Goal: Task Accomplishment & Management: Use online tool/utility

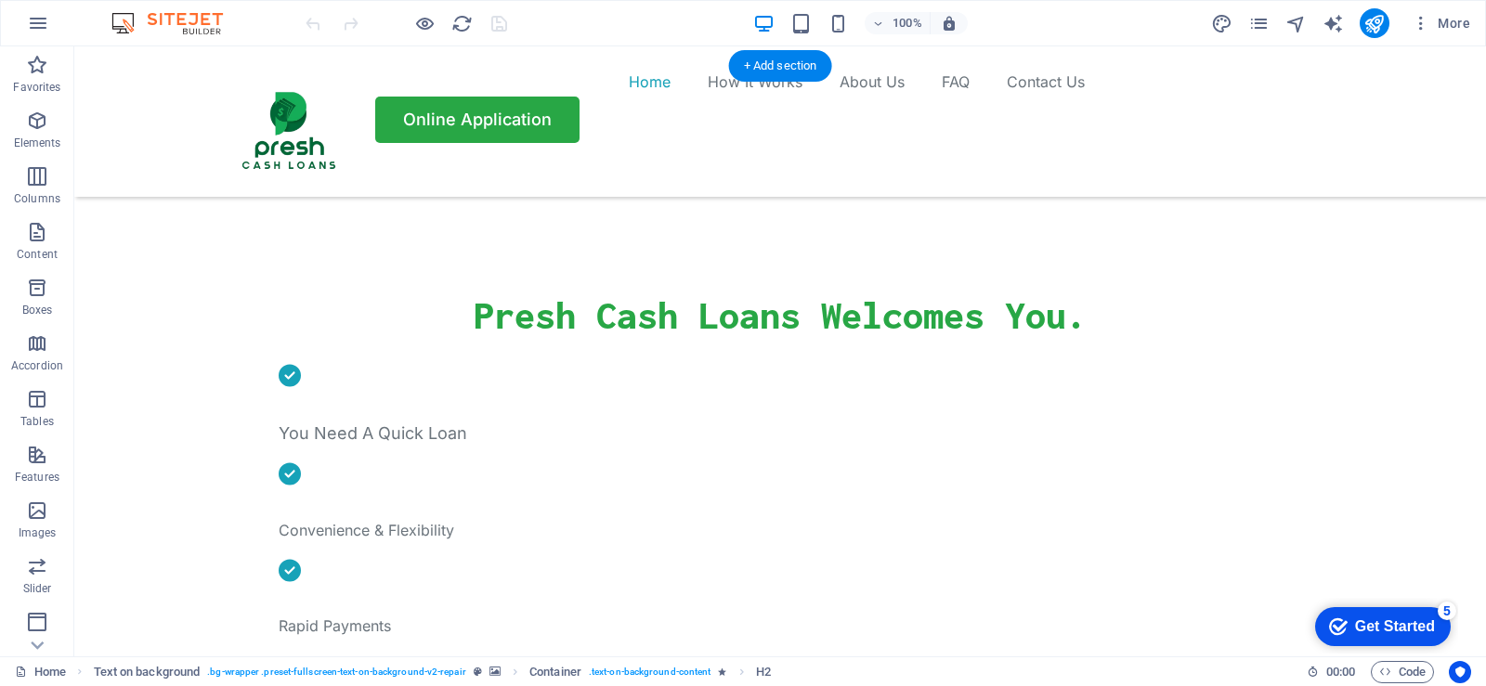
scroll to position [557, 0]
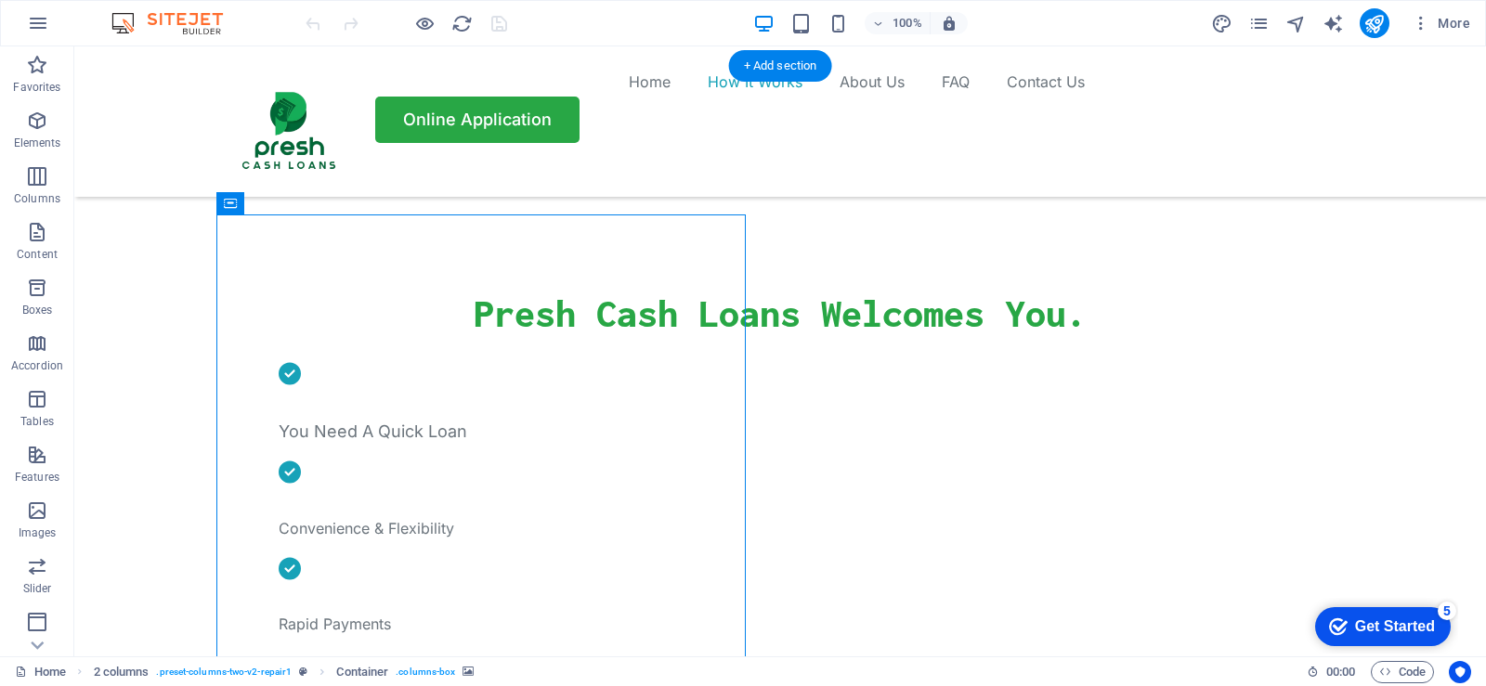
select select "px"
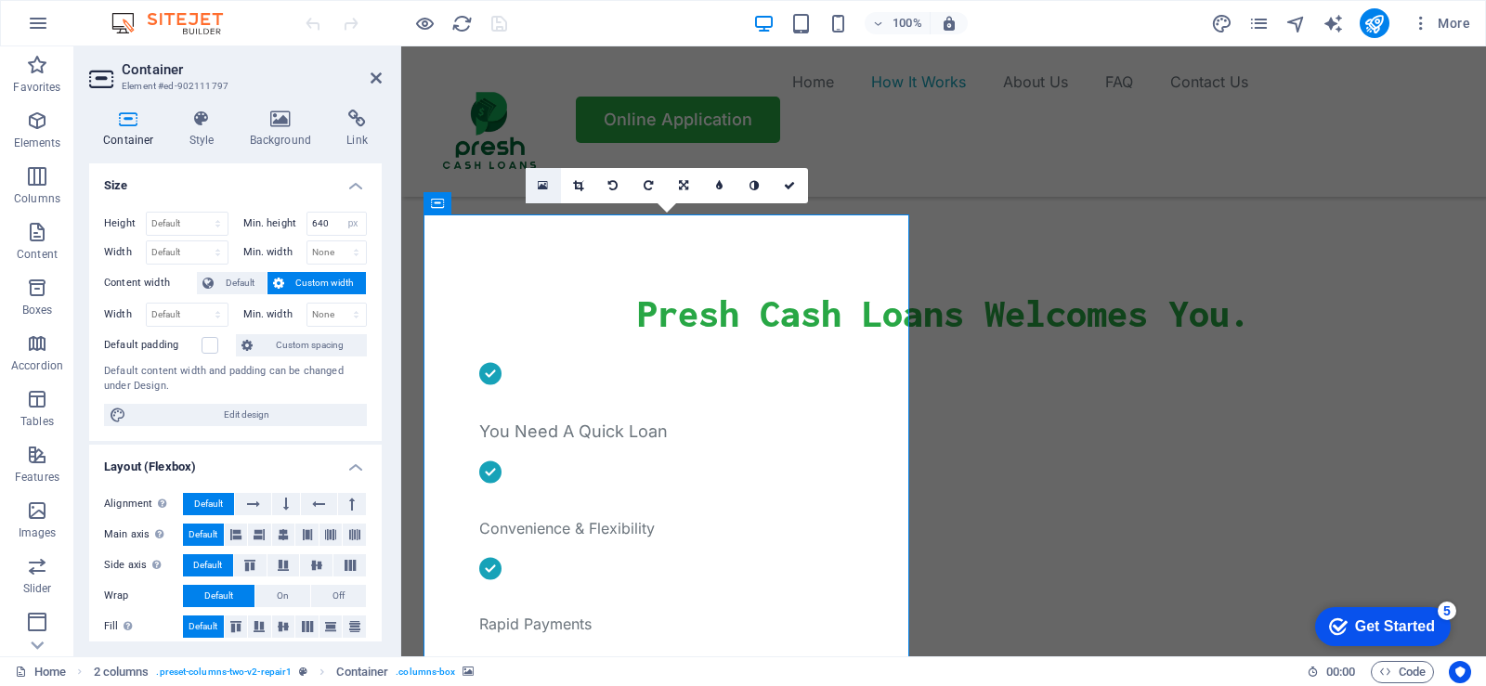
click at [546, 183] on icon at bounding box center [543, 185] width 10 height 13
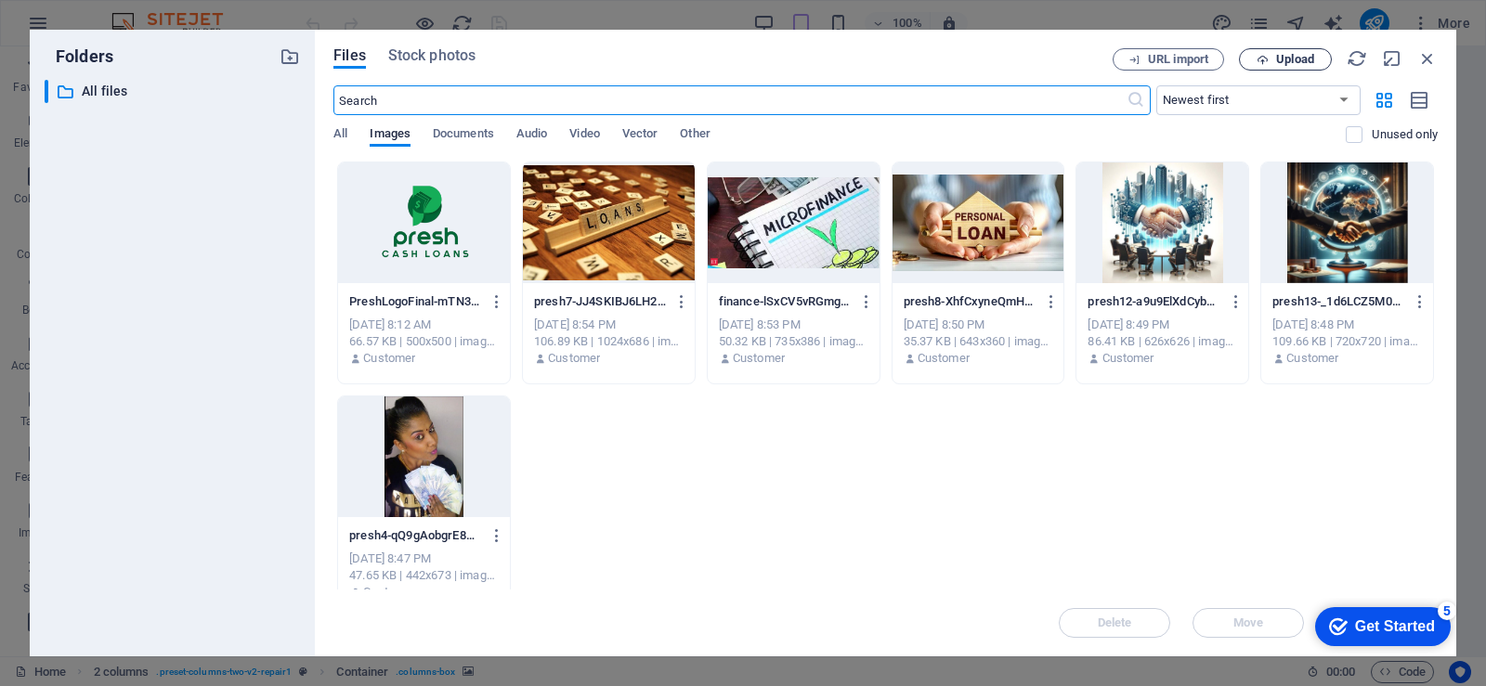
click at [1296, 64] on span "Upload" at bounding box center [1295, 59] width 38 height 11
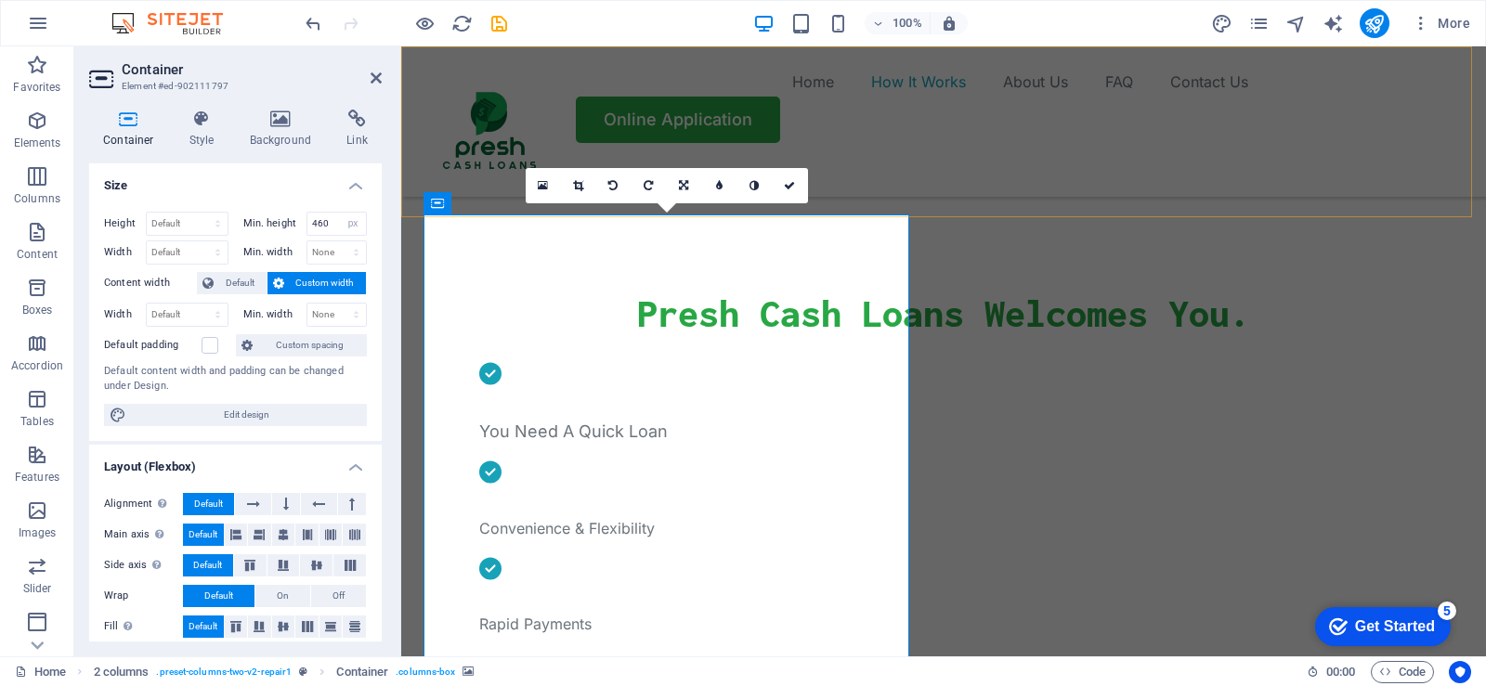
type input "640"
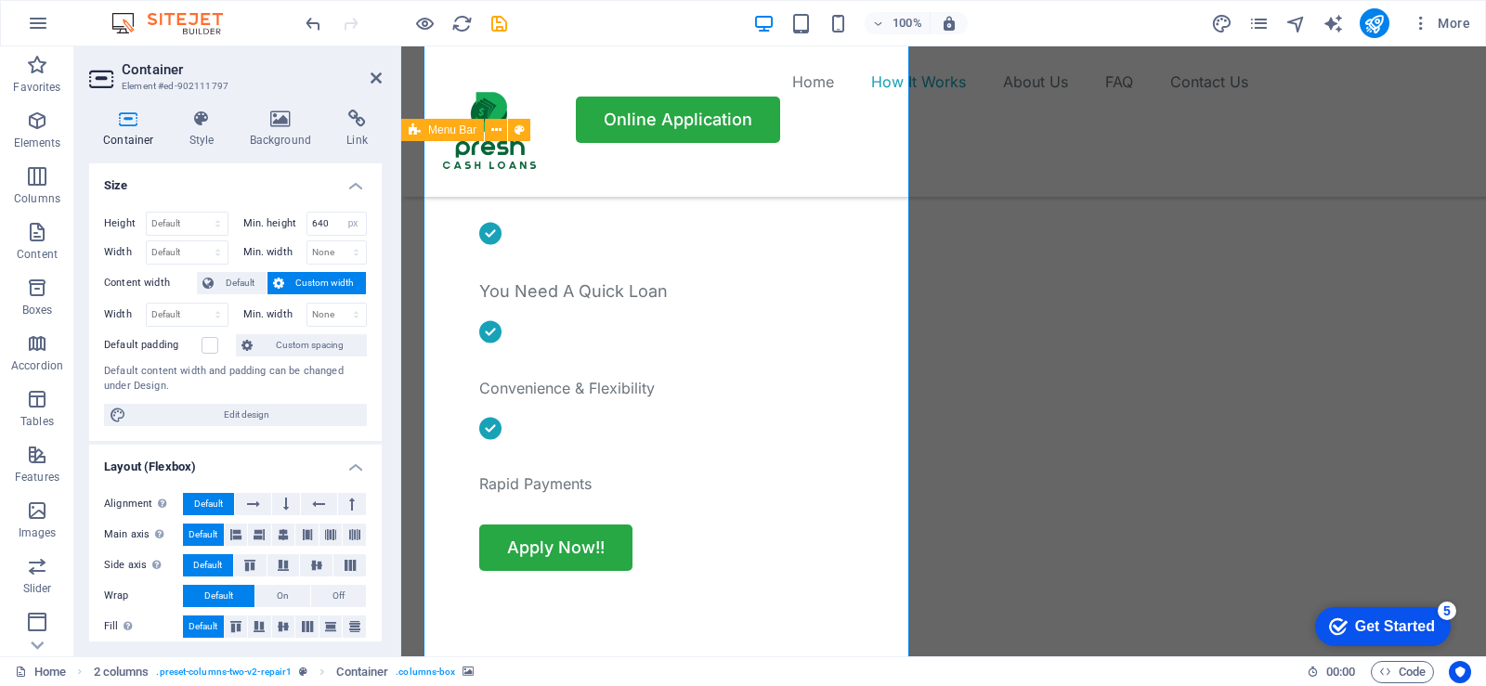
scroll to position [650, 0]
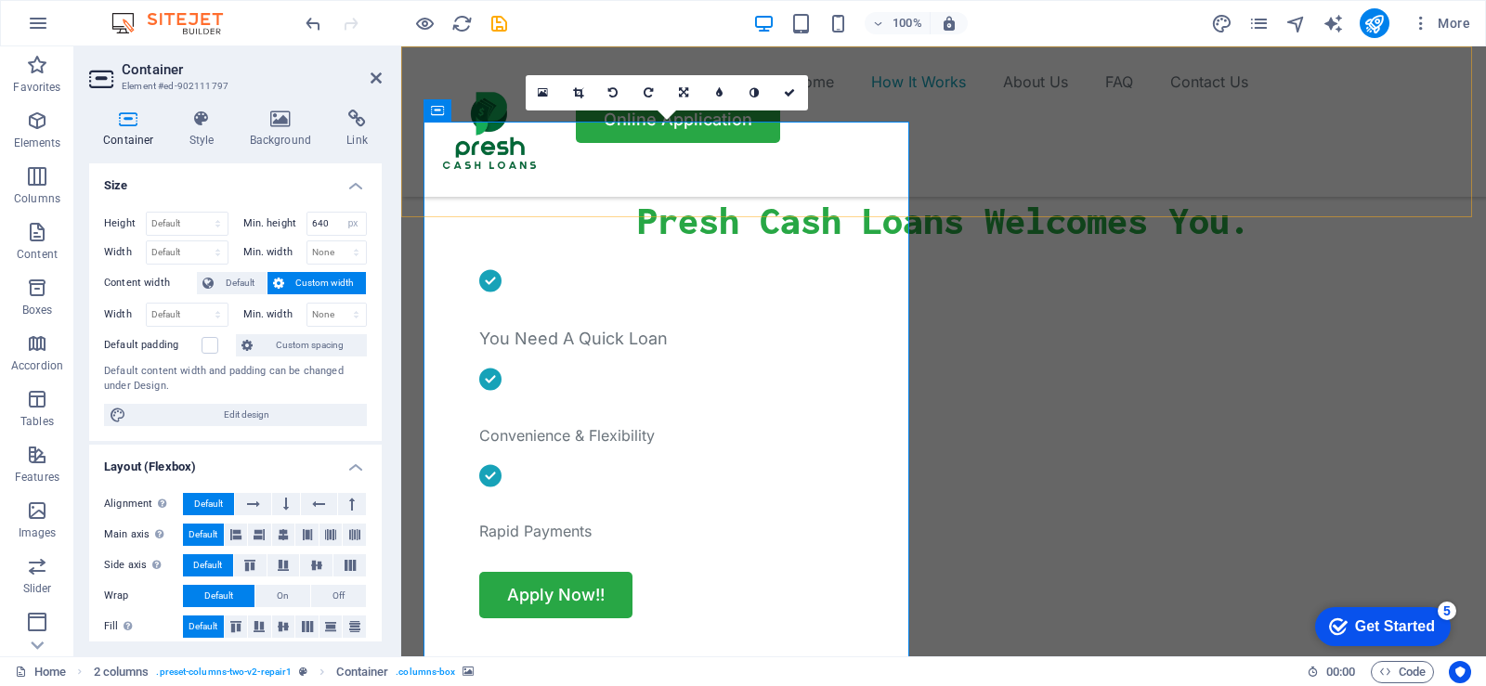
click at [1261, 181] on div "Home How It Works About Us FAQ Contact Us Online Application" at bounding box center [943, 121] width 1085 height 150
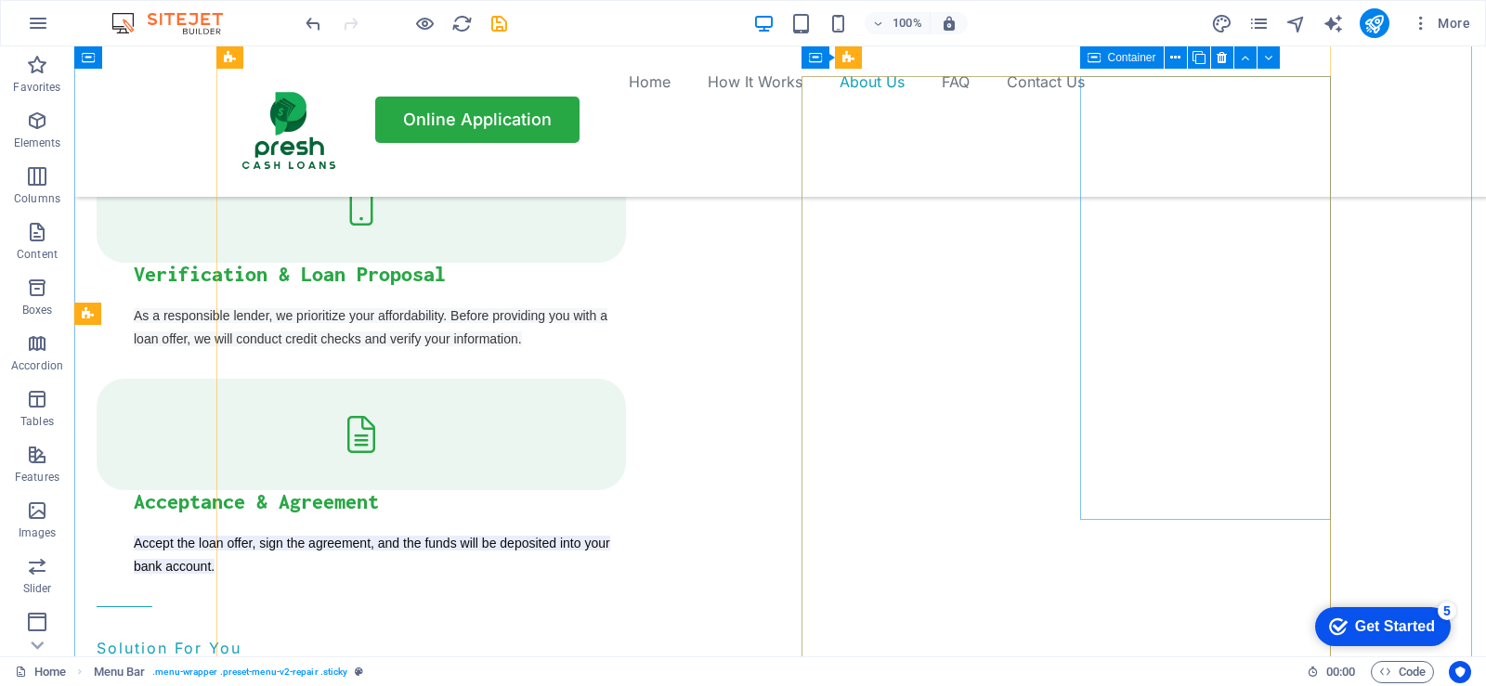
scroll to position [2415, 0]
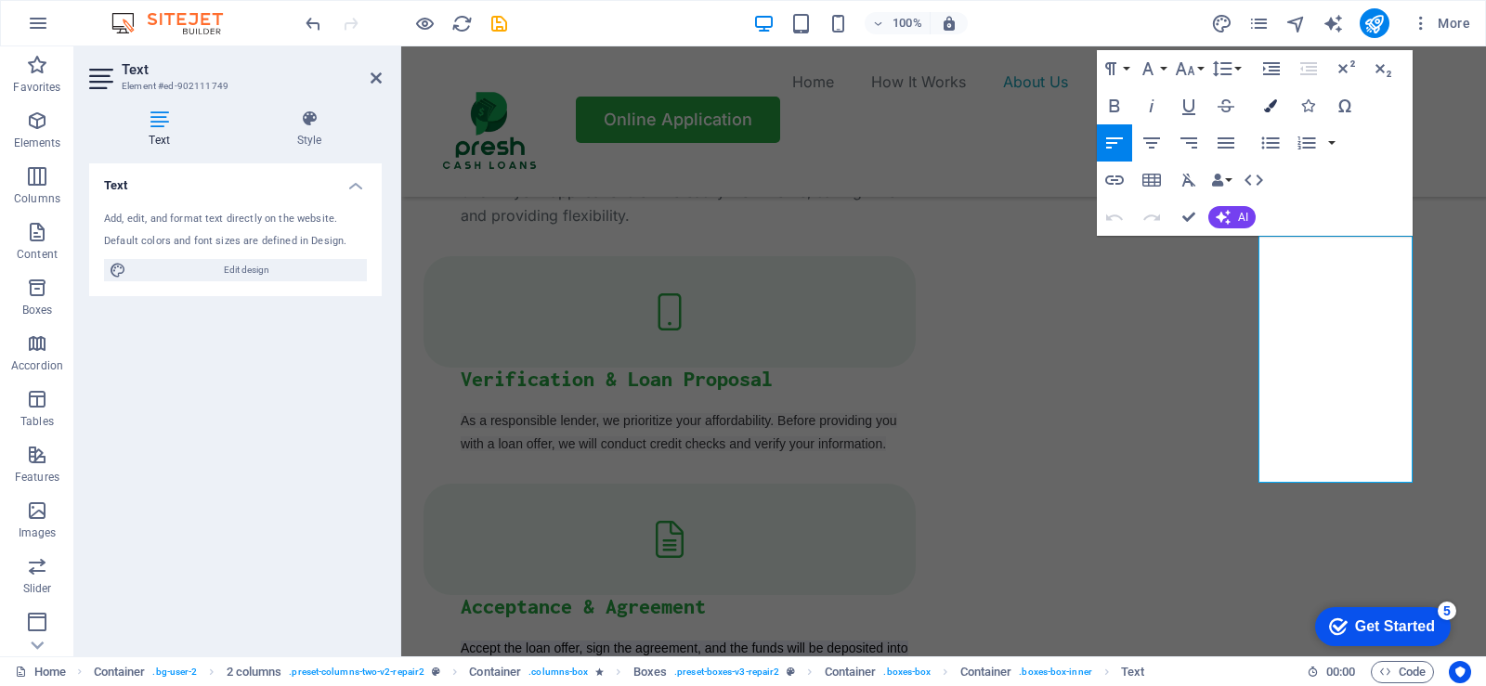
click at [1273, 109] on icon "button" at bounding box center [1270, 105] width 13 height 13
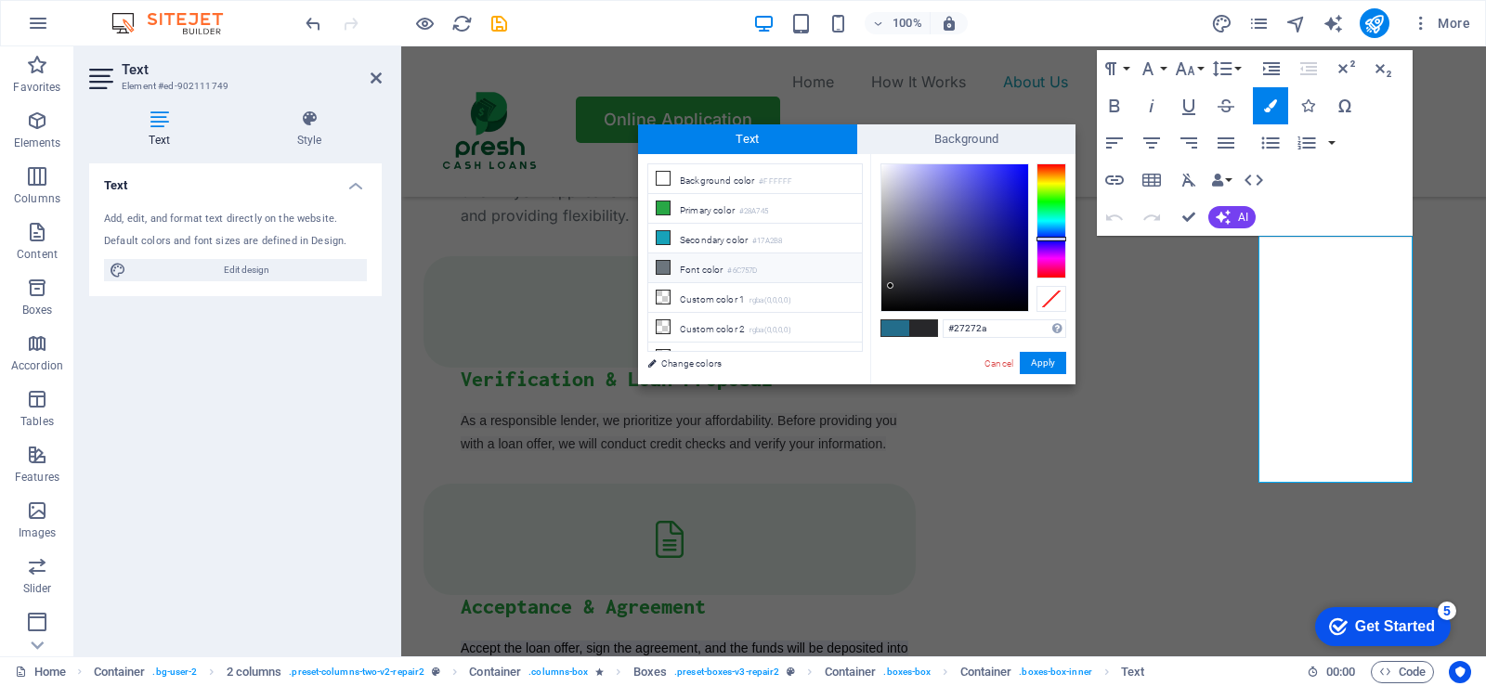
click at [668, 265] on icon at bounding box center [663, 267] width 13 height 13
type input "#6c757d"
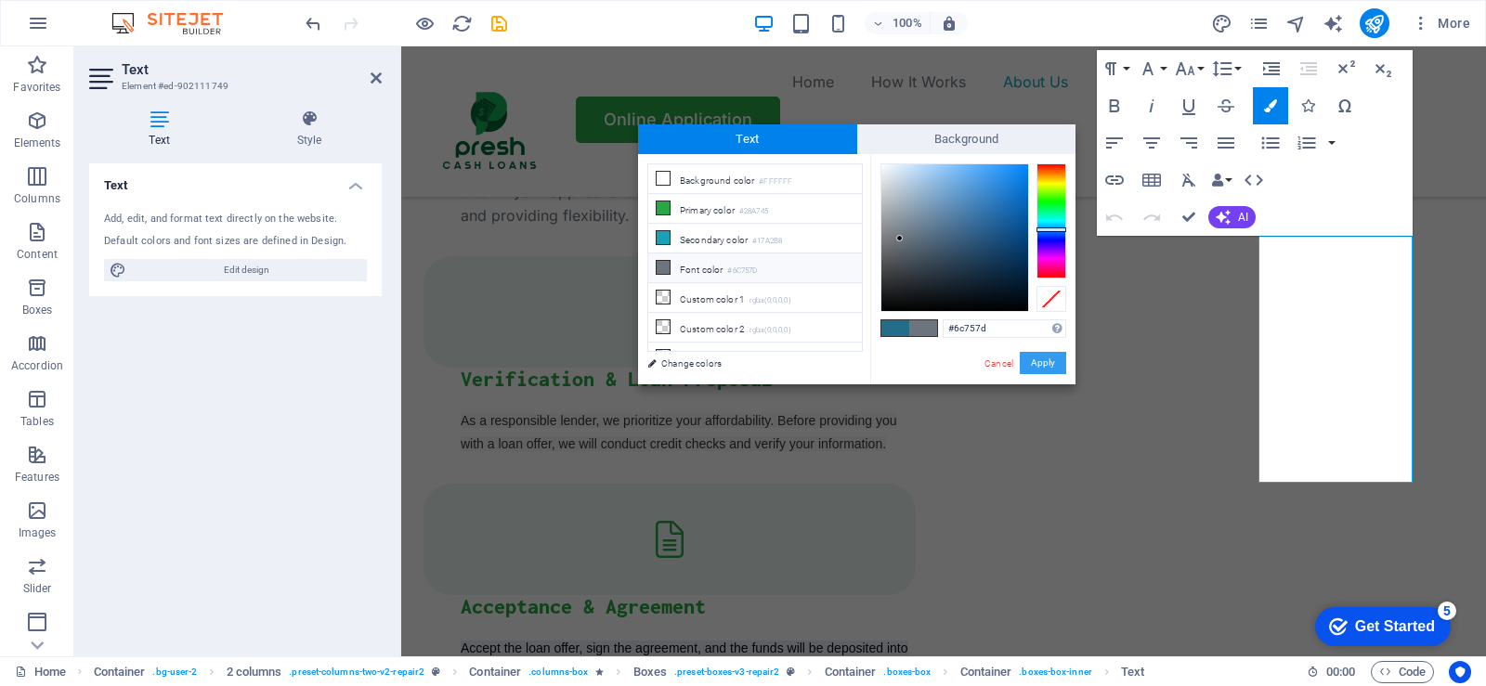
click at [1048, 365] on button "Apply" at bounding box center [1043, 363] width 46 height 22
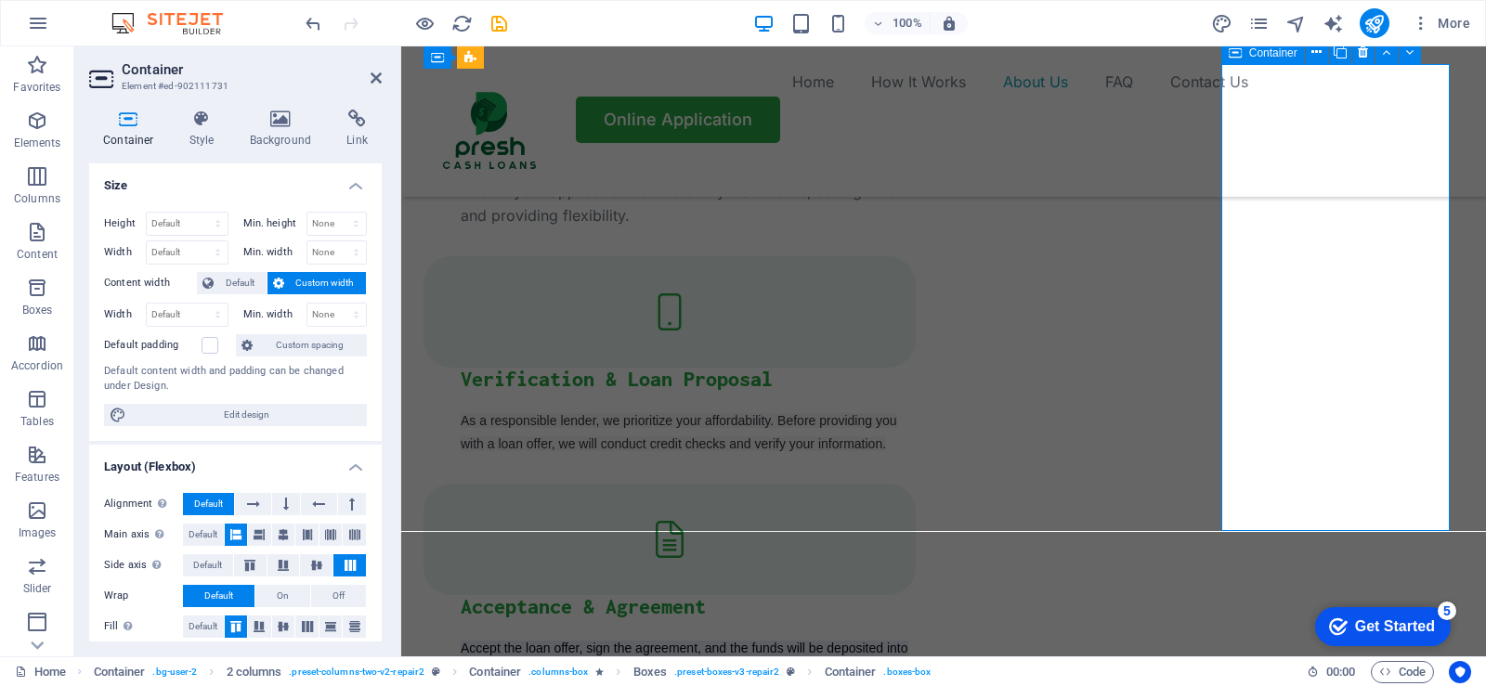
scroll to position [2427, 0]
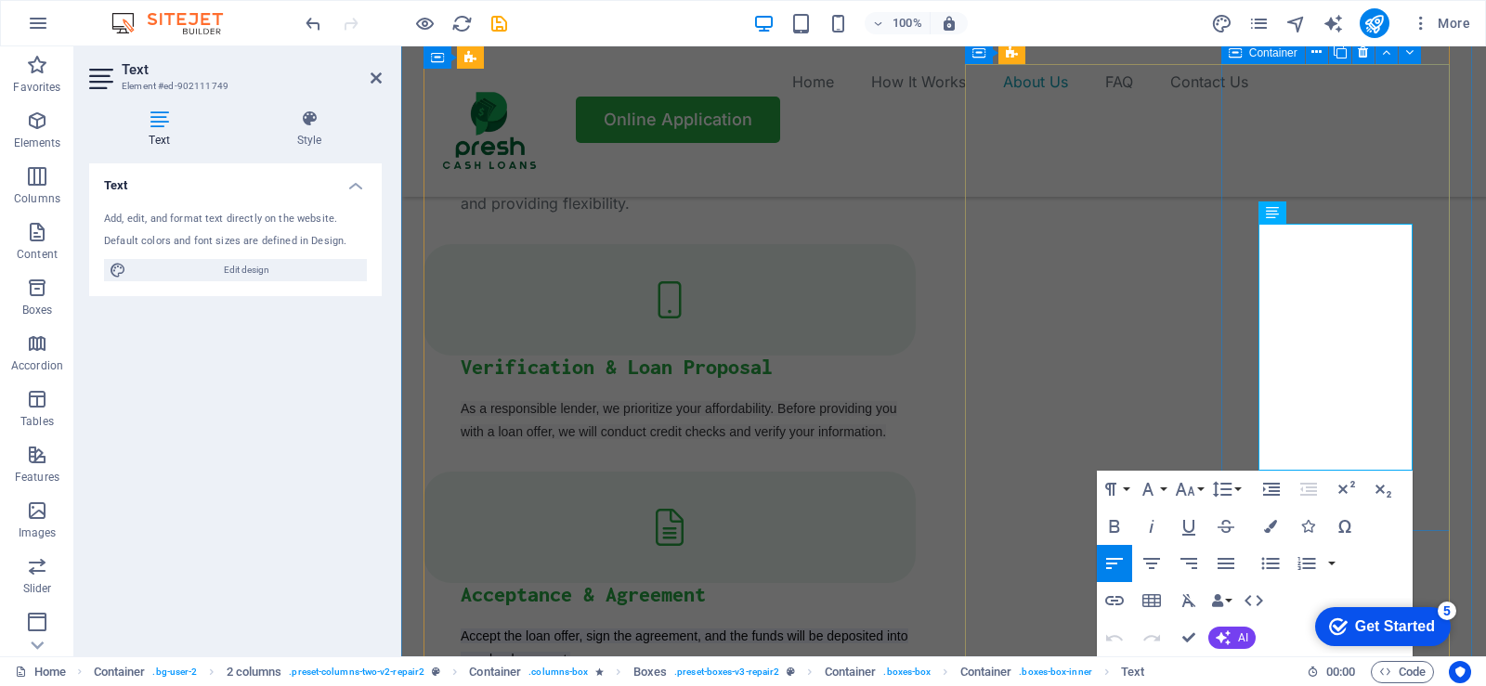
drag, startPoint x: 1351, startPoint y: 445, endPoint x: 1248, endPoint y: 233, distance: 235.1
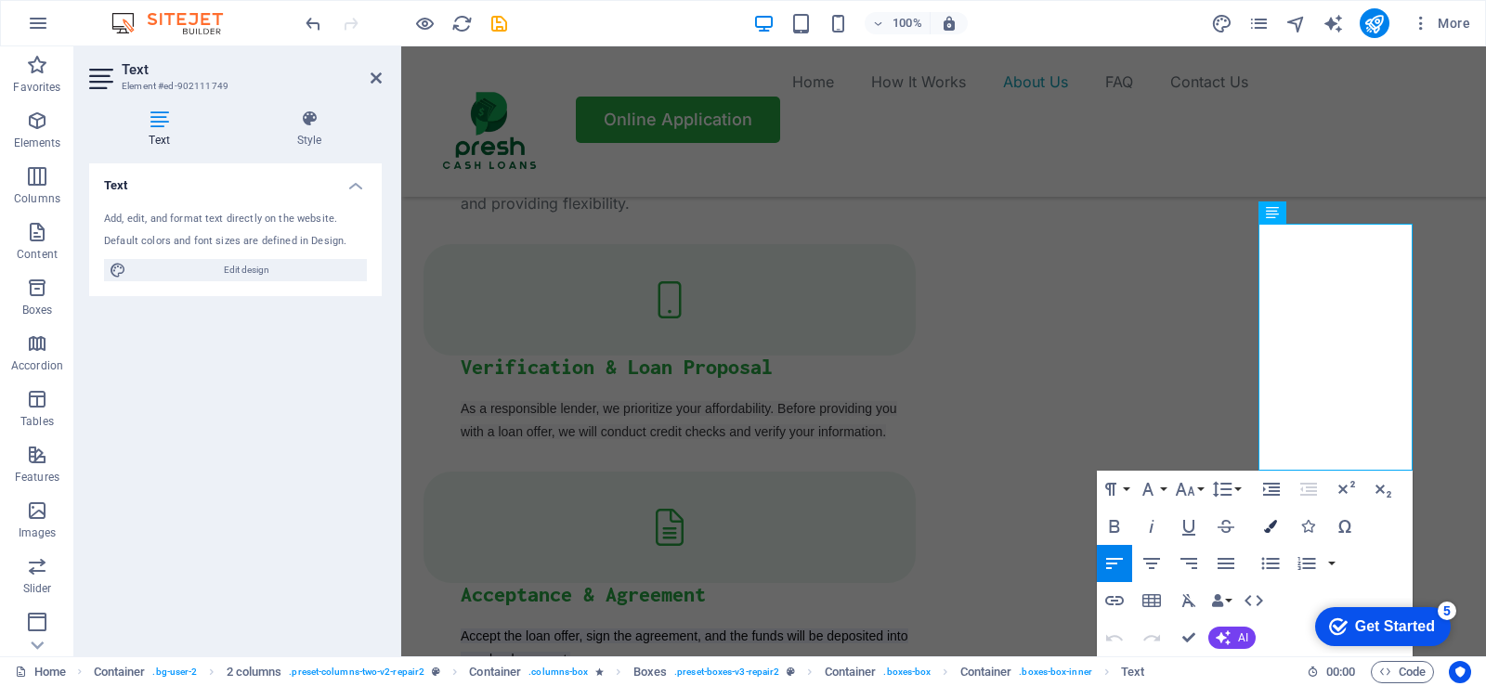
click at [1268, 529] on icon "button" at bounding box center [1270, 526] width 13 height 13
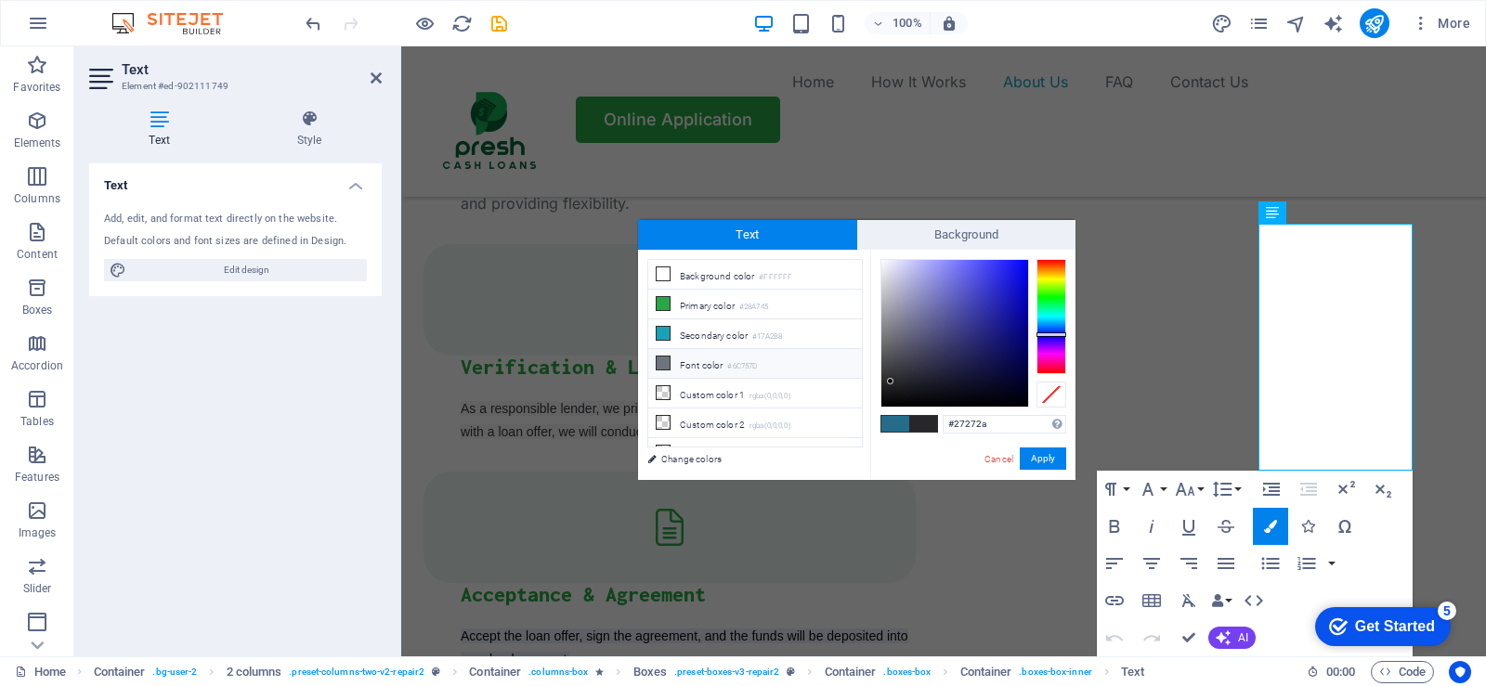
click at [665, 363] on icon at bounding box center [663, 363] width 13 height 13
type input "#6c757d"
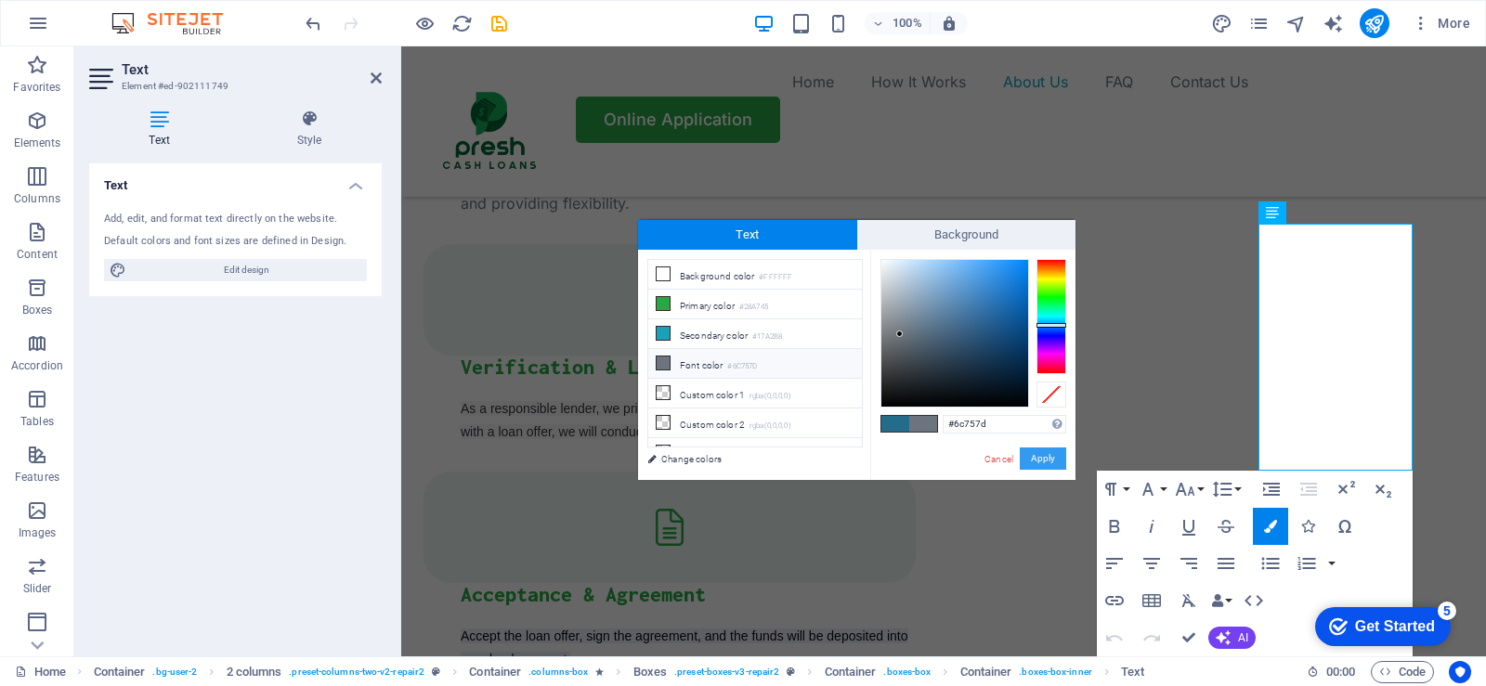
drag, startPoint x: 1043, startPoint y: 460, endPoint x: 651, endPoint y: 412, distance: 394.8
click at [1043, 460] on button "Apply" at bounding box center [1043, 459] width 46 height 22
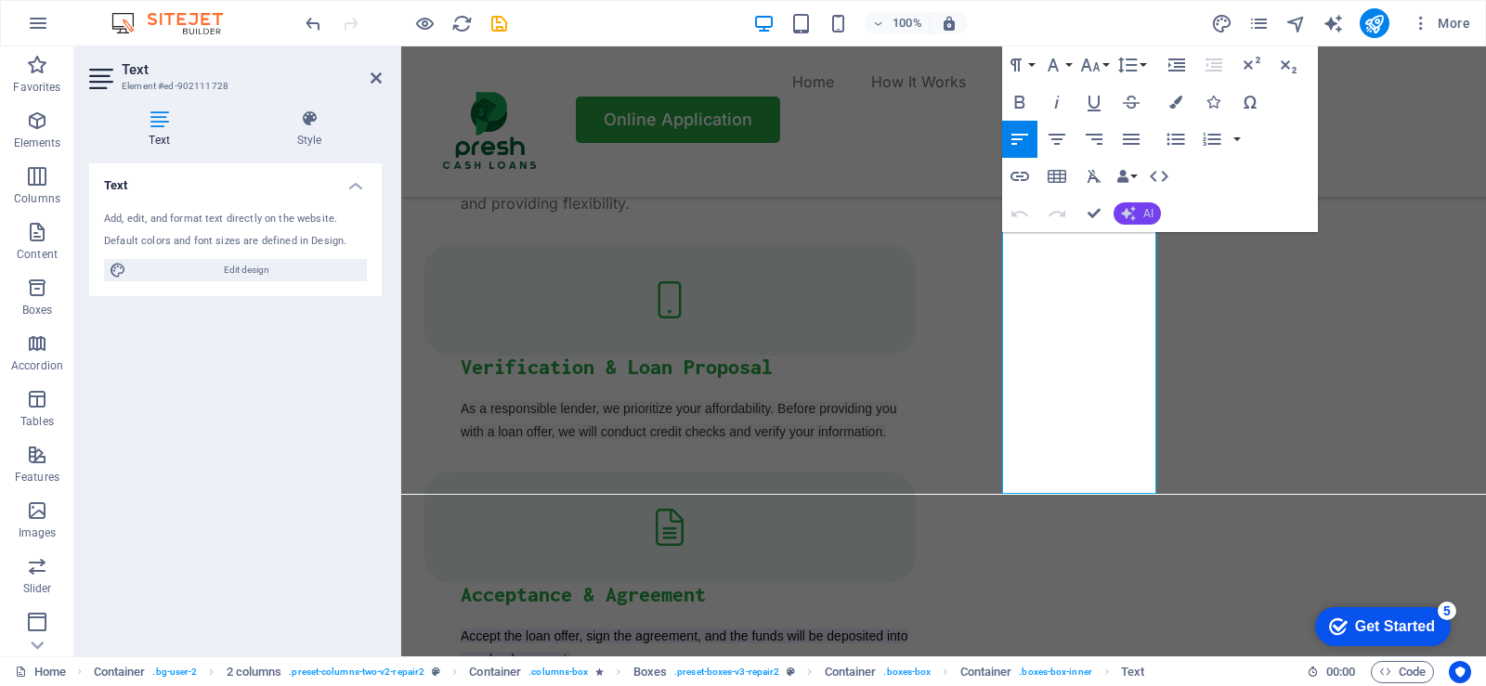
click at [1142, 206] on button "AI" at bounding box center [1137, 213] width 47 height 22
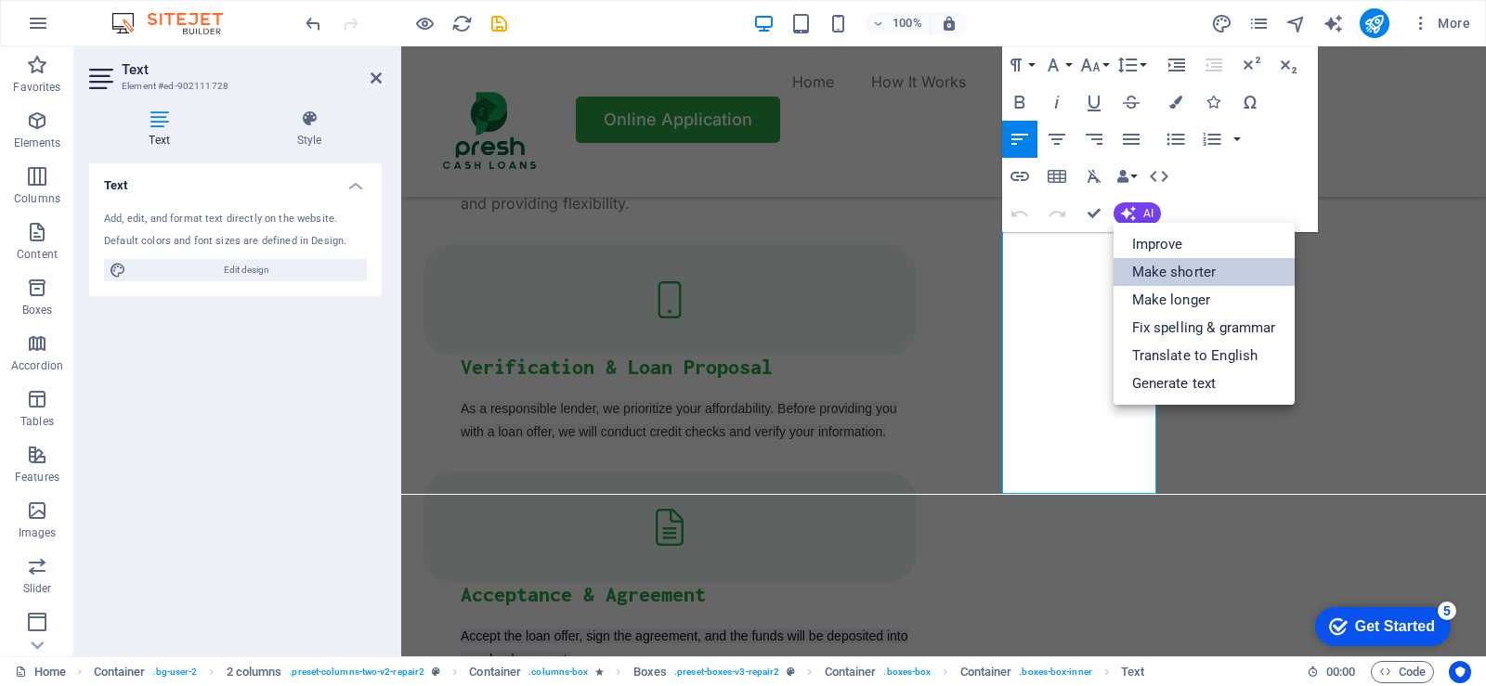
click at [1164, 274] on link "Make shorter" at bounding box center [1204, 272] width 181 height 28
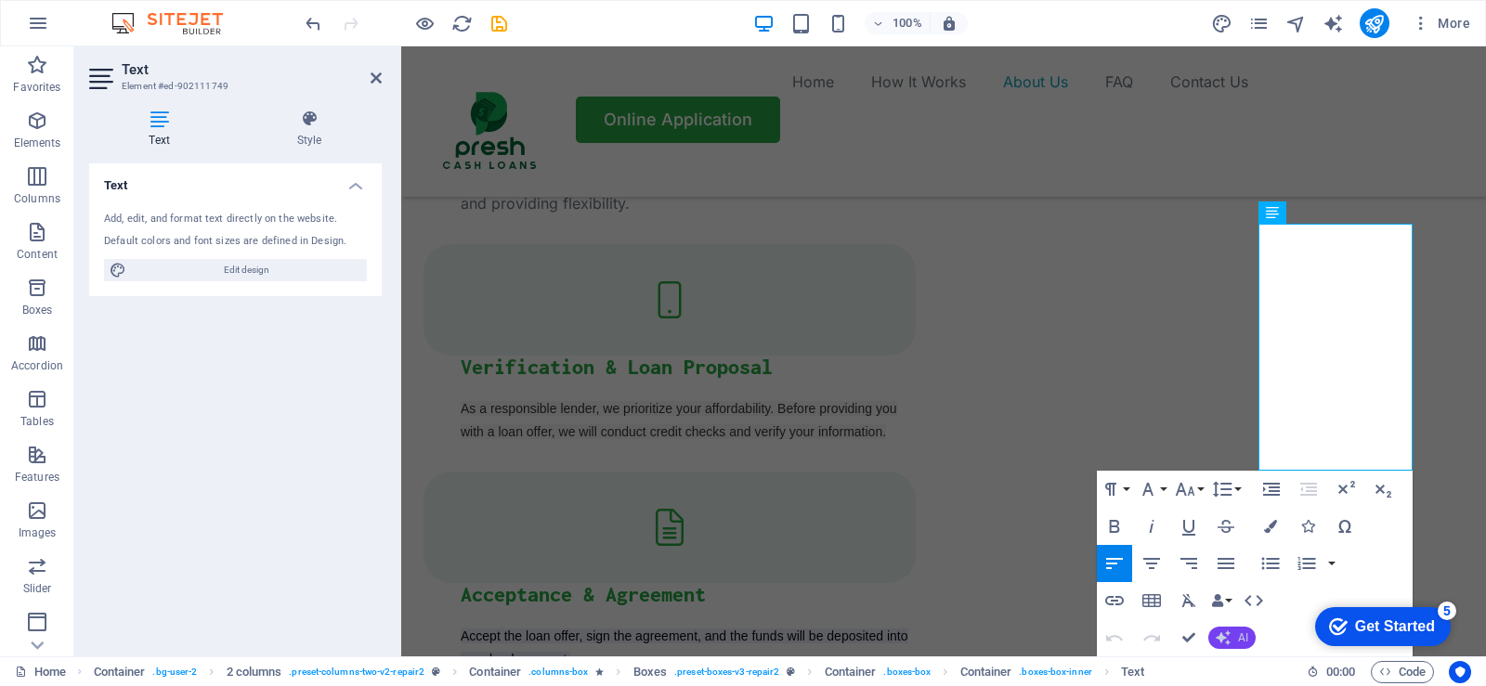
click at [1244, 636] on span "AI" at bounding box center [1243, 638] width 10 height 11
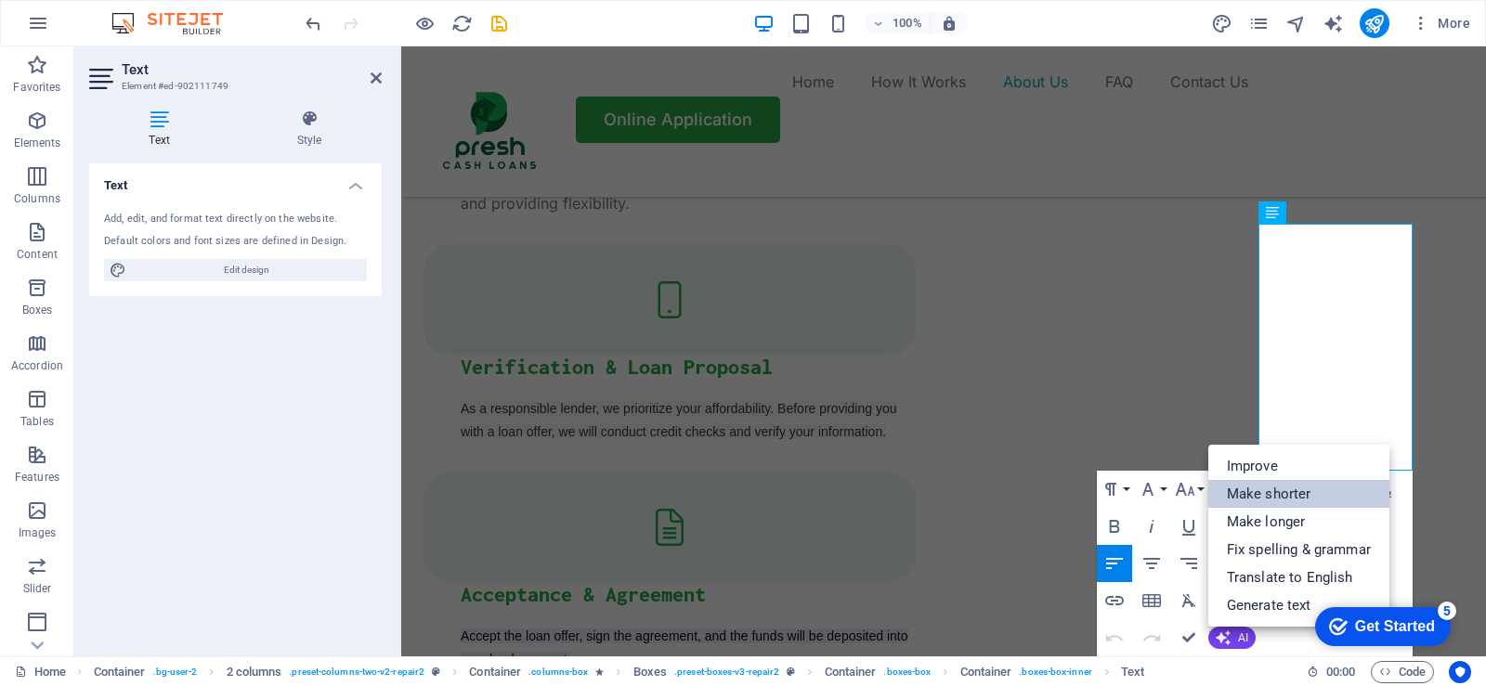
click at [1261, 494] on link "Make shorter" at bounding box center [1298, 494] width 181 height 28
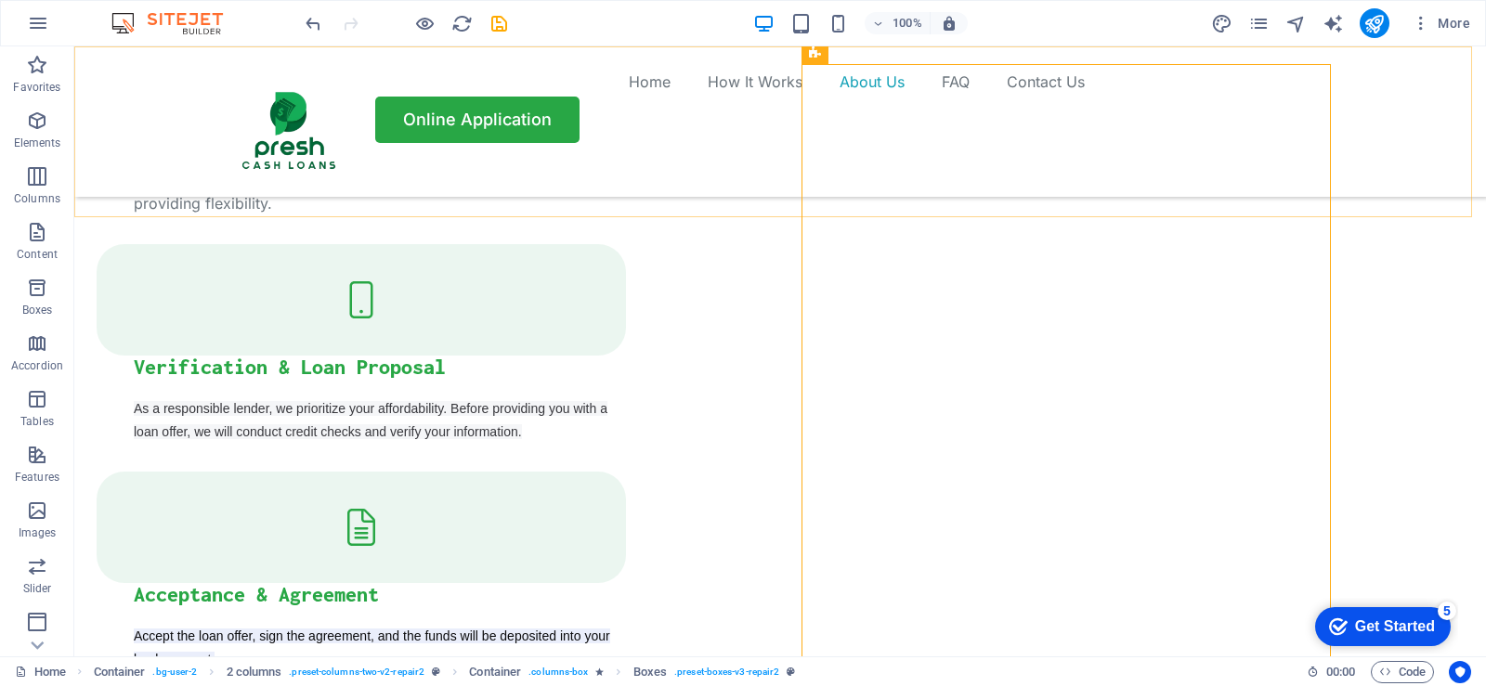
click at [699, 197] on div "Home How It Works About Us FAQ Contact Us Online Application" at bounding box center [780, 121] width 1412 height 150
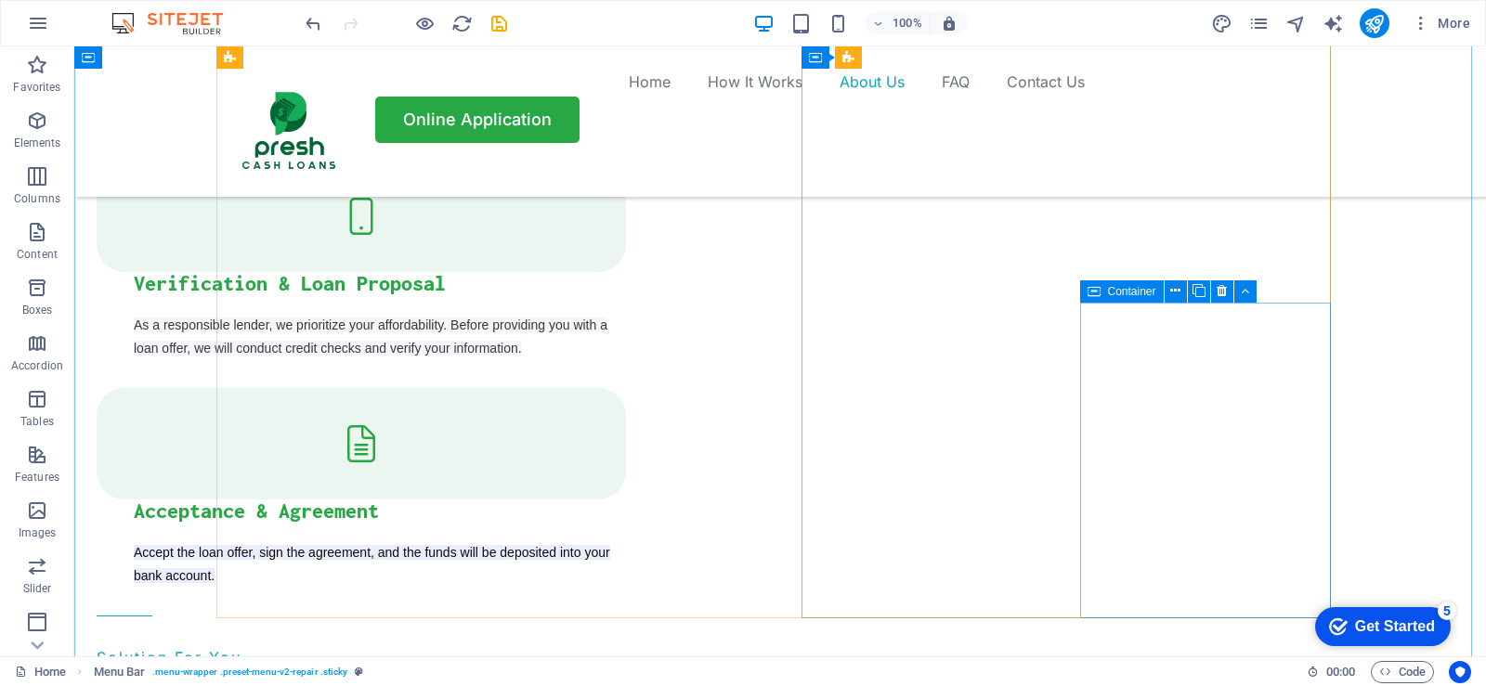
scroll to position [2334, 0]
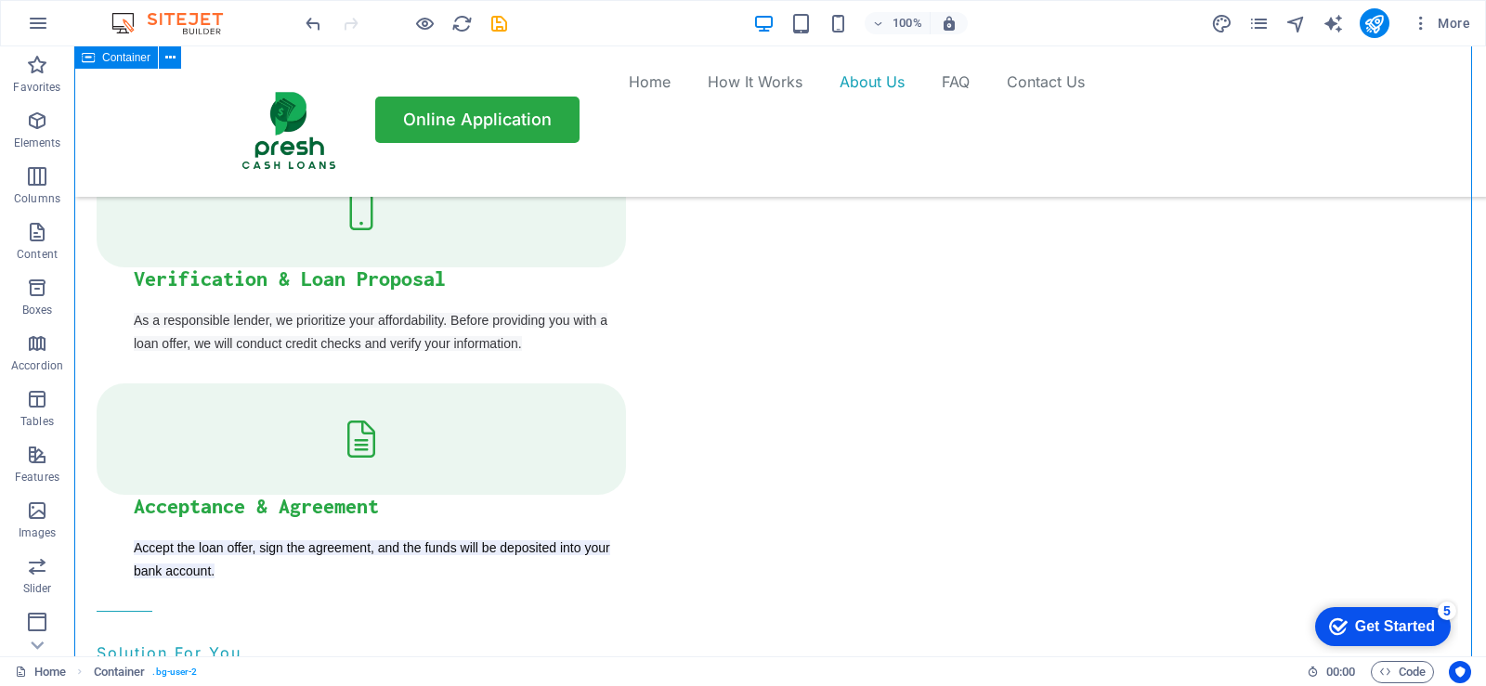
scroll to position [2427, 0]
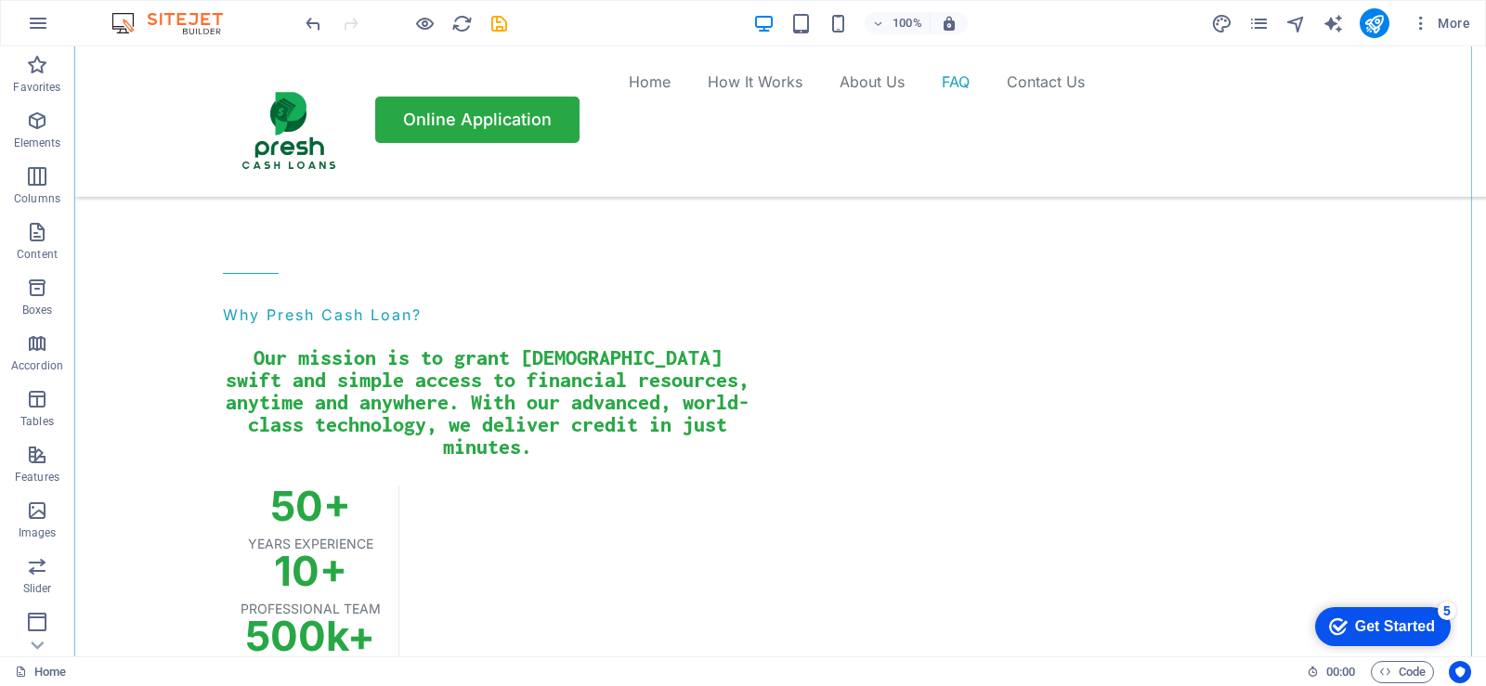
scroll to position [4656, 0]
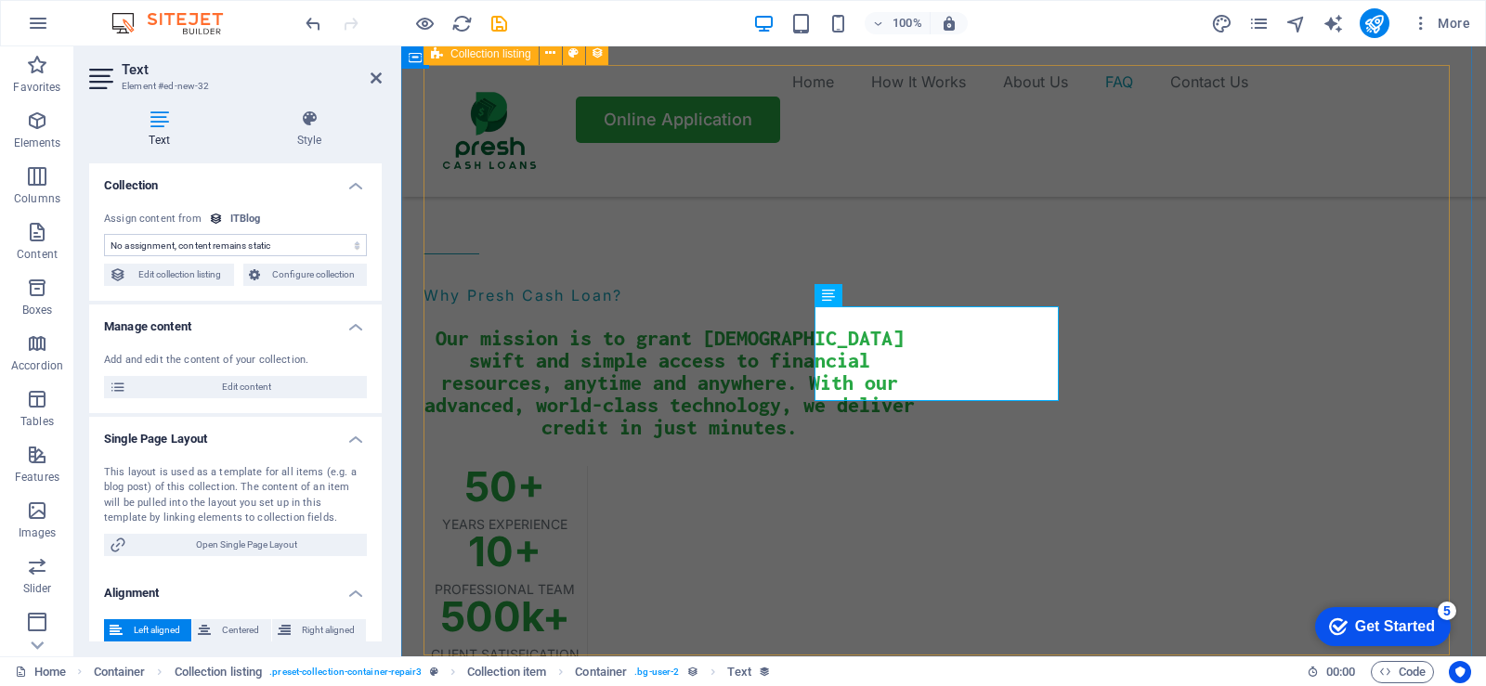
scroll to position [4681, 0]
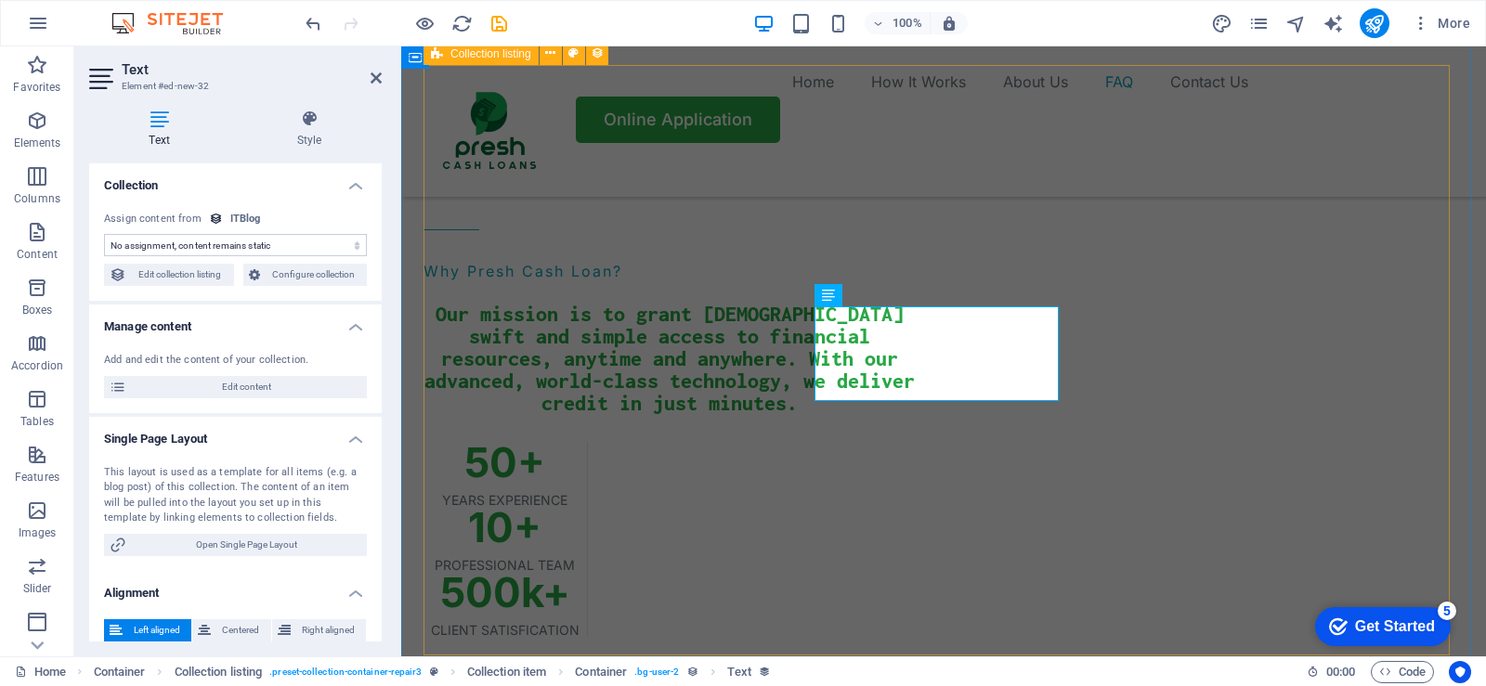
select select "short-description"
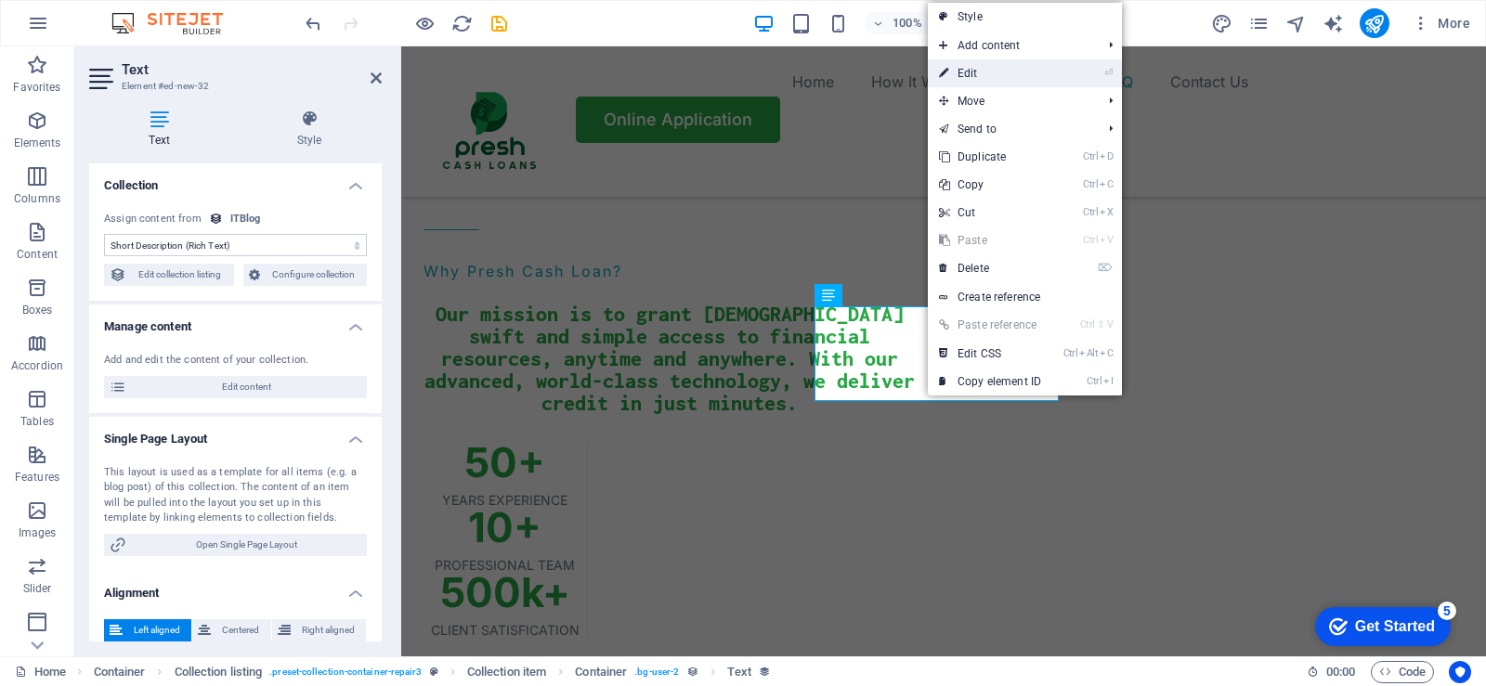
click at [969, 71] on link "⏎ Edit" at bounding box center [990, 73] width 124 height 28
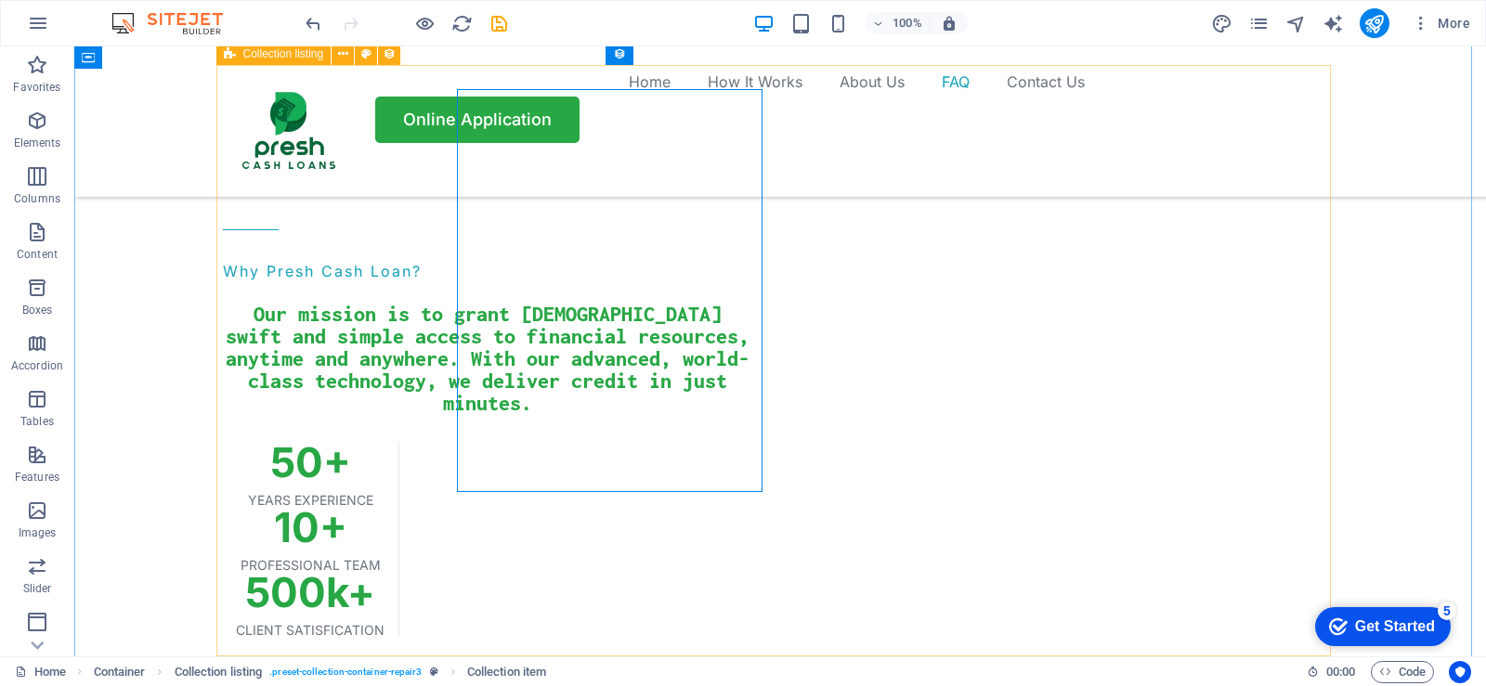
scroll to position [4656, 0]
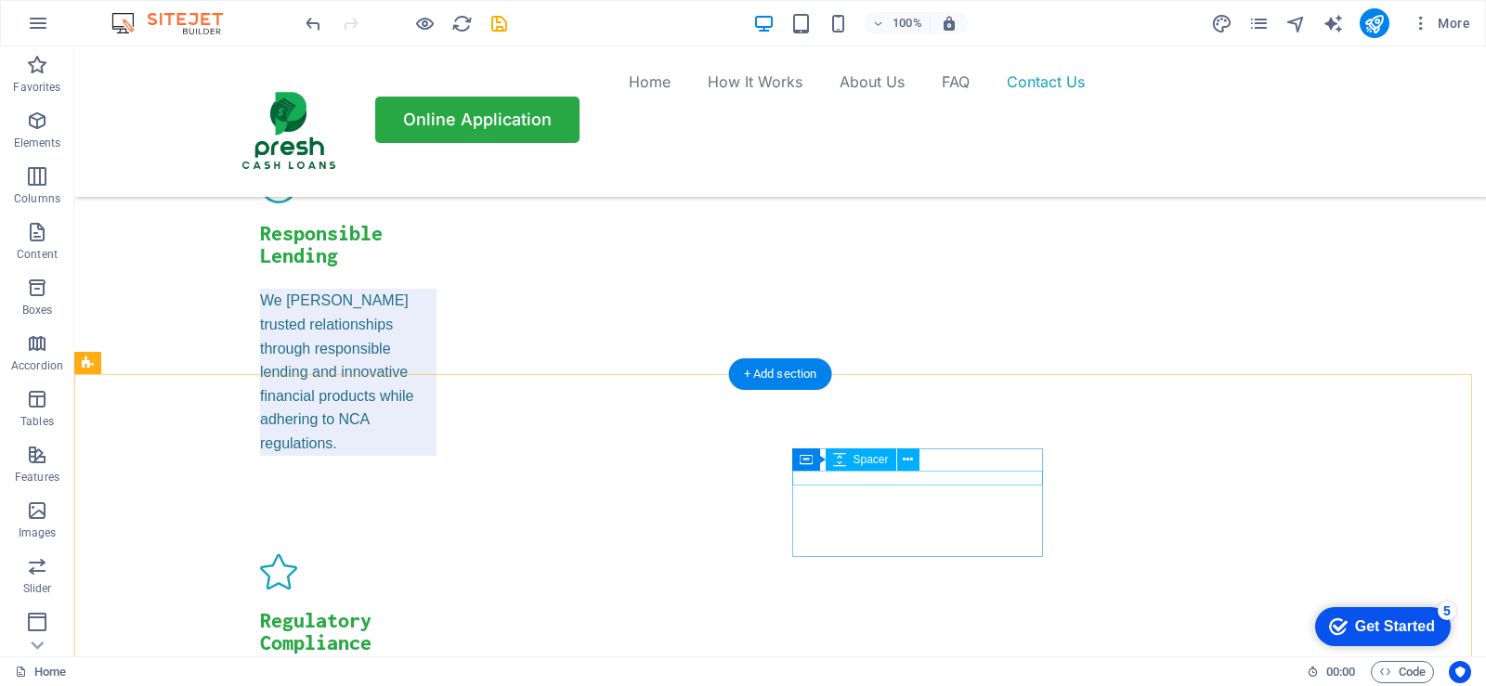
scroll to position [6514, 0]
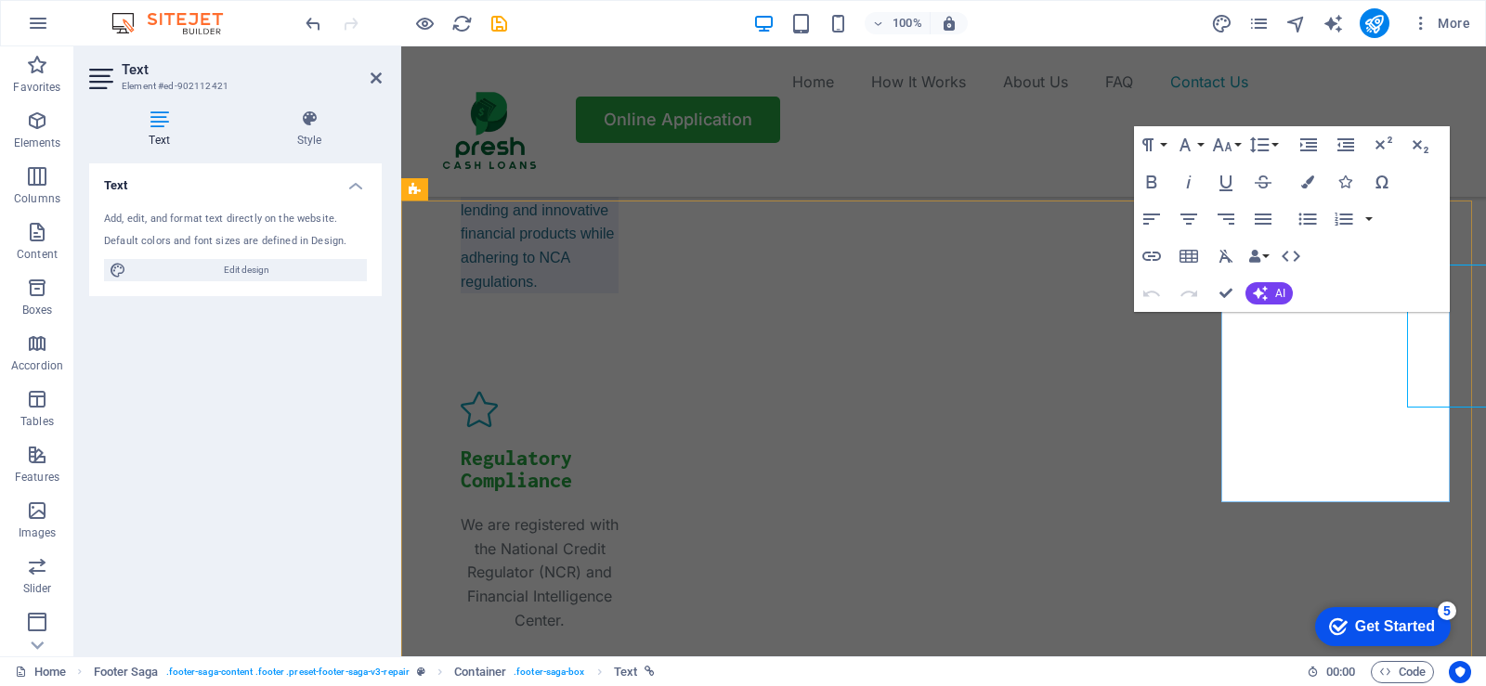
scroll to position [6562, 0]
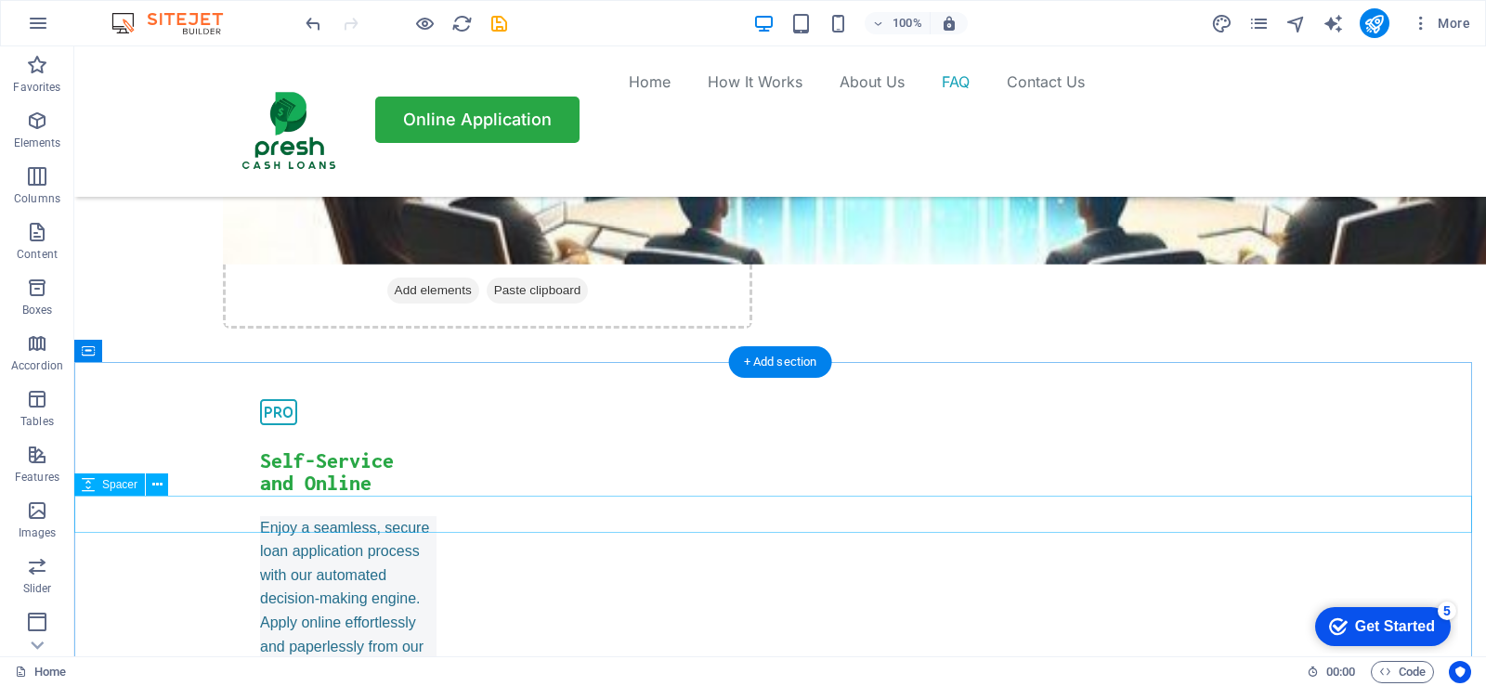
scroll to position [5586, 0]
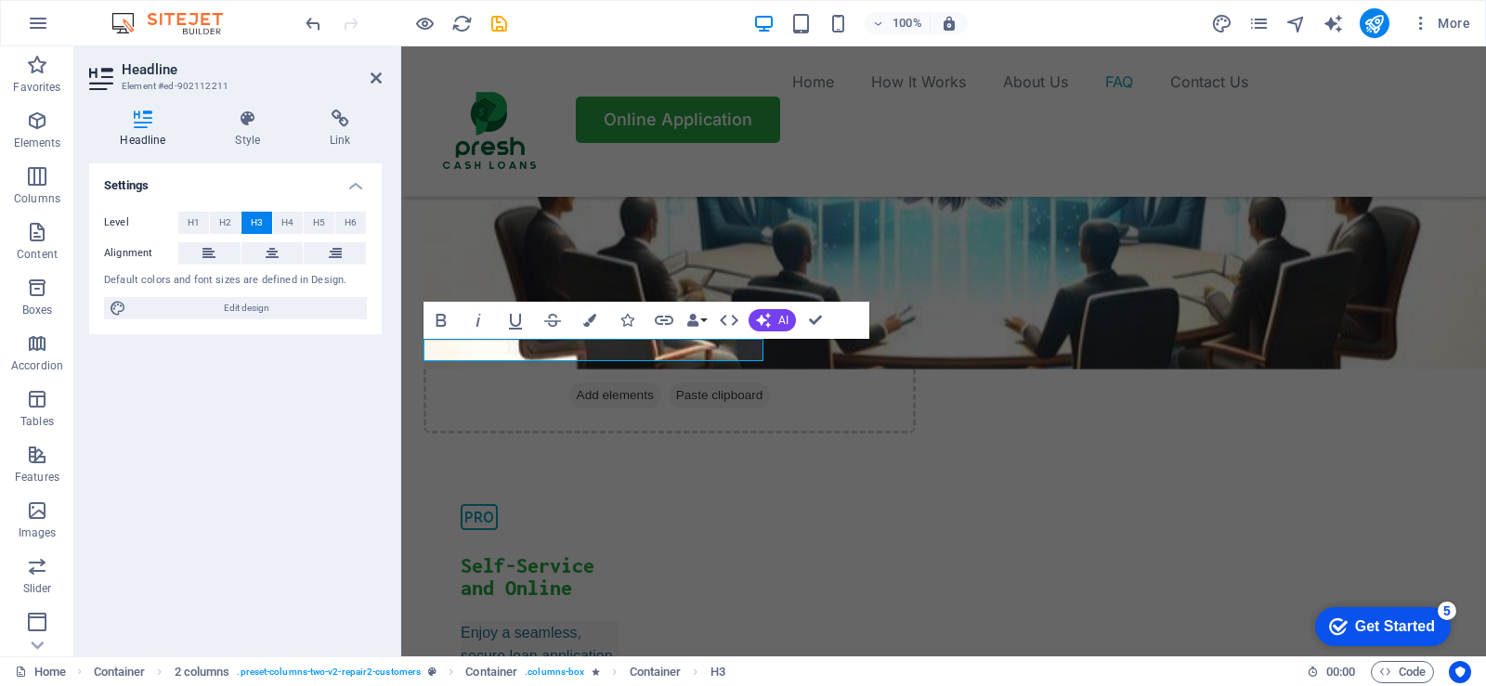
scroll to position [5610, 0]
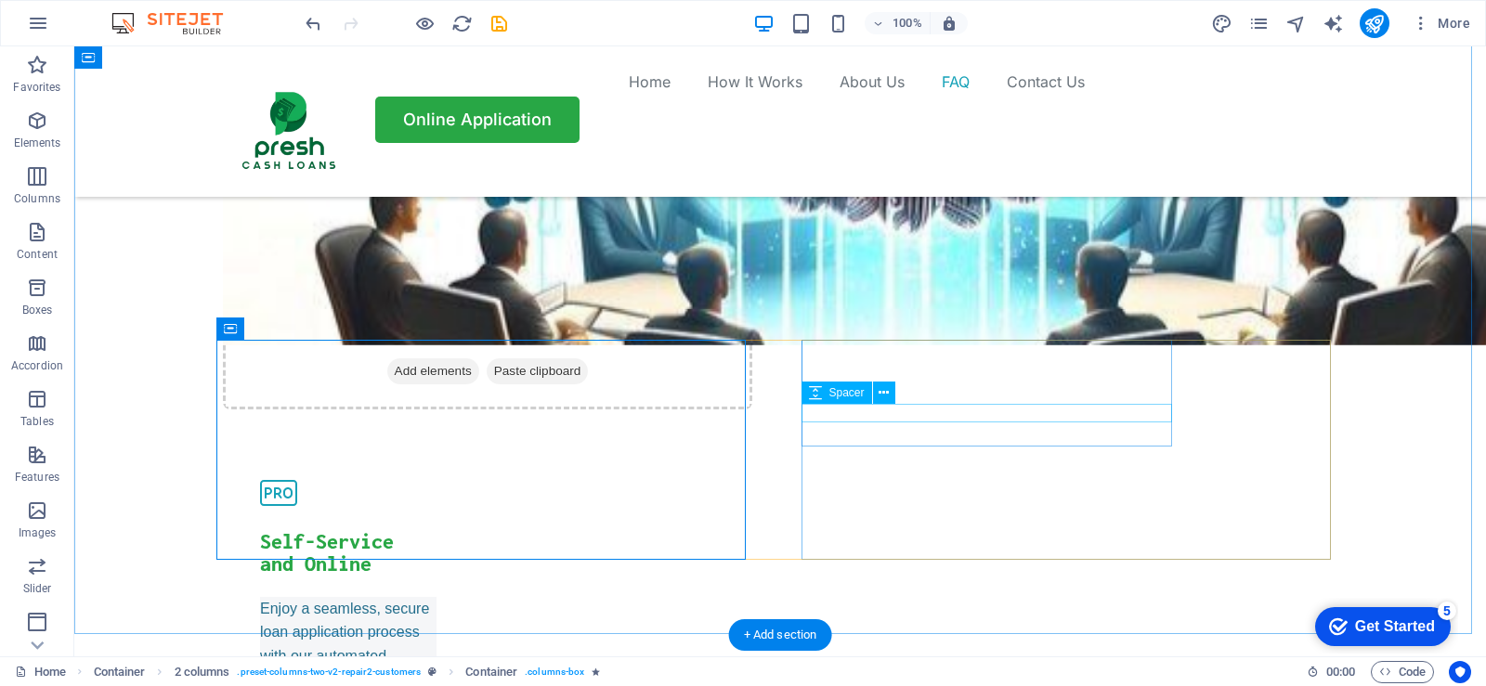
scroll to position [5586, 0]
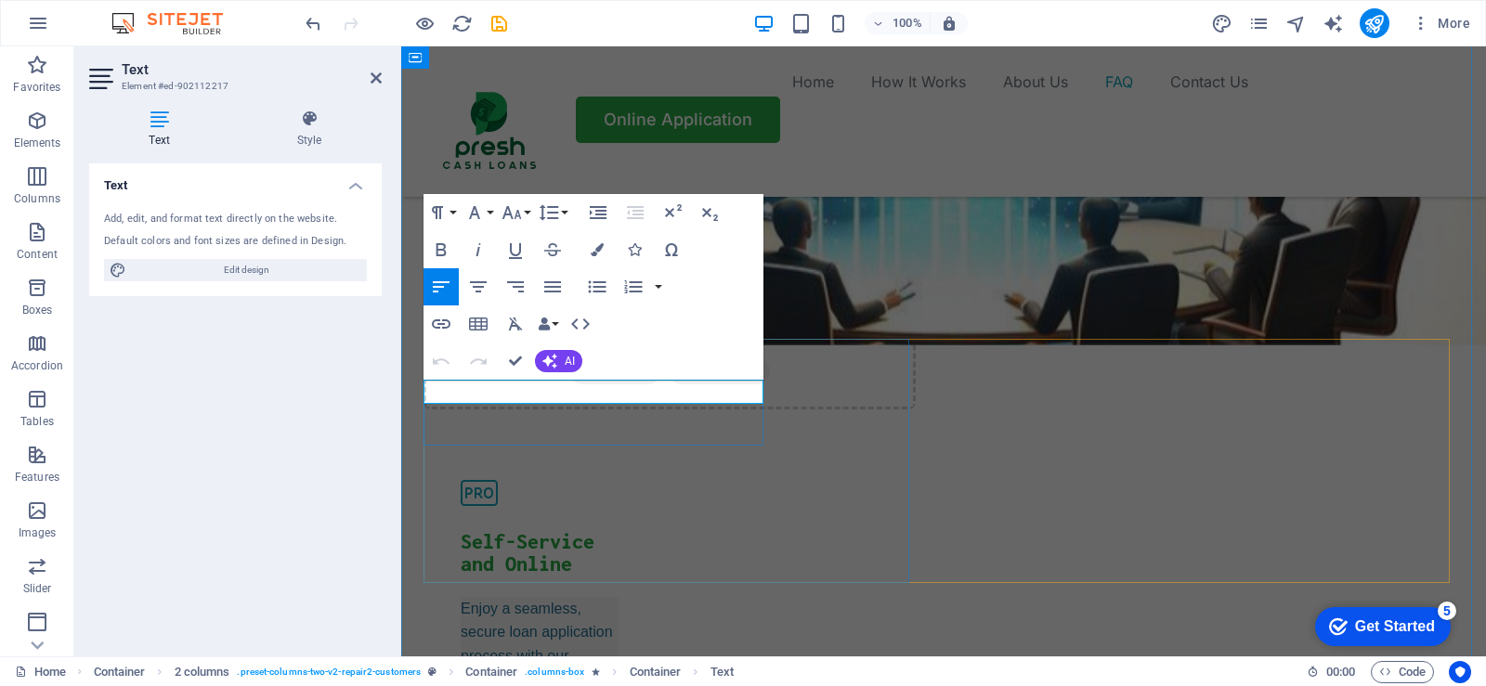
drag, startPoint x: 595, startPoint y: 396, endPoint x: 428, endPoint y: 395, distance: 167.2
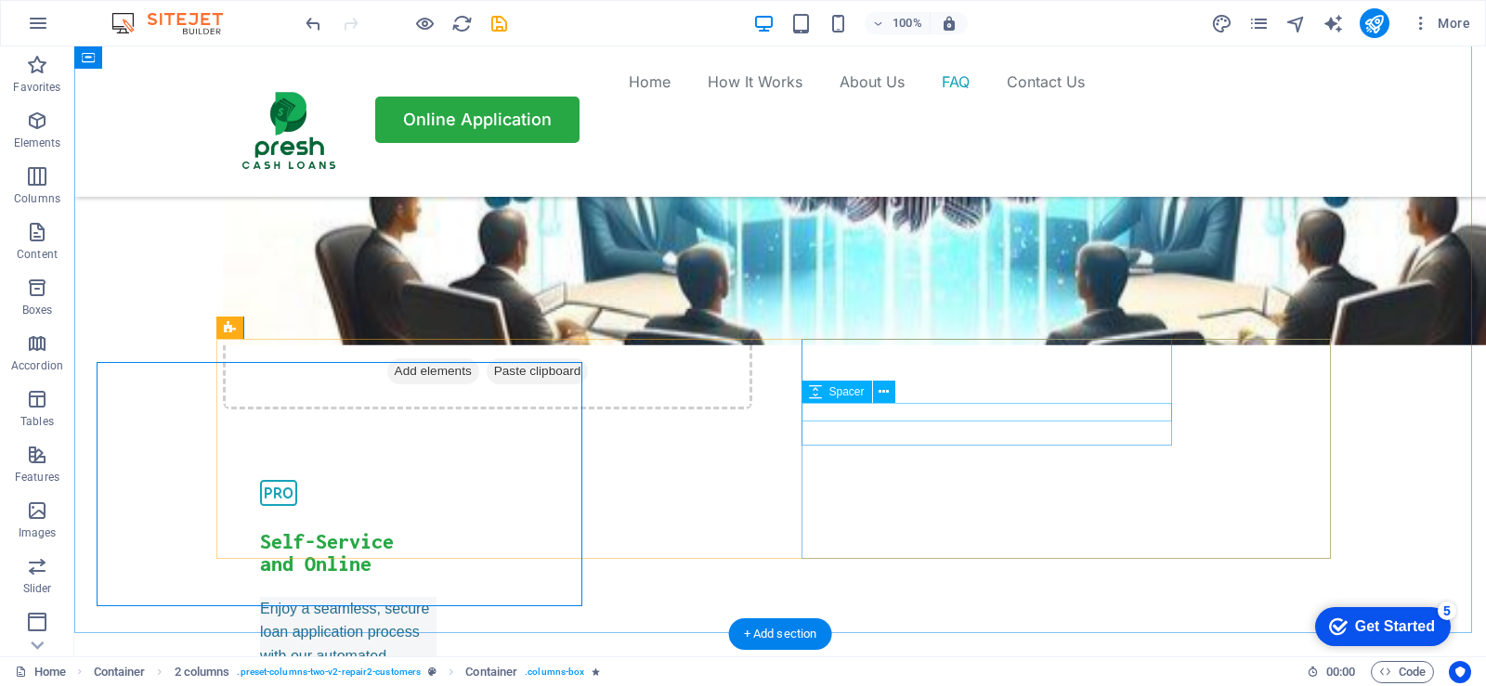
scroll to position [5587, 0]
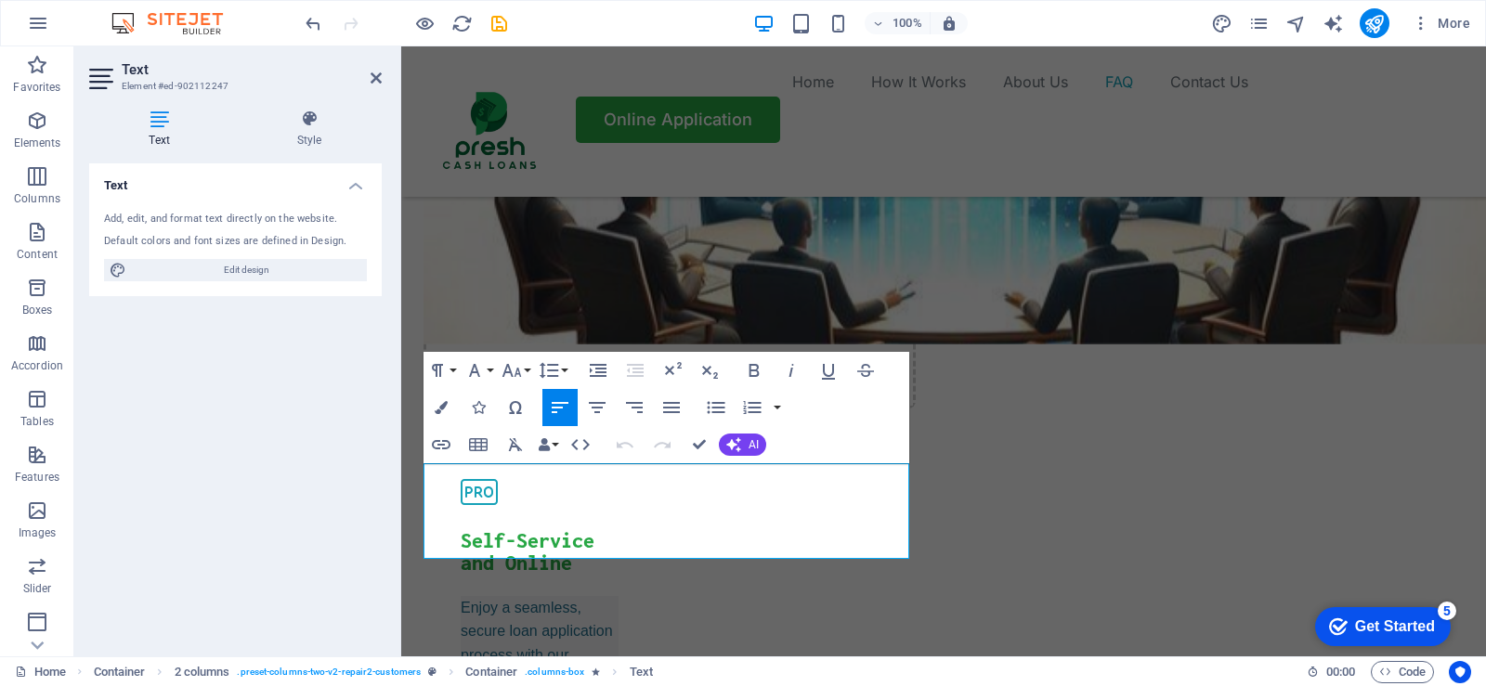
click at [401, 46] on icon "Paraphrase text" at bounding box center [401, 46] width 0 height 0
drag, startPoint x: 864, startPoint y: 544, endPoint x: 408, endPoint y: 464, distance: 463.2
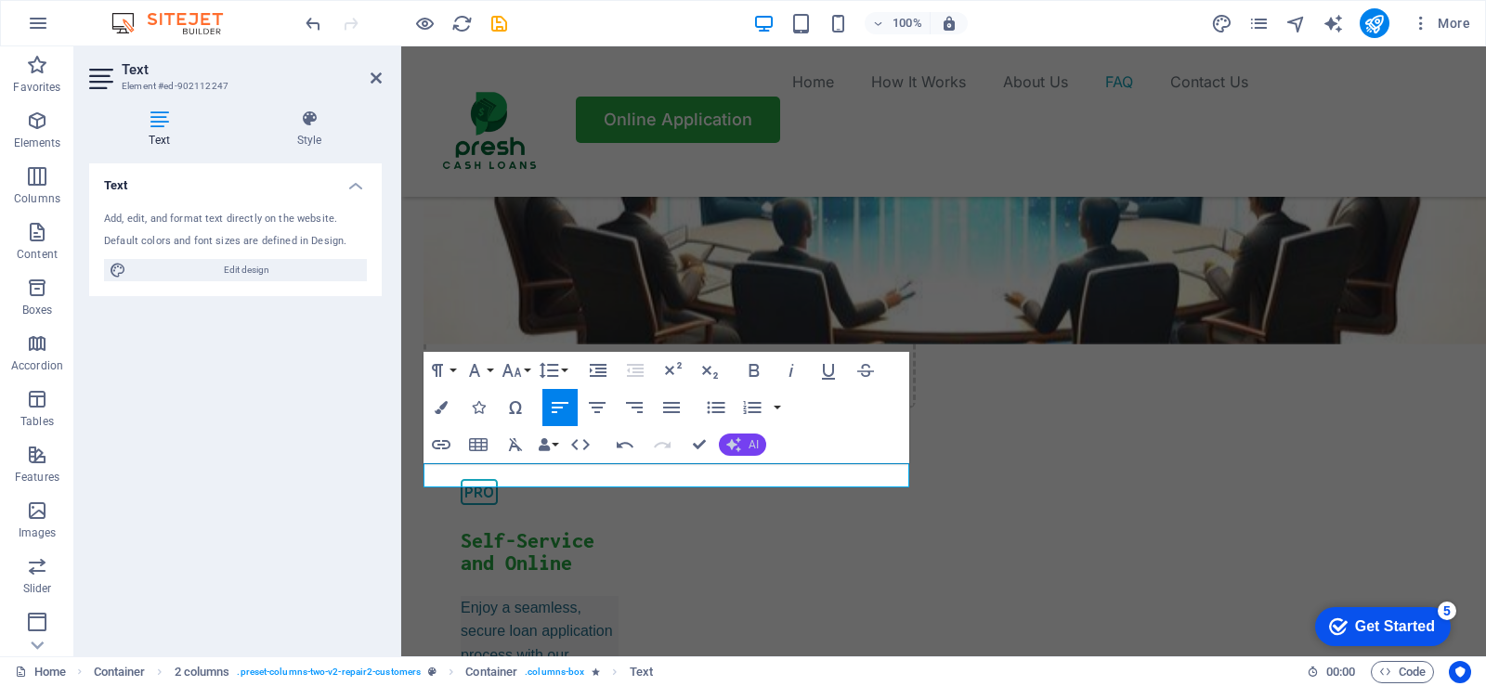
click at [749, 452] on button "AI" at bounding box center [742, 445] width 47 height 22
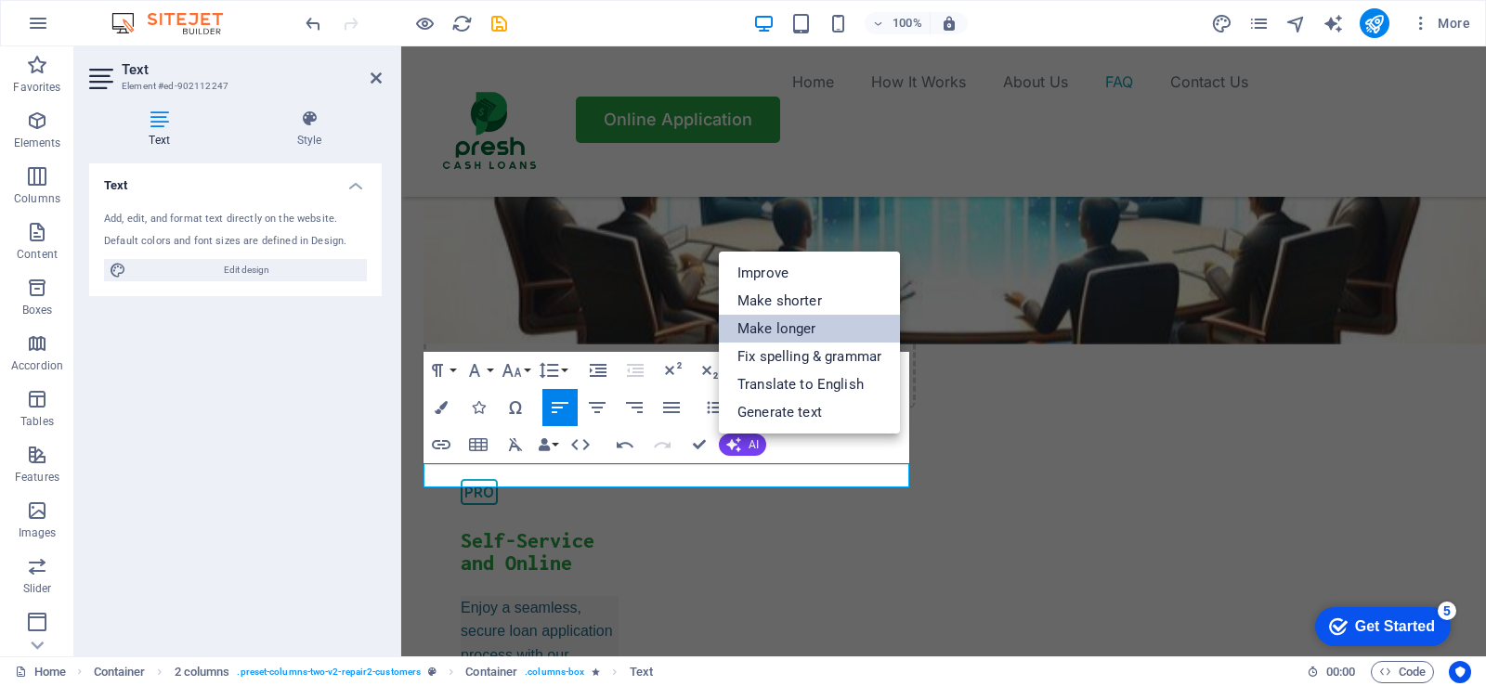
click at [781, 333] on link "Make longer" at bounding box center [809, 329] width 181 height 28
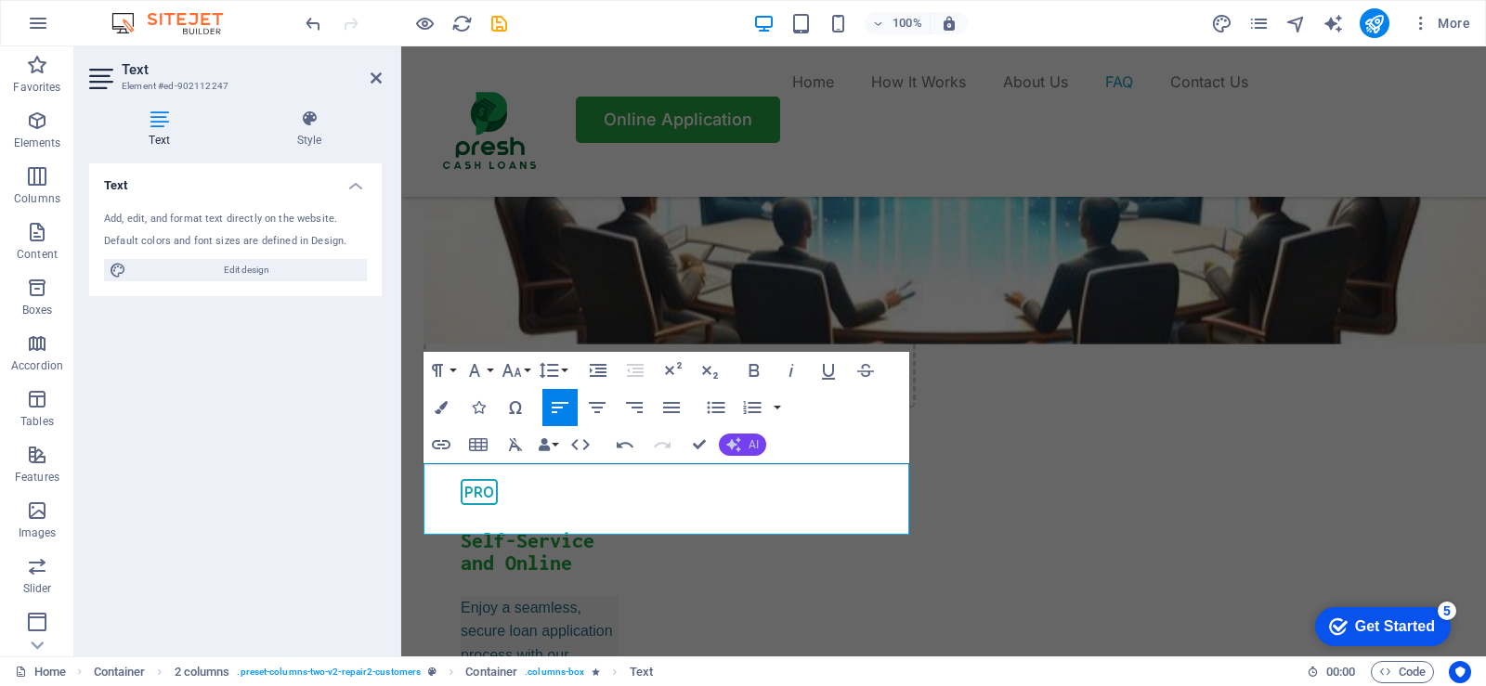
click at [740, 444] on icon "button" at bounding box center [733, 444] width 15 height 15
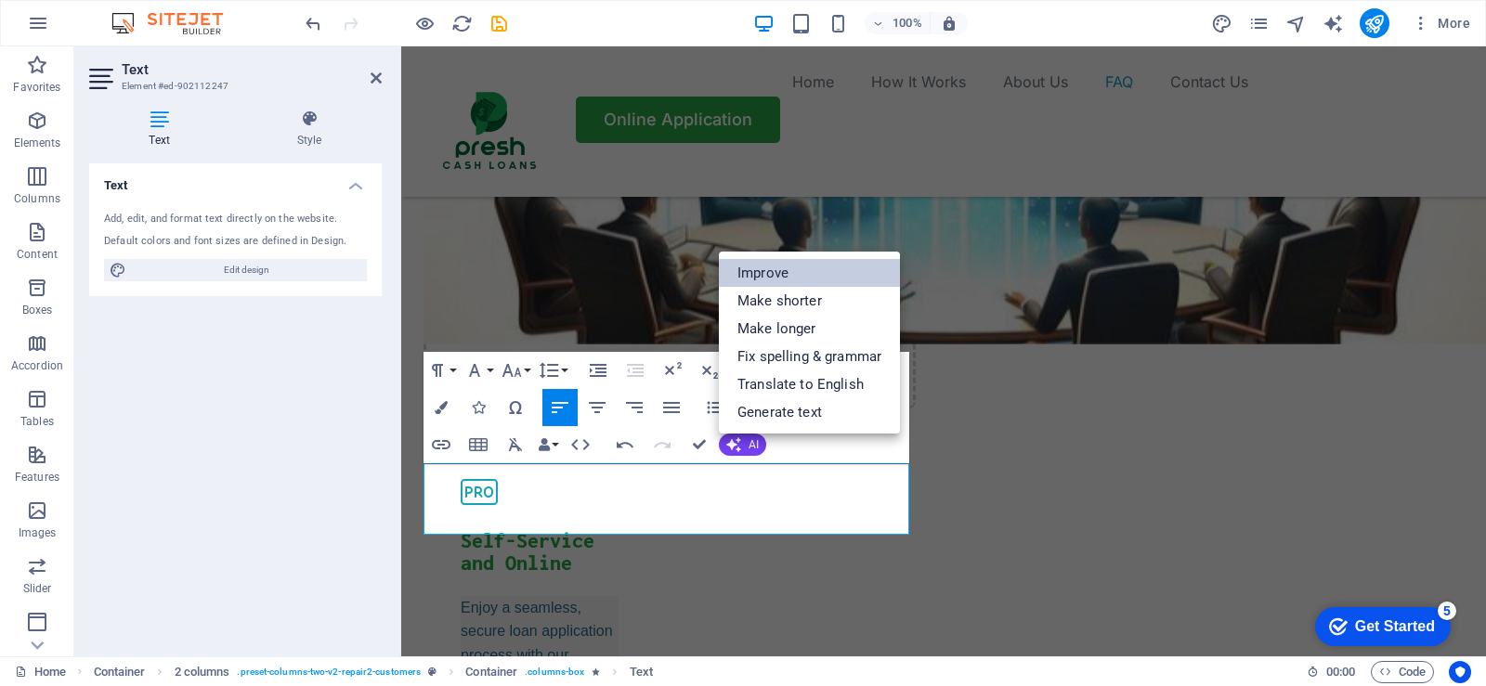
click at [775, 279] on link "Improve" at bounding box center [809, 273] width 181 height 28
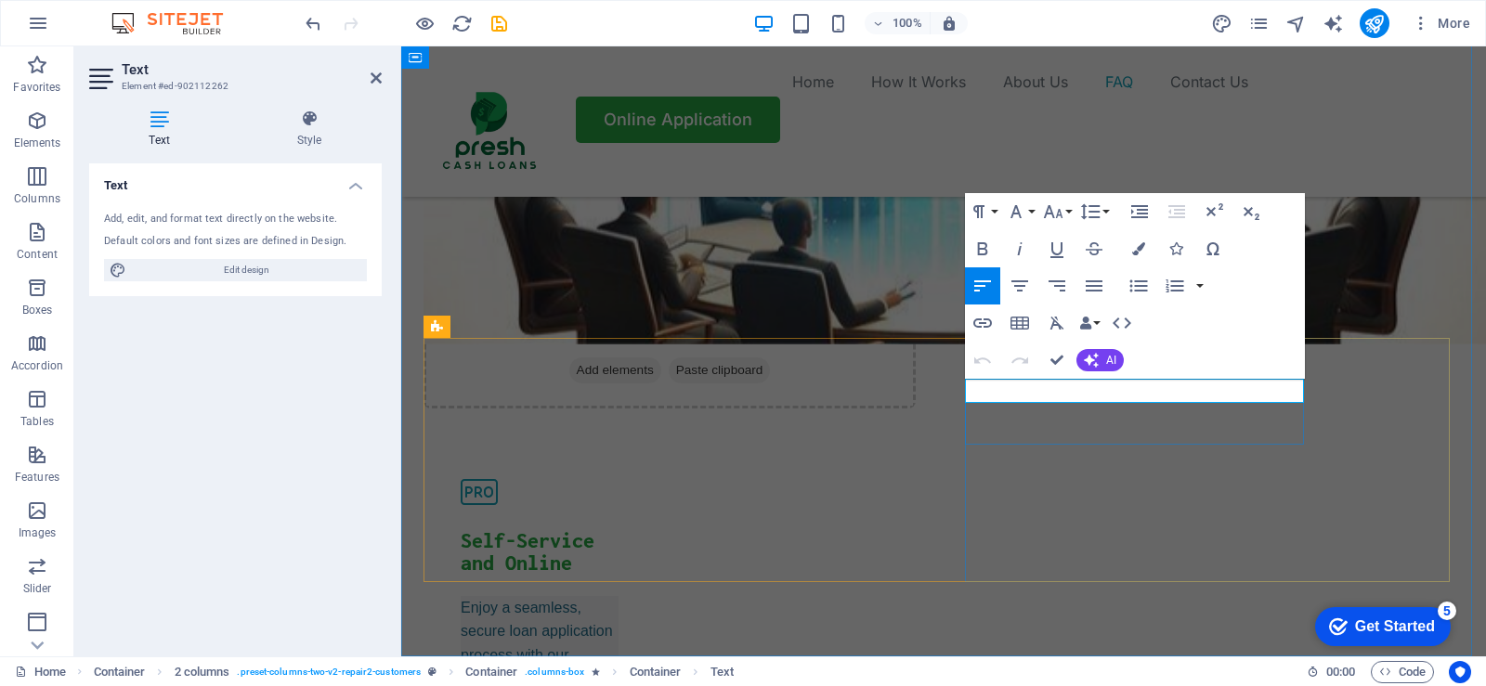
drag, startPoint x: 1118, startPoint y: 391, endPoint x: 967, endPoint y: 394, distance: 151.4
click at [1110, 365] on span "AI" at bounding box center [1111, 360] width 10 height 11
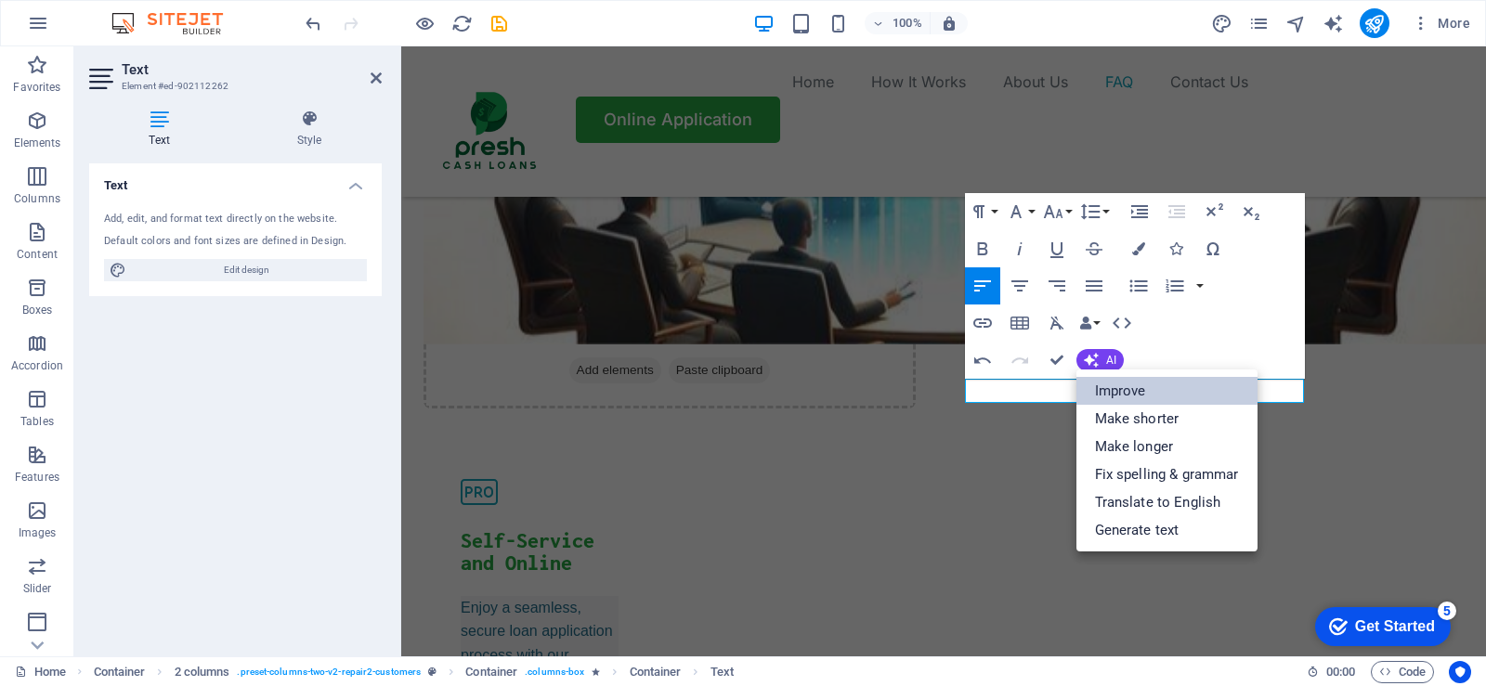
click at [1136, 395] on link "Improve" at bounding box center [1167, 391] width 181 height 28
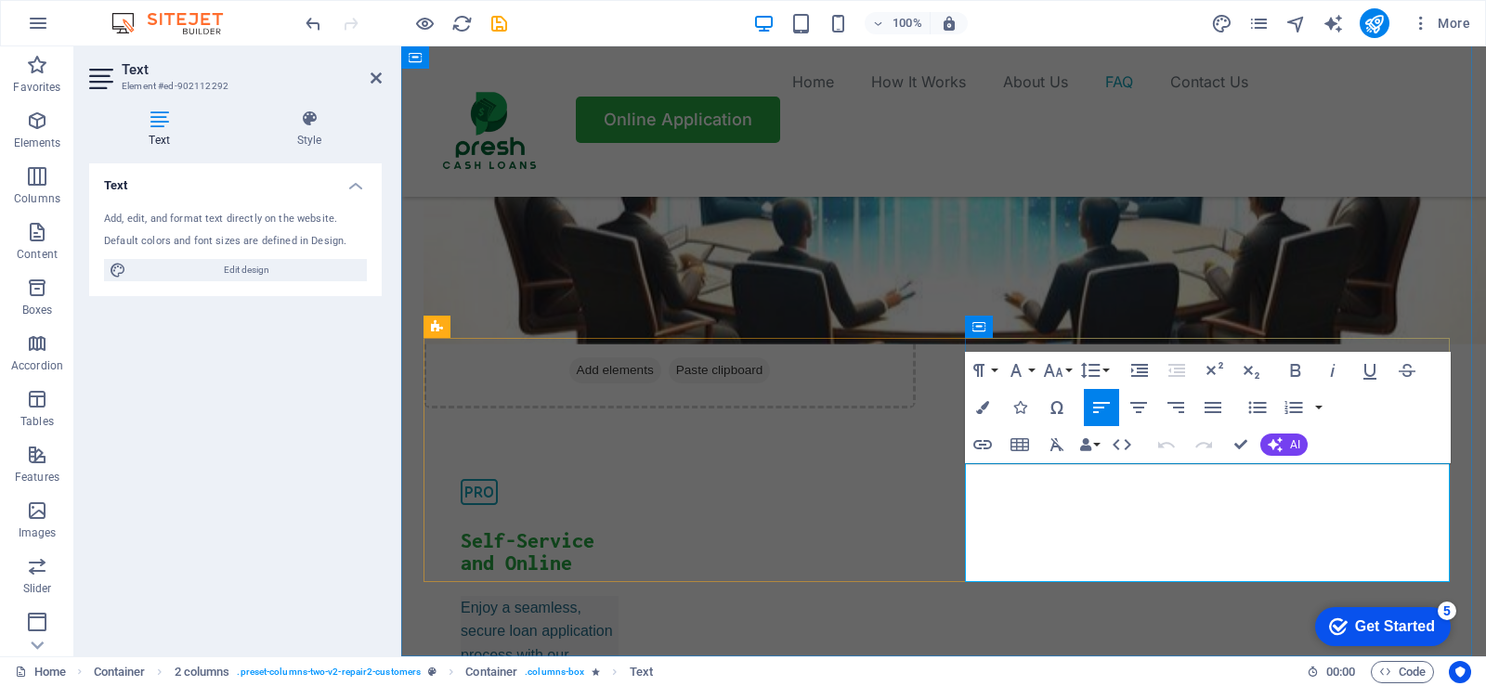
drag, startPoint x: 1099, startPoint y: 575, endPoint x: 969, endPoint y: 476, distance: 163.7
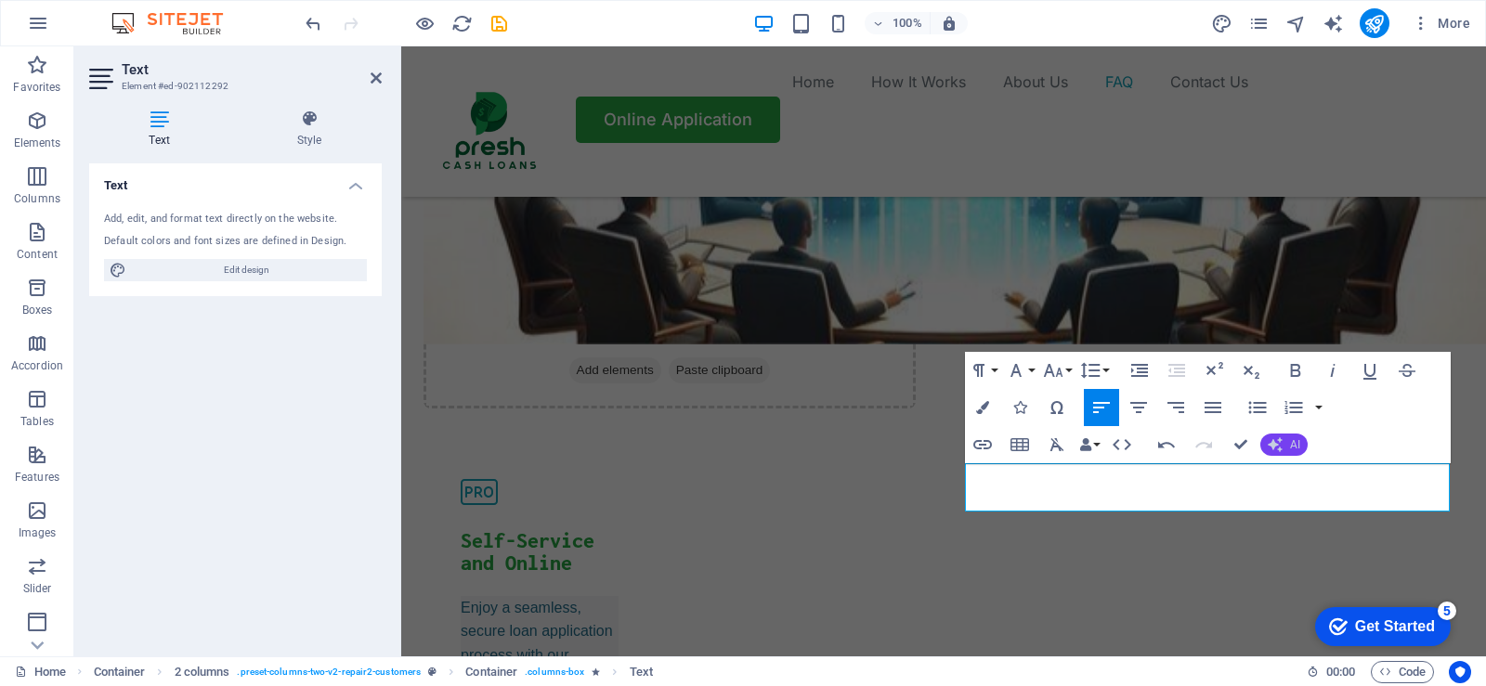
click at [1286, 448] on button "AI" at bounding box center [1283, 445] width 47 height 22
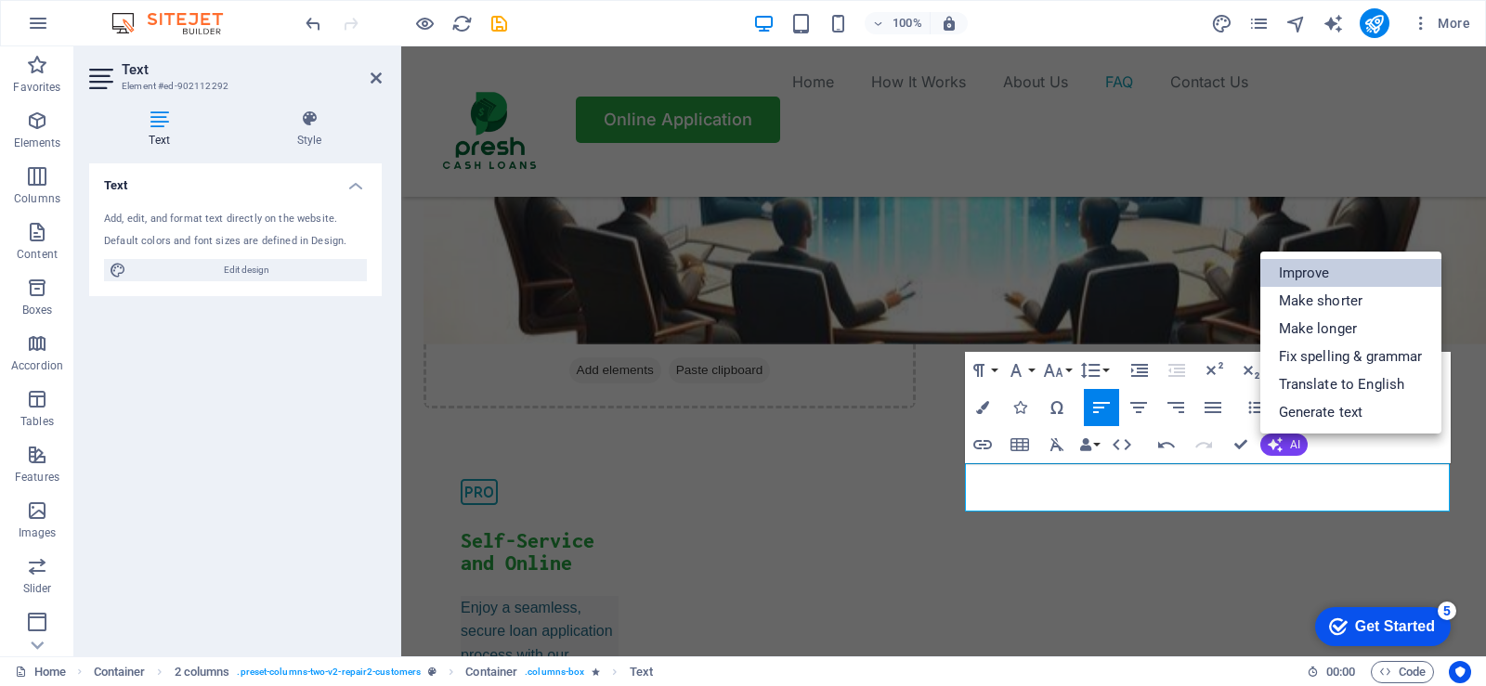
click at [1323, 273] on link "Improve" at bounding box center [1350, 273] width 181 height 28
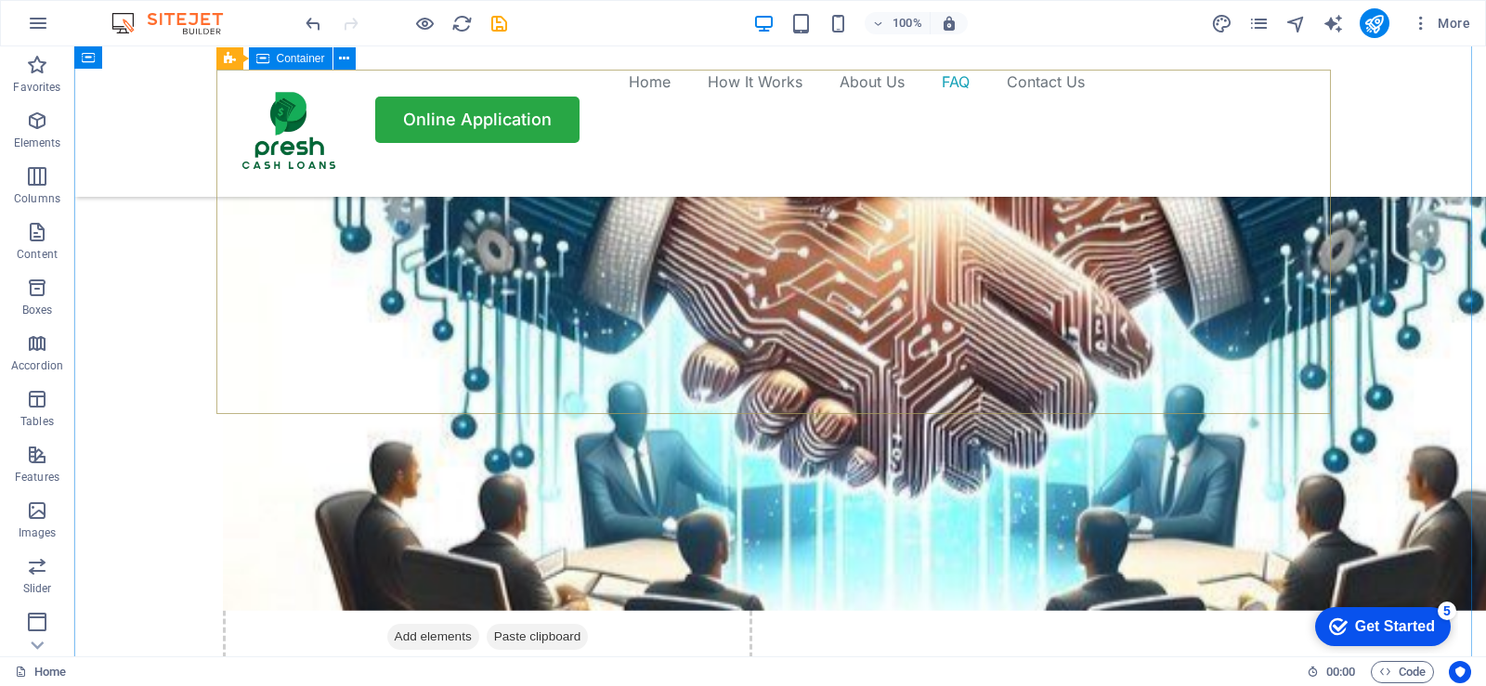
scroll to position [5308, 0]
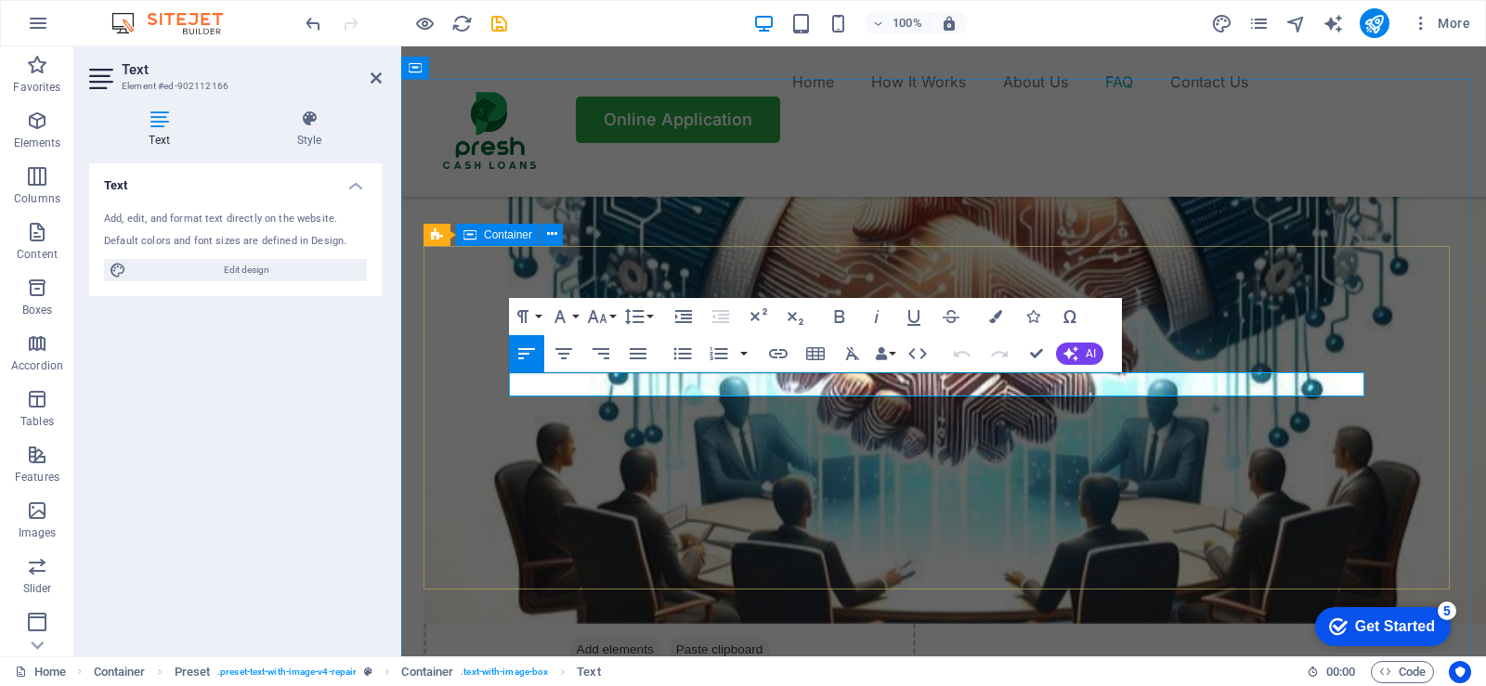
drag, startPoint x: 747, startPoint y: 383, endPoint x: 503, endPoint y: 383, distance: 243.4
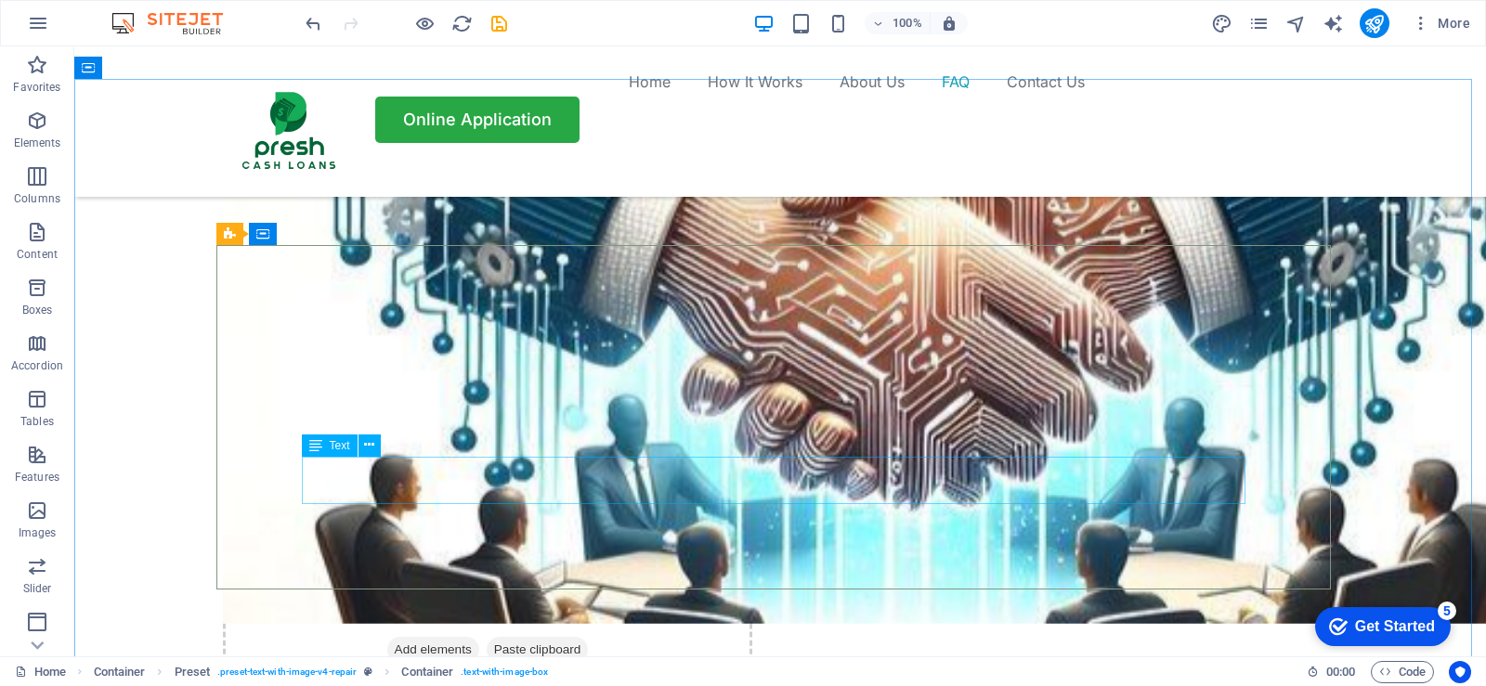
scroll to position [5308, 0]
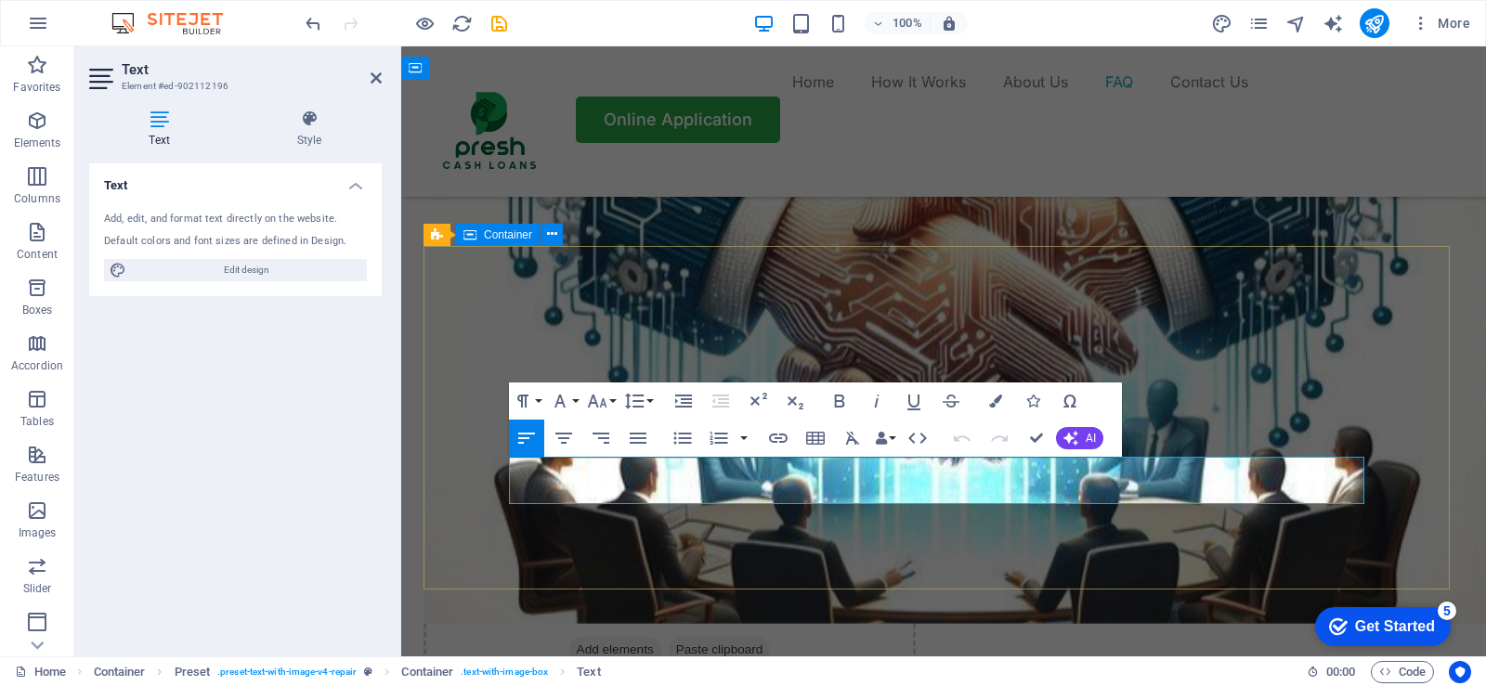
drag, startPoint x: 1267, startPoint y: 491, endPoint x: 502, endPoint y: 478, distance: 765.5
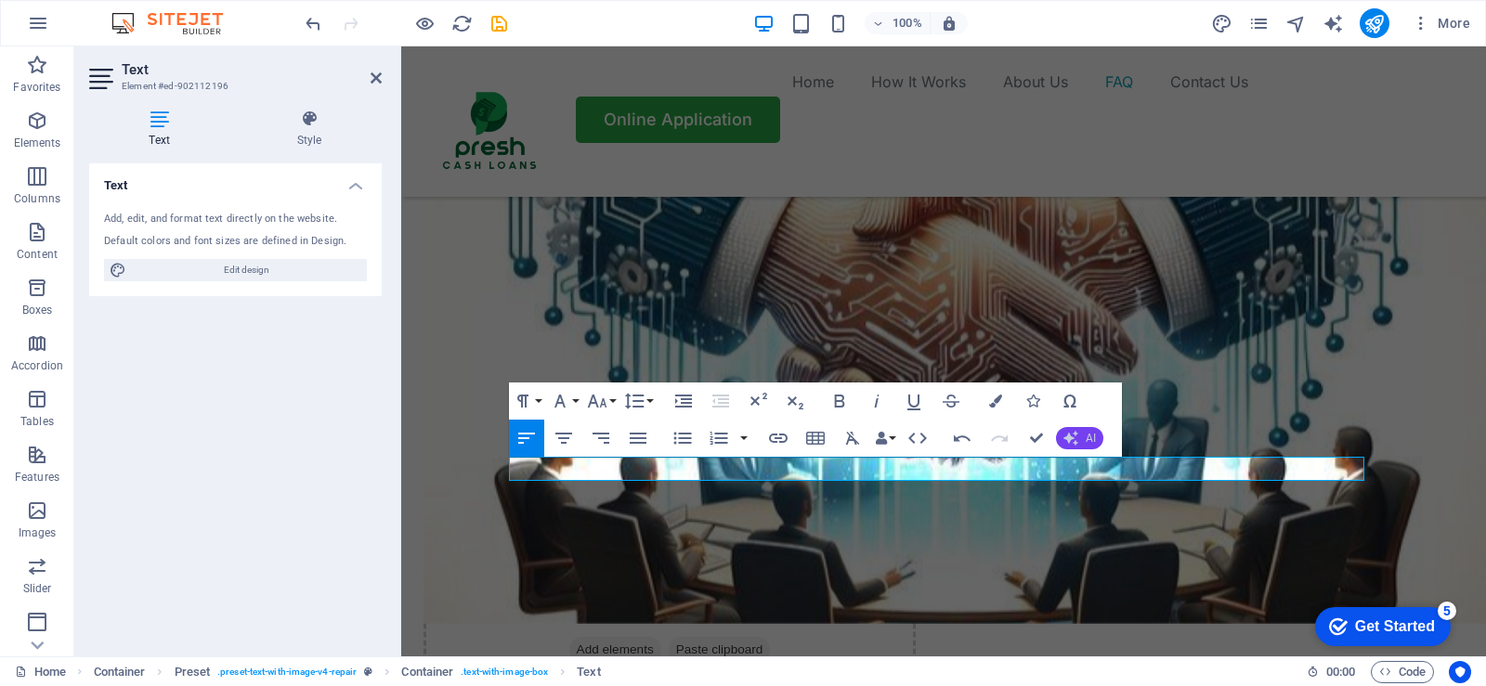
click at [1085, 442] on button "AI" at bounding box center [1079, 438] width 47 height 22
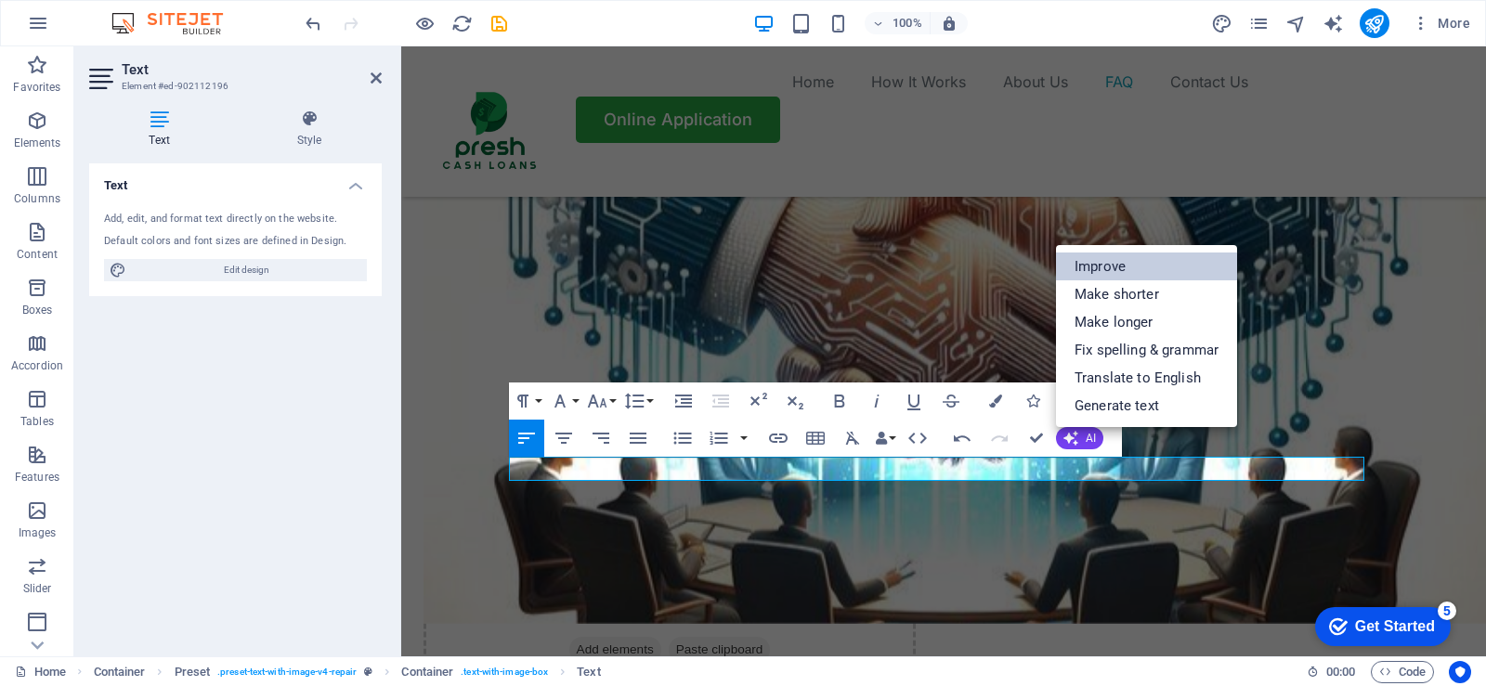
click at [1100, 267] on link "Improve" at bounding box center [1146, 267] width 181 height 28
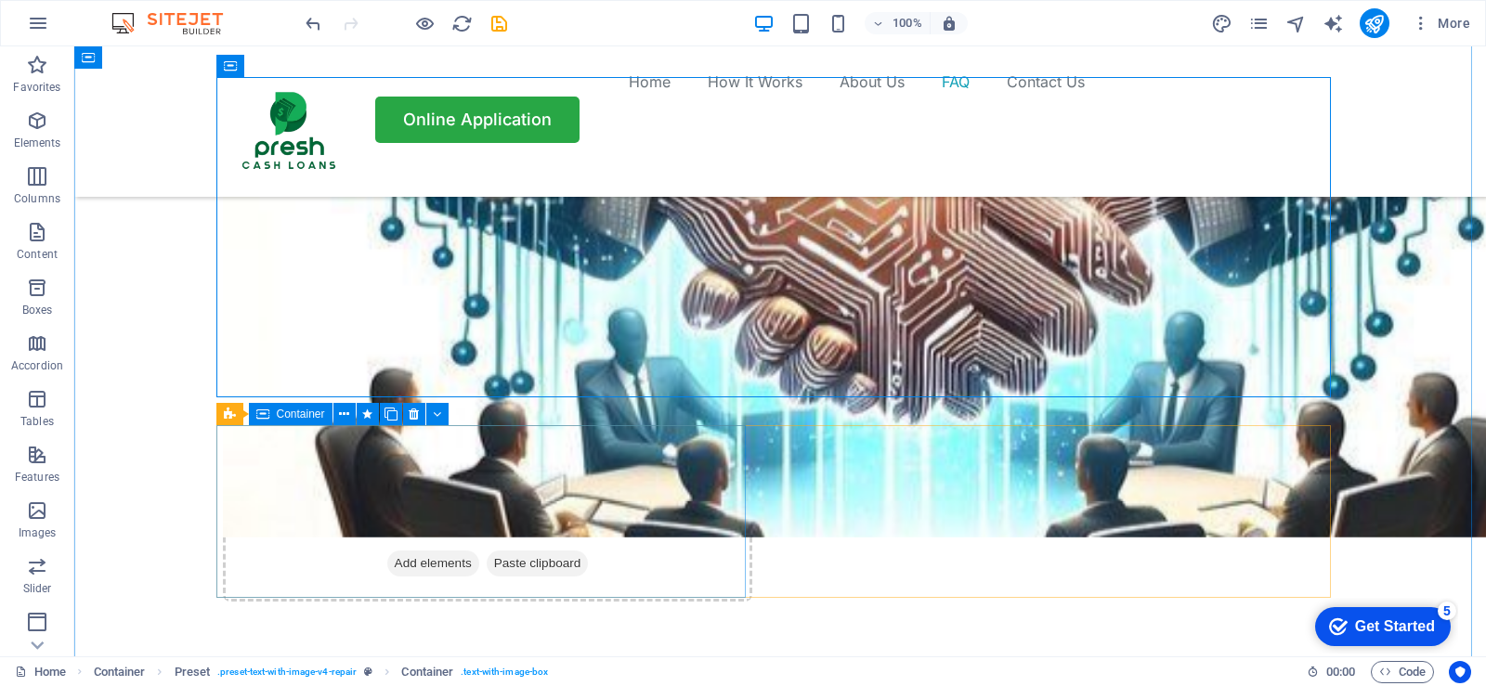
scroll to position [5401, 0]
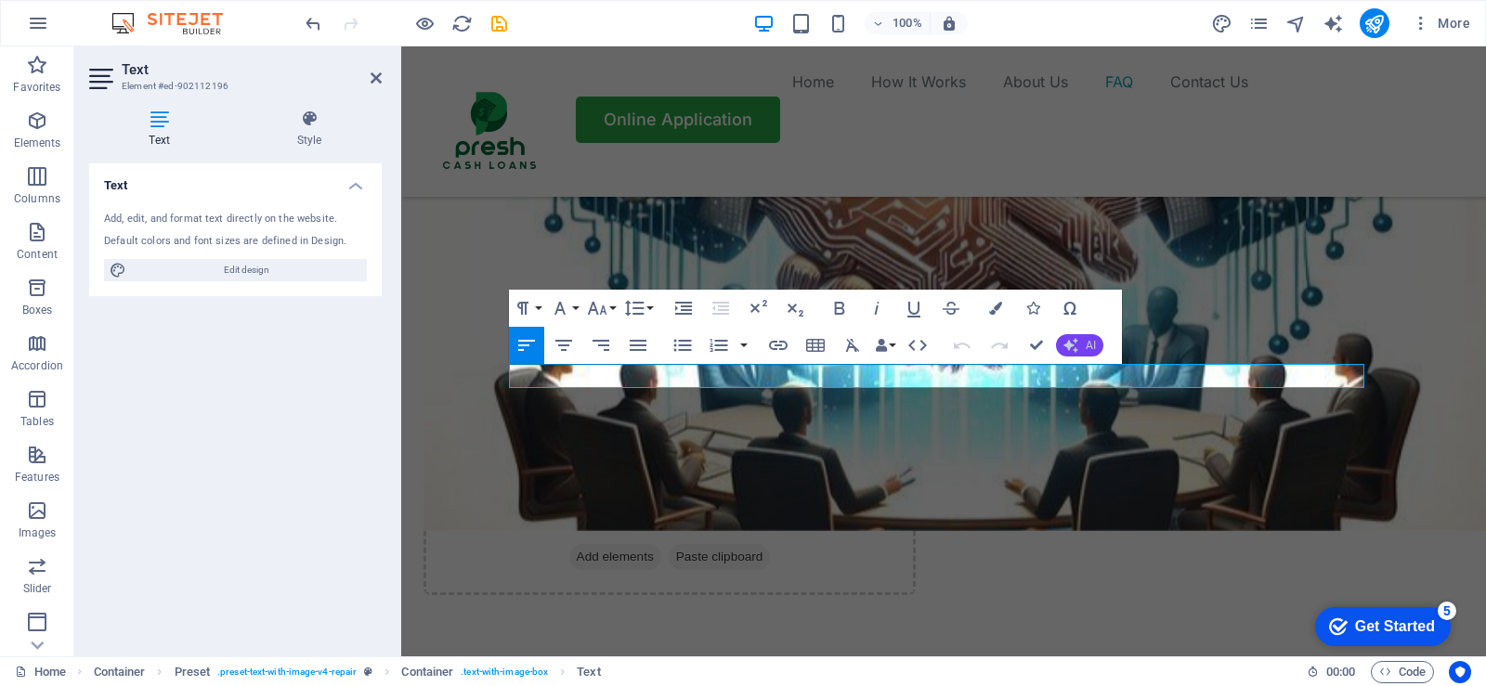
click at [1088, 344] on span "AI" at bounding box center [1091, 345] width 10 height 11
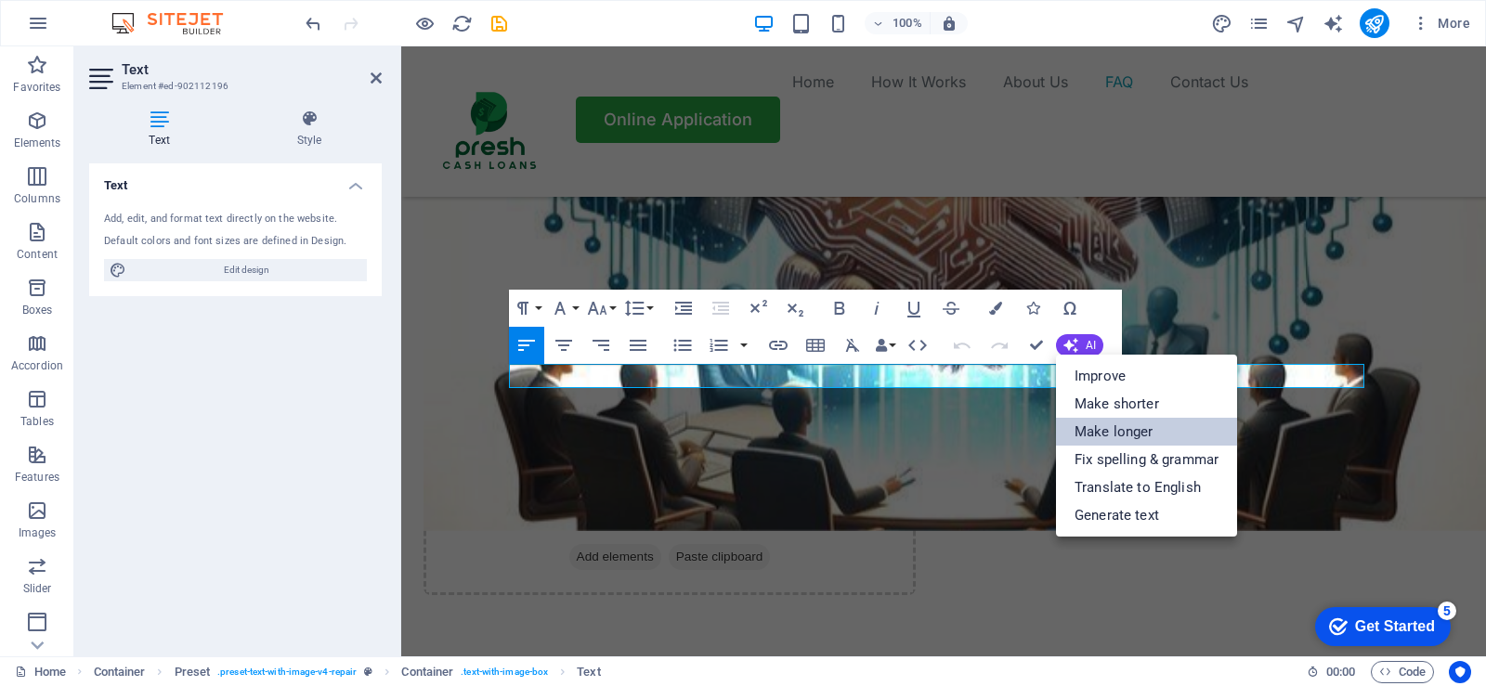
click at [1110, 431] on link "Make longer" at bounding box center [1146, 432] width 181 height 28
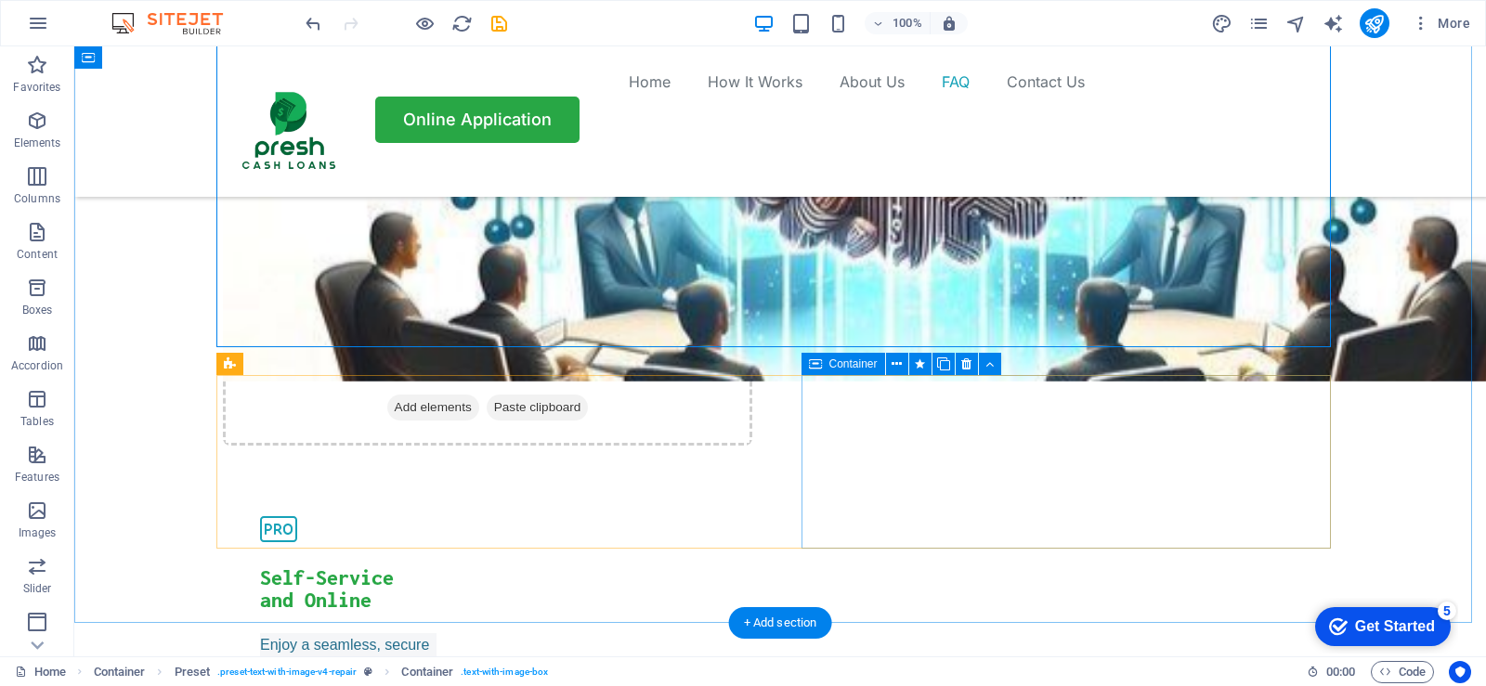
scroll to position [5680, 0]
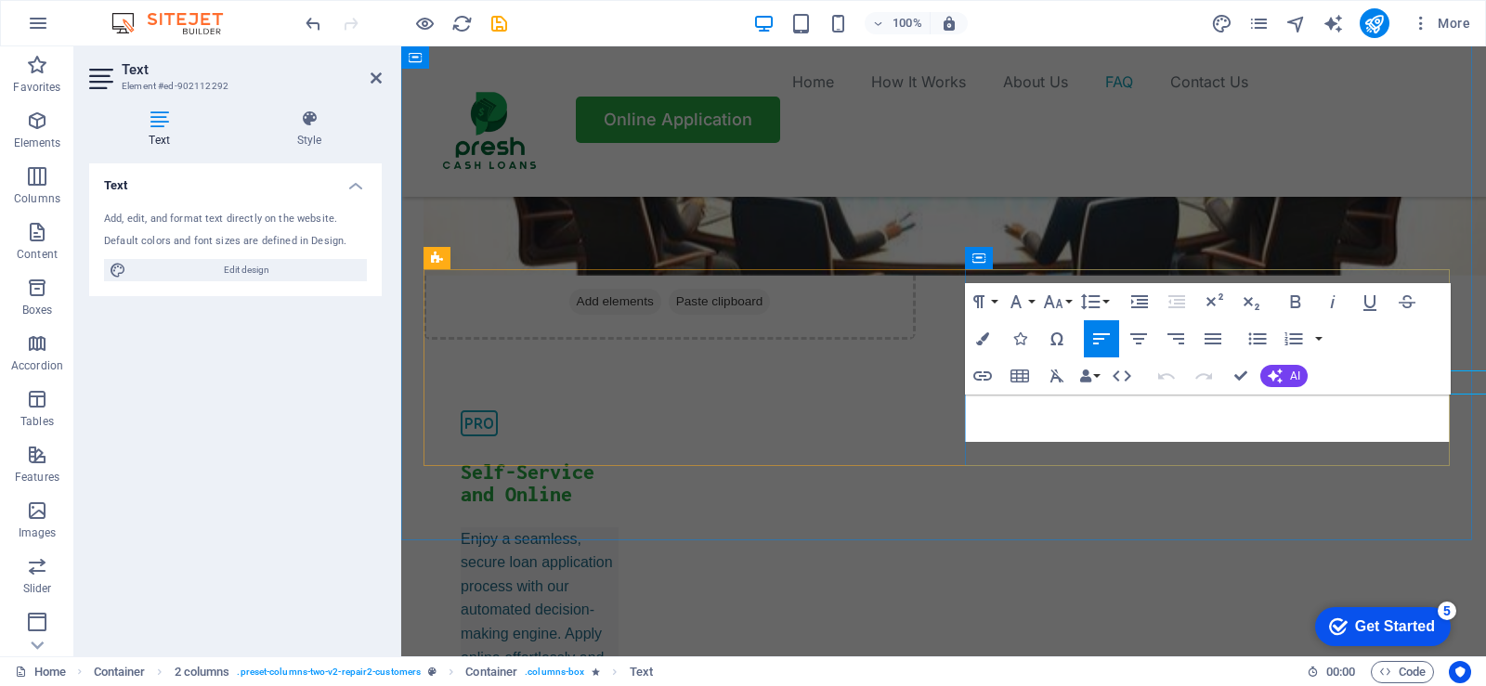
scroll to position [5704, 0]
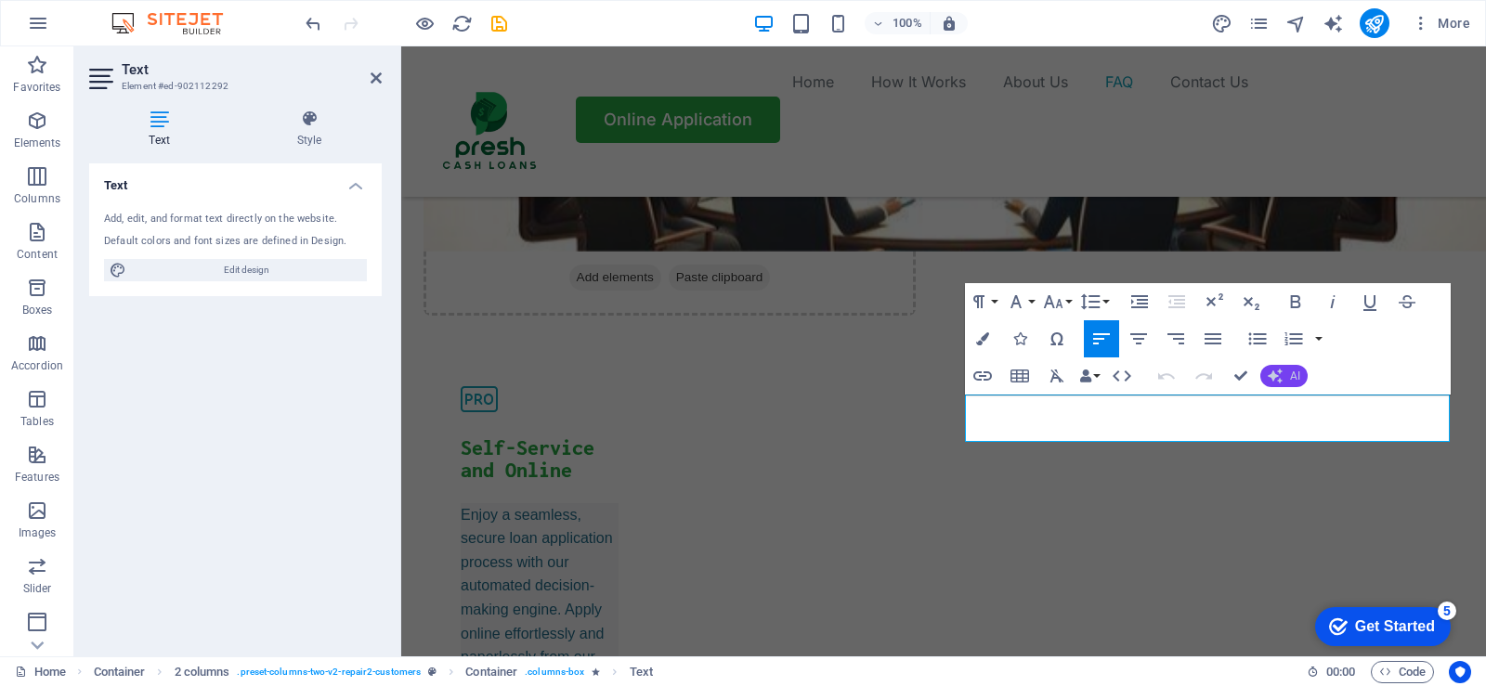
click at [1285, 377] on button "AI" at bounding box center [1283, 376] width 47 height 22
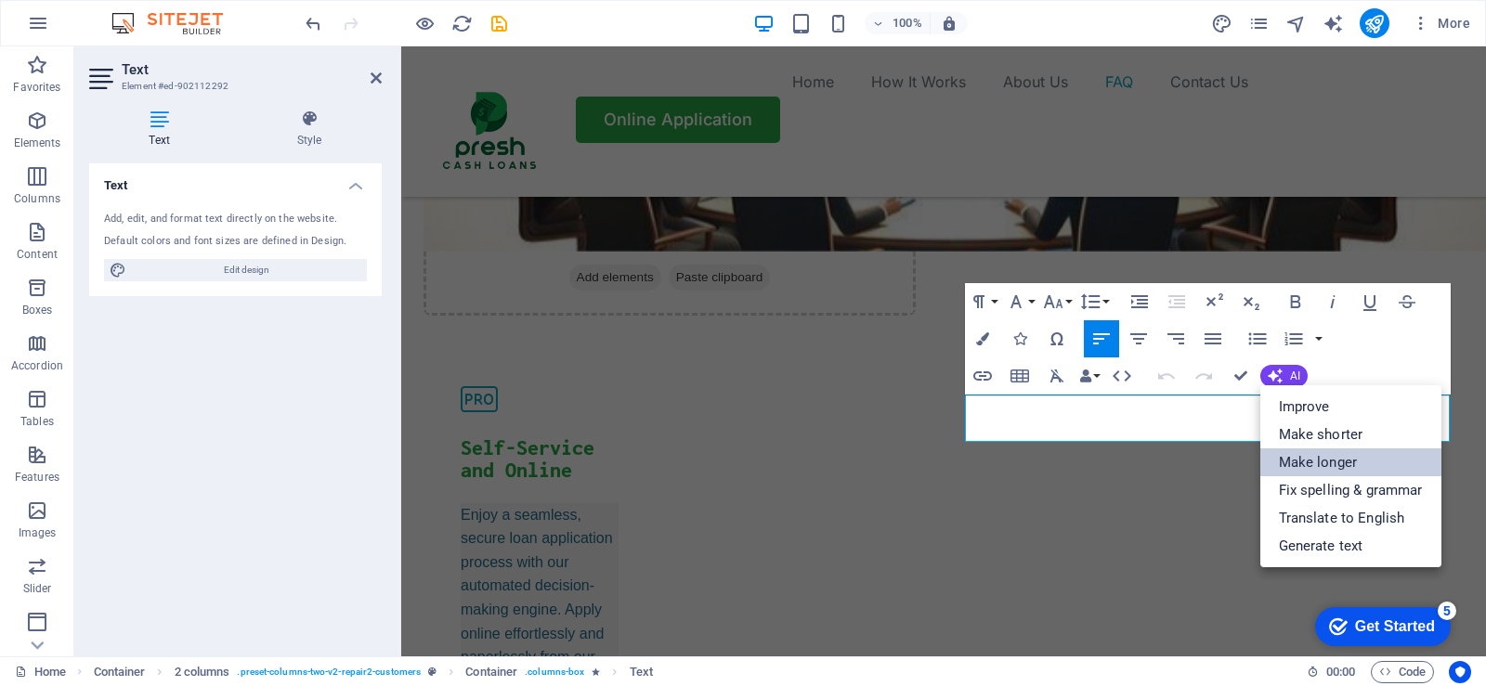
click at [1309, 463] on link "Make longer" at bounding box center [1350, 463] width 181 height 28
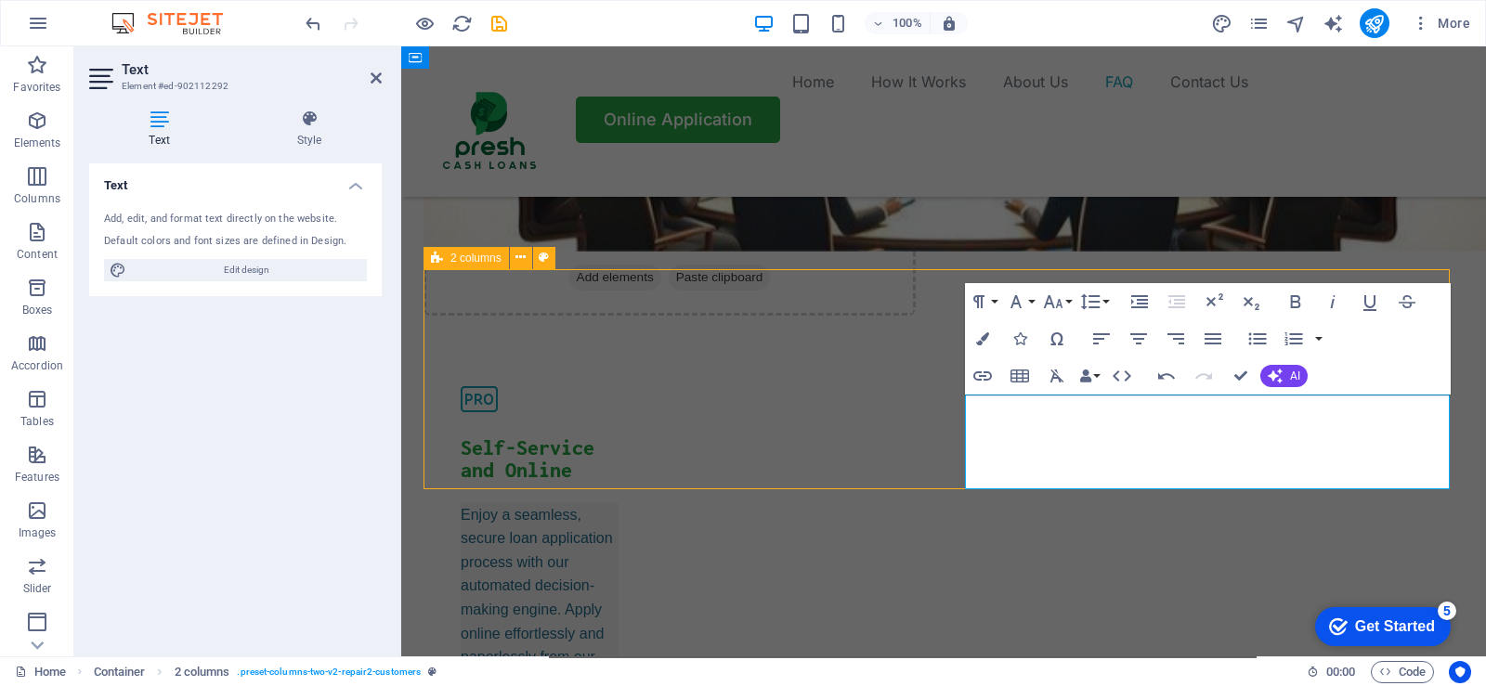
scroll to position [5680, 0]
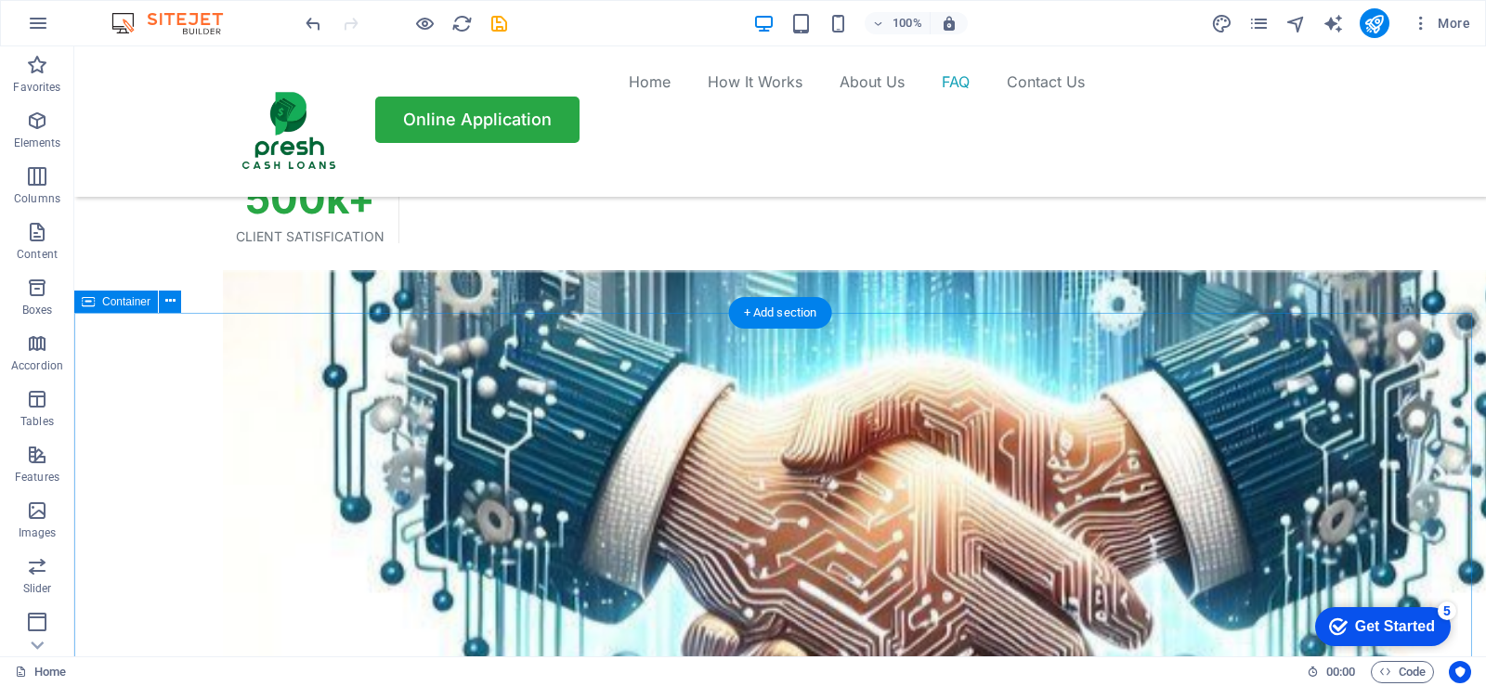
scroll to position [5167, 0]
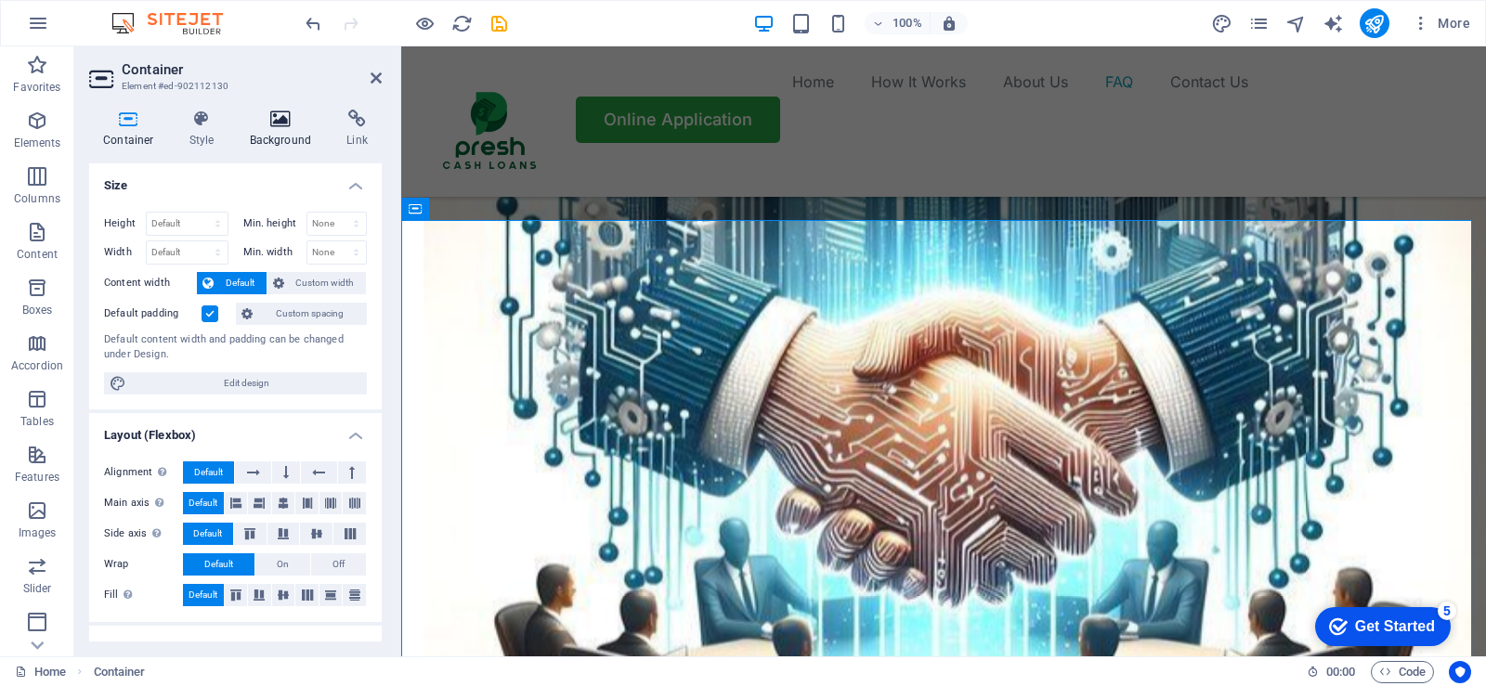
click at [281, 126] on icon at bounding box center [281, 119] width 90 height 19
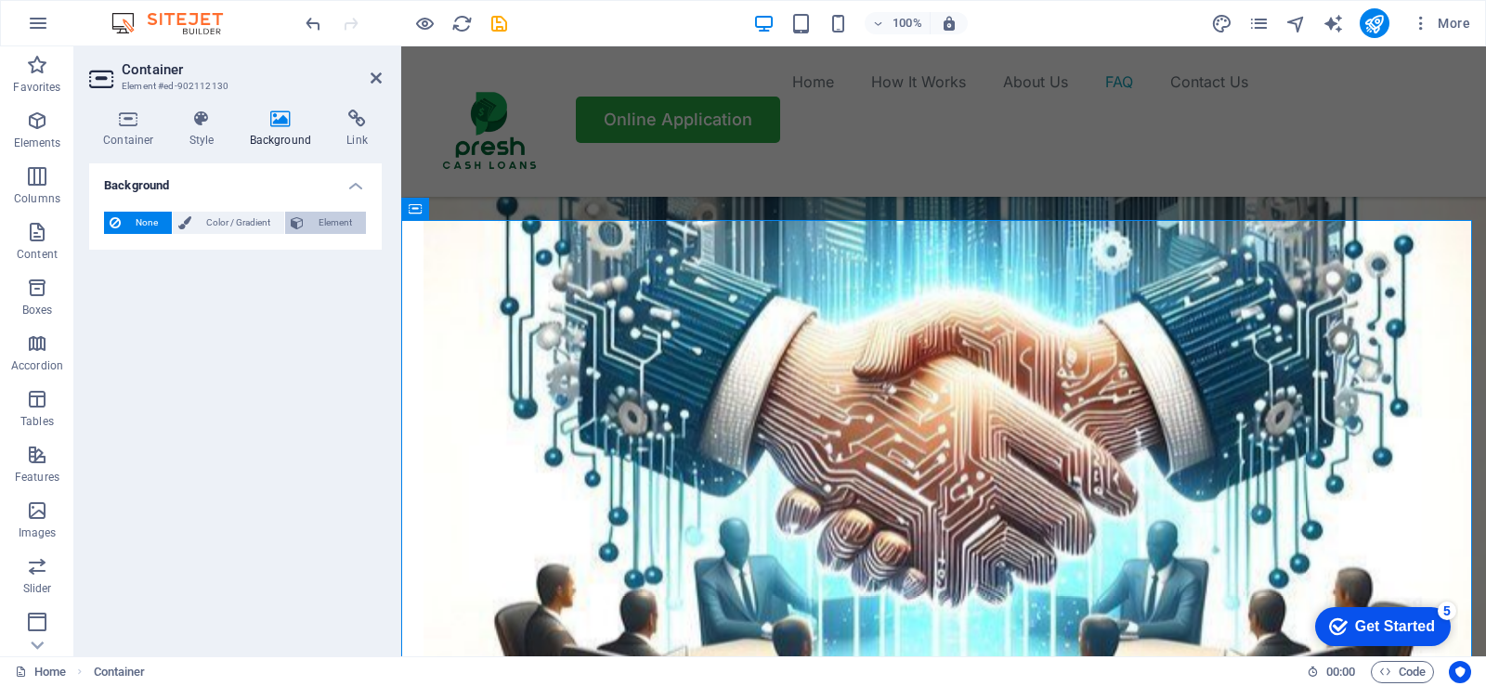
click at [338, 224] on span "Element" at bounding box center [334, 223] width 51 height 22
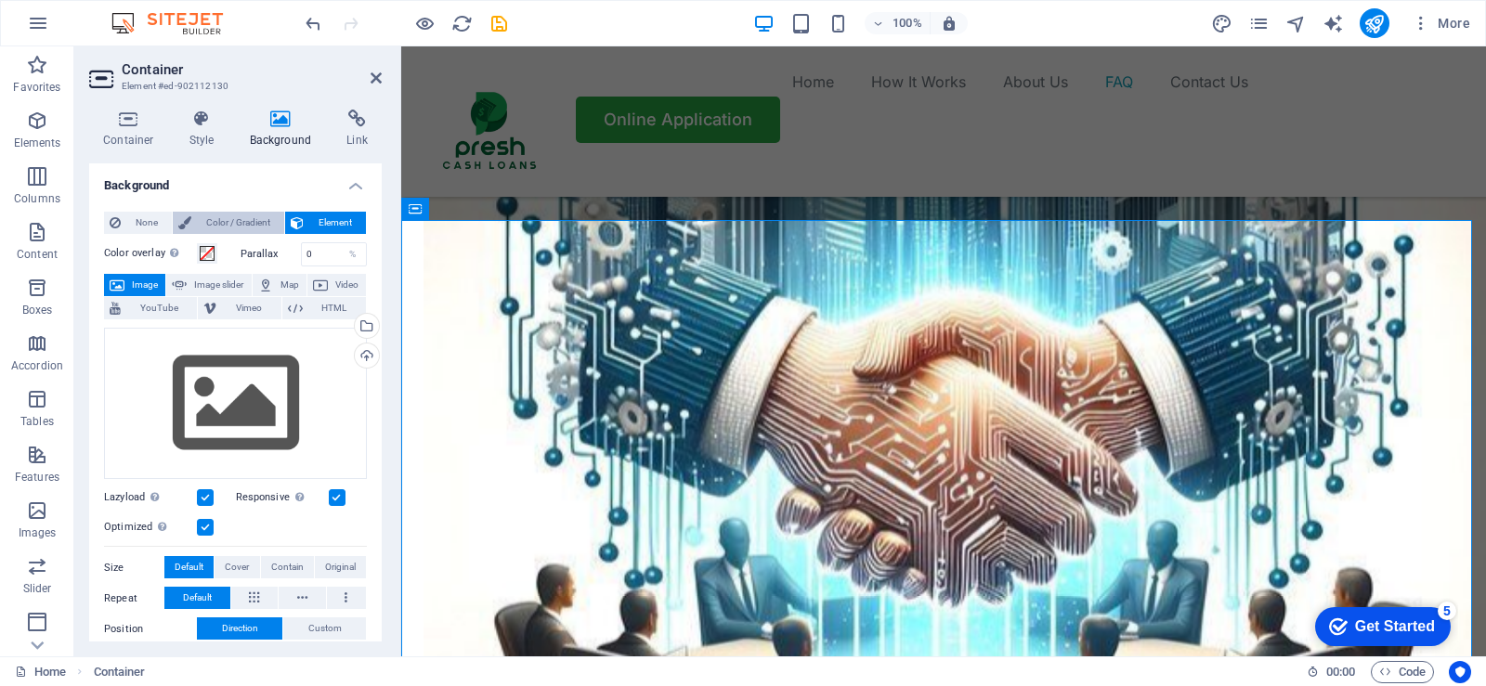
click at [235, 223] on span "Color / Gradient" at bounding box center [238, 223] width 82 height 22
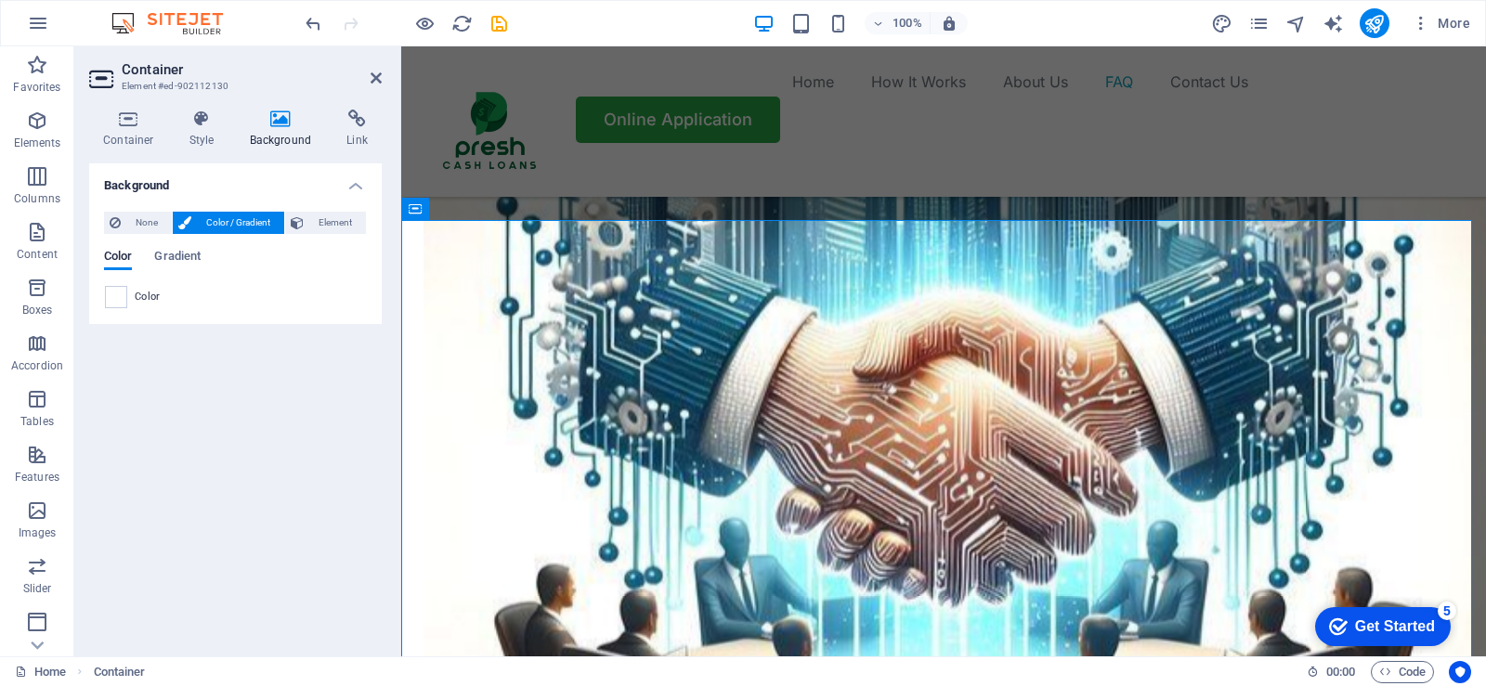
click at [216, 225] on span "Color / Gradient" at bounding box center [238, 223] width 82 height 22
click at [111, 297] on span at bounding box center [116, 297] width 20 height 20
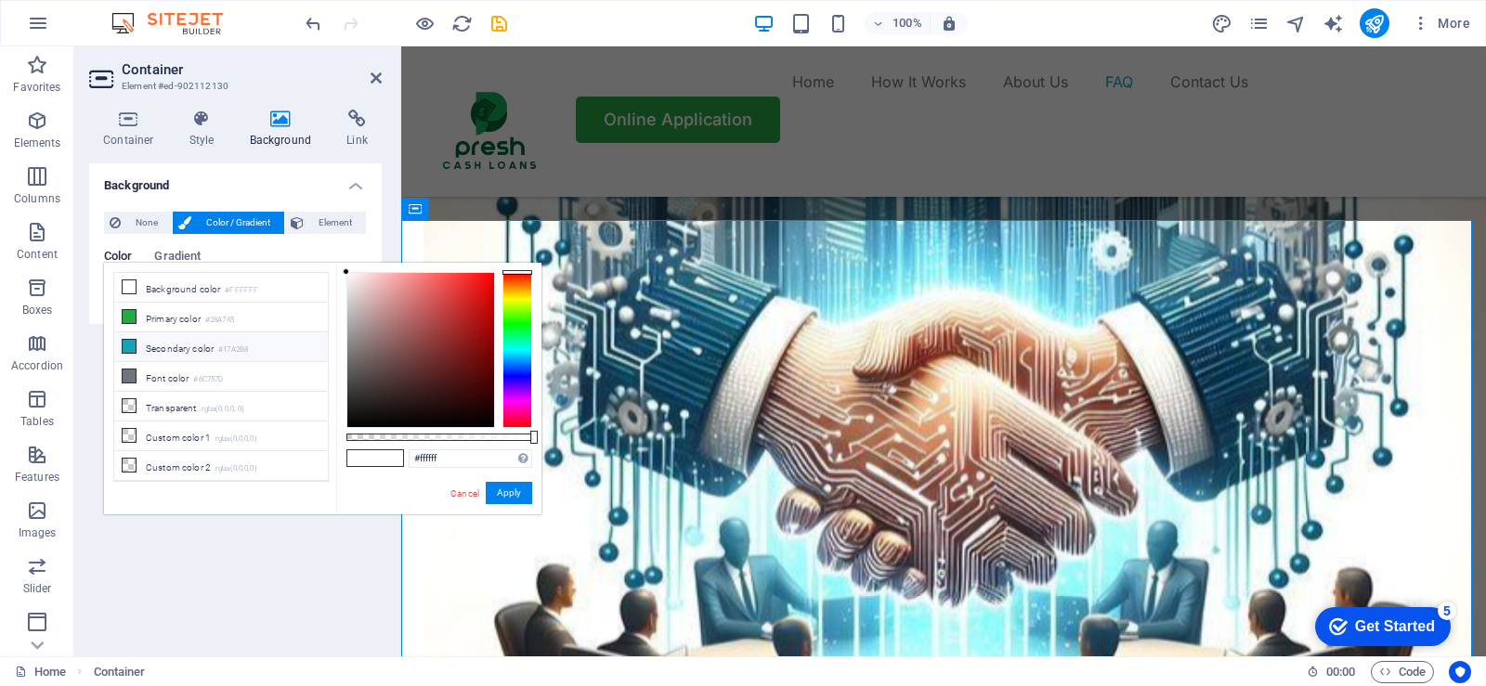
click at [133, 345] on icon at bounding box center [129, 346] width 13 height 13
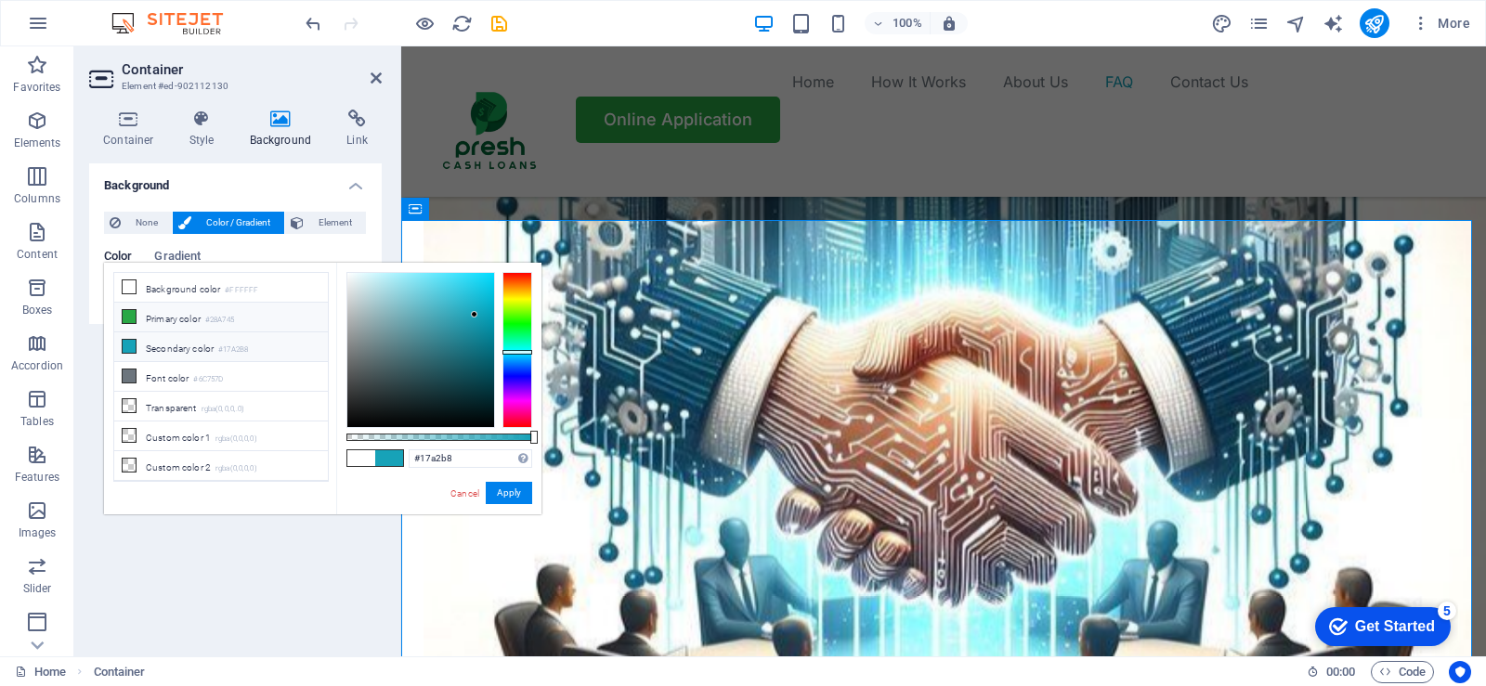
click at [127, 315] on icon at bounding box center [129, 316] width 13 height 13
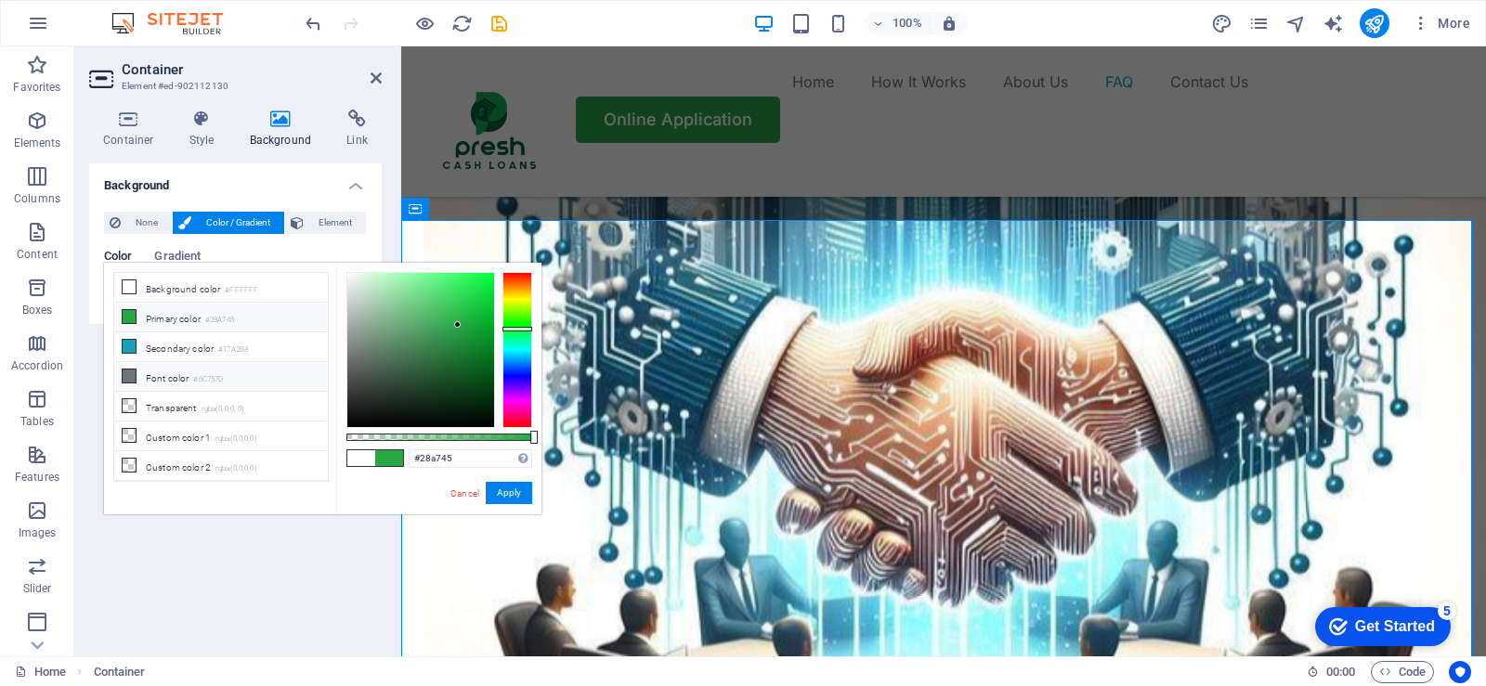
click at [131, 379] on span at bounding box center [129, 376] width 15 height 15
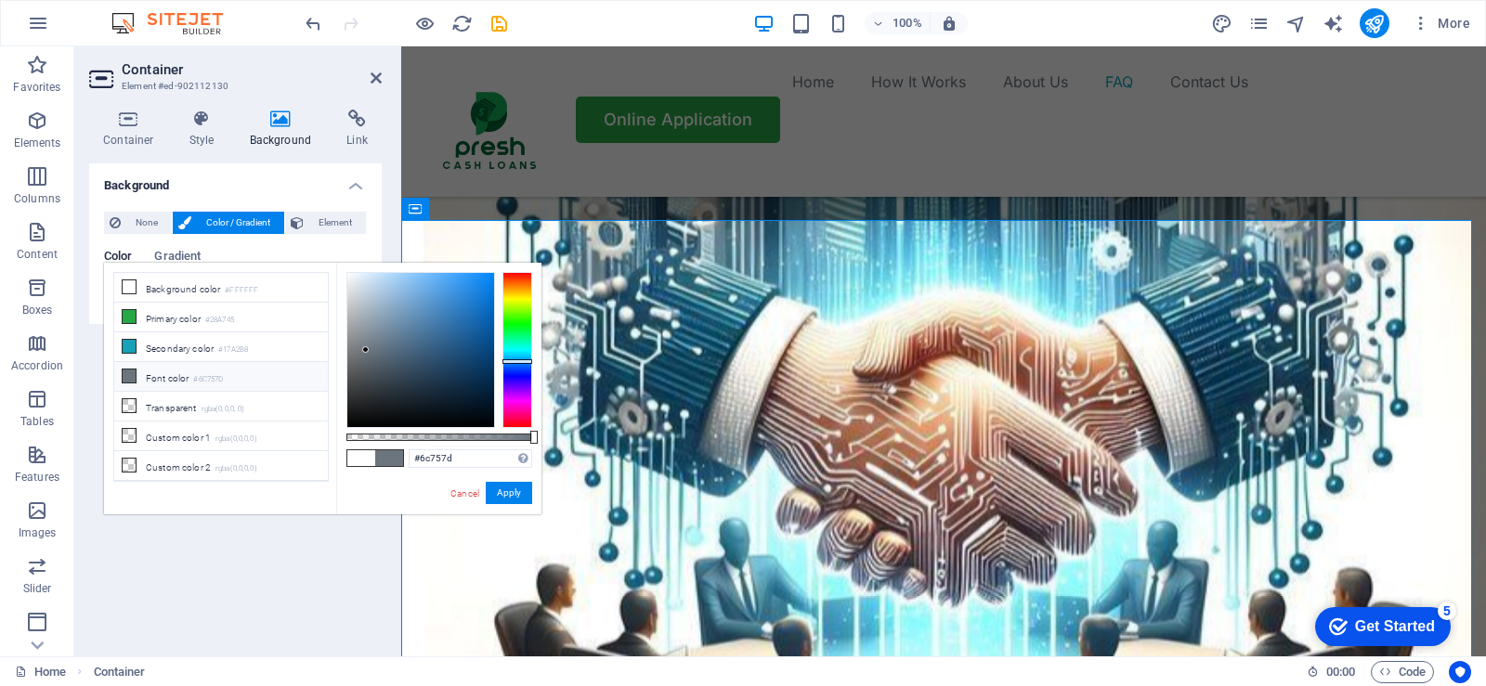
click at [363, 461] on span at bounding box center [361, 458] width 28 height 16
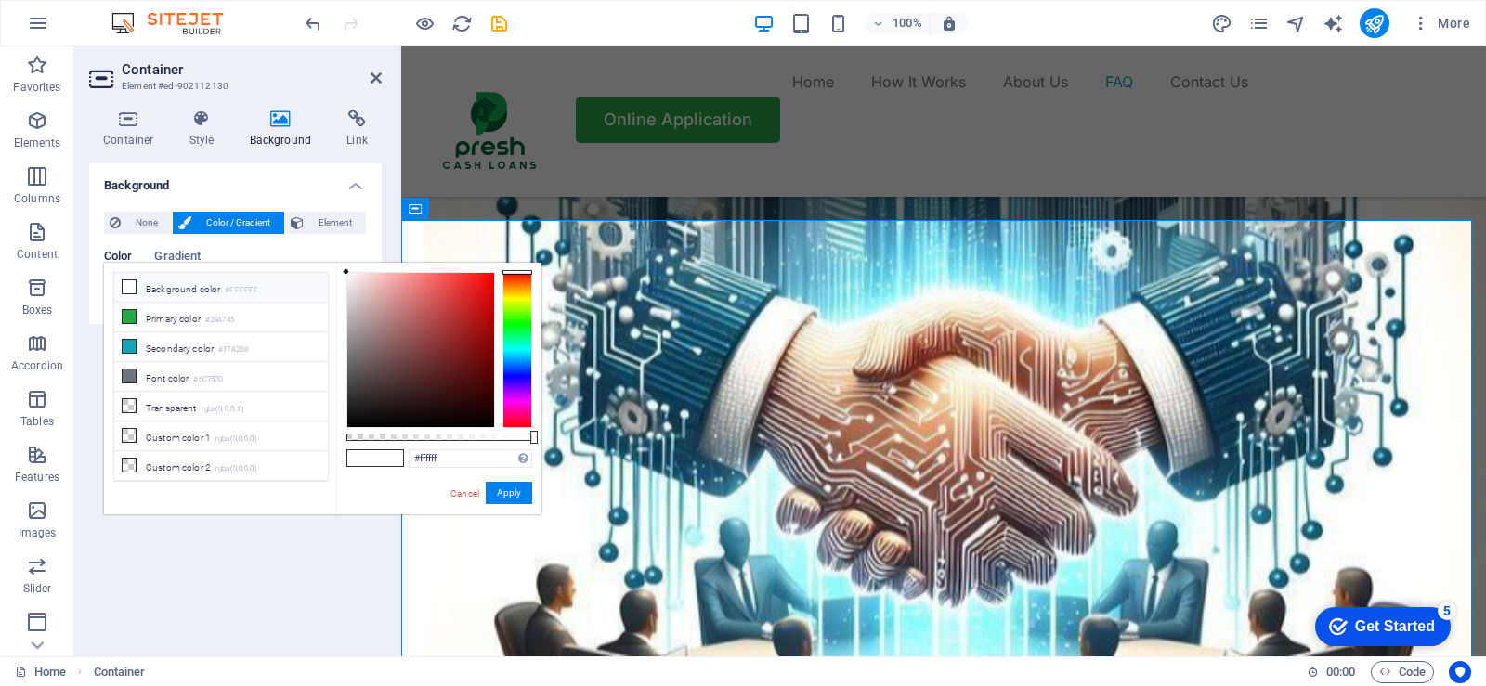
click at [516, 324] on div at bounding box center [518, 350] width 30 height 156
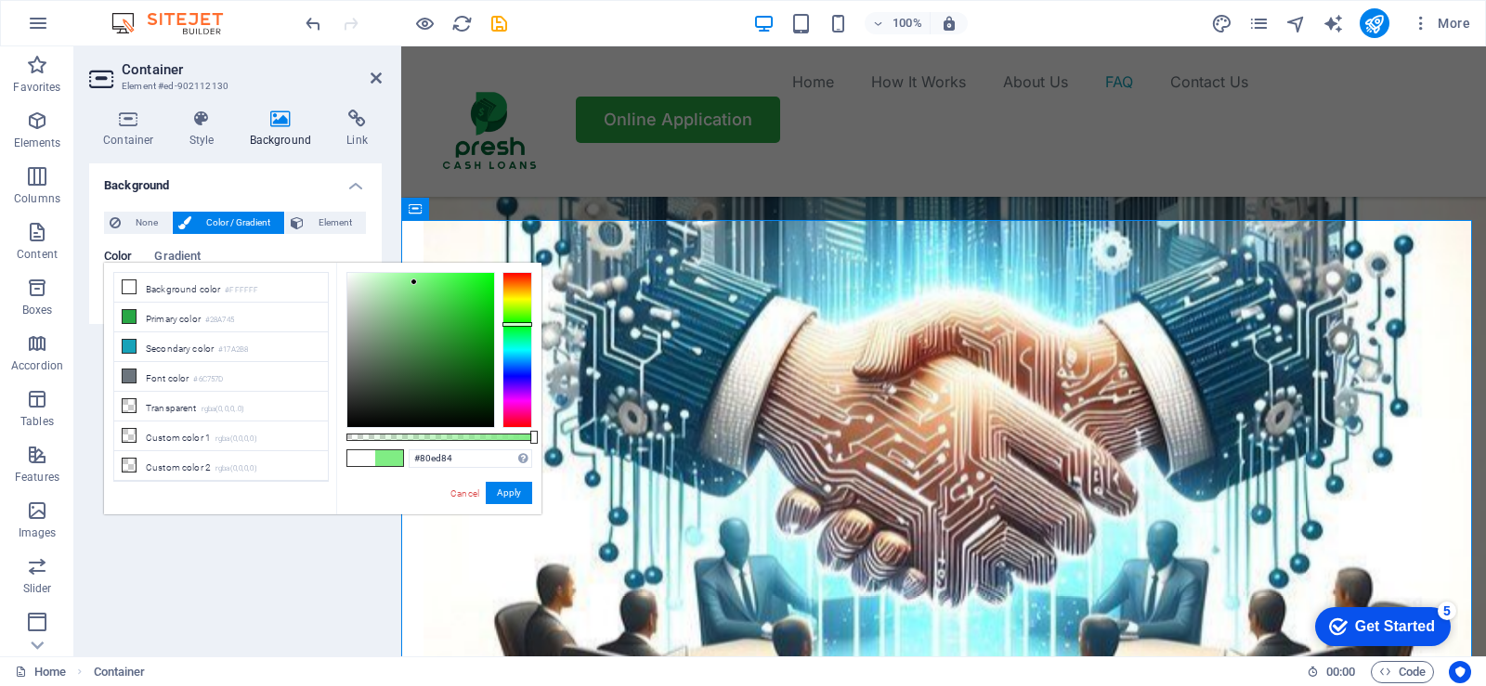
click at [414, 282] on div at bounding box center [420, 350] width 147 height 154
click at [401, 289] on div at bounding box center [420, 350] width 147 height 154
type input "#9ce99f"
click at [395, 285] on div at bounding box center [420, 350] width 147 height 154
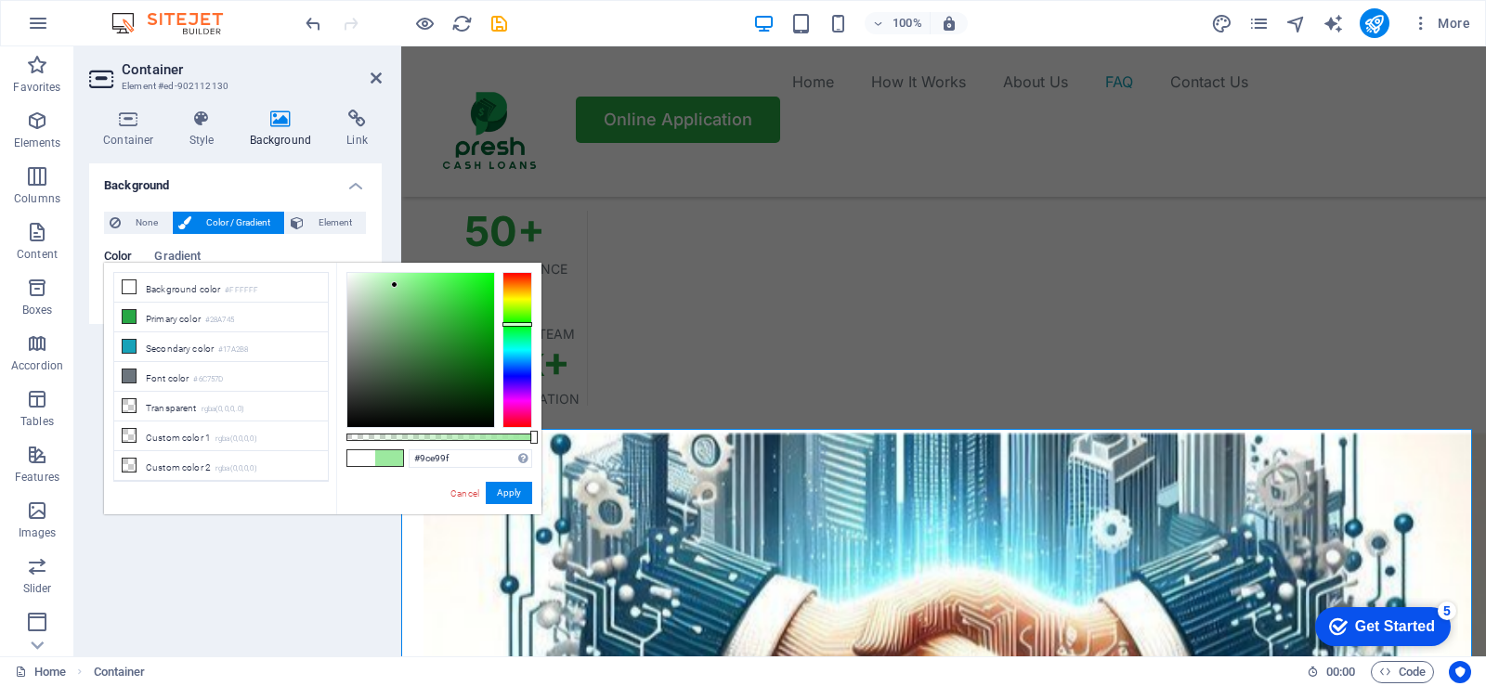
scroll to position [5098, 0]
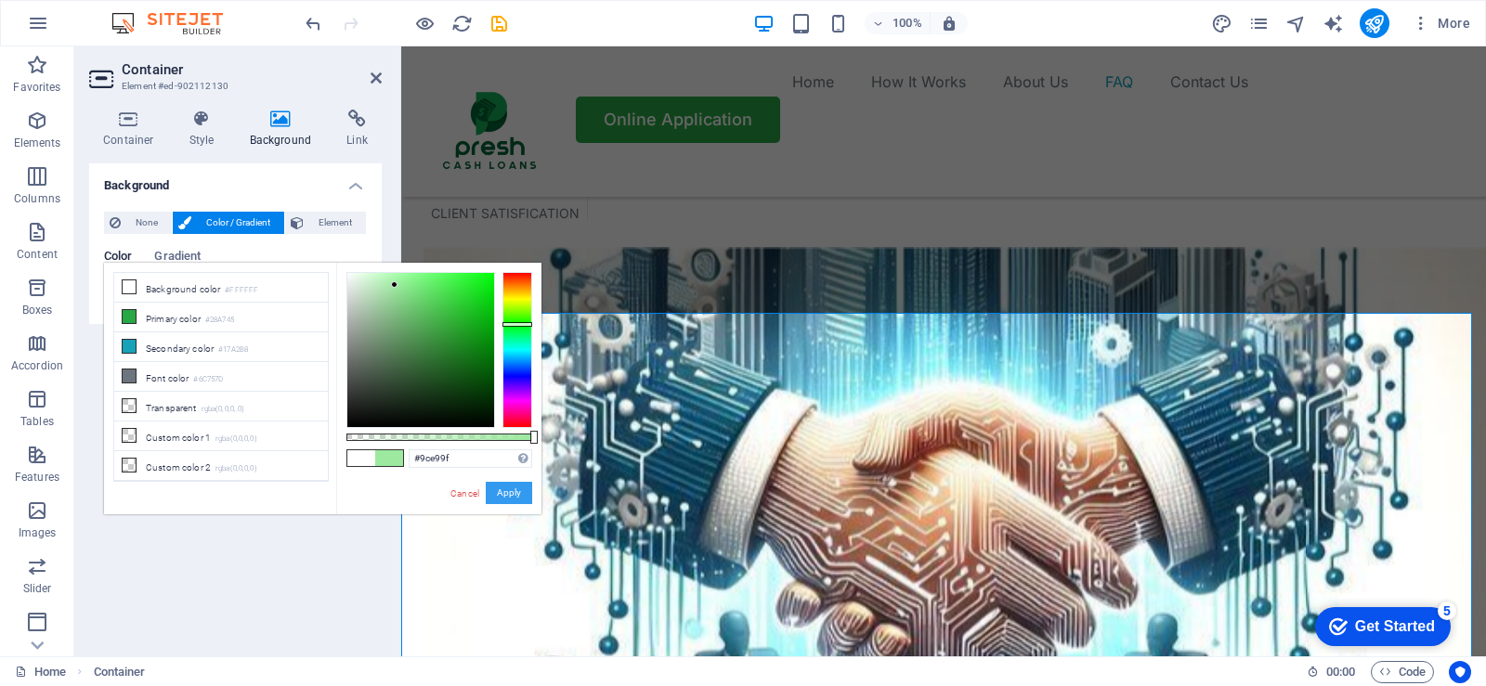
click at [519, 494] on button "Apply" at bounding box center [509, 493] width 46 height 22
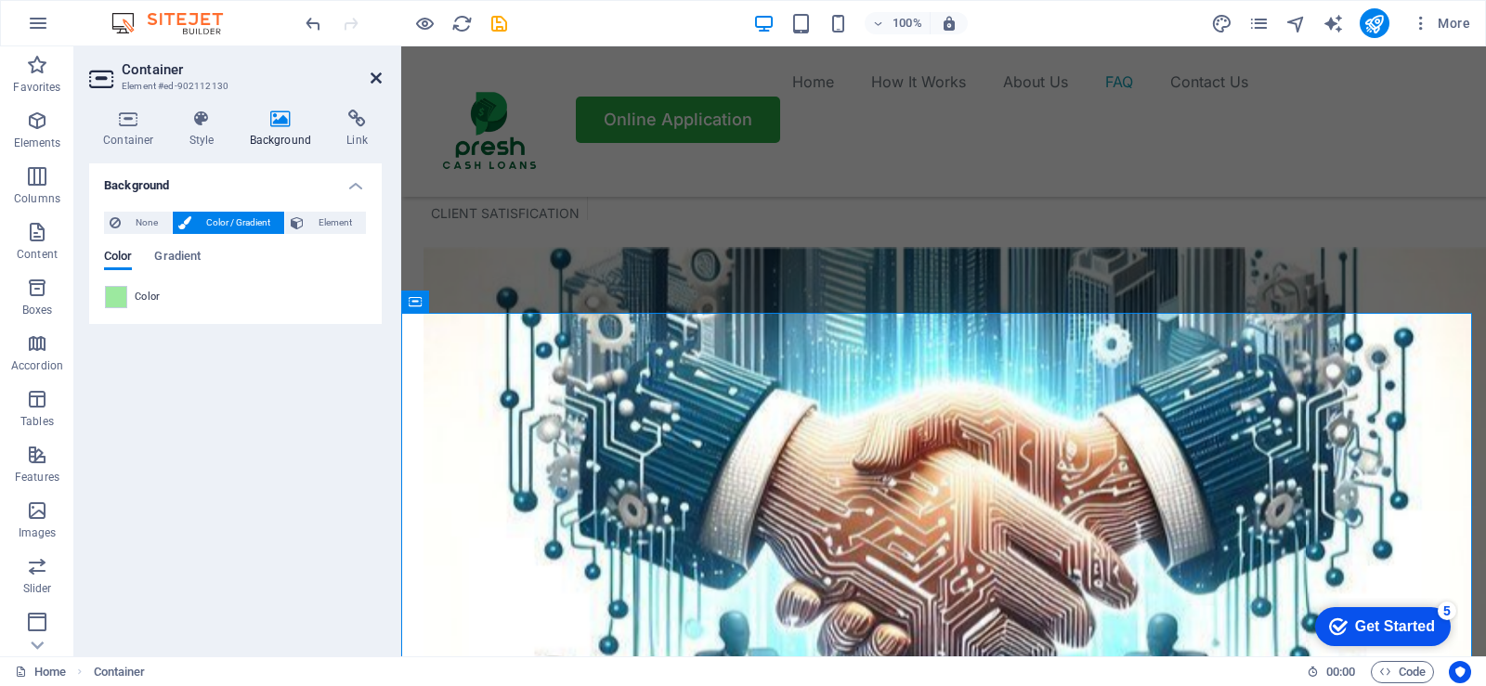
click at [381, 77] on icon at bounding box center [376, 78] width 11 height 15
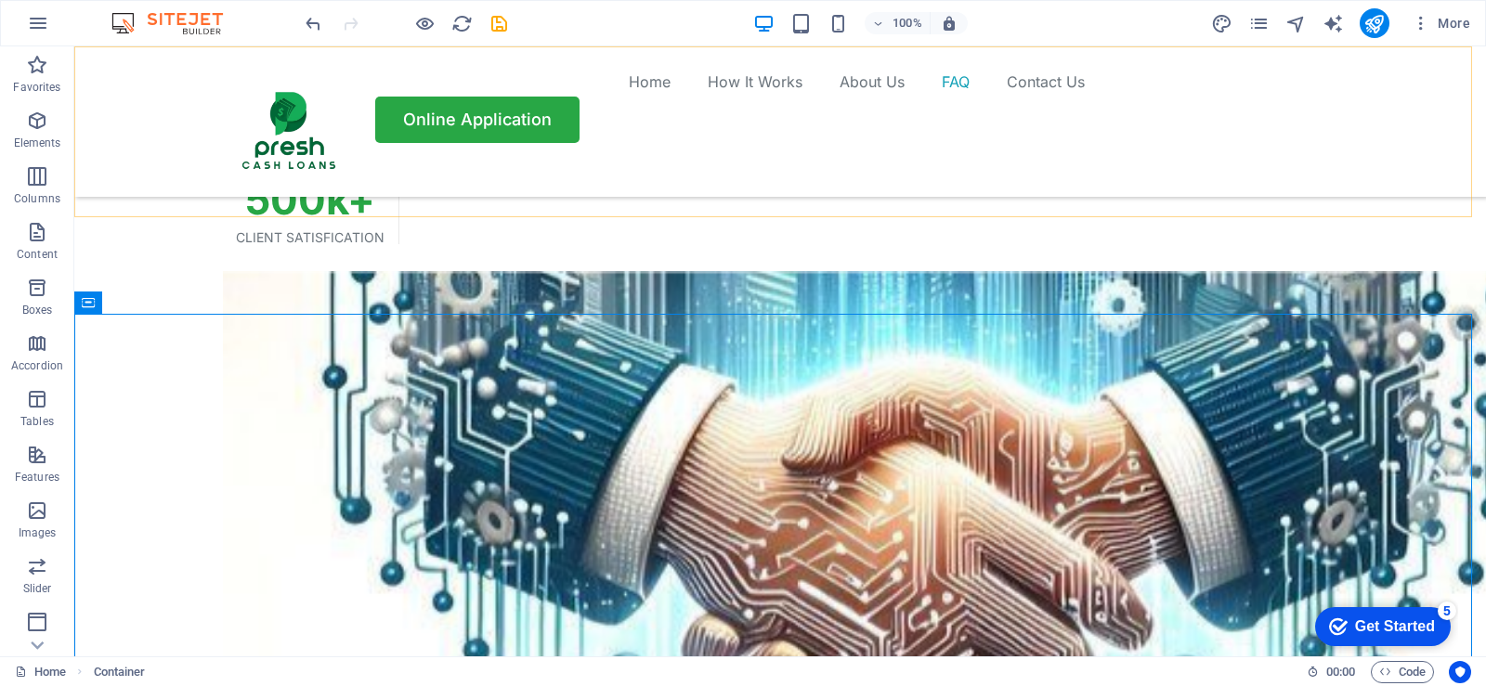
click at [1392, 119] on div "Home How It Works About Us FAQ Contact Us Online Application" at bounding box center [780, 121] width 1412 height 150
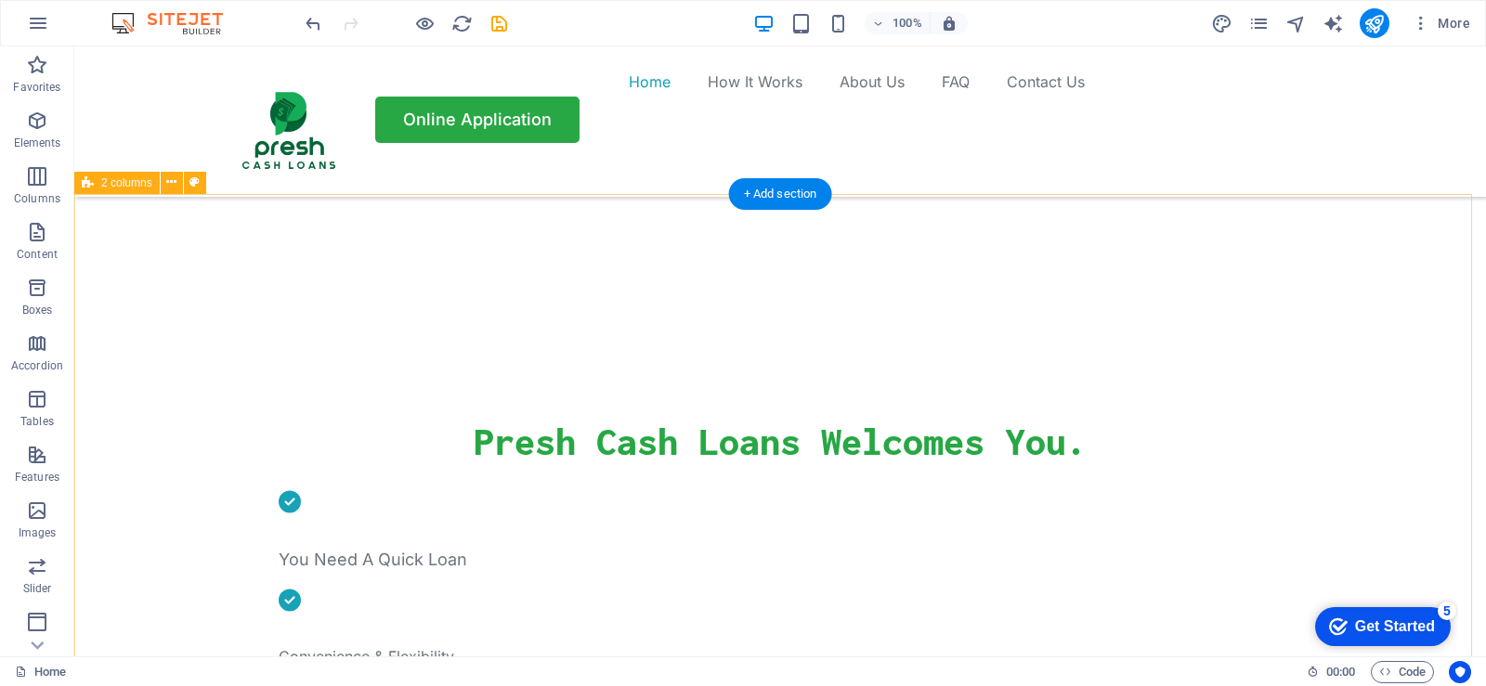
scroll to position [150, 0]
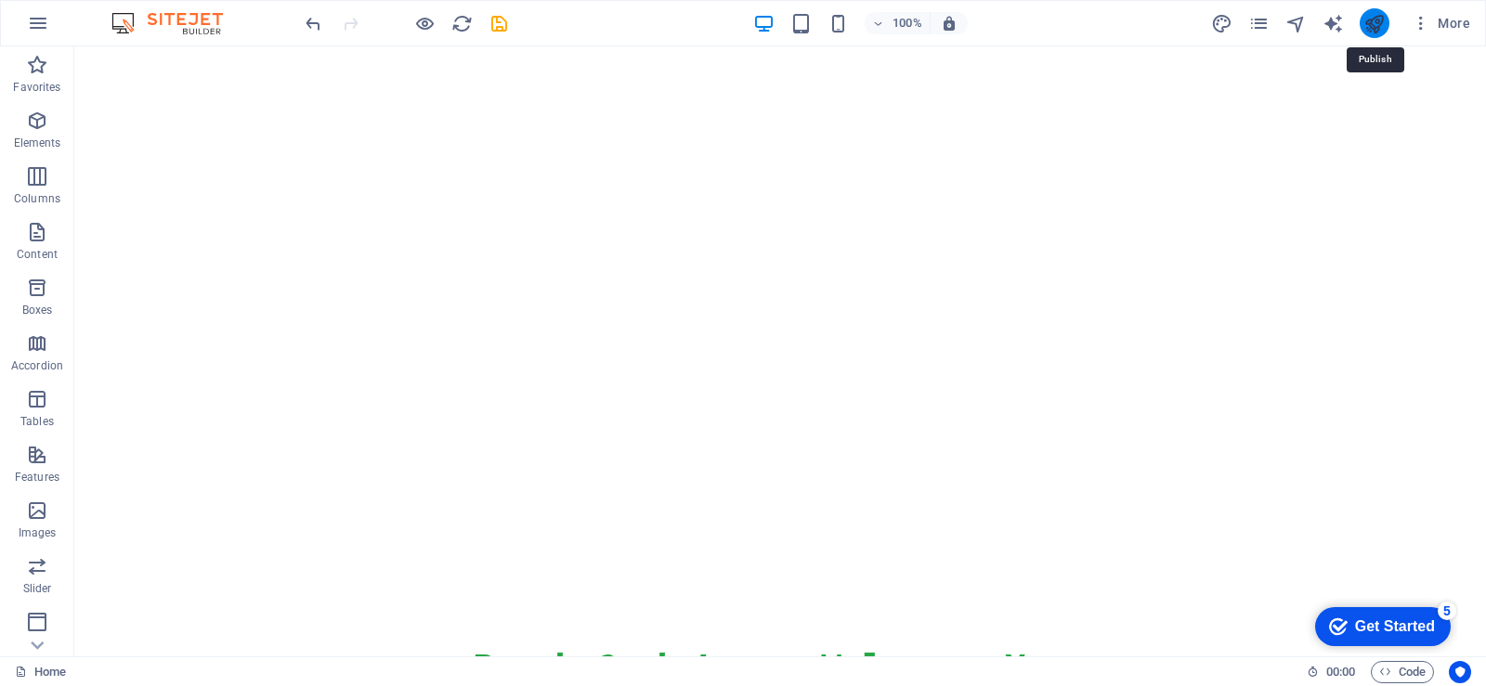
click at [1375, 19] on icon "publish" at bounding box center [1374, 23] width 21 height 21
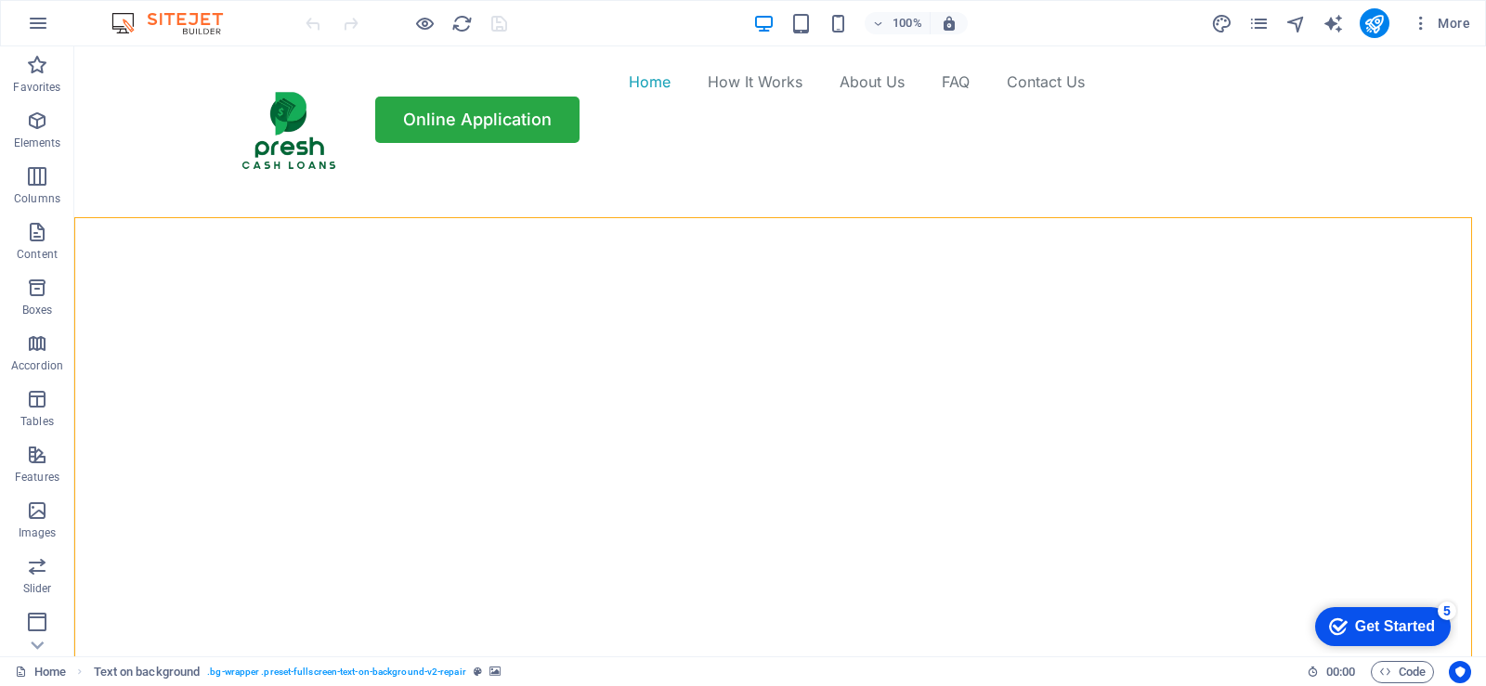
select select "vh"
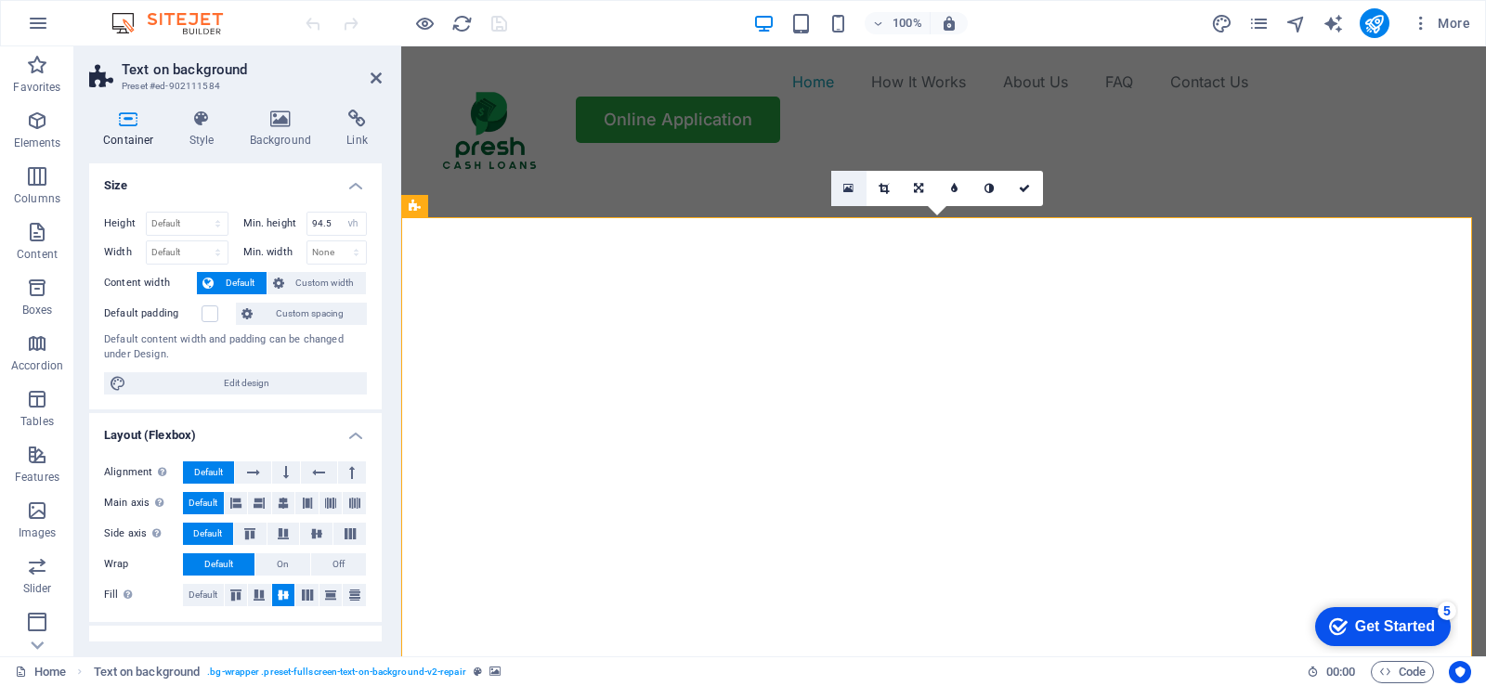
click at [848, 186] on icon at bounding box center [848, 188] width 10 height 13
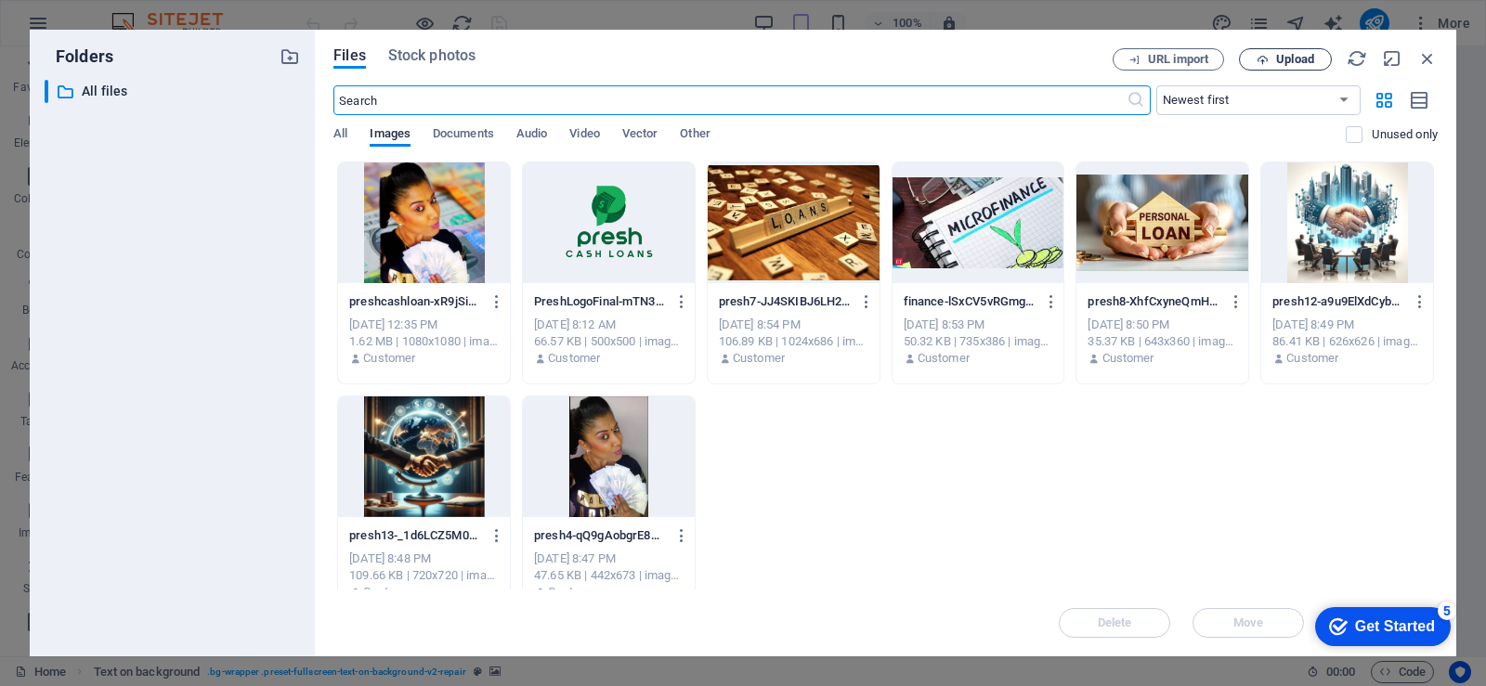
click at [1289, 62] on span "Upload" at bounding box center [1295, 59] width 38 height 11
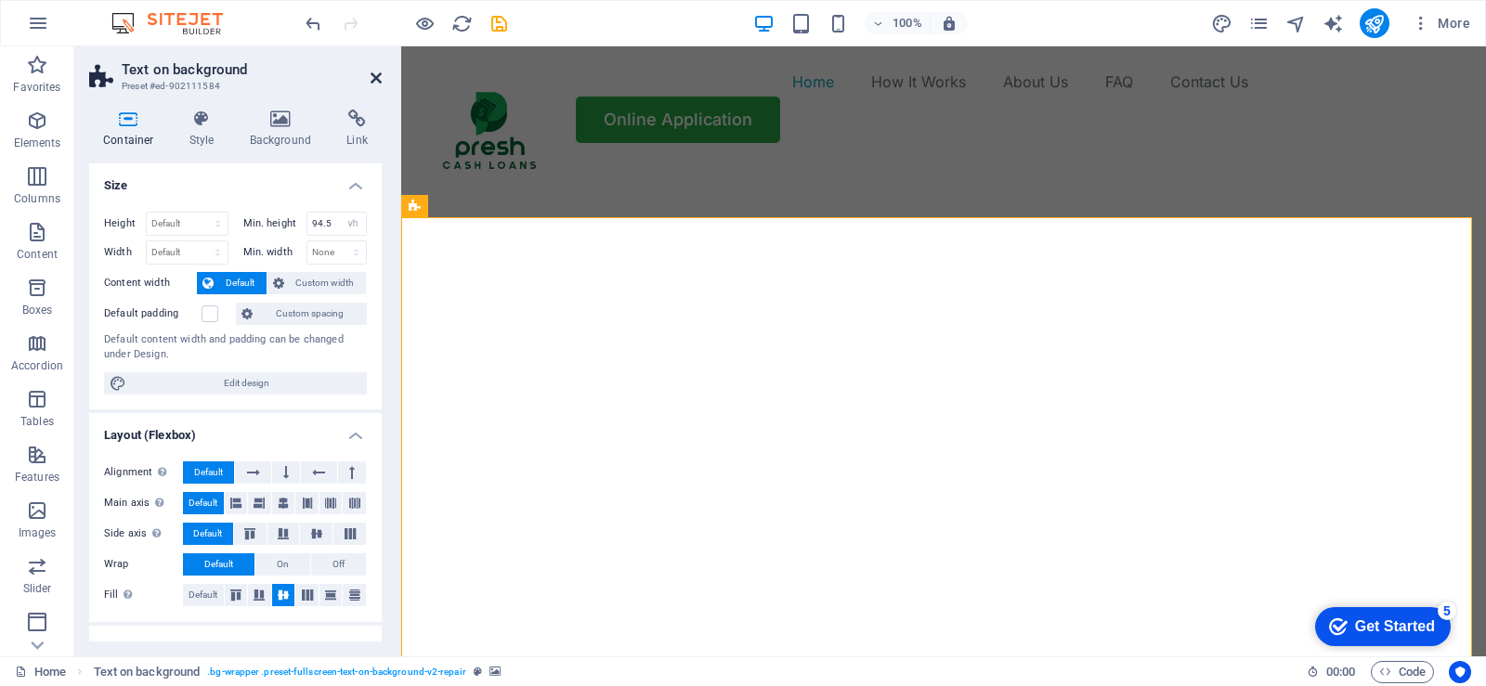
click at [371, 78] on icon at bounding box center [376, 78] width 11 height 15
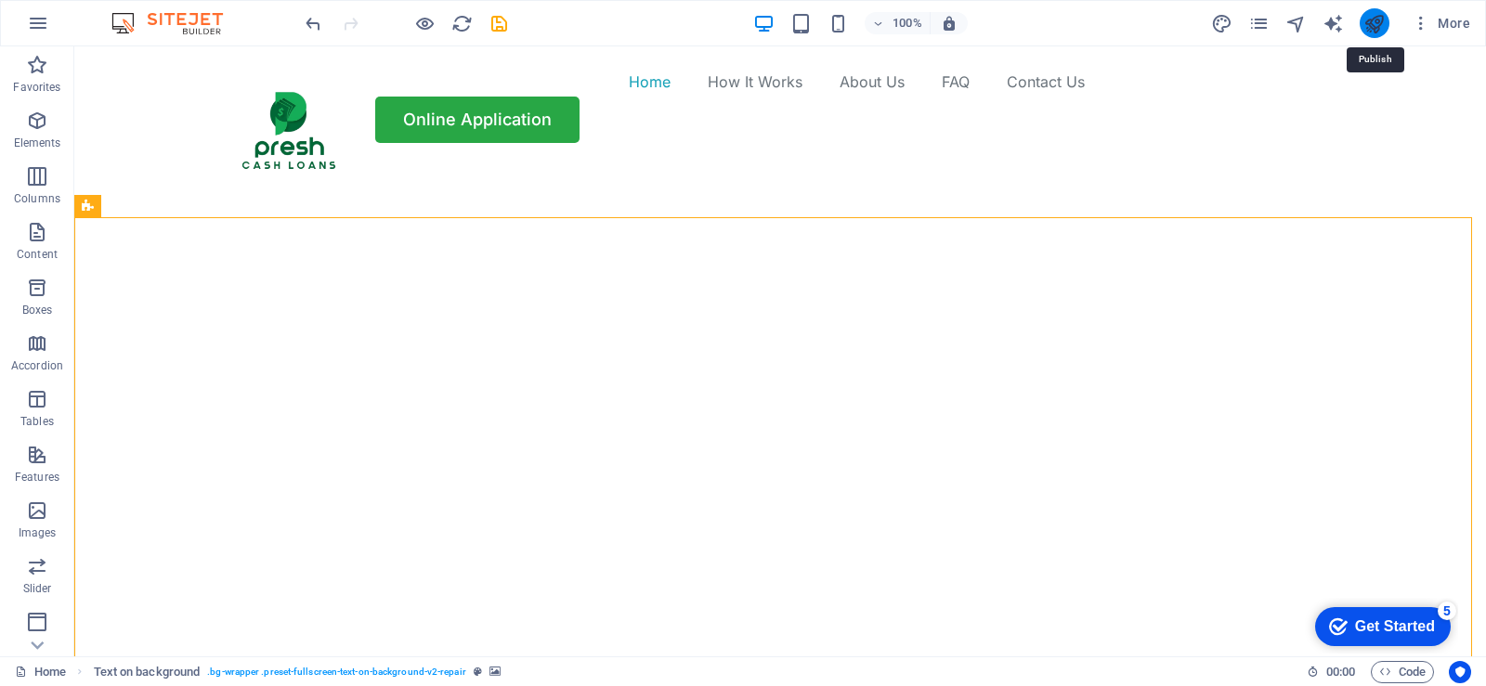
click at [1370, 26] on icon "publish" at bounding box center [1374, 23] width 21 height 21
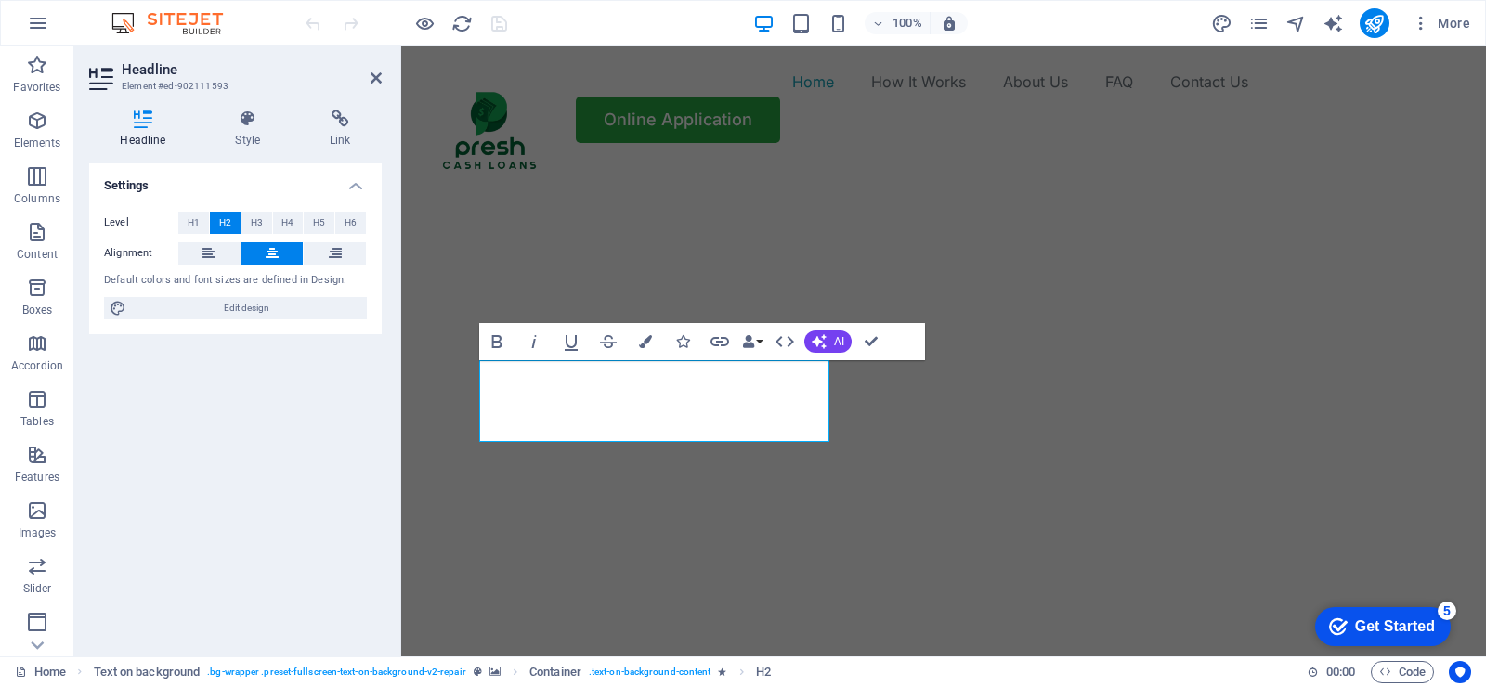
click at [401, 46] on div "Paraphrase text" at bounding box center [401, 46] width 0 height 0
click at [1053, 163] on img "1/2" at bounding box center [936, 163] width 1071 height 0
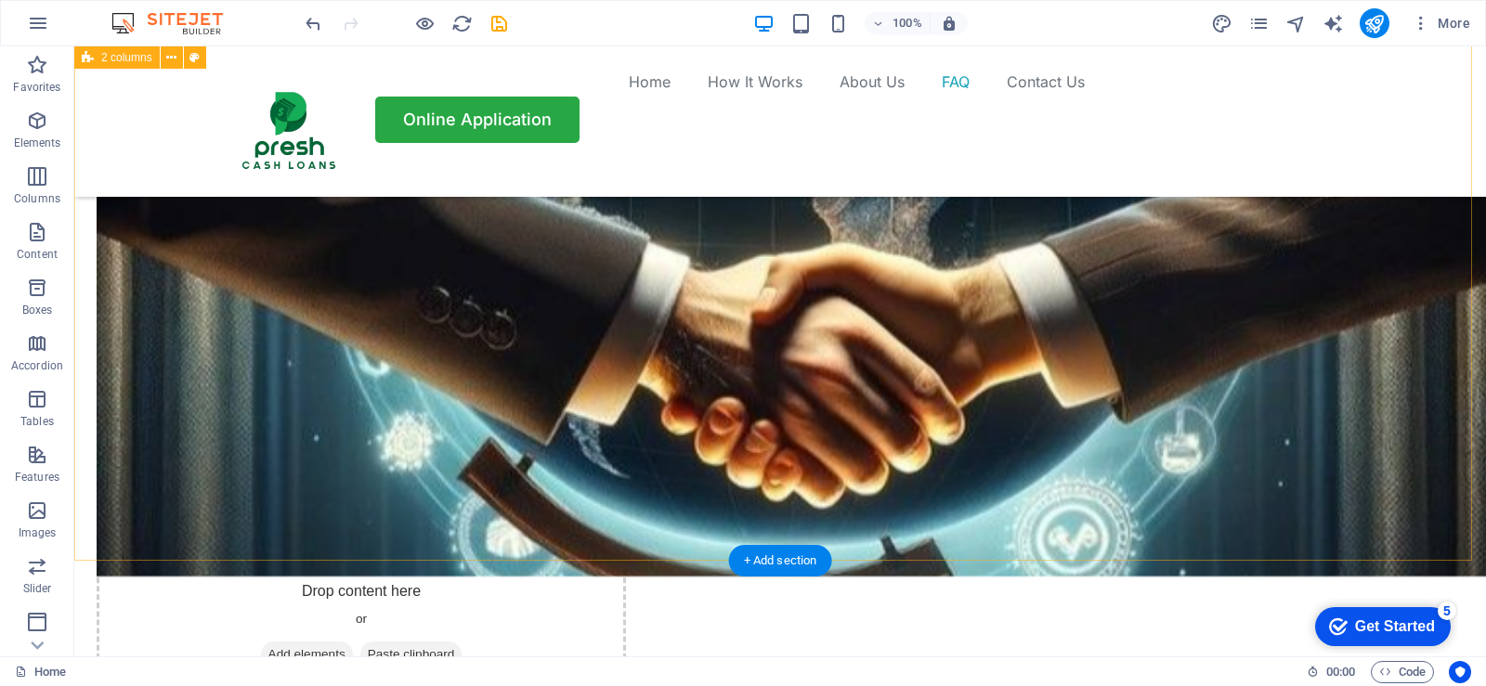
scroll to position [4366, 0]
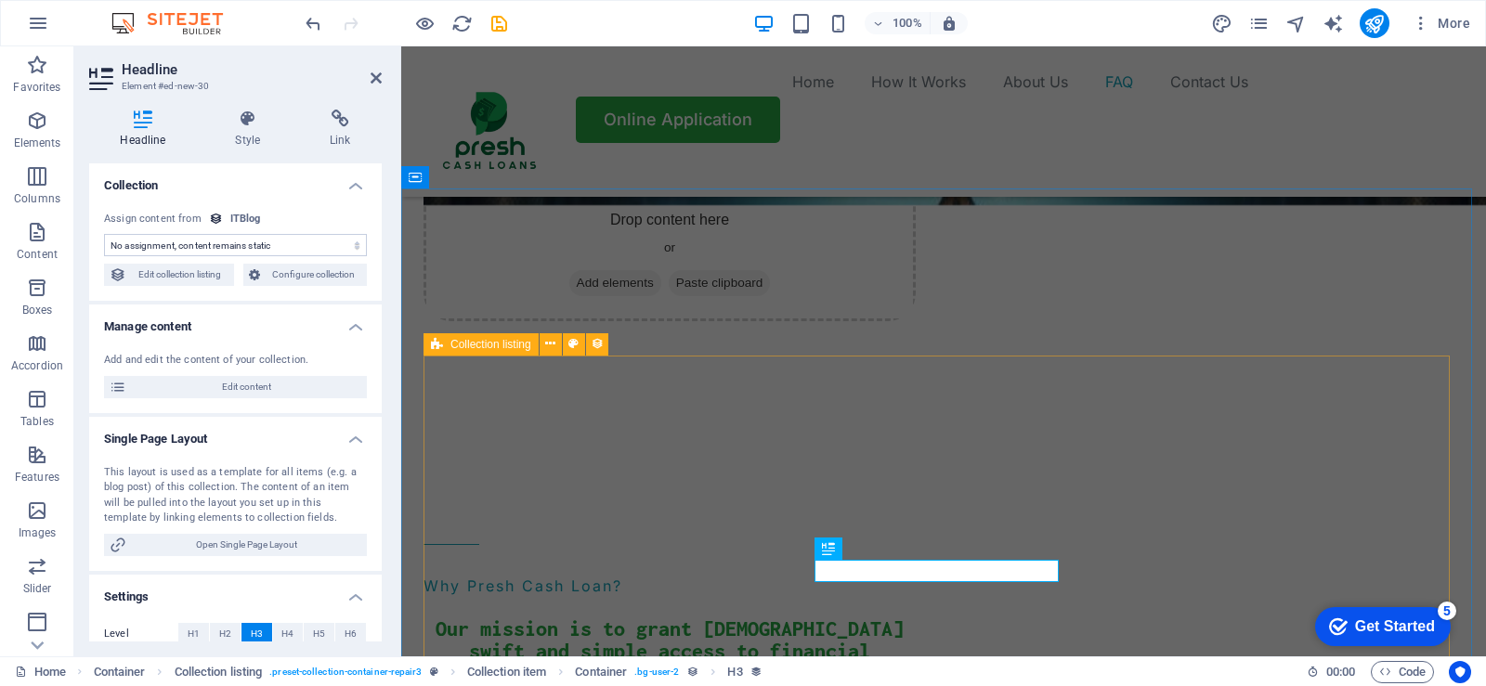
scroll to position [4390, 0]
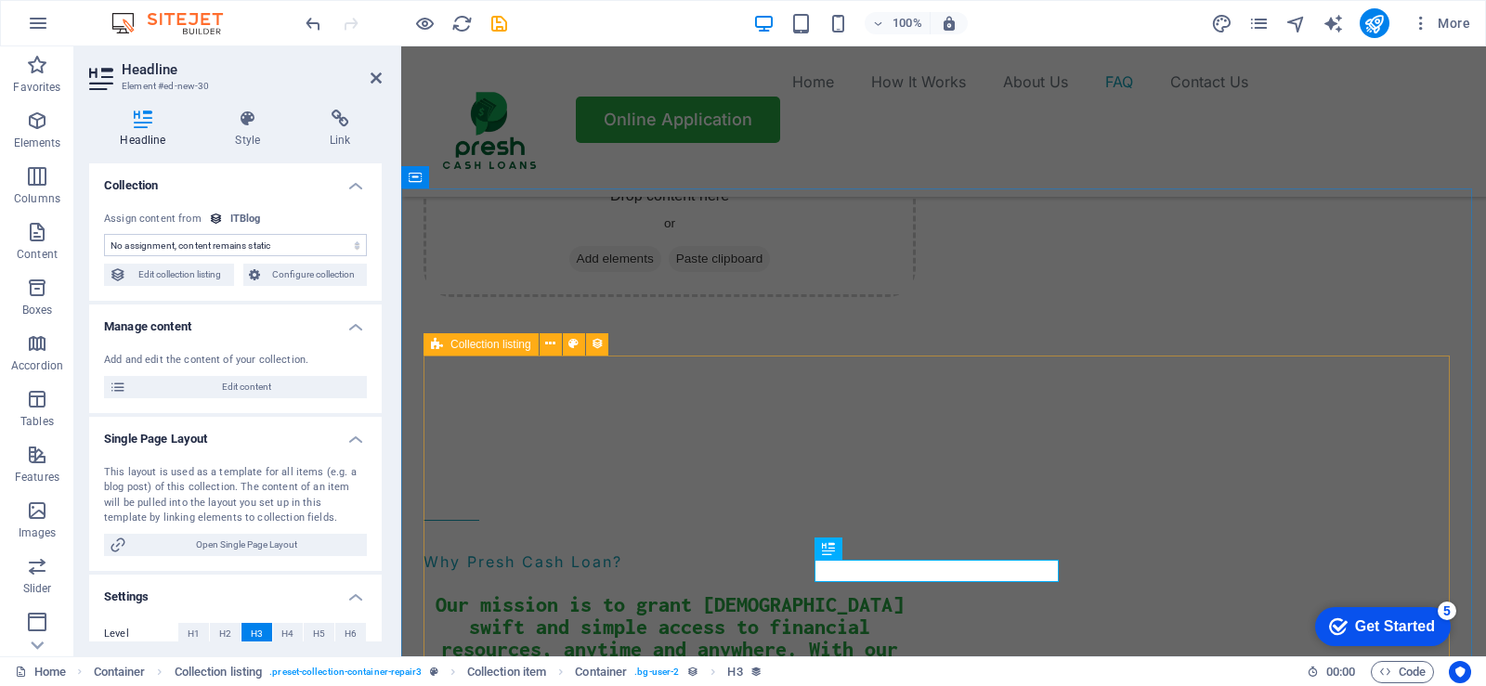
select select "name"
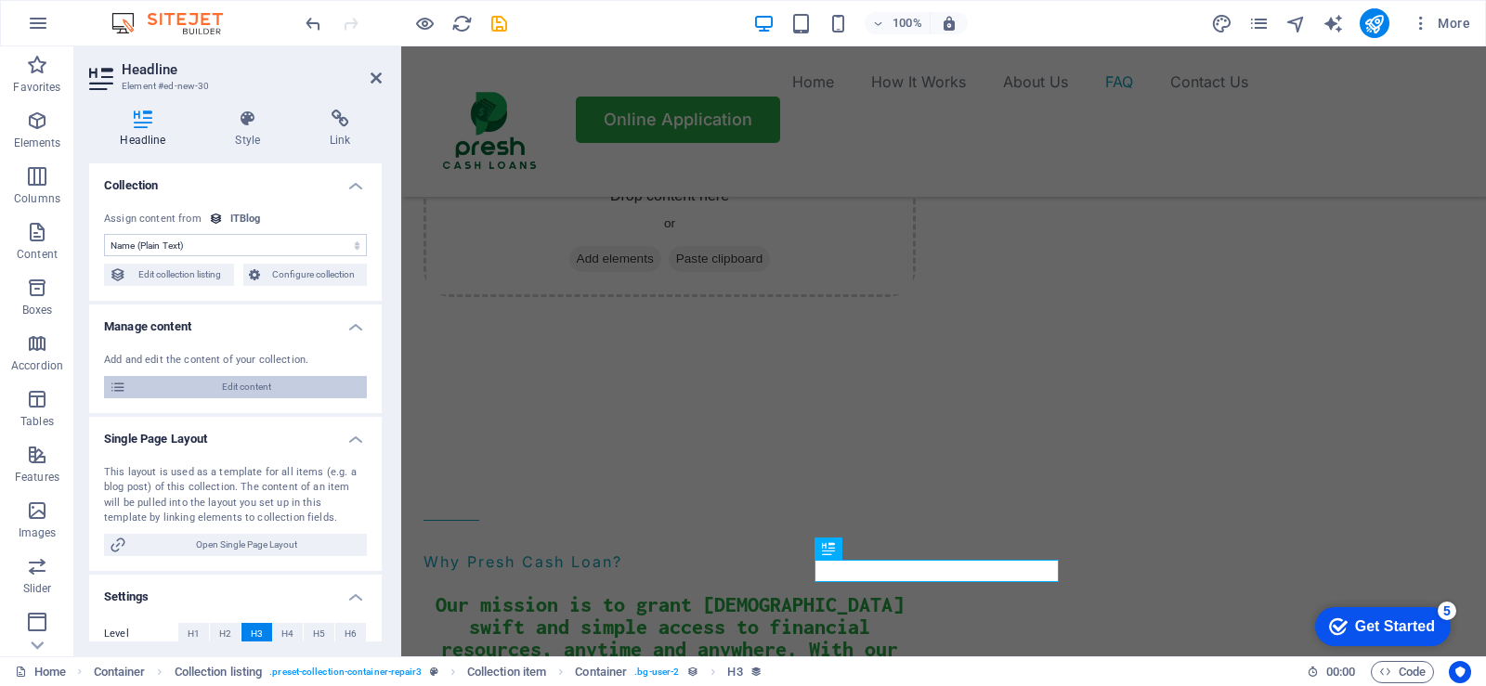
click at [242, 383] on span "Edit content" at bounding box center [246, 387] width 229 height 22
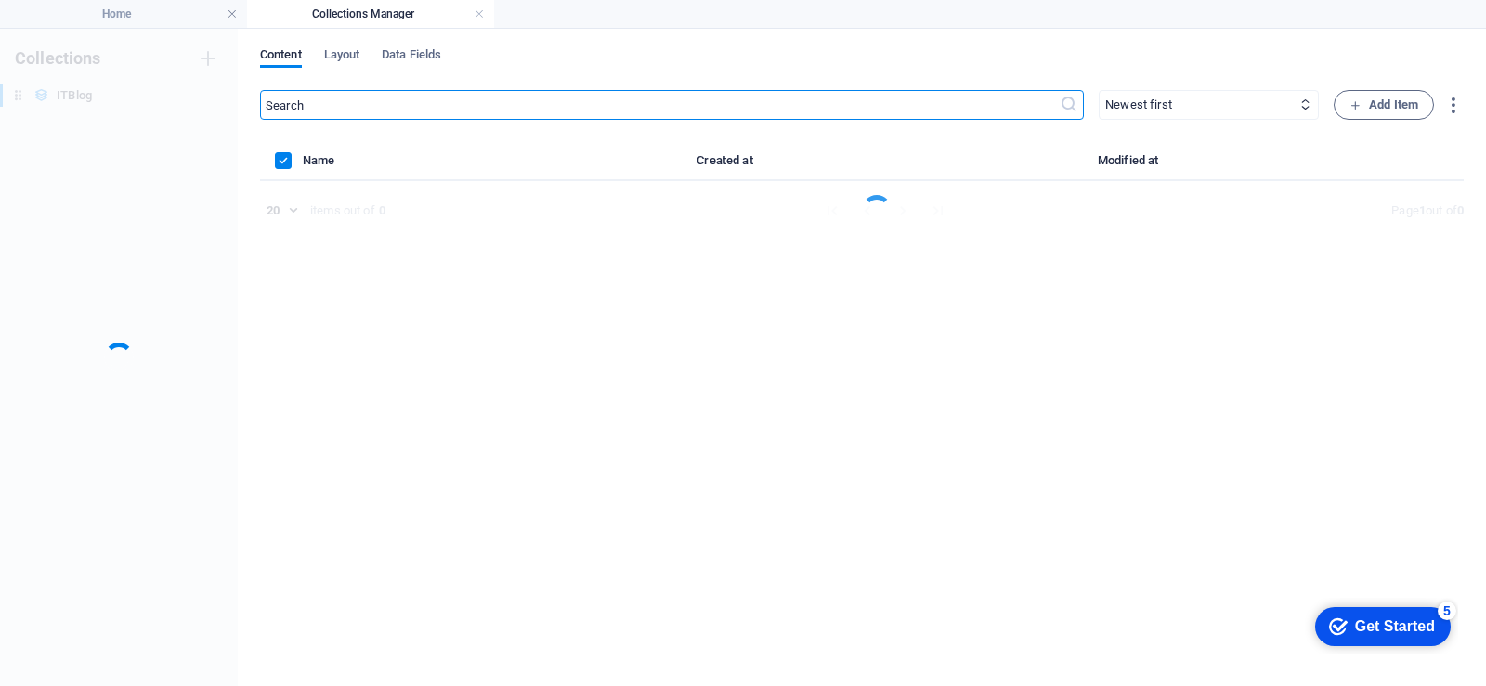
scroll to position [0, 0]
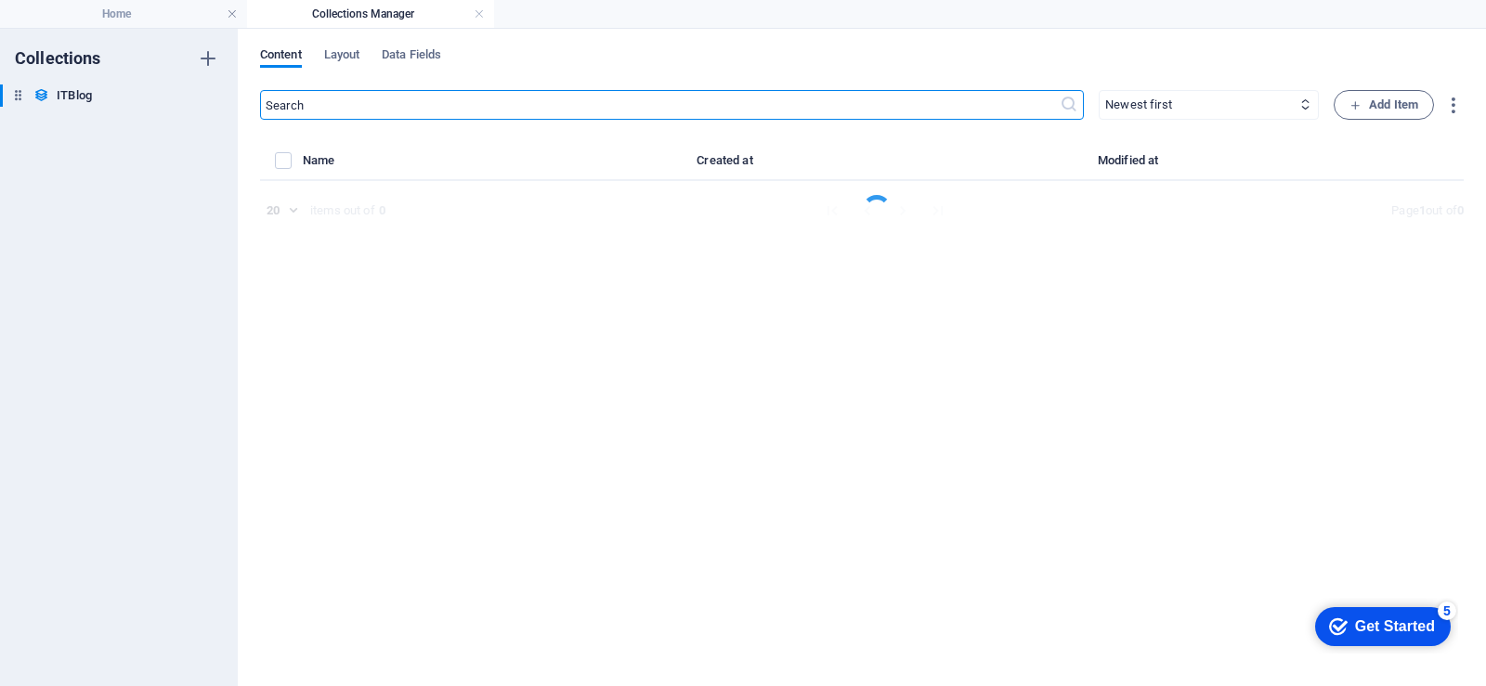
select select "Mobile"
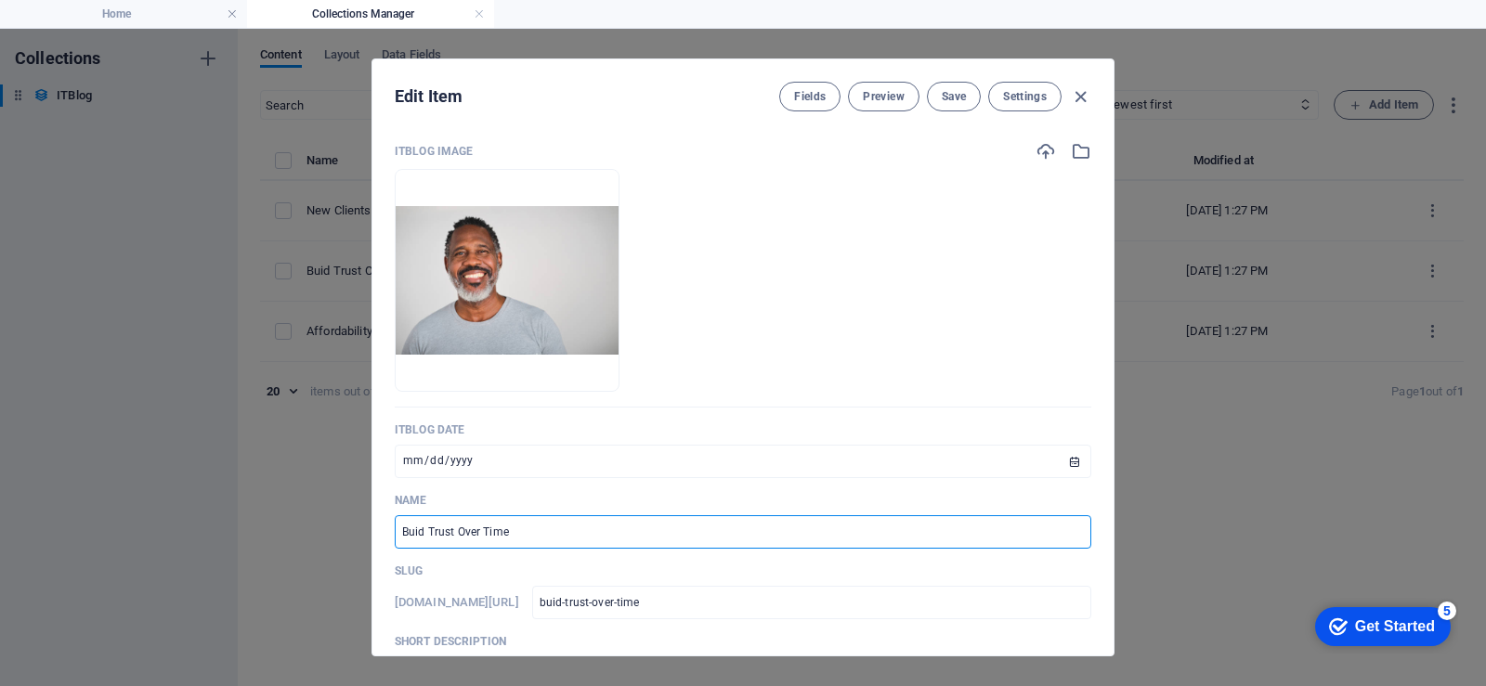
click at [421, 535] on input "Buid Trust Over Time" at bounding box center [743, 532] width 697 height 33
type input "Build Trust Over Time"
type input "build-trust-over-time"
type input "Build Trust Over Time"
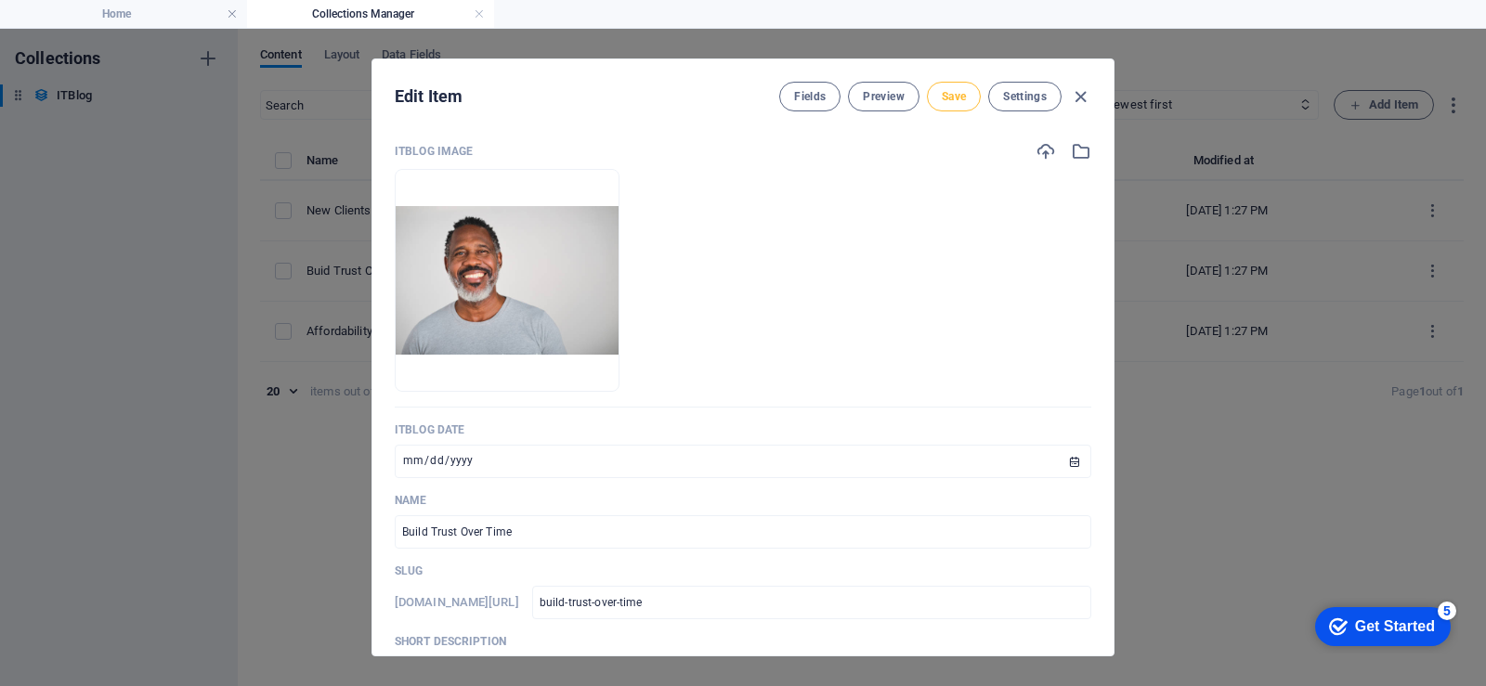
click at [947, 105] on button "Save" at bounding box center [954, 97] width 54 height 30
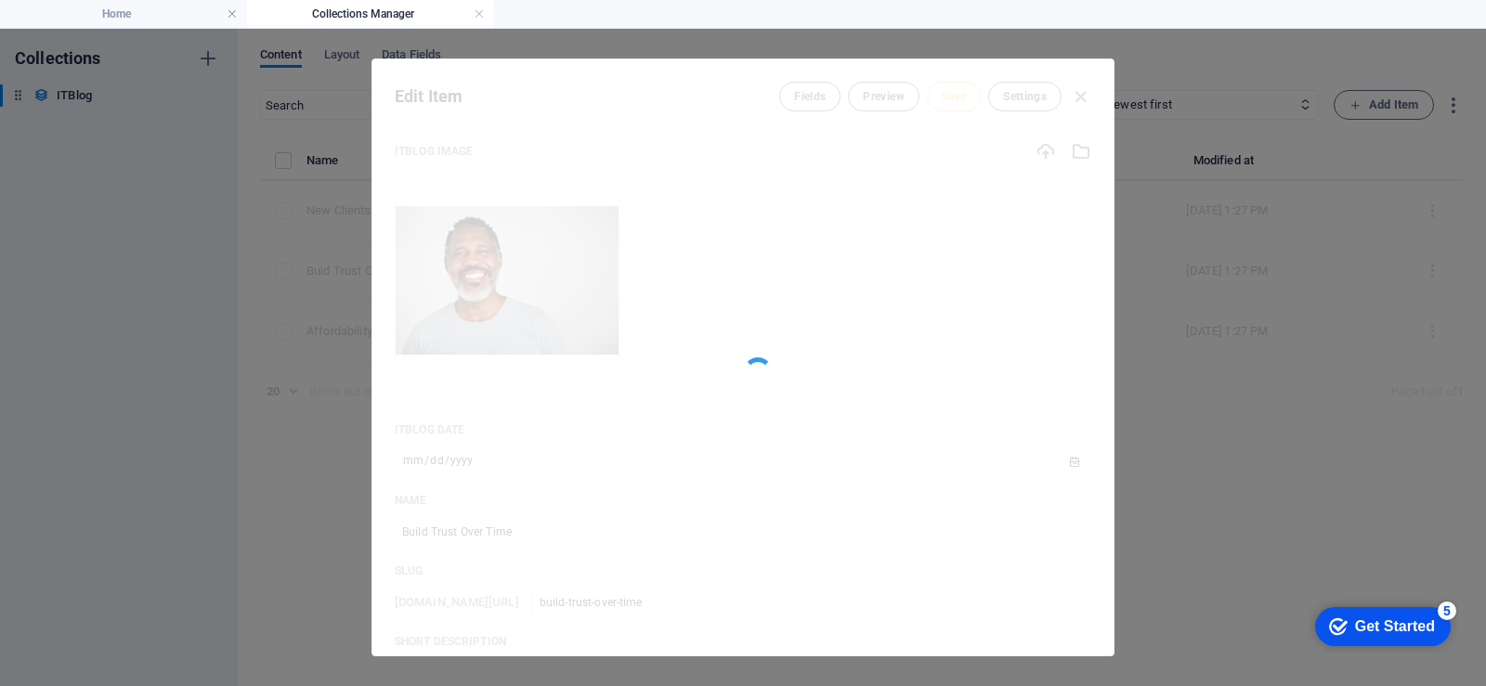
type input "build-trust-over-time"
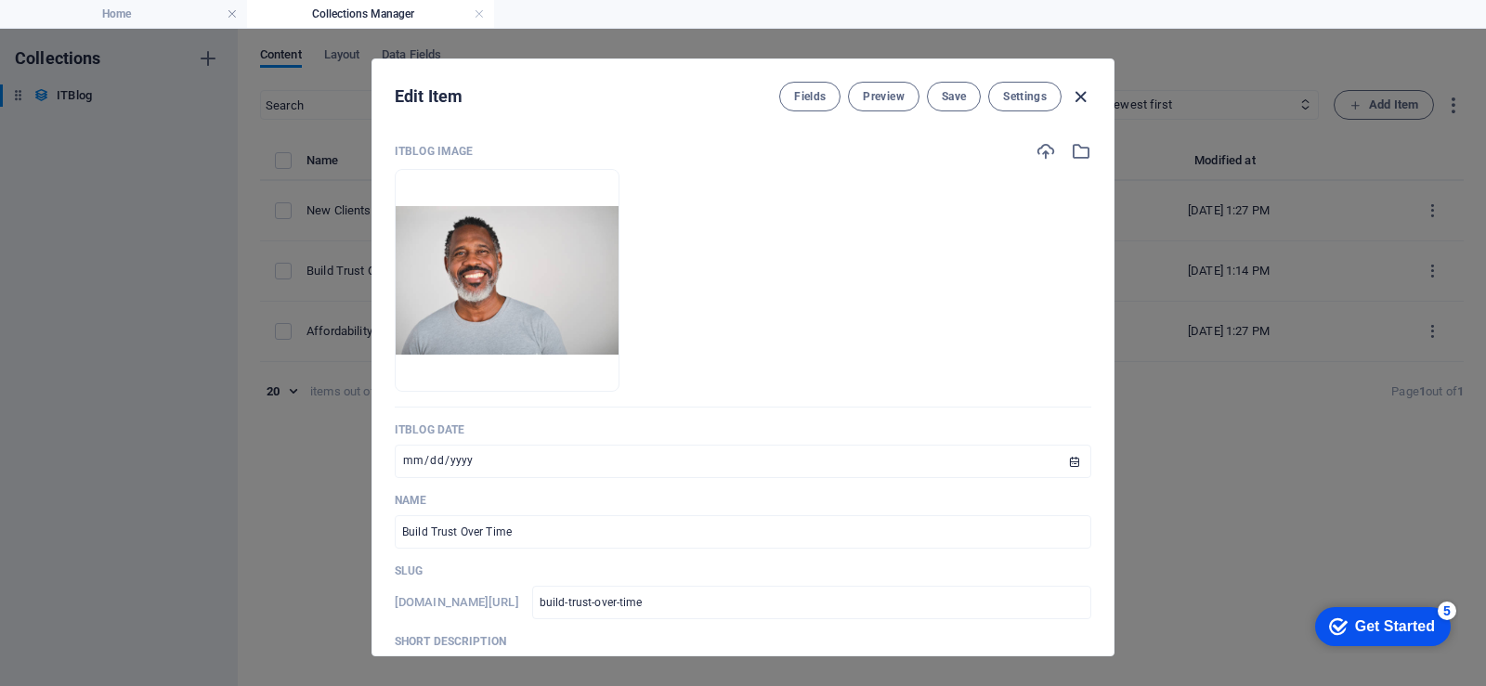
click at [1078, 99] on icon "button" at bounding box center [1080, 96] width 21 height 21
type input "2025-09-04"
type input "build-trust-over-time"
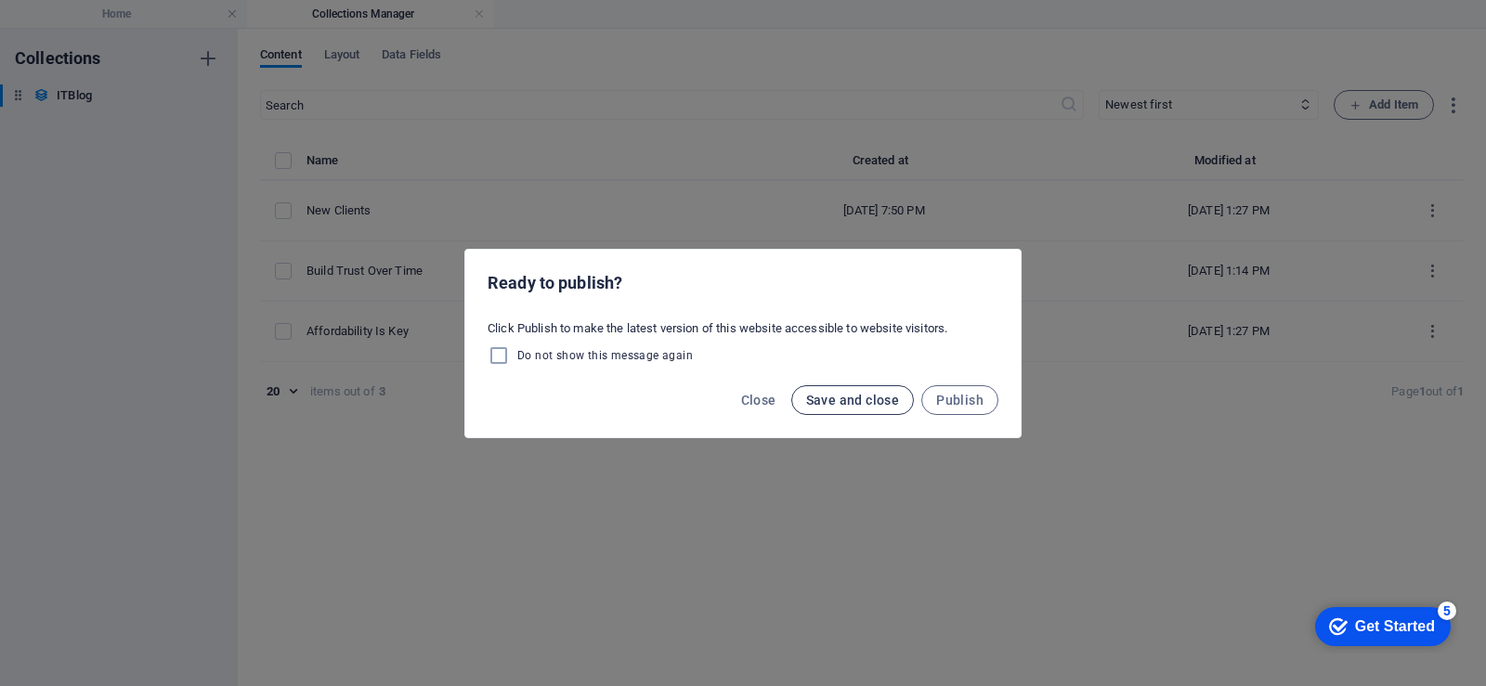
click at [894, 401] on span "Save and close" at bounding box center [853, 400] width 94 height 15
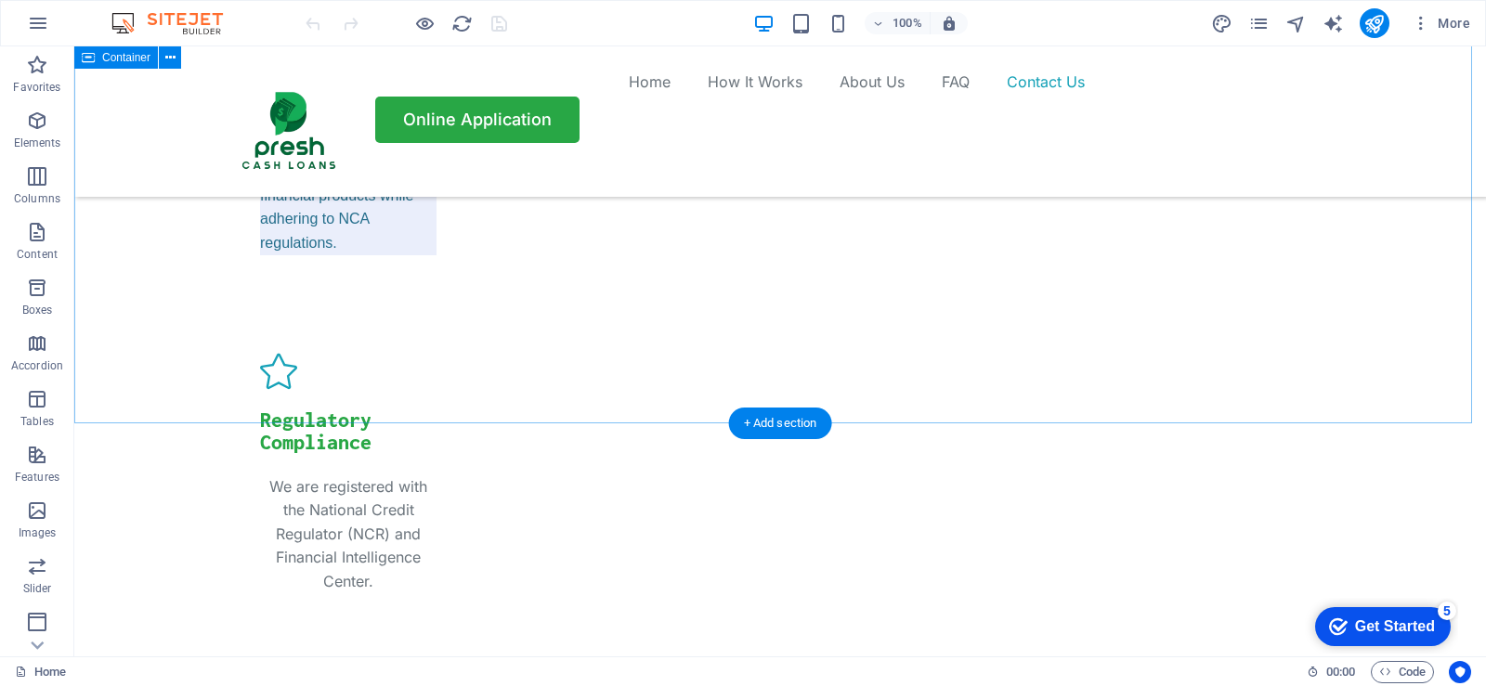
scroll to position [6561, 0]
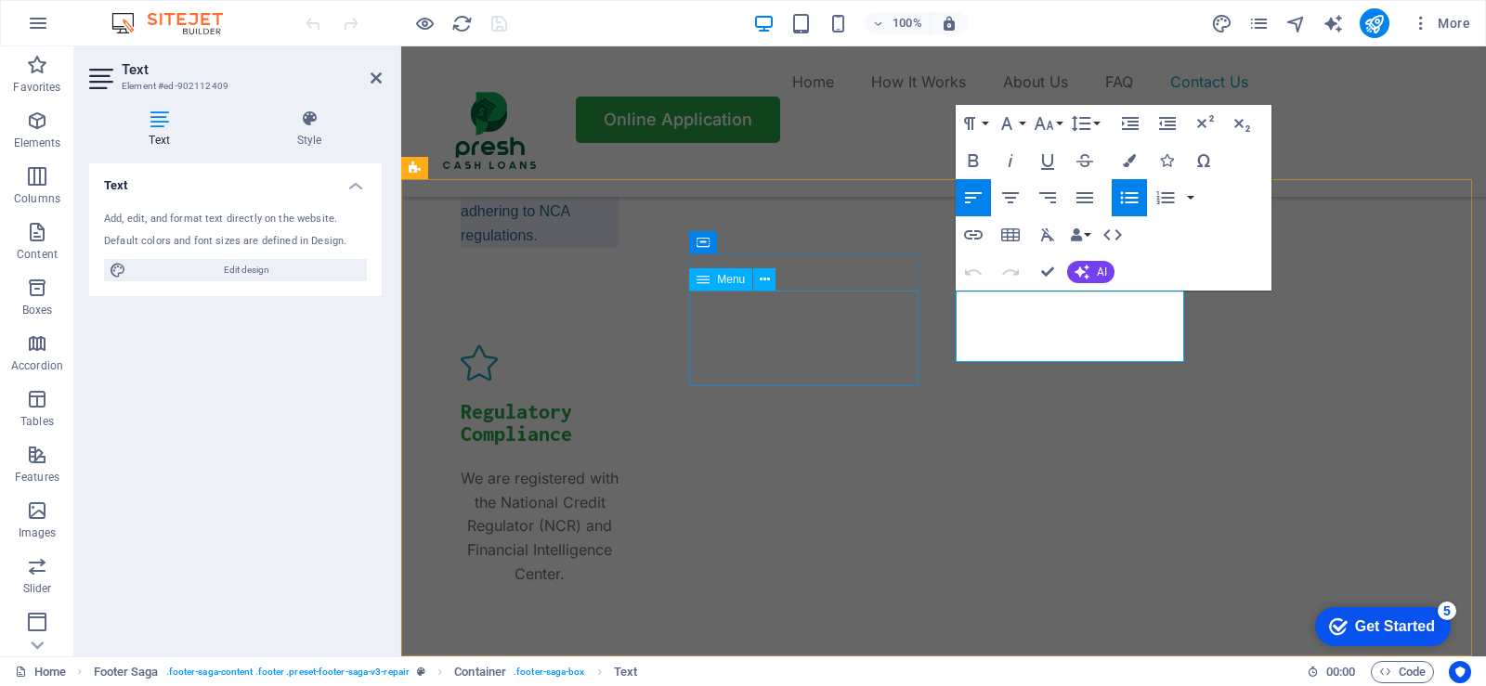
scroll to position [6584, 0]
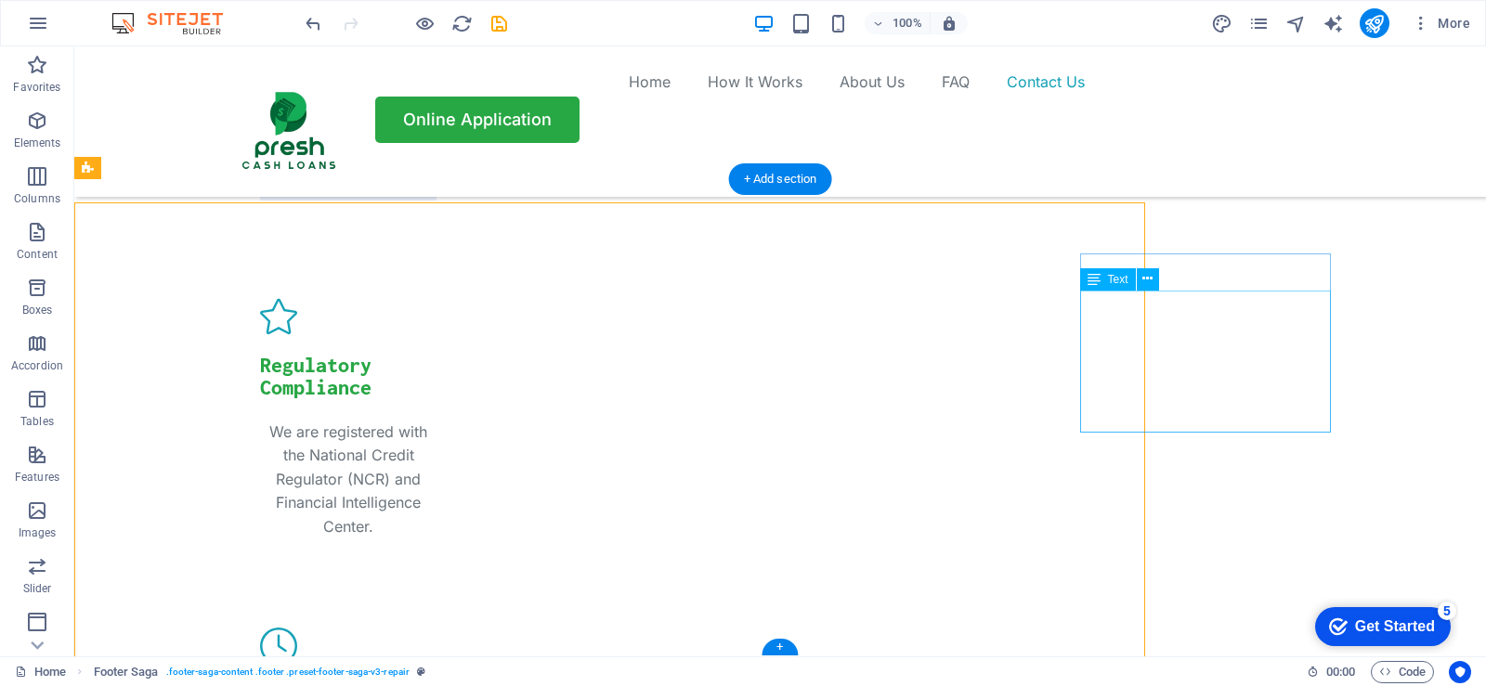
scroll to position [6561, 0]
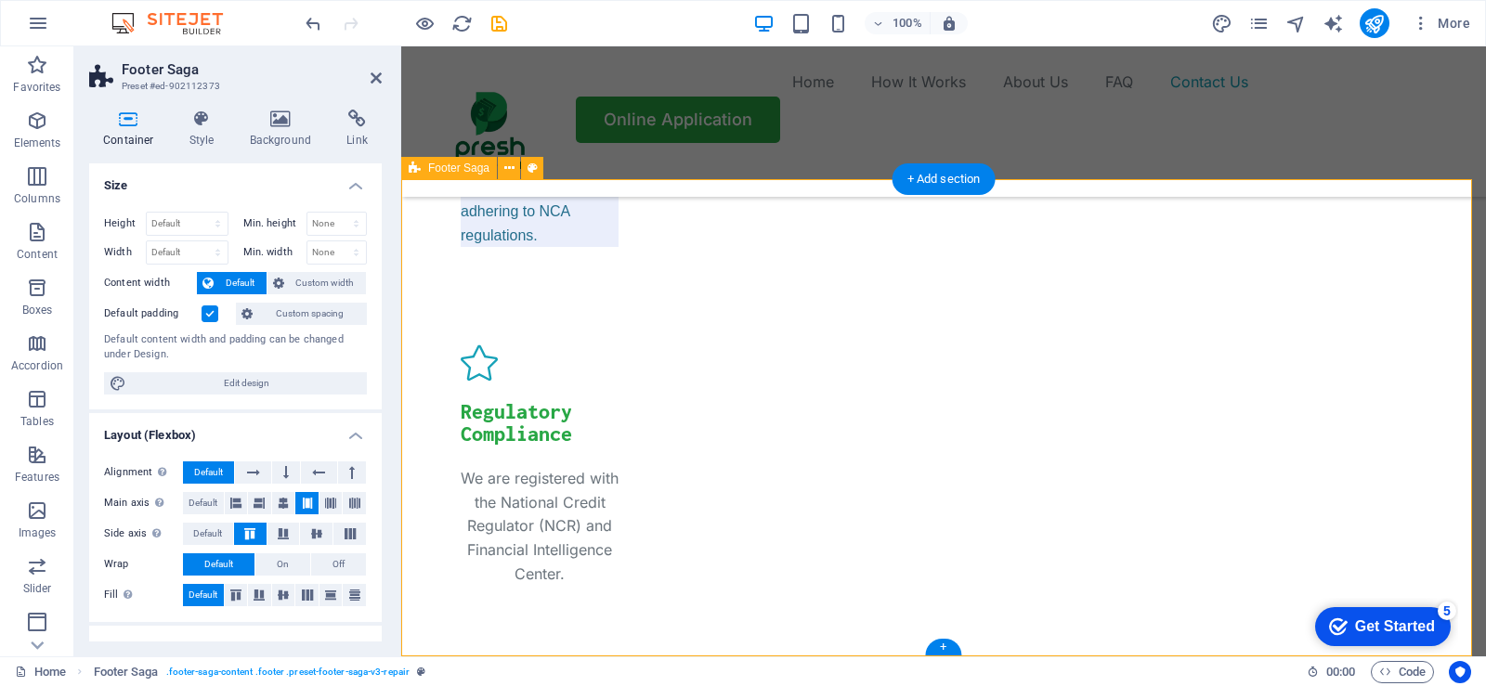
scroll to position [6584, 0]
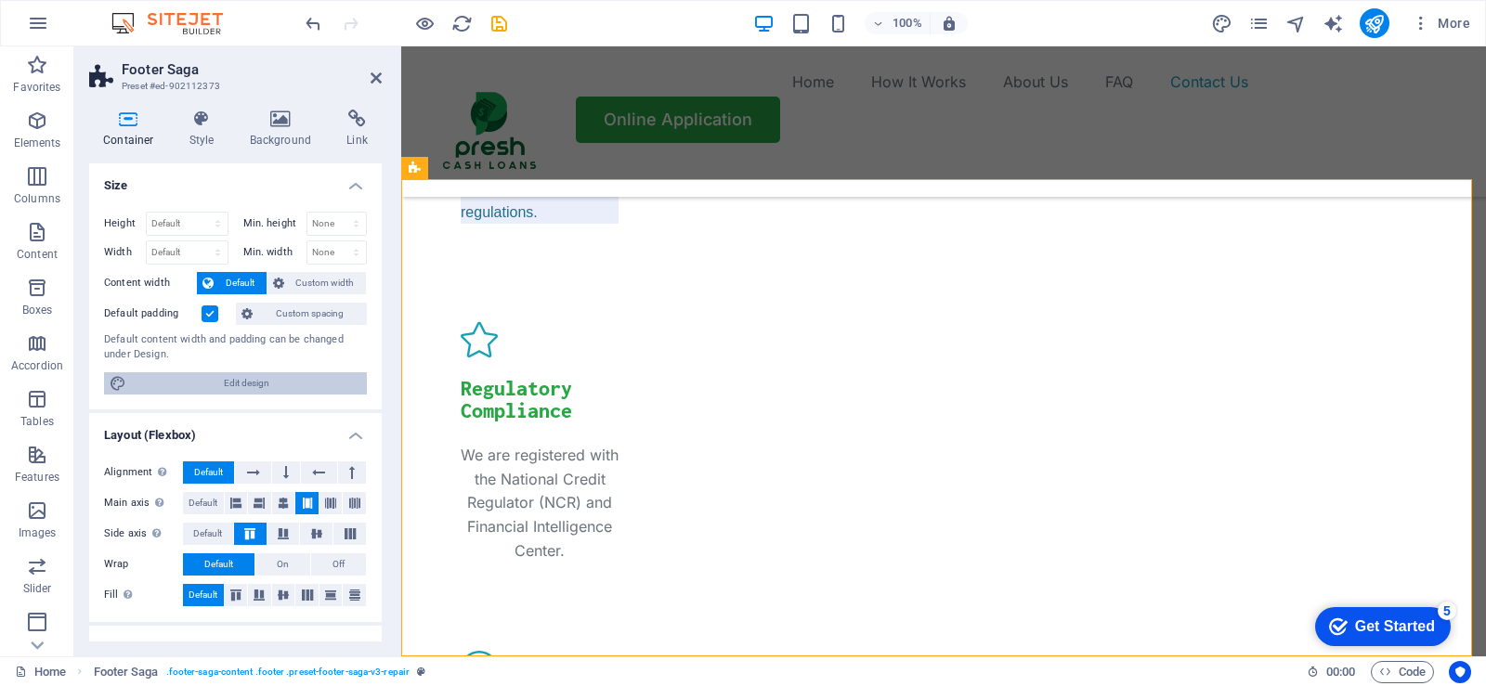
click at [225, 384] on span "Edit design" at bounding box center [246, 383] width 229 height 22
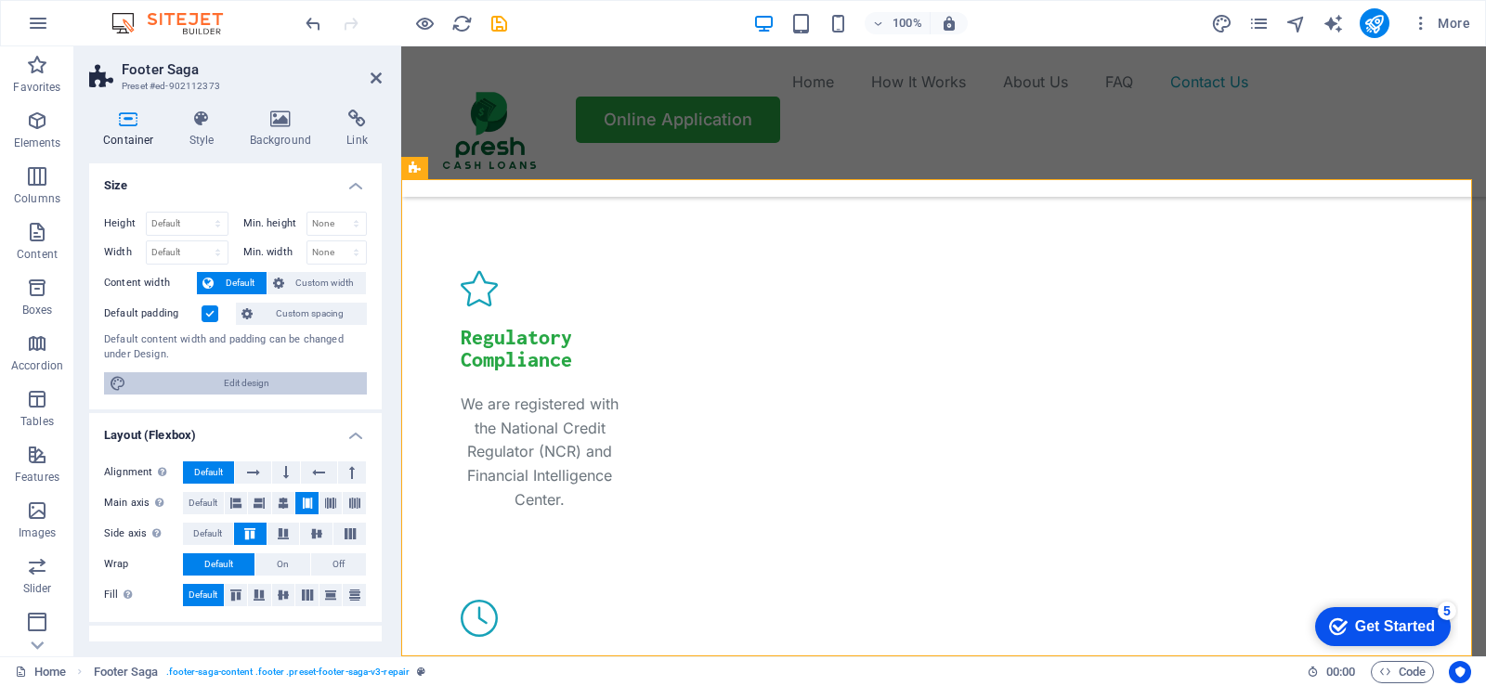
select select "rem"
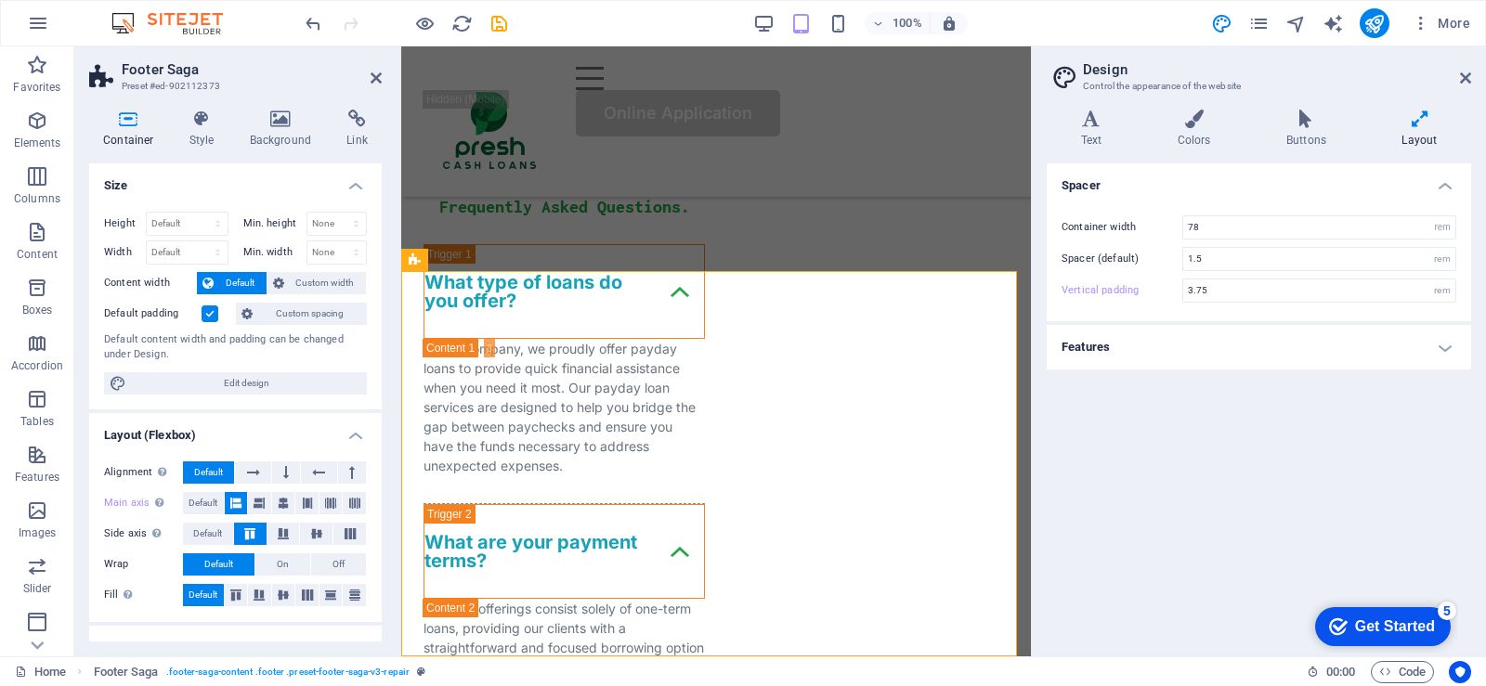
scroll to position [6509, 0]
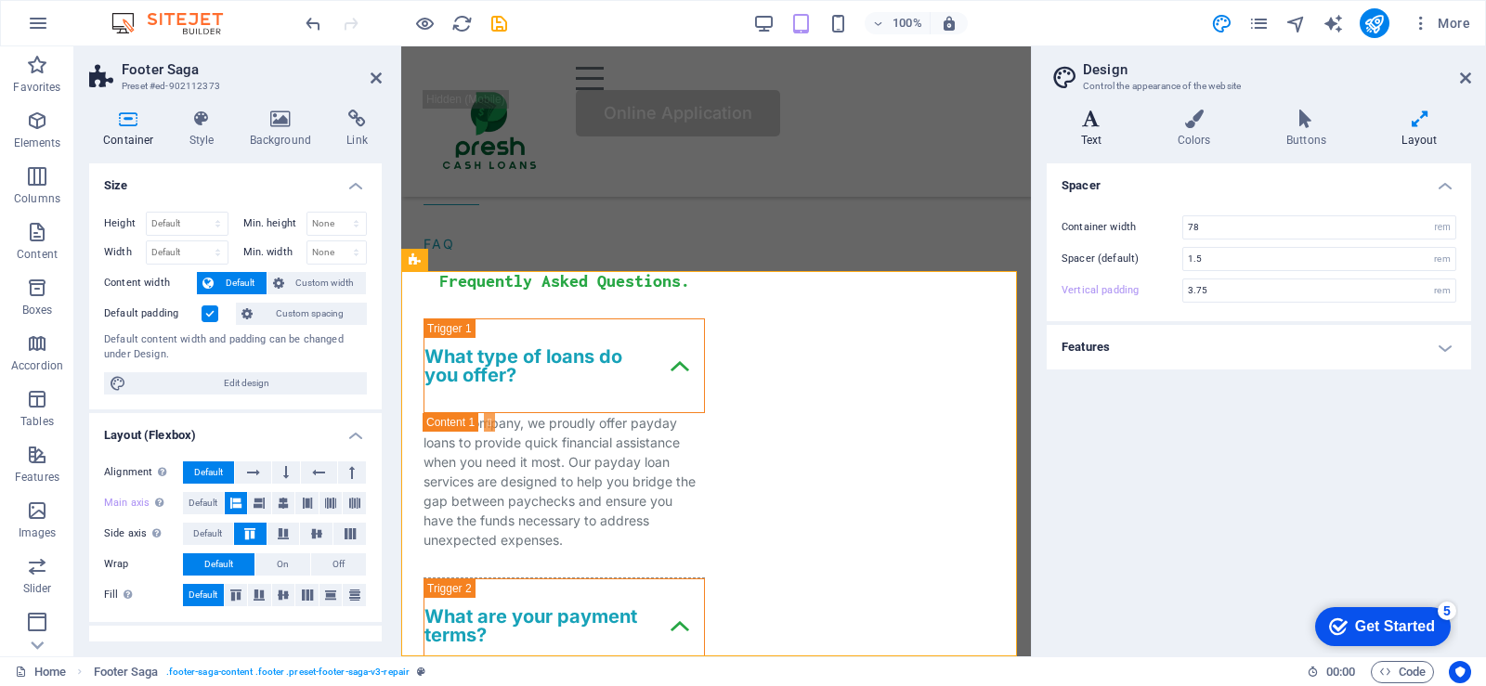
click at [1094, 133] on h4 "Text" at bounding box center [1095, 129] width 97 height 39
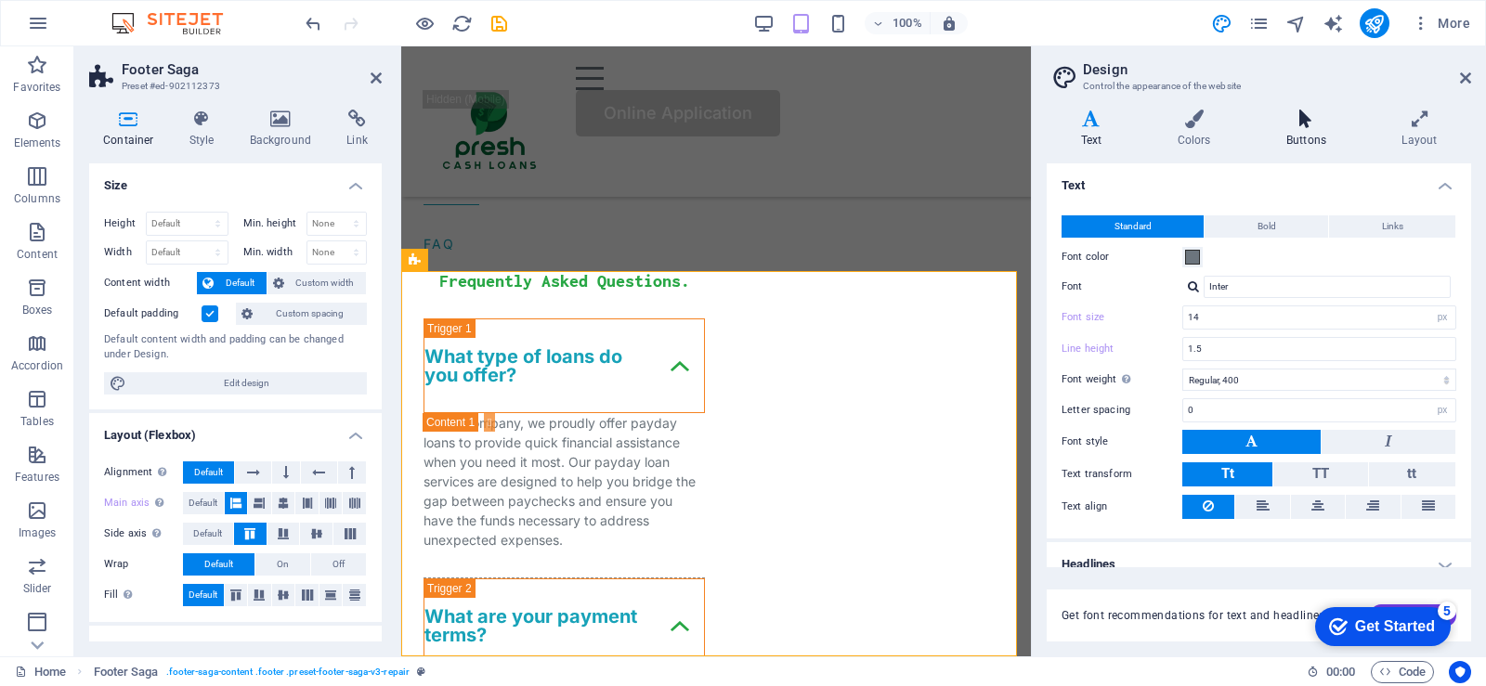
click at [1306, 145] on h4 "Buttons" at bounding box center [1309, 129] width 115 height 39
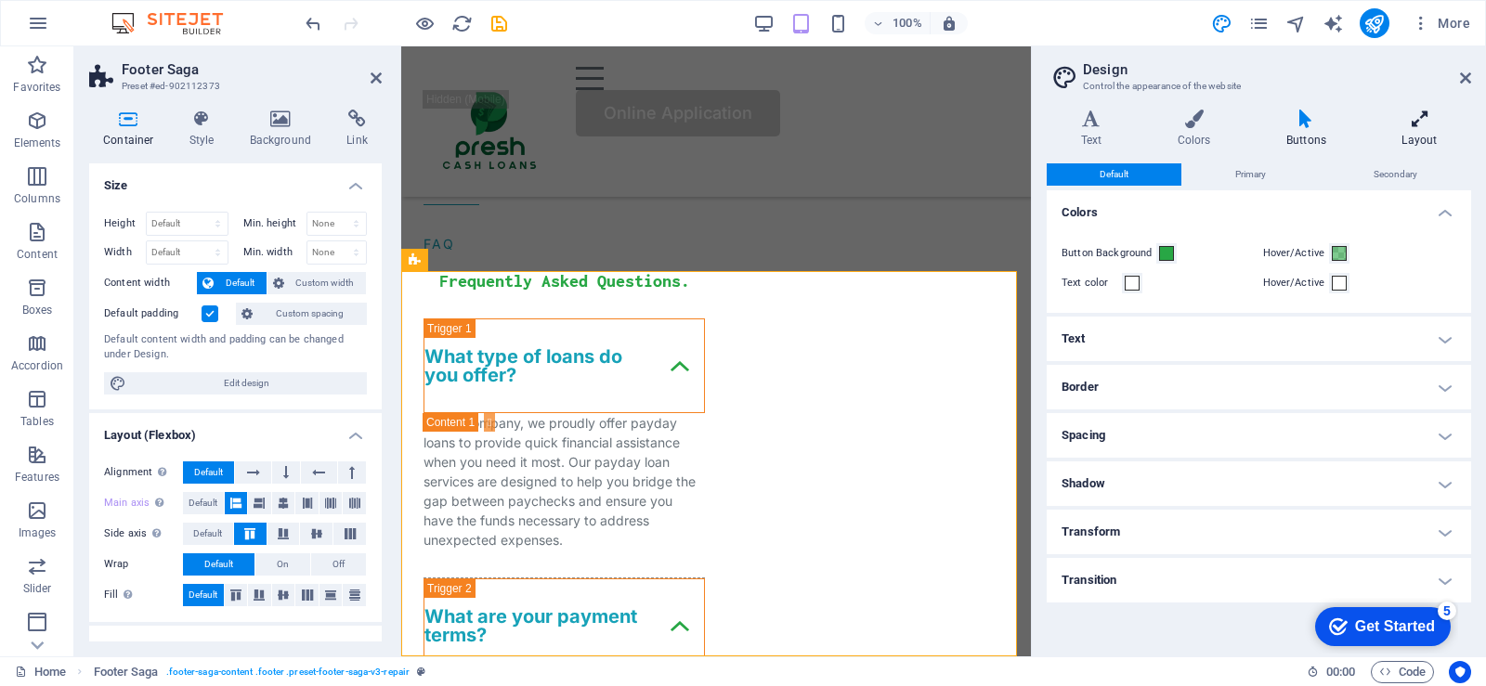
click at [1413, 124] on icon at bounding box center [1419, 119] width 103 height 19
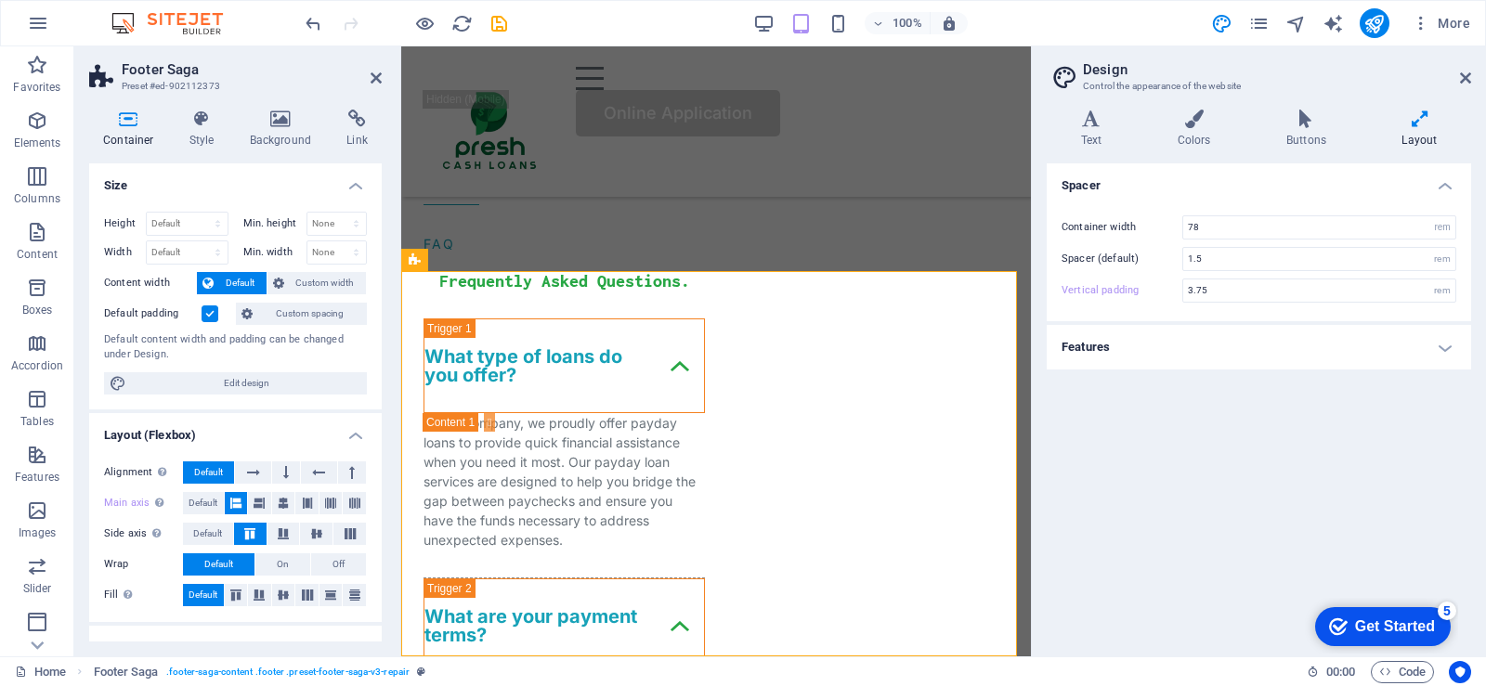
click at [1080, 352] on h4 "Features" at bounding box center [1259, 347] width 424 height 45
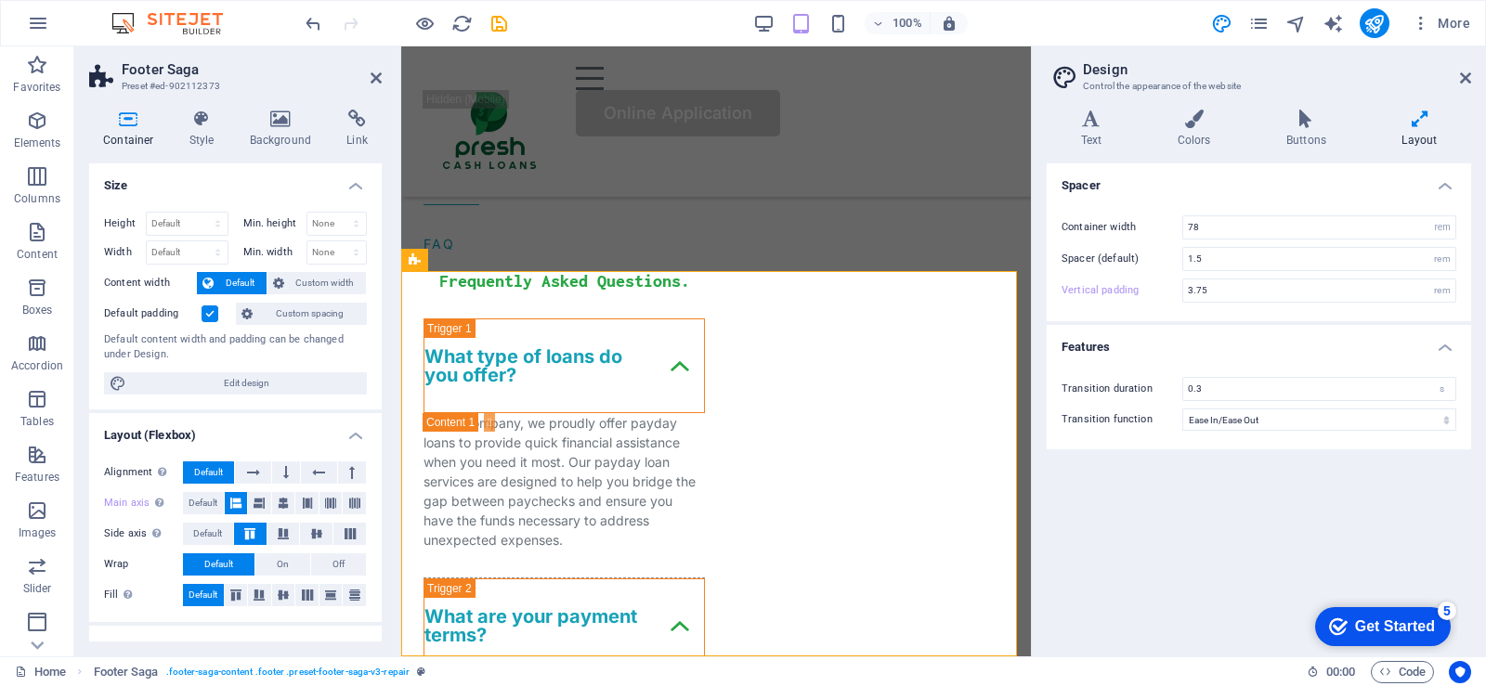
click at [1080, 352] on h4 "Features" at bounding box center [1259, 341] width 424 height 33
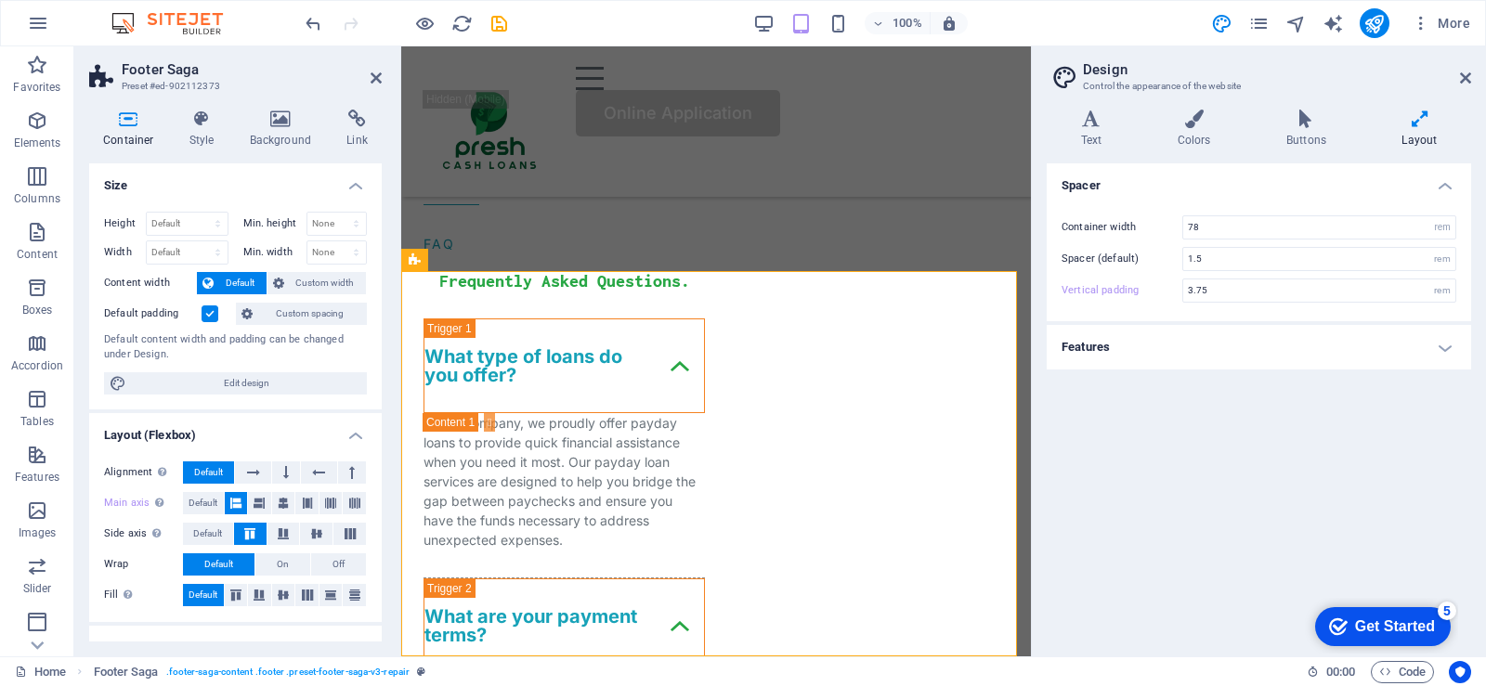
click at [1080, 352] on h4 "Features" at bounding box center [1259, 347] width 424 height 45
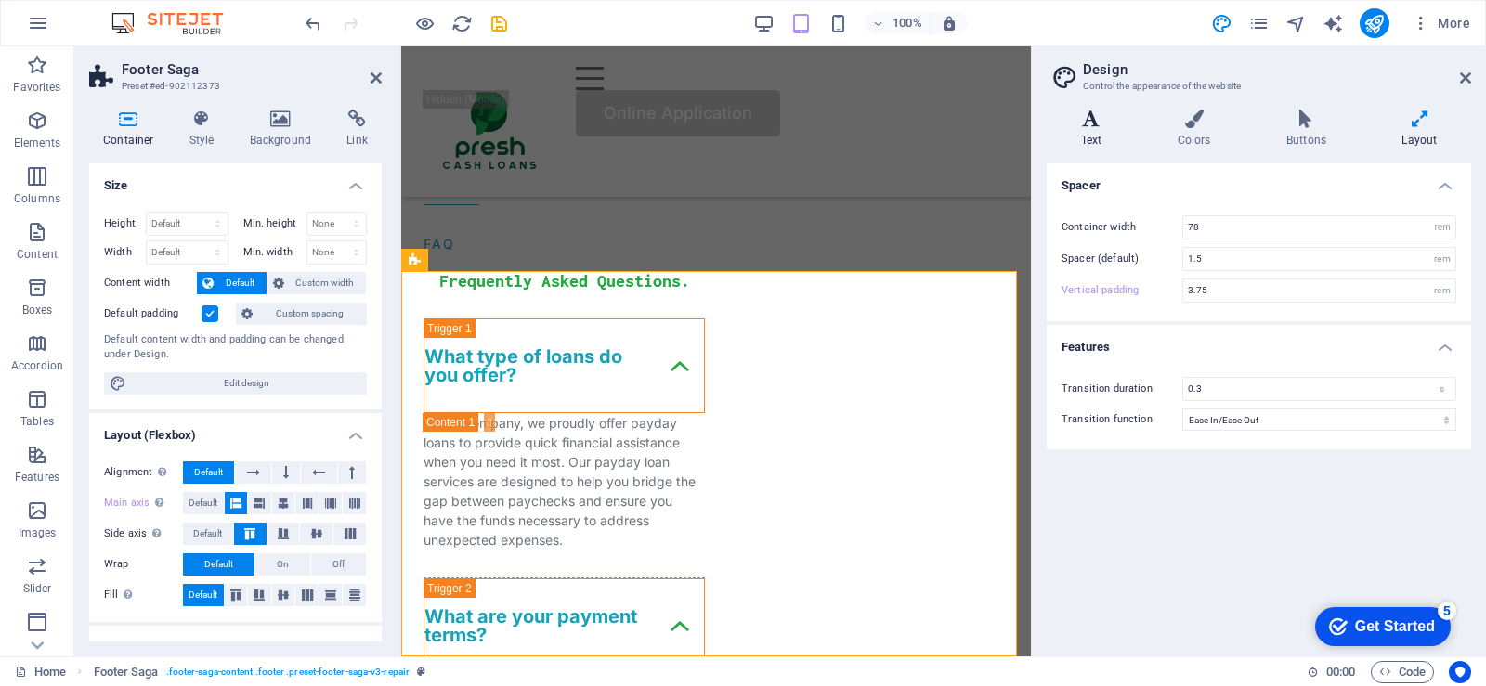
click at [1089, 137] on h4 "Text" at bounding box center [1095, 129] width 97 height 39
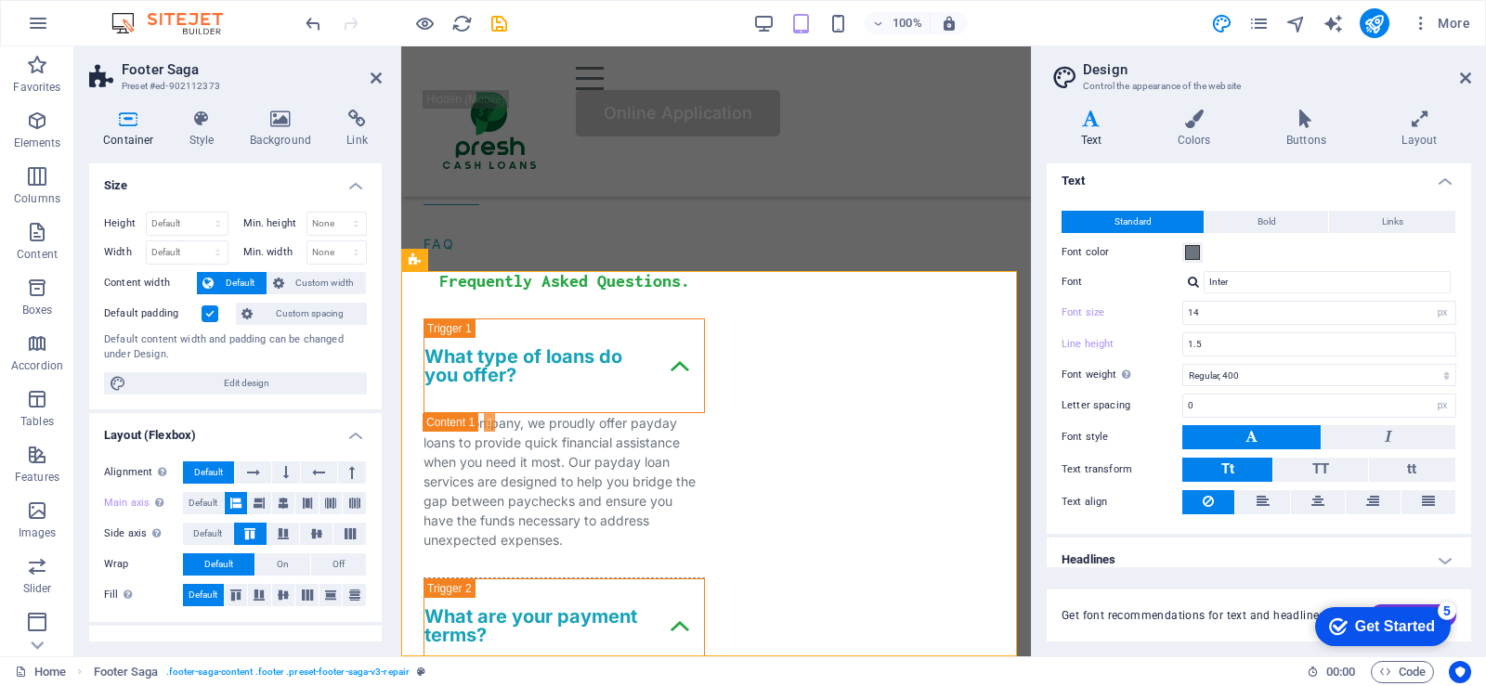
scroll to position [0, 0]
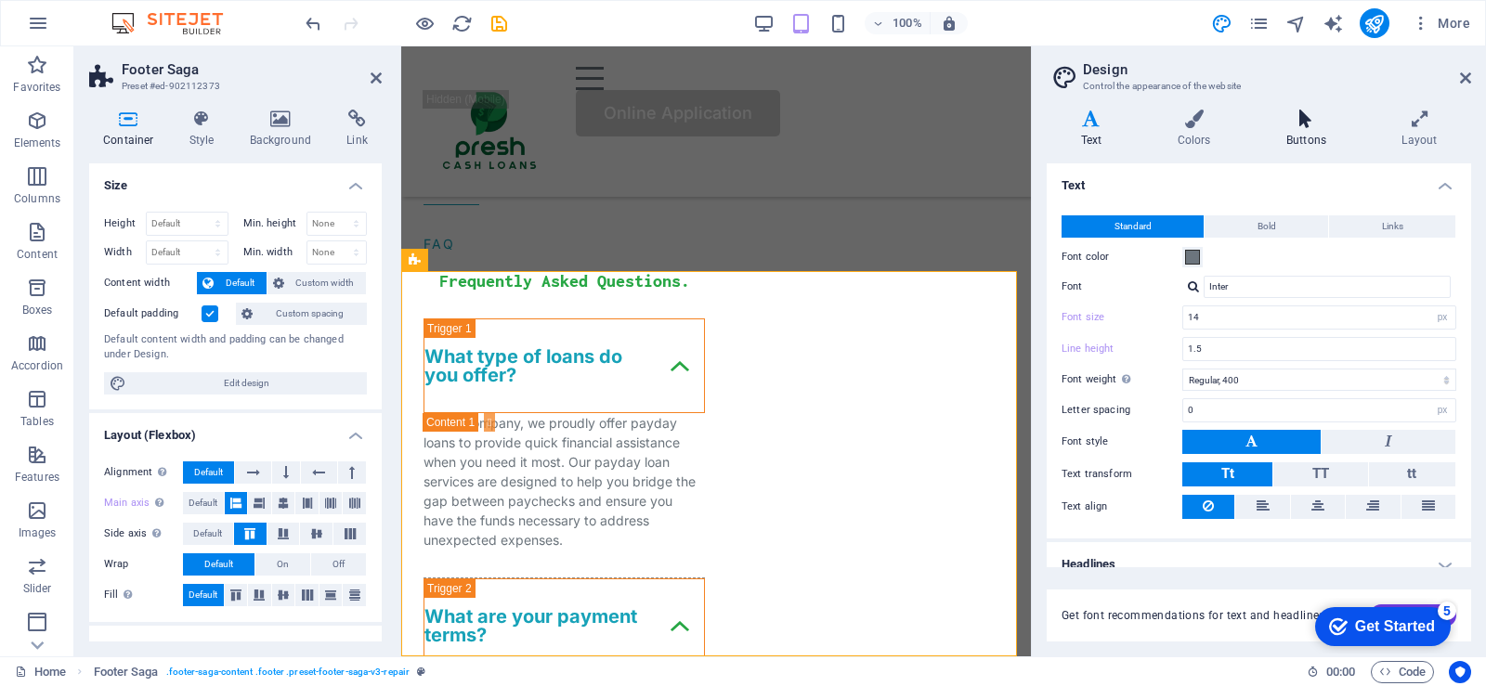
click at [1303, 126] on icon at bounding box center [1306, 119] width 108 height 19
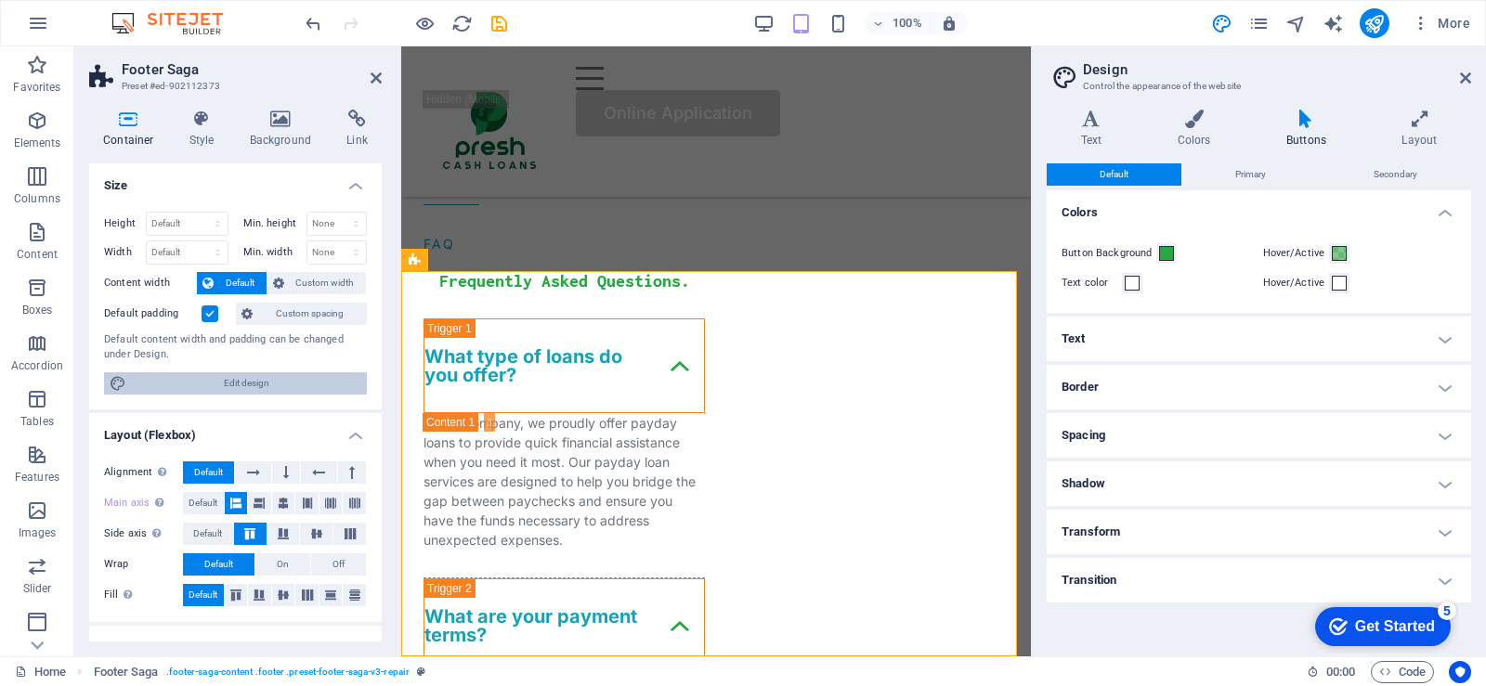
click at [252, 391] on span "Edit design" at bounding box center [246, 383] width 229 height 22
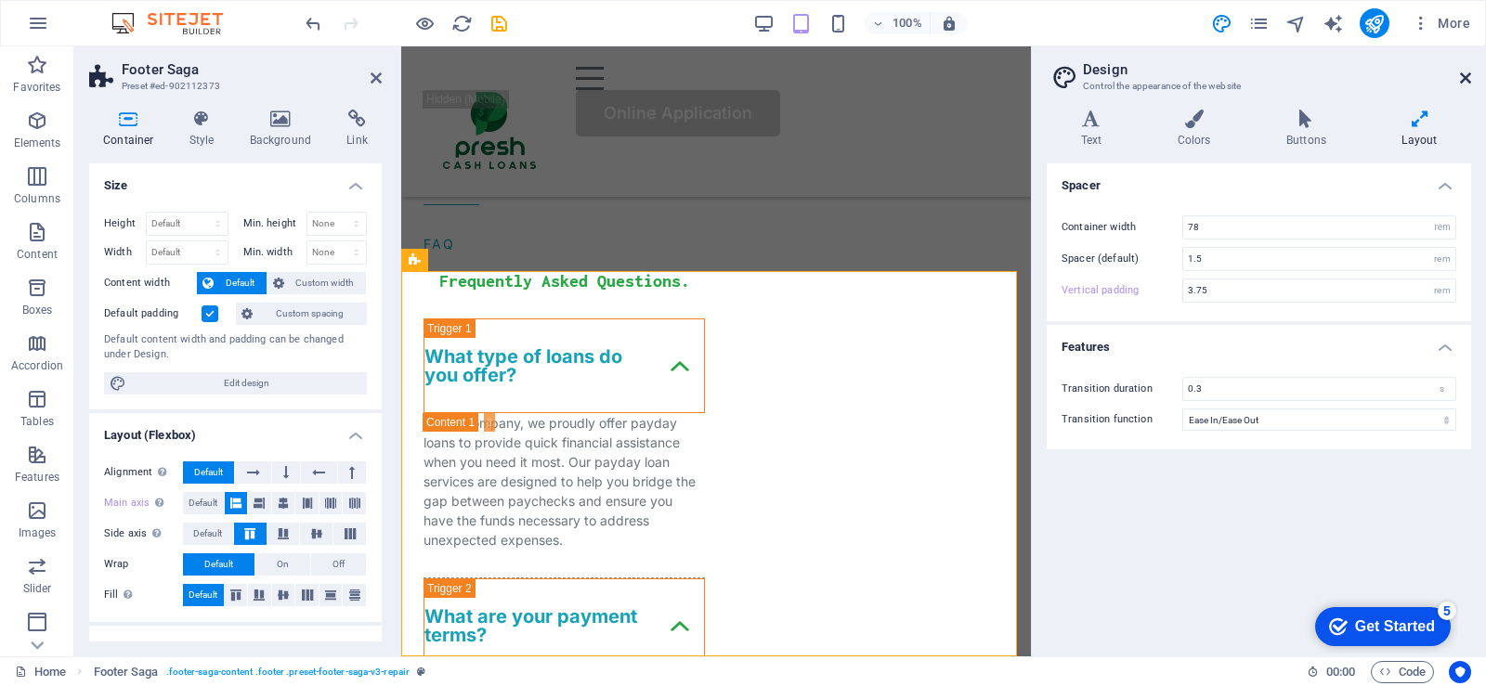
click at [1460, 79] on icon at bounding box center [1465, 78] width 11 height 15
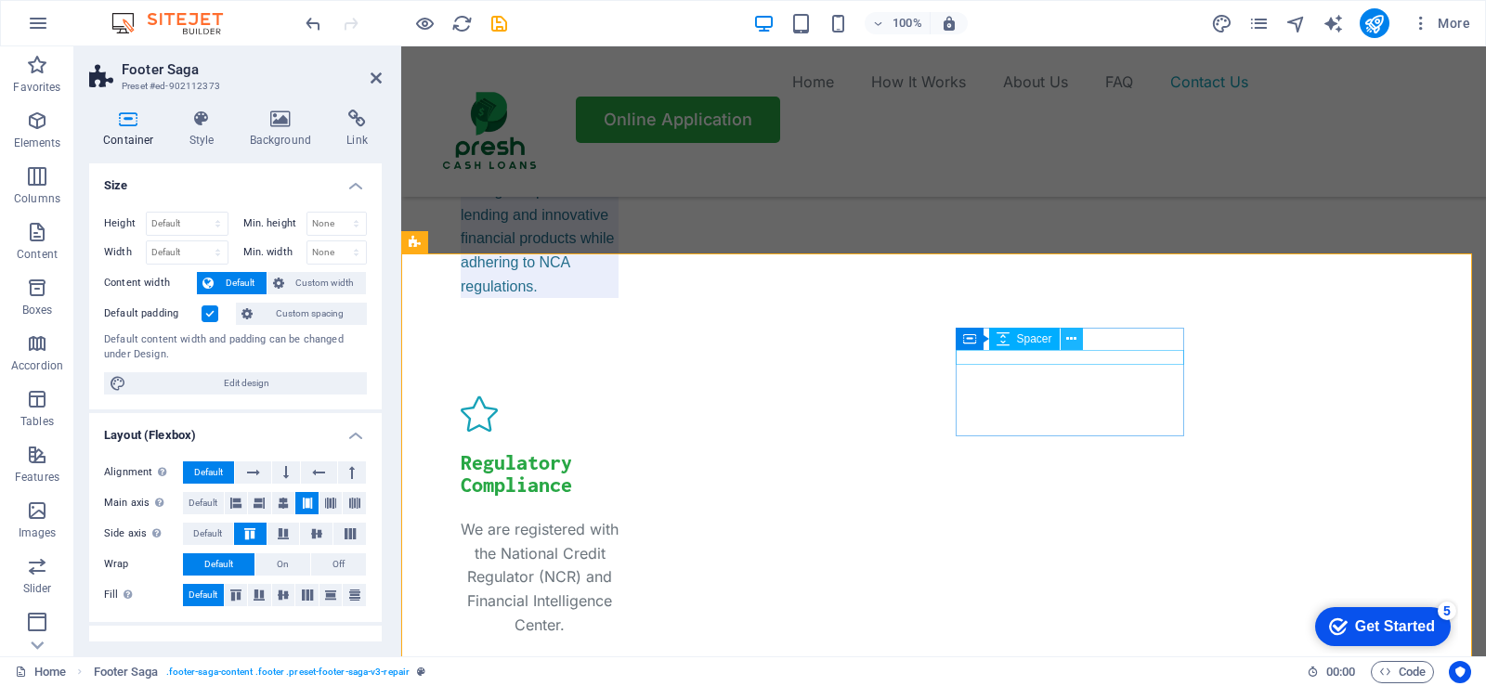
click at [1068, 340] on icon at bounding box center [1071, 340] width 10 height 20
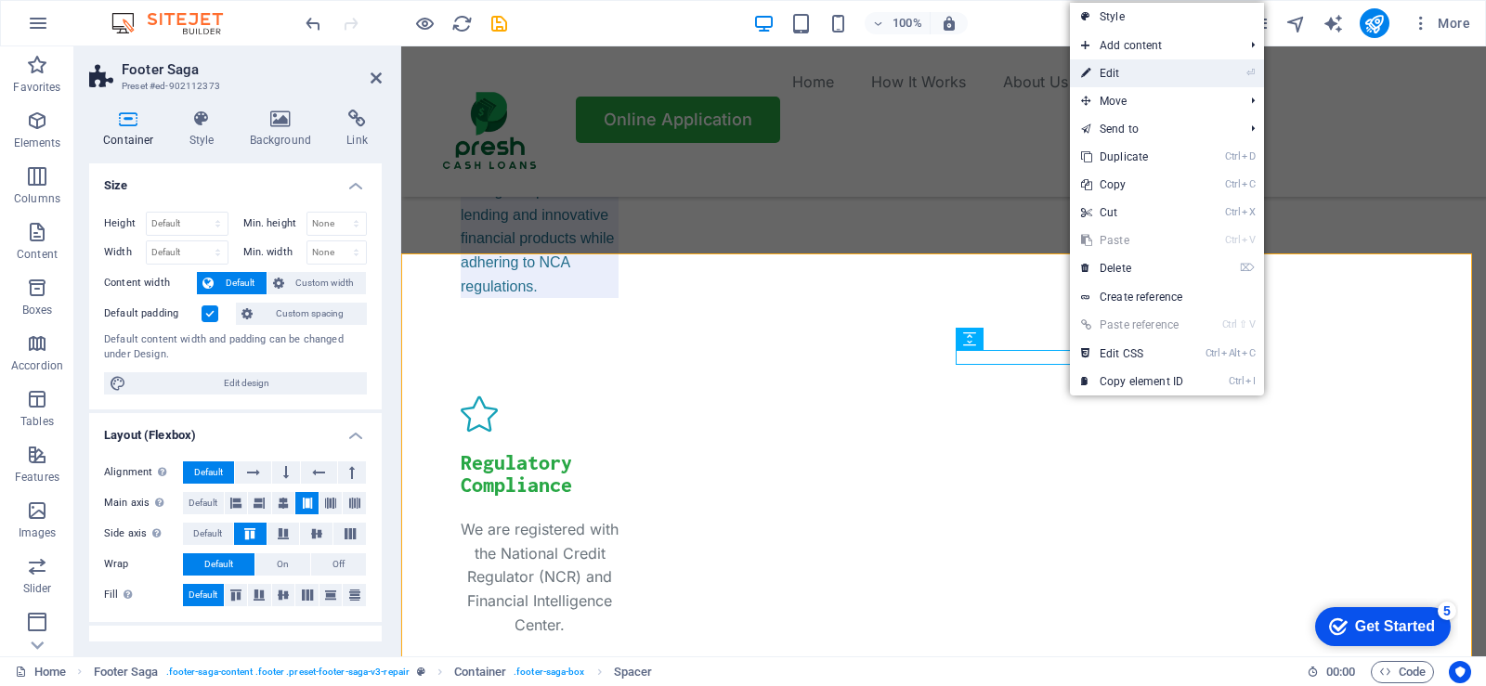
click at [1111, 71] on link "⏎ Edit" at bounding box center [1132, 73] width 124 height 28
select select "px"
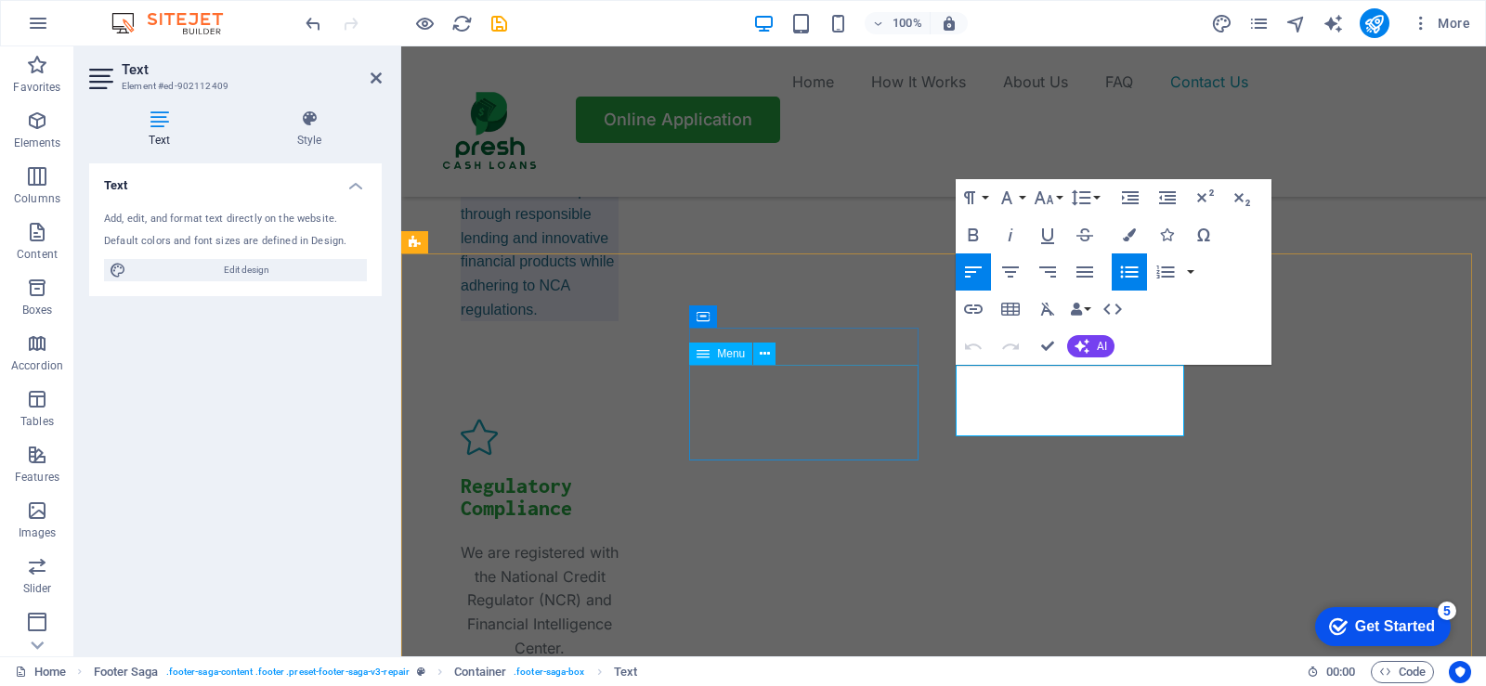
scroll to position [6509, 0]
click at [764, 350] on icon at bounding box center [765, 355] width 10 height 20
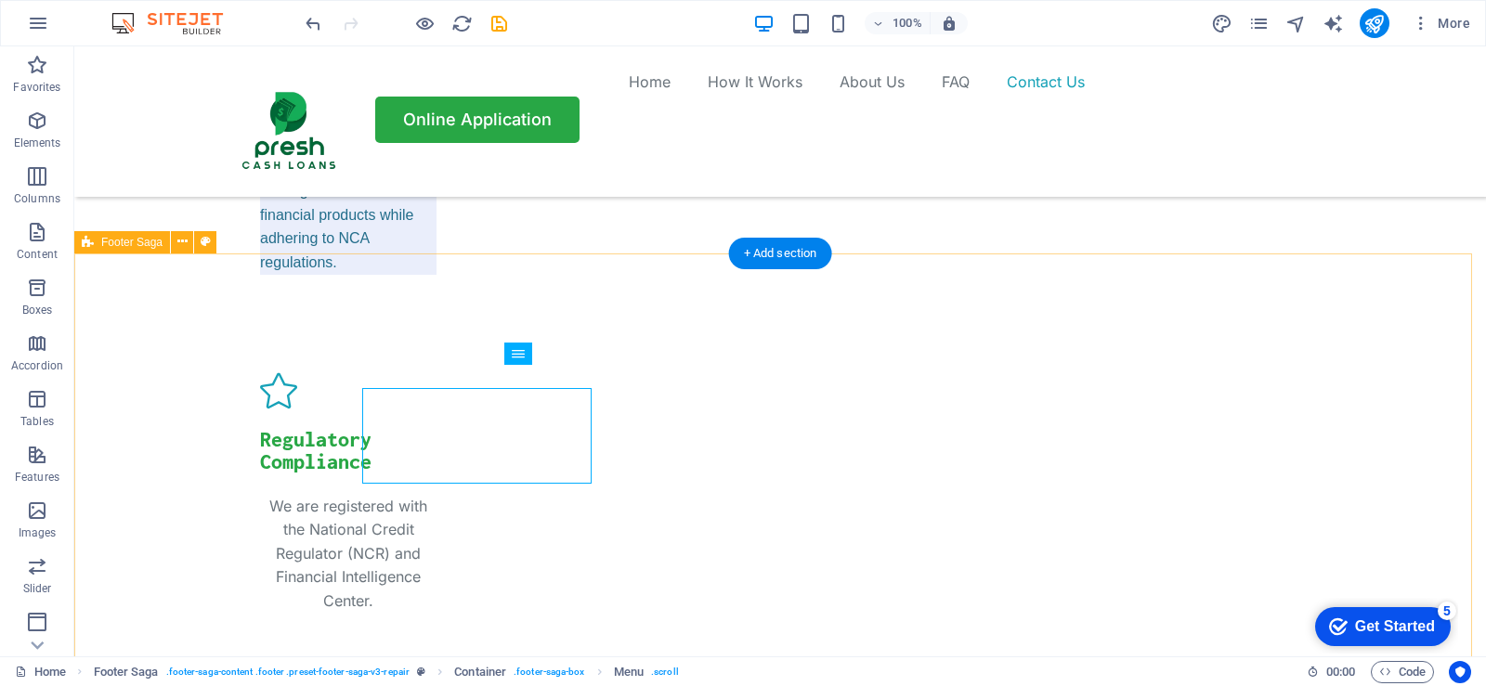
scroll to position [6486, 0]
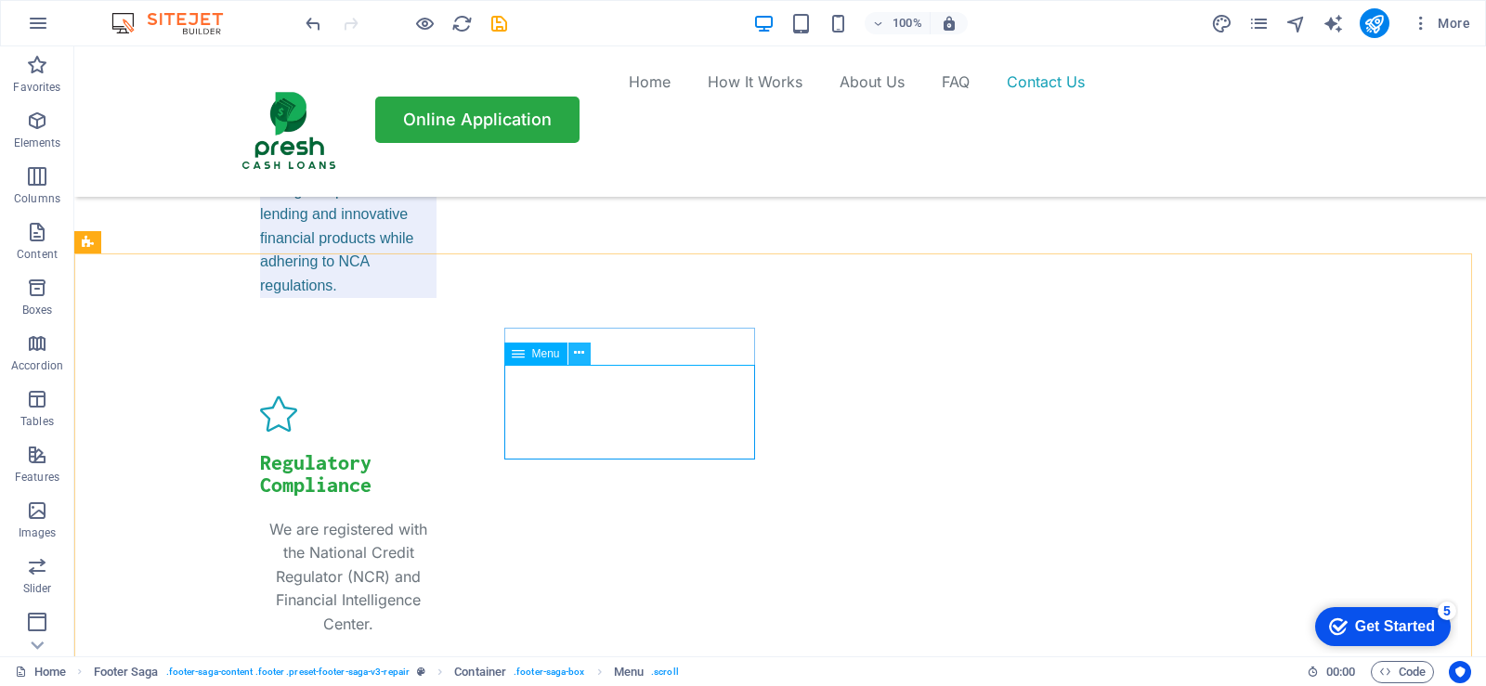
click at [580, 357] on icon at bounding box center [579, 354] width 10 height 20
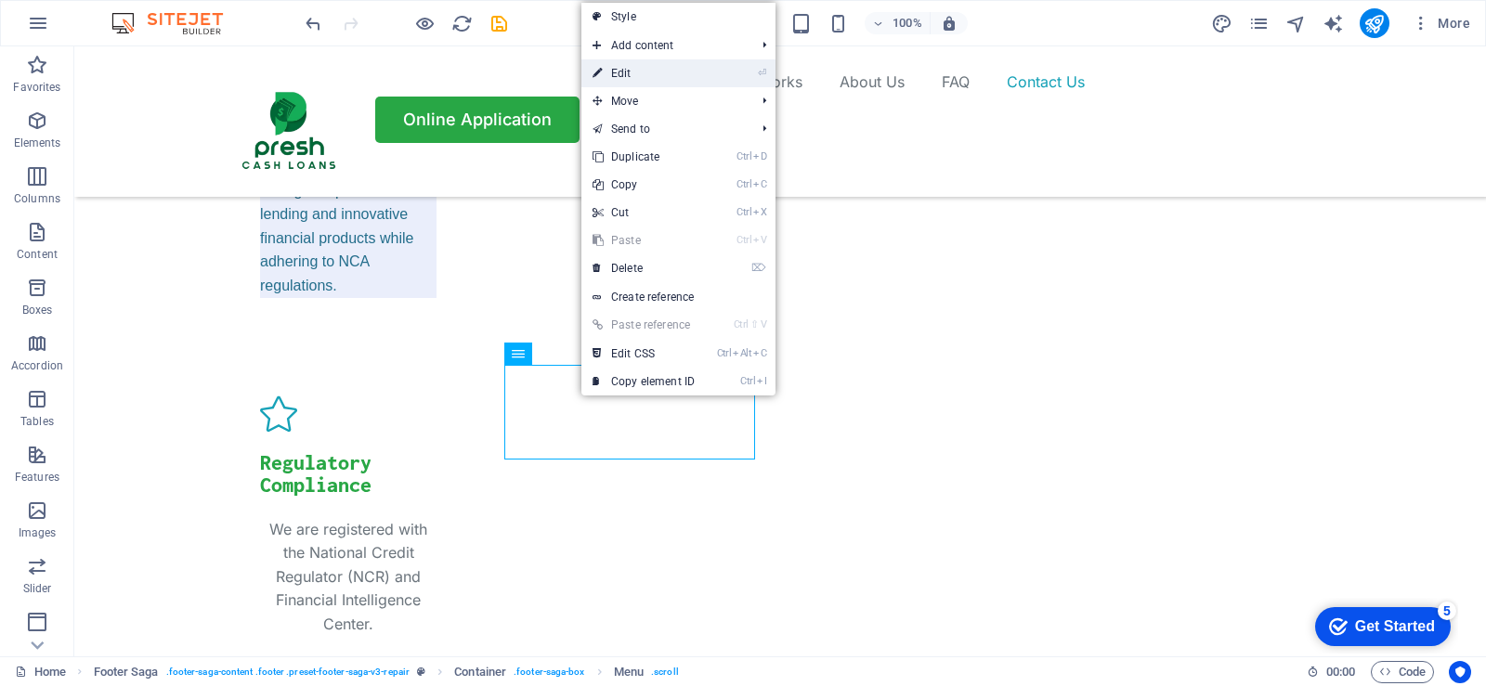
click at [624, 75] on link "⏎ Edit" at bounding box center [643, 73] width 124 height 28
select select
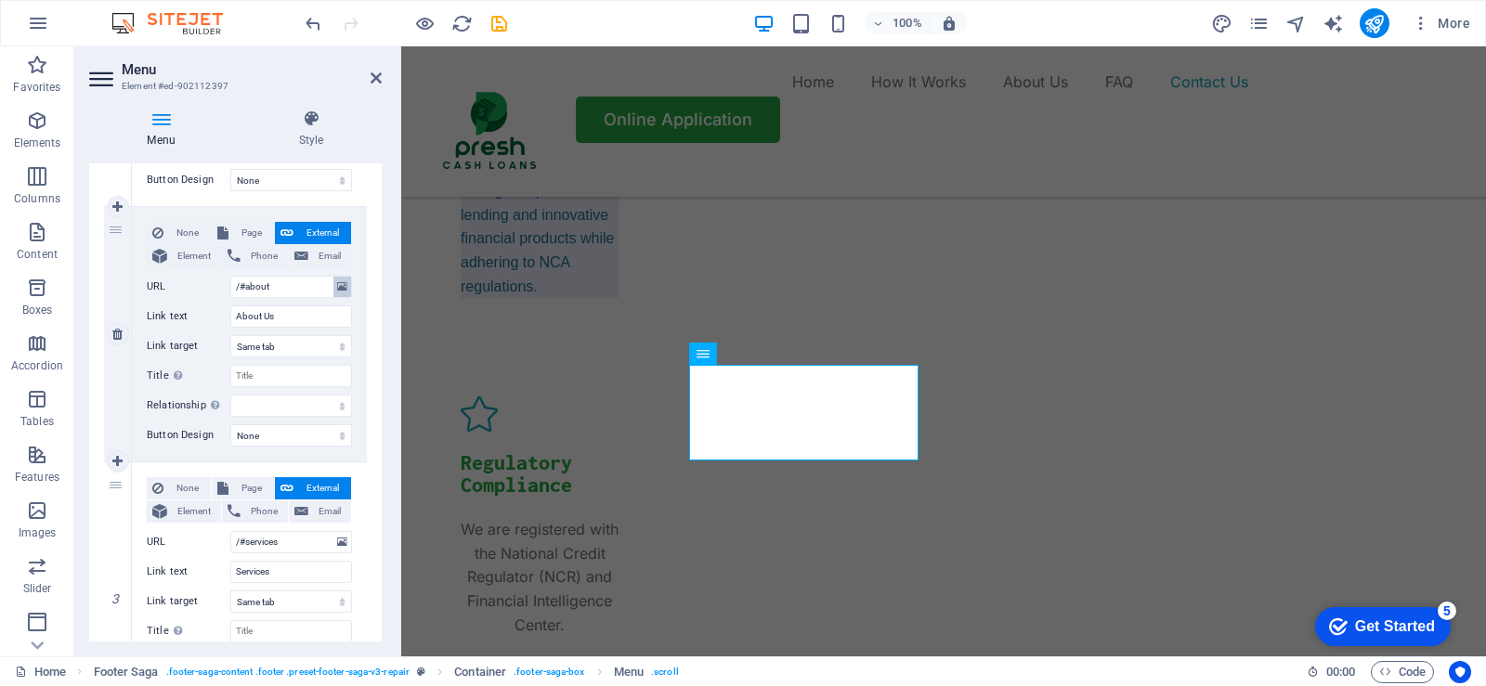
scroll to position [372, 0]
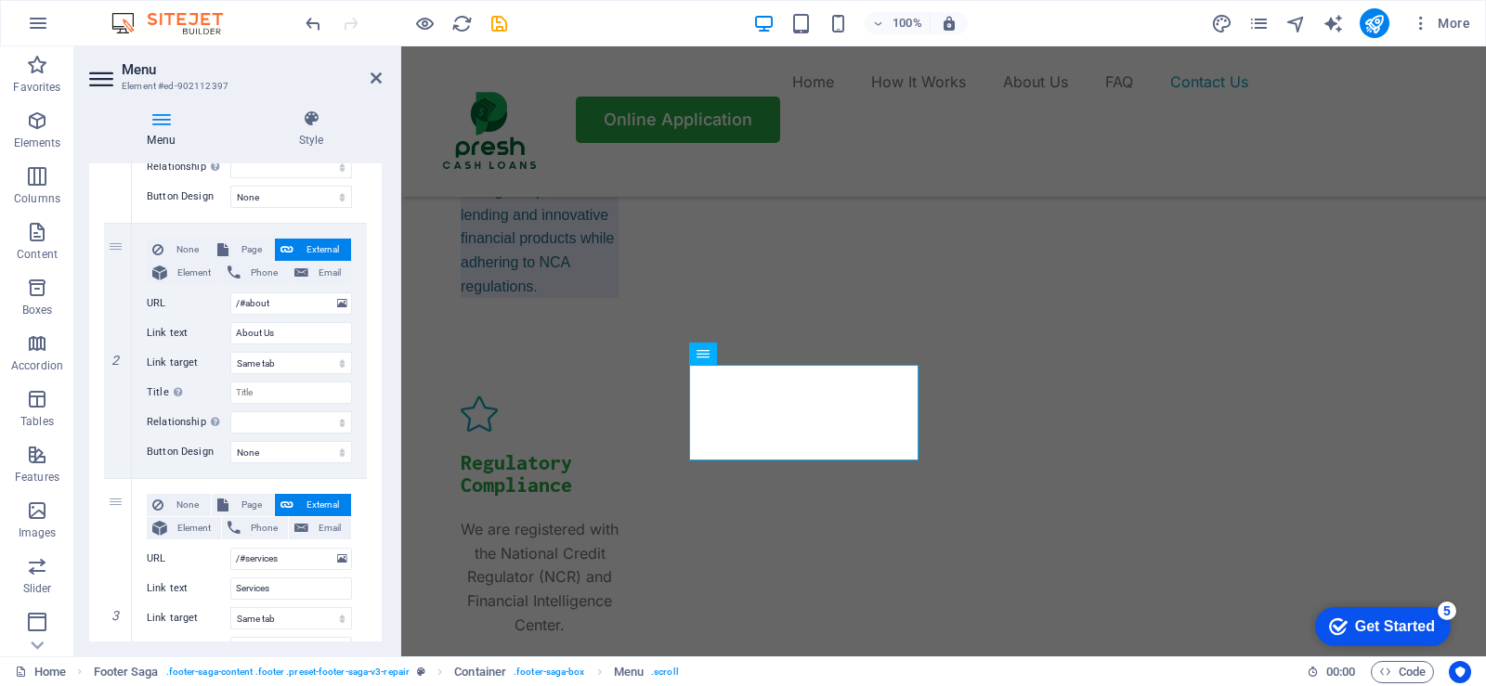
click at [164, 116] on icon at bounding box center [161, 119] width 144 height 19
click at [163, 118] on icon at bounding box center [161, 119] width 144 height 19
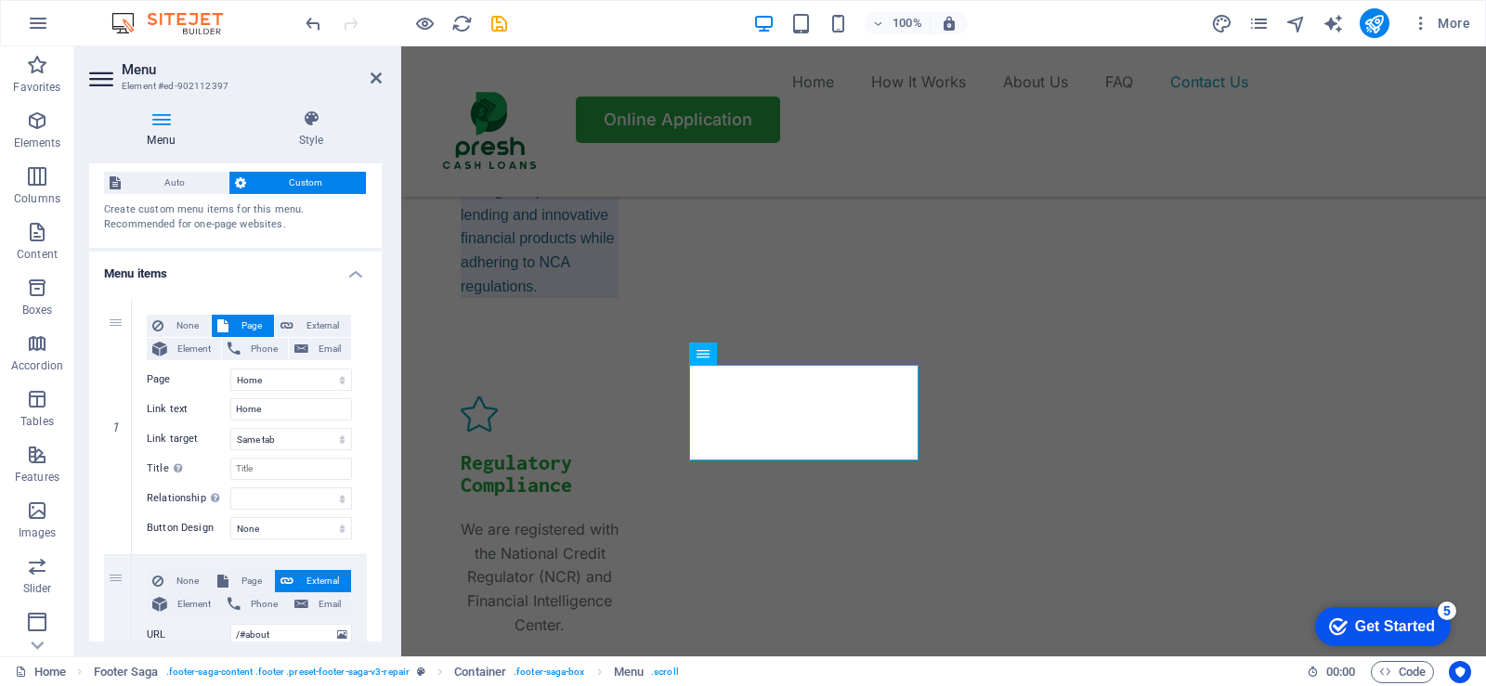
scroll to position [0, 0]
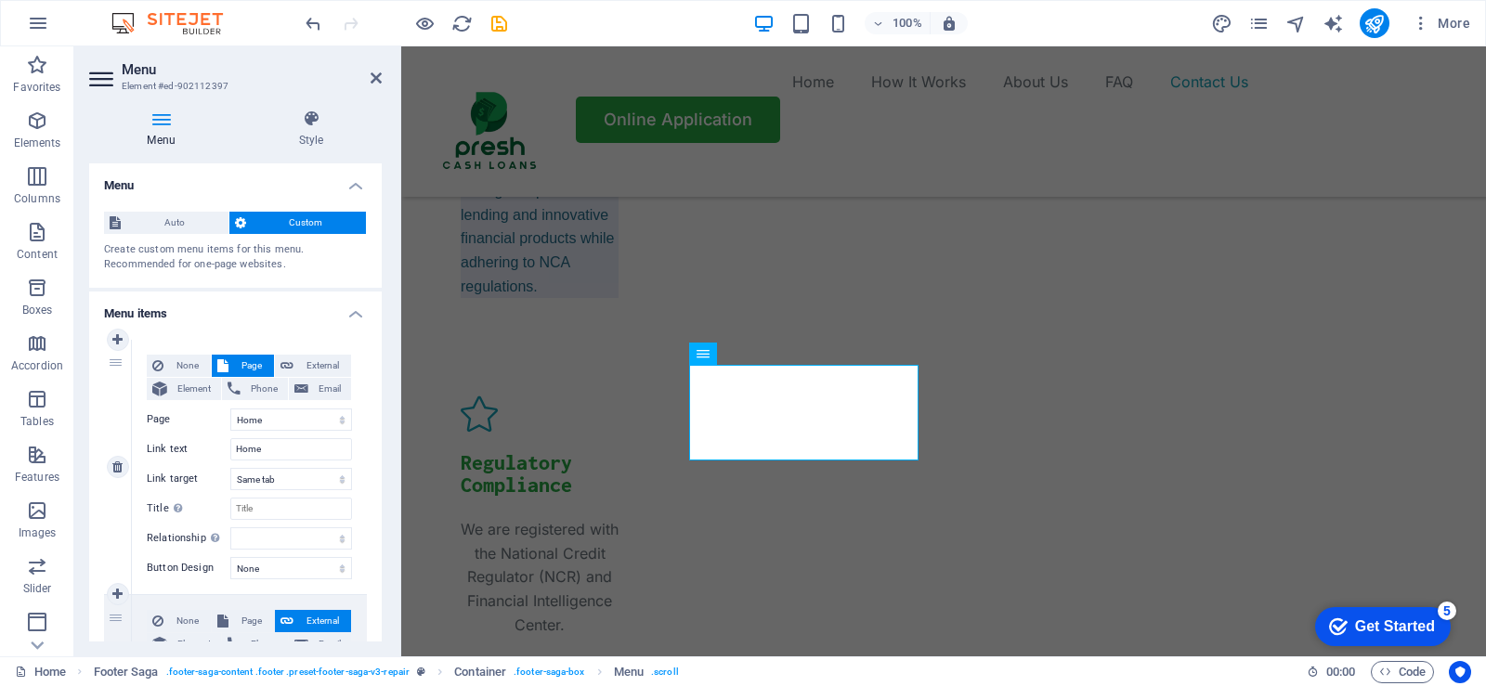
click at [249, 371] on span "Page" at bounding box center [251, 366] width 34 height 22
click at [766, 346] on icon at bounding box center [765, 355] width 10 height 20
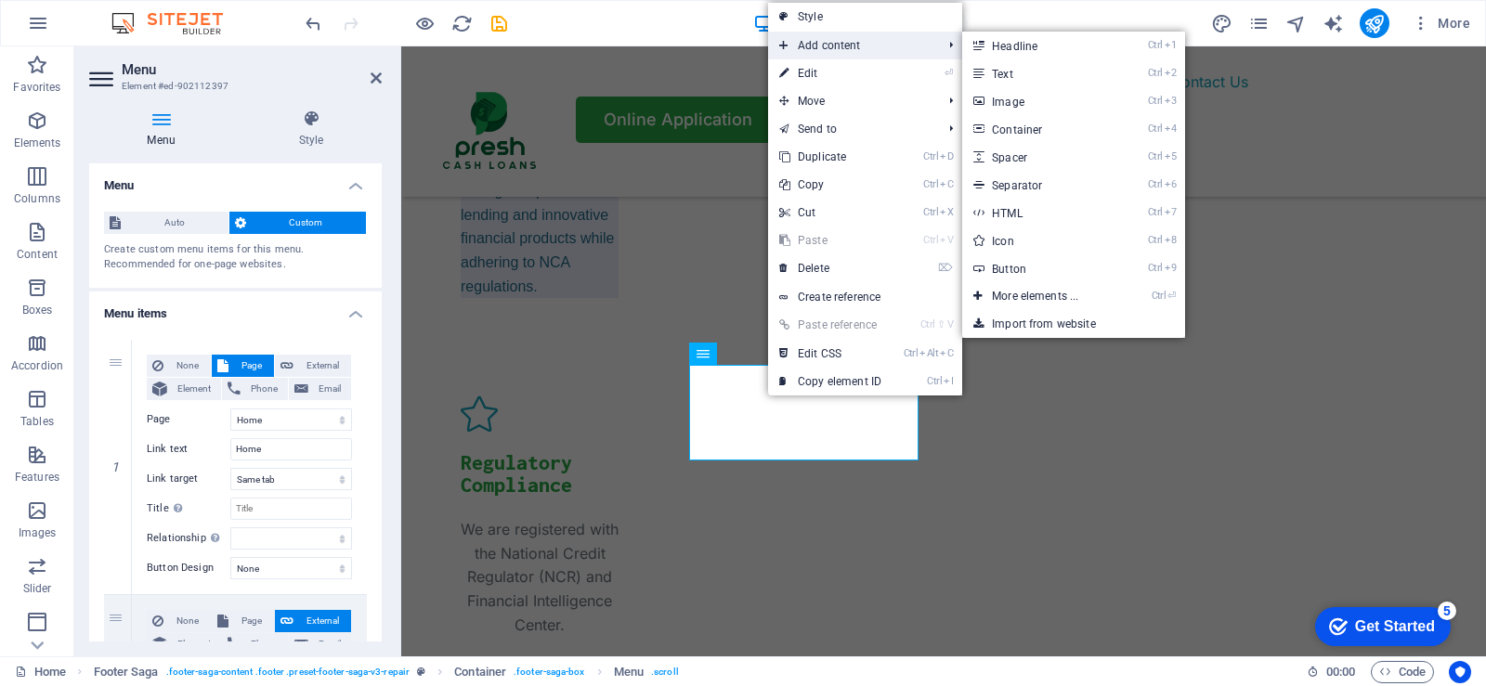
click at [842, 48] on span "Add content" at bounding box center [851, 46] width 166 height 28
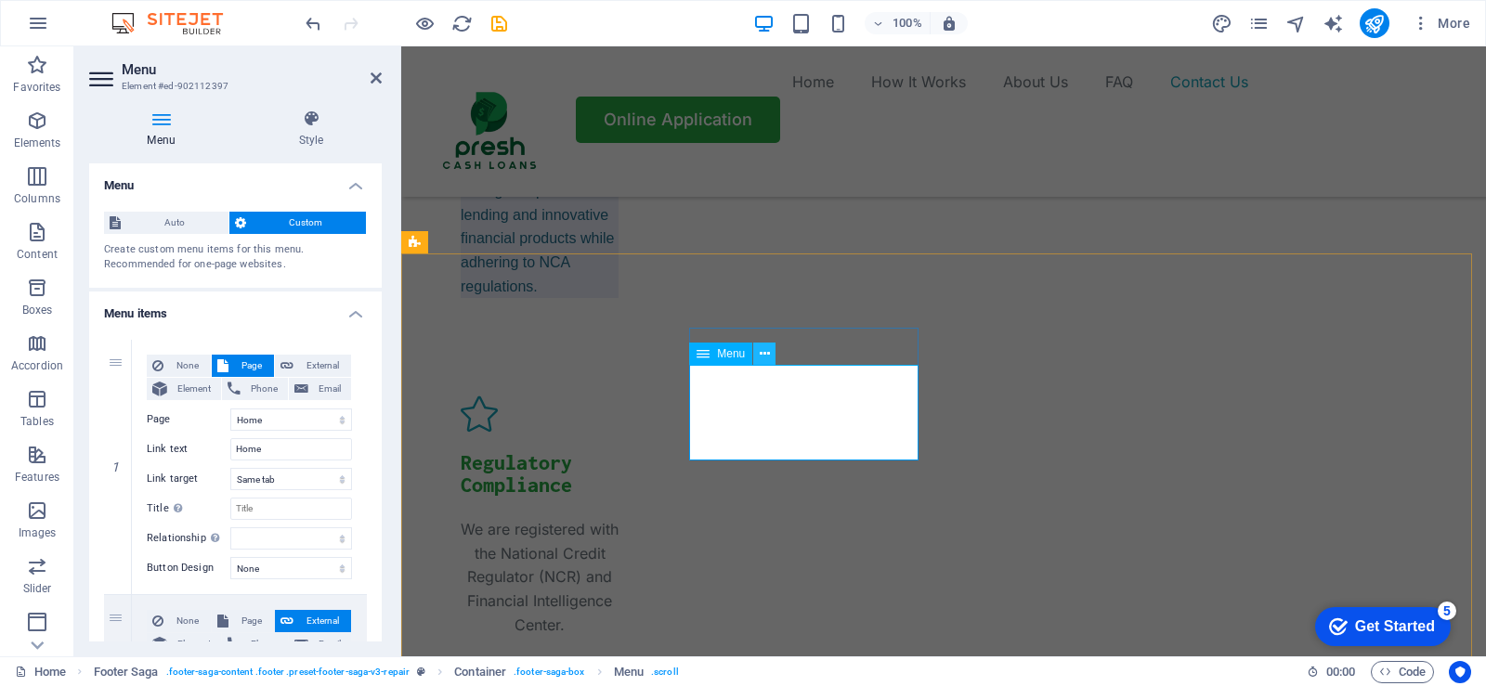
click at [768, 356] on icon at bounding box center [765, 355] width 10 height 20
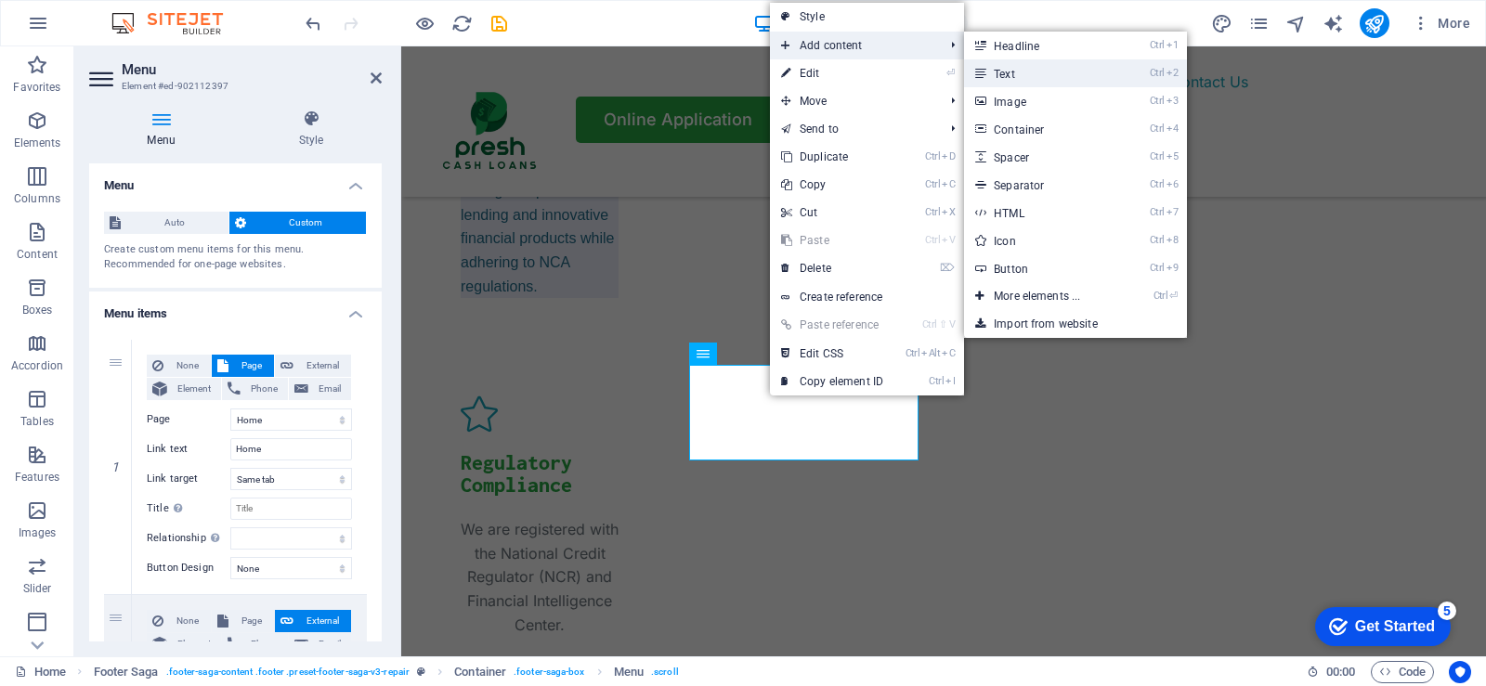
click at [1013, 74] on link "Ctrl 2 Text" at bounding box center [1040, 73] width 153 height 28
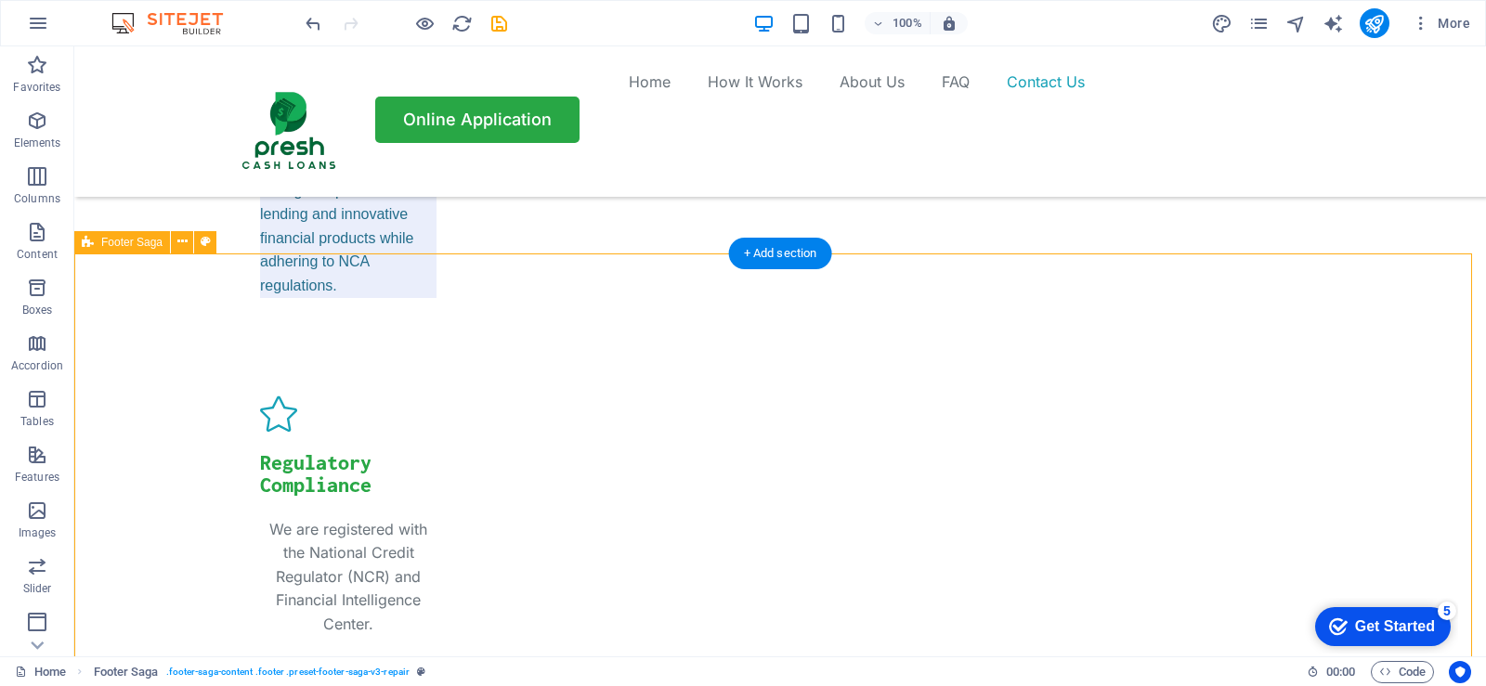
click at [181, 239] on icon at bounding box center [182, 242] width 10 height 20
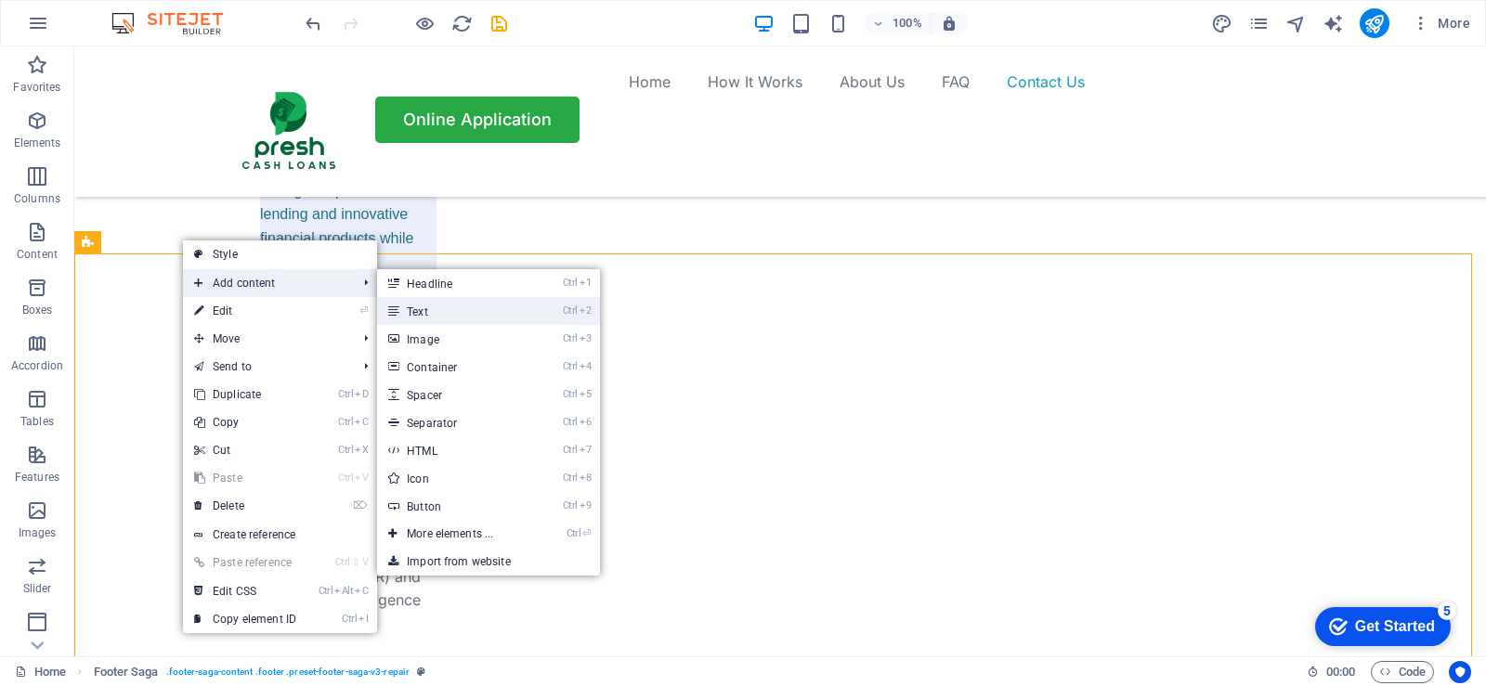
click at [431, 309] on link "Ctrl 2 Text" at bounding box center [453, 311] width 153 height 28
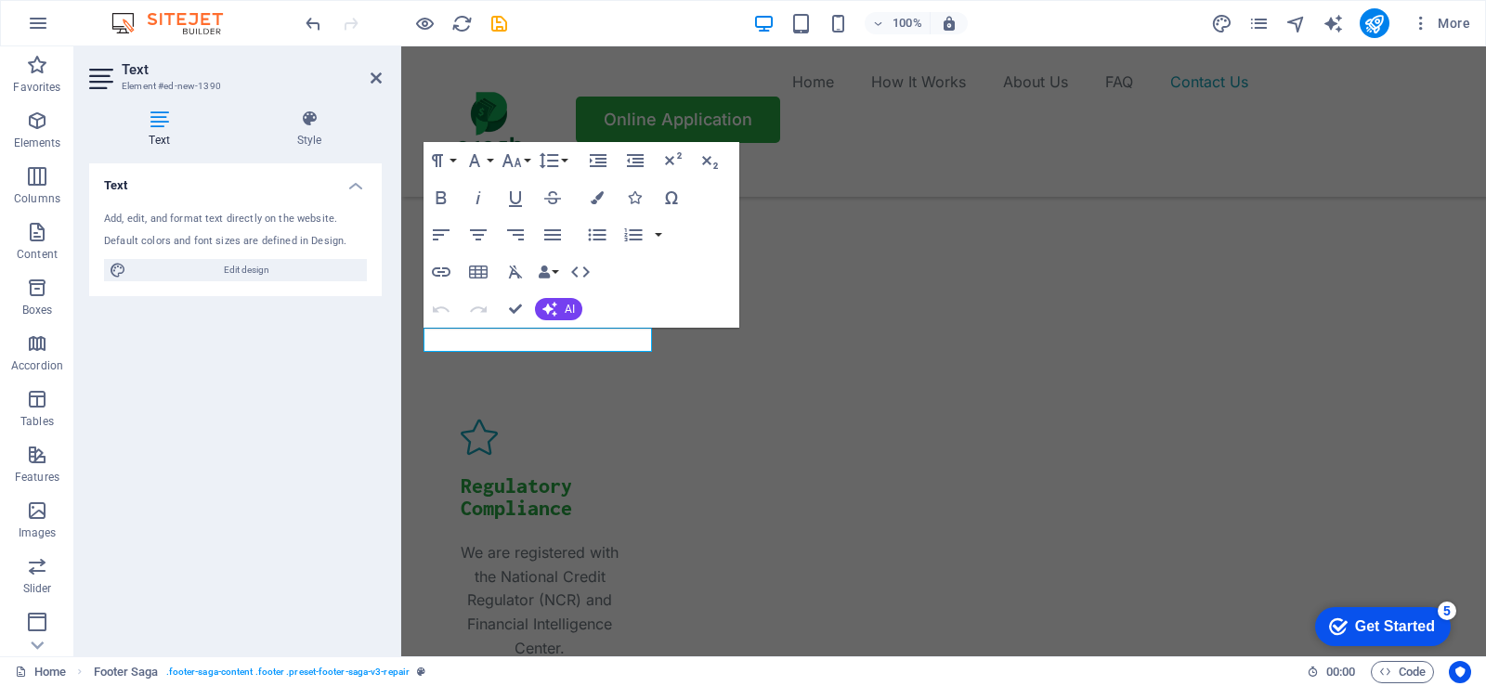
scroll to position [6509, 0]
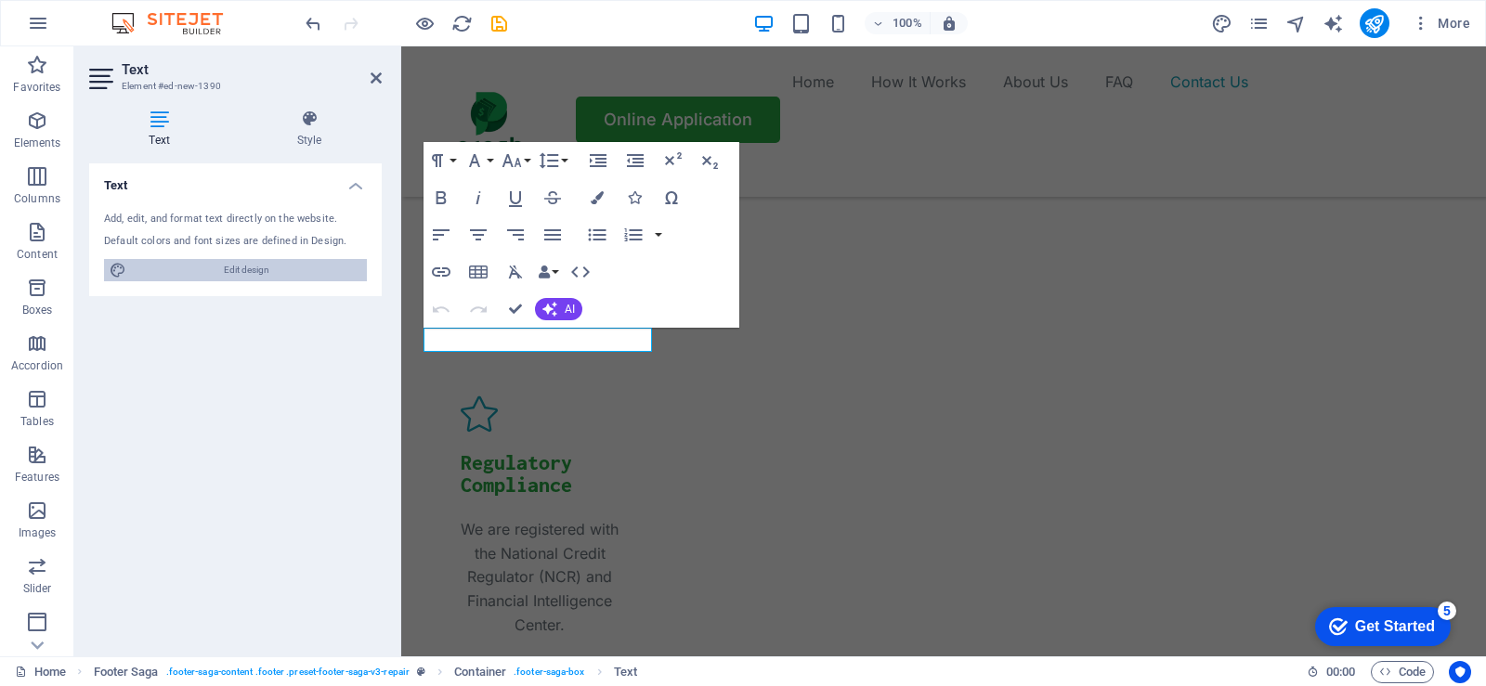
click at [241, 273] on span "Edit design" at bounding box center [246, 270] width 229 height 22
select select "px"
select select "400"
select select "px"
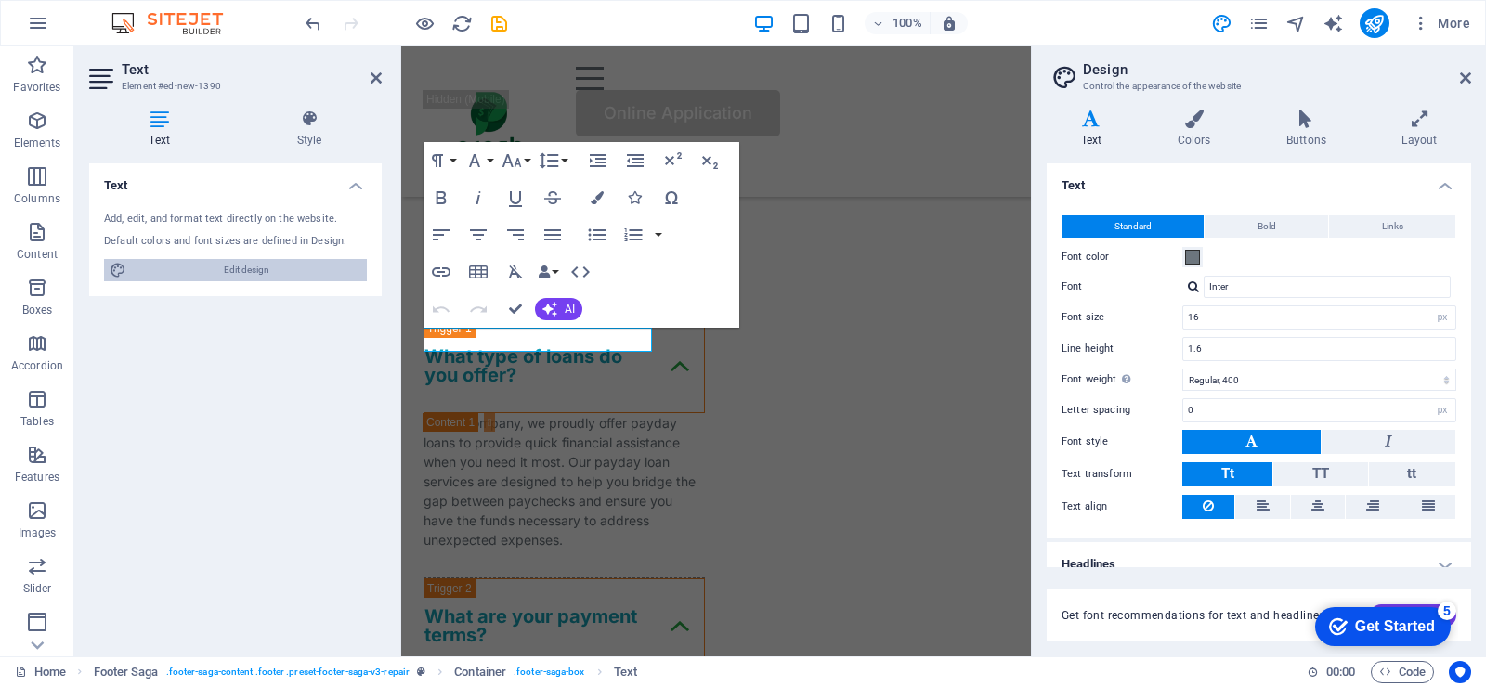
type input "14"
type input "1.5"
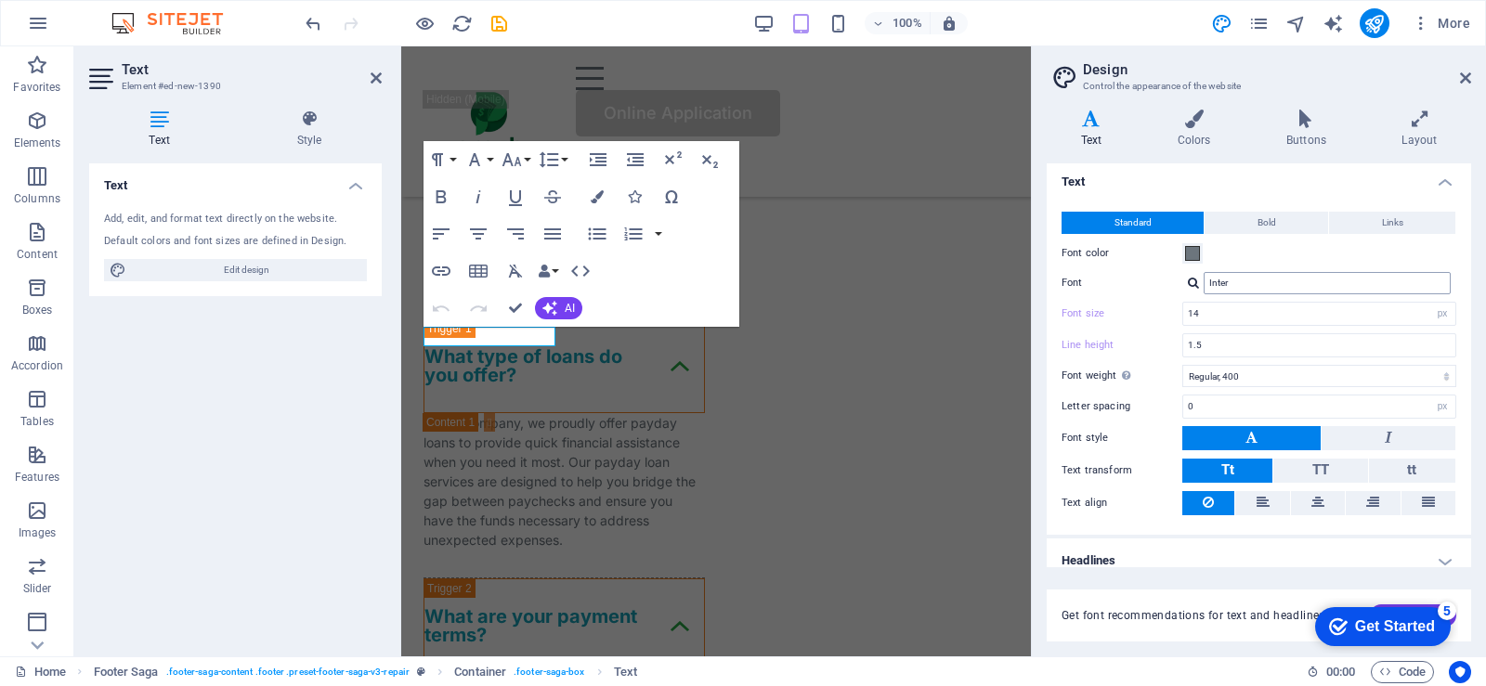
scroll to position [0, 0]
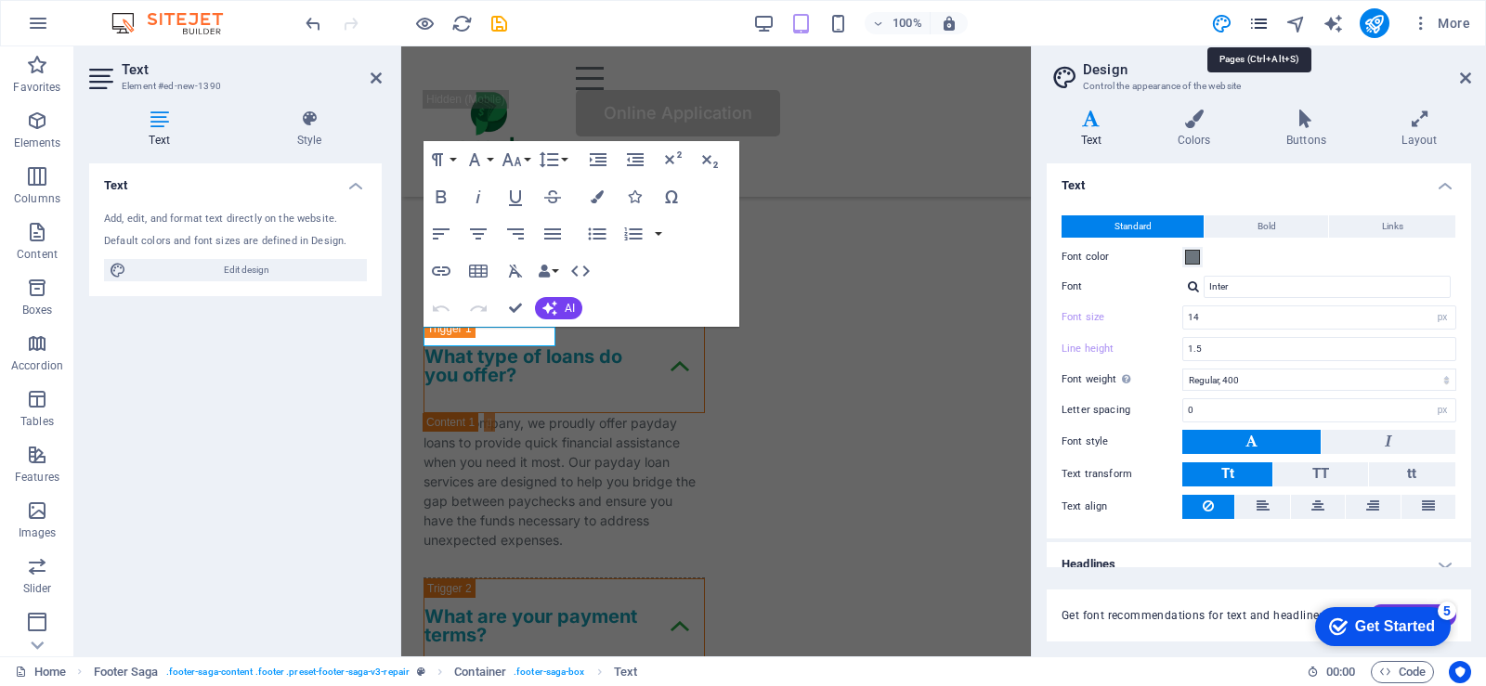
click at [1264, 20] on icon "pages" at bounding box center [1258, 23] width 21 height 21
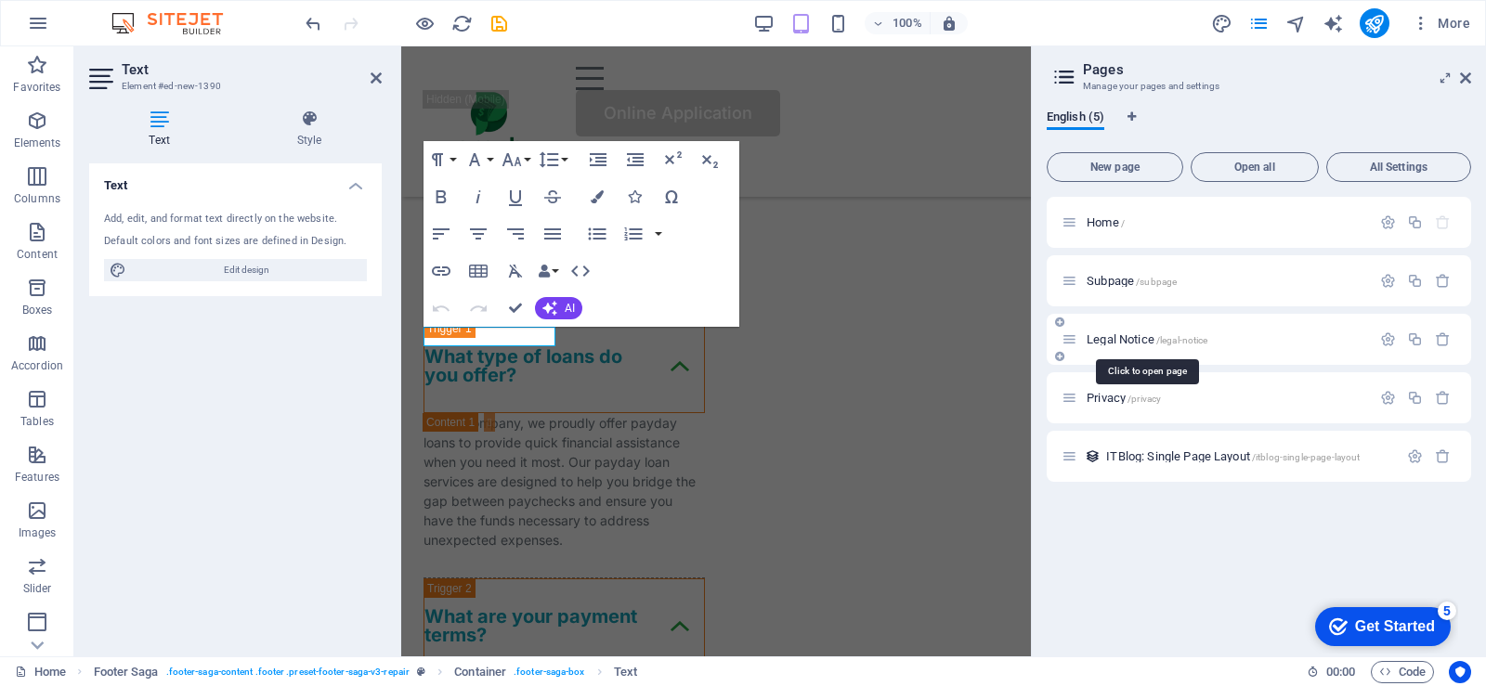
click at [1169, 337] on span "/legal-notice" at bounding box center [1182, 340] width 52 height 10
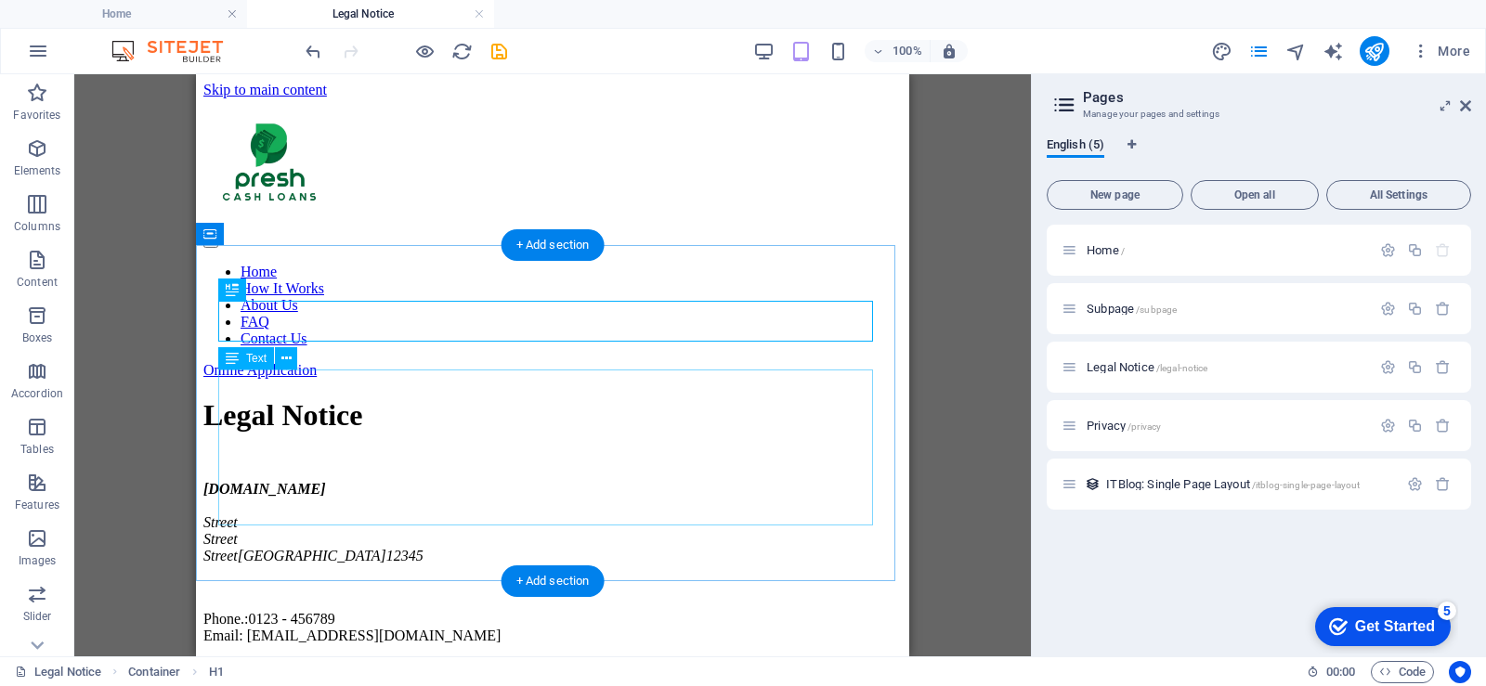
click at [418, 513] on div "preshcash.co.za Street Street Street Berlin 12345 Phone.: 0123 - 456789 Email: …" at bounding box center [552, 562] width 699 height 163
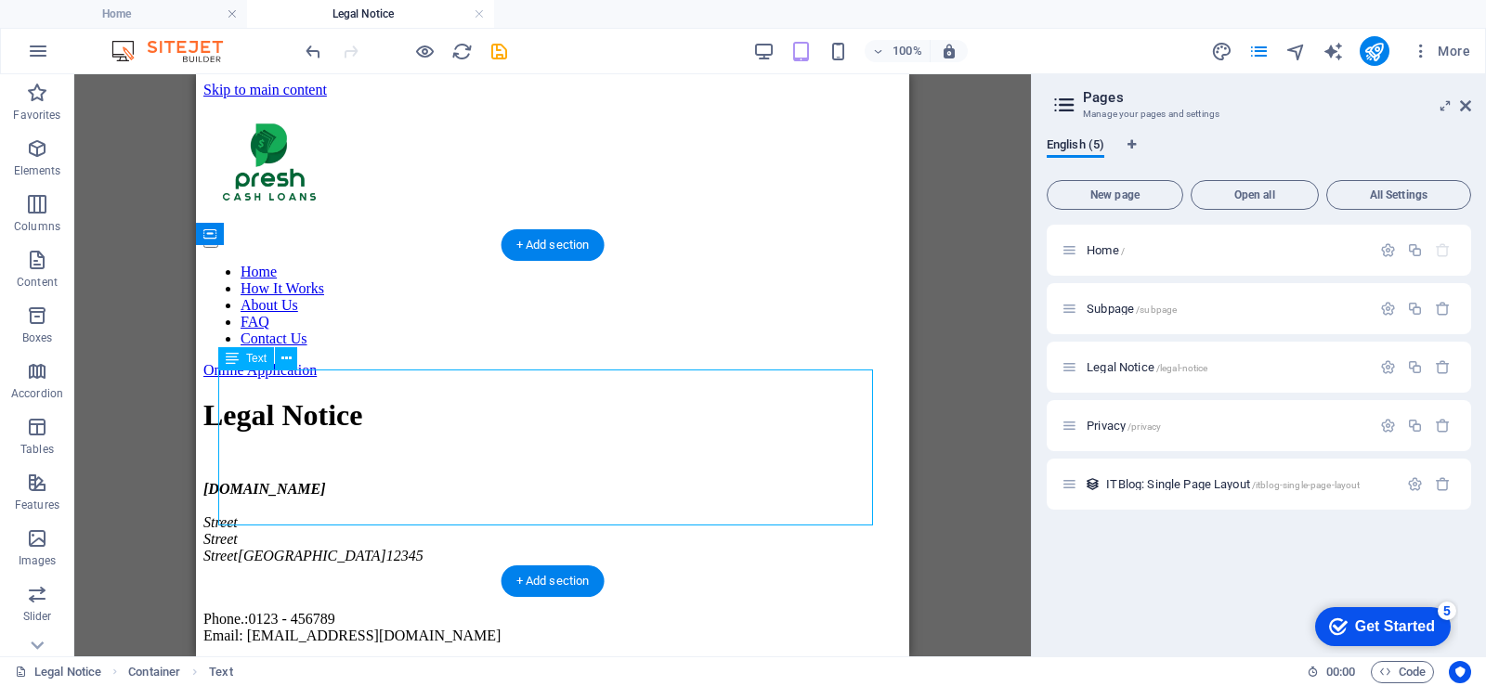
click at [418, 513] on div "preshcash.co.za Street Street Street Berlin 12345 Phone.: 0123 - 456789 Email: …" at bounding box center [552, 562] width 699 height 163
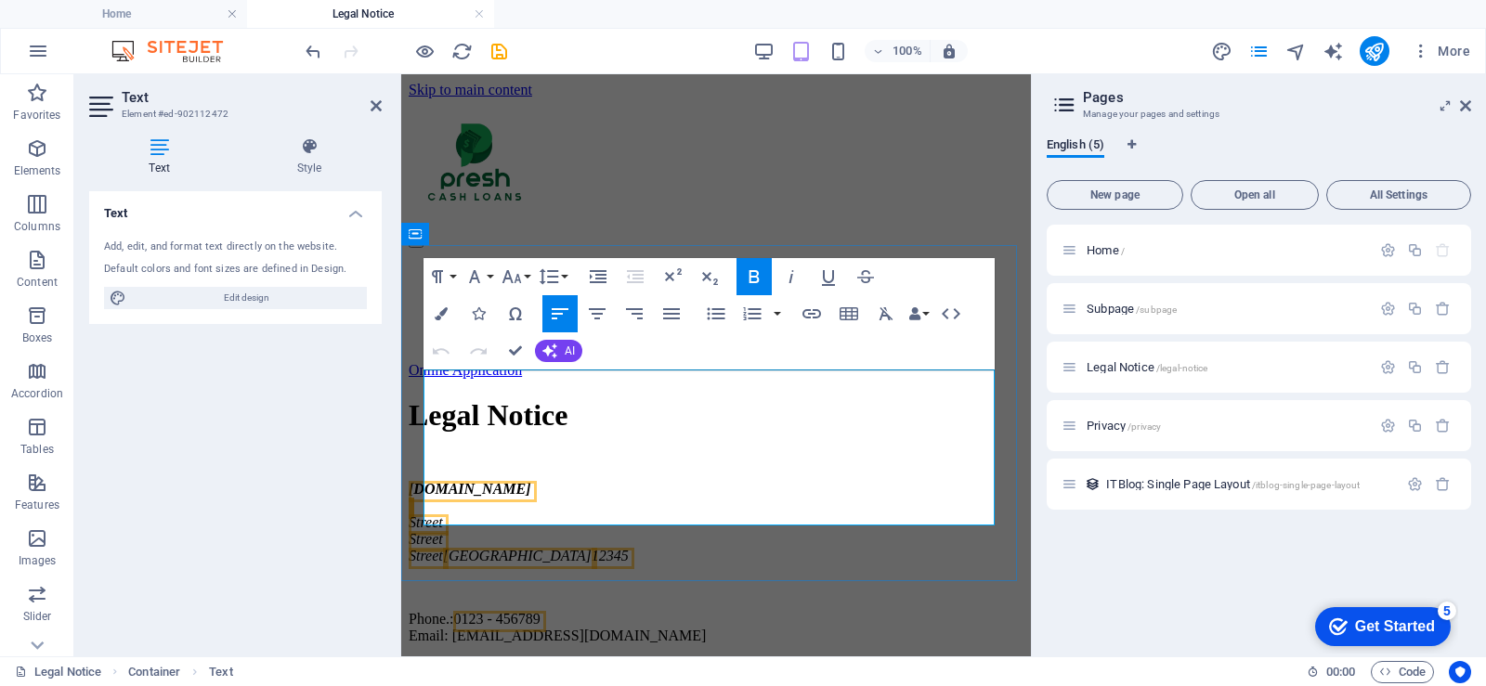
click at [576, 611] on p "Phone.: 0123 - 456789 Email: info@trustedloans.co.za" at bounding box center [716, 627] width 615 height 33
click at [619, 611] on p "Phone.: +27 72 095 7374 Email: info@trustedloans.co.za" at bounding box center [716, 627] width 615 height 33
click at [667, 531] on address "Street" at bounding box center [716, 539] width 615 height 17
click at [543, 548] on address "Street Berlin 12345" at bounding box center [716, 556] width 615 height 17
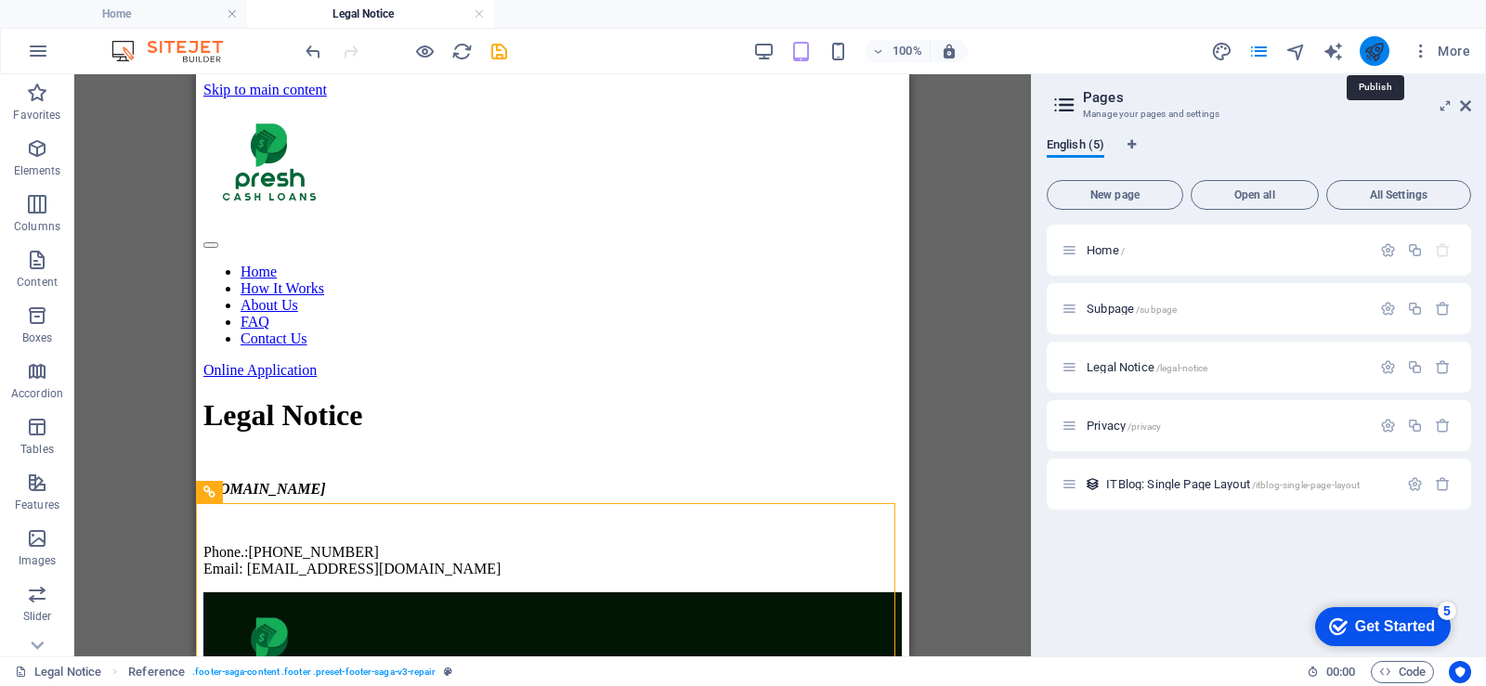
click at [1381, 54] on icon "publish" at bounding box center [1374, 51] width 21 height 21
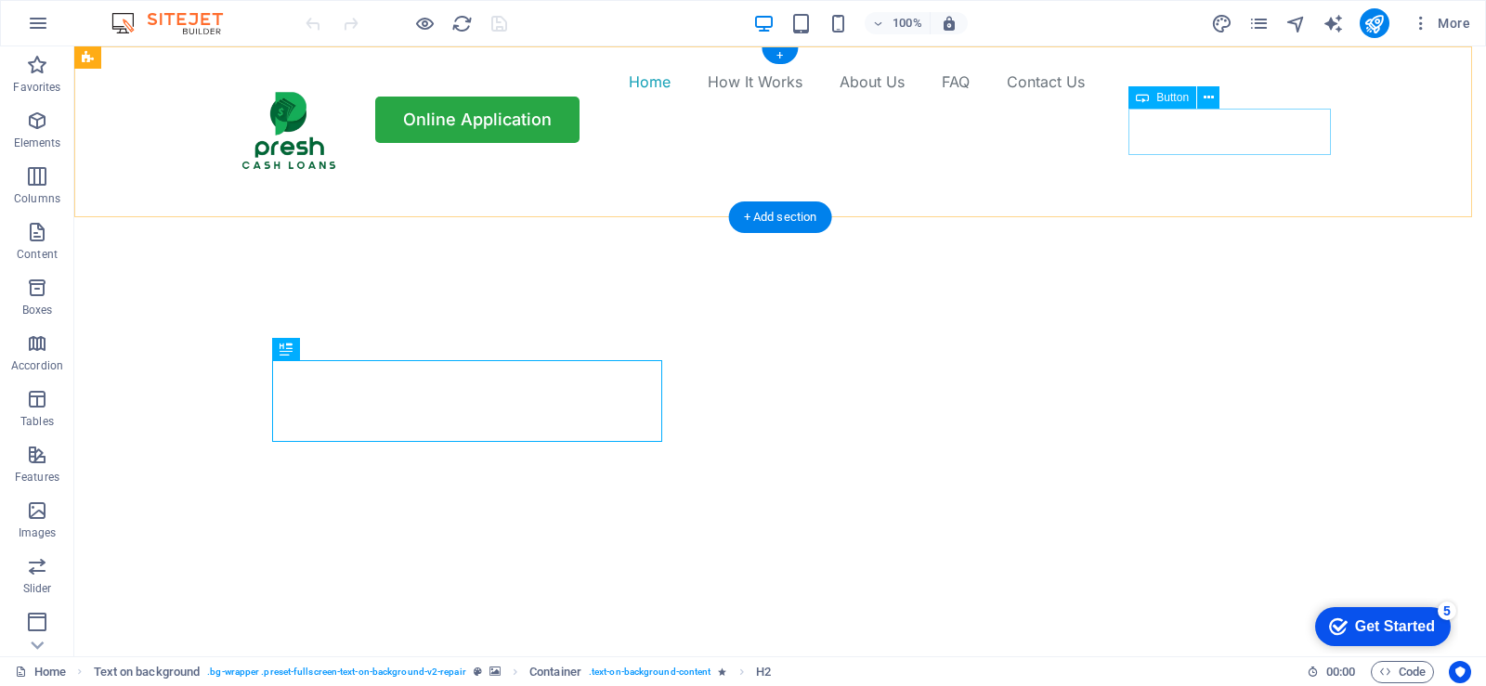
click at [1228, 129] on div "Online Application" at bounding box center [780, 120] width 1115 height 46
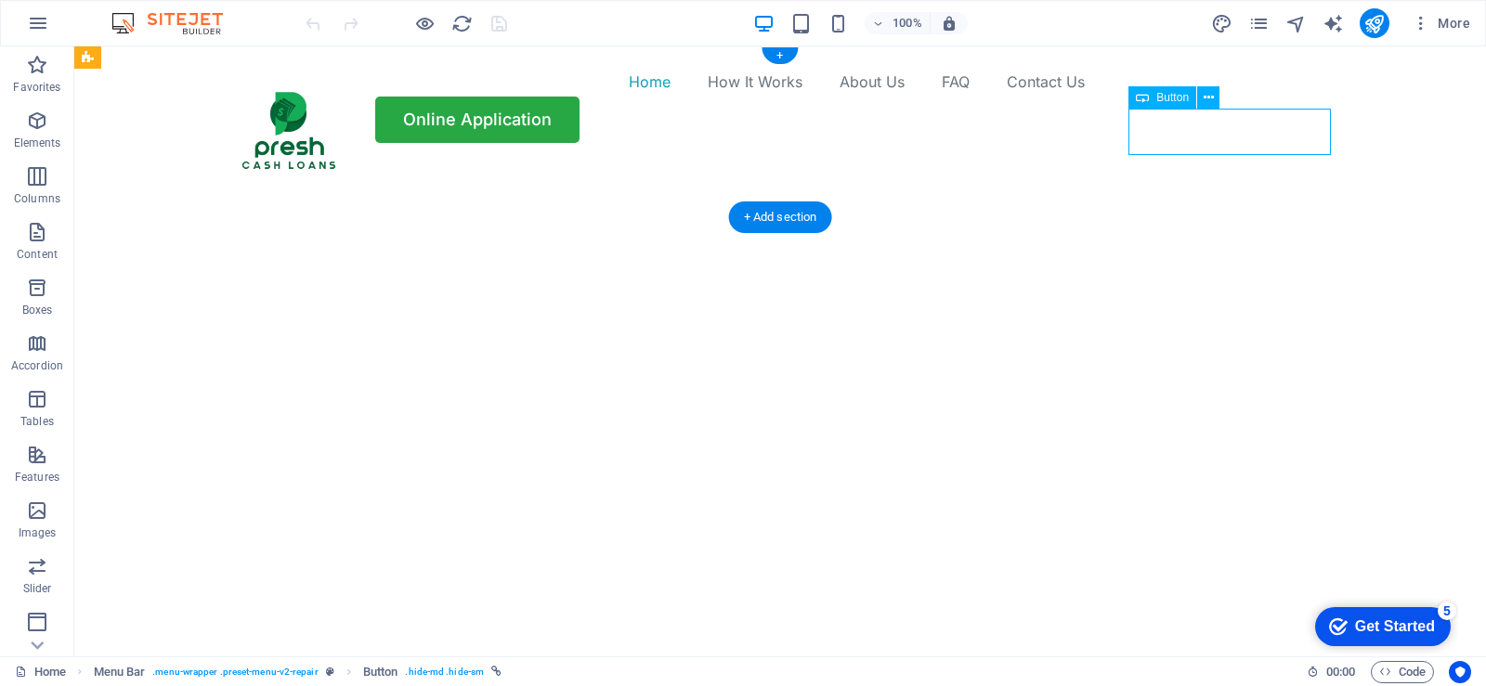
click at [1229, 129] on div "Online Application" at bounding box center [780, 120] width 1115 height 46
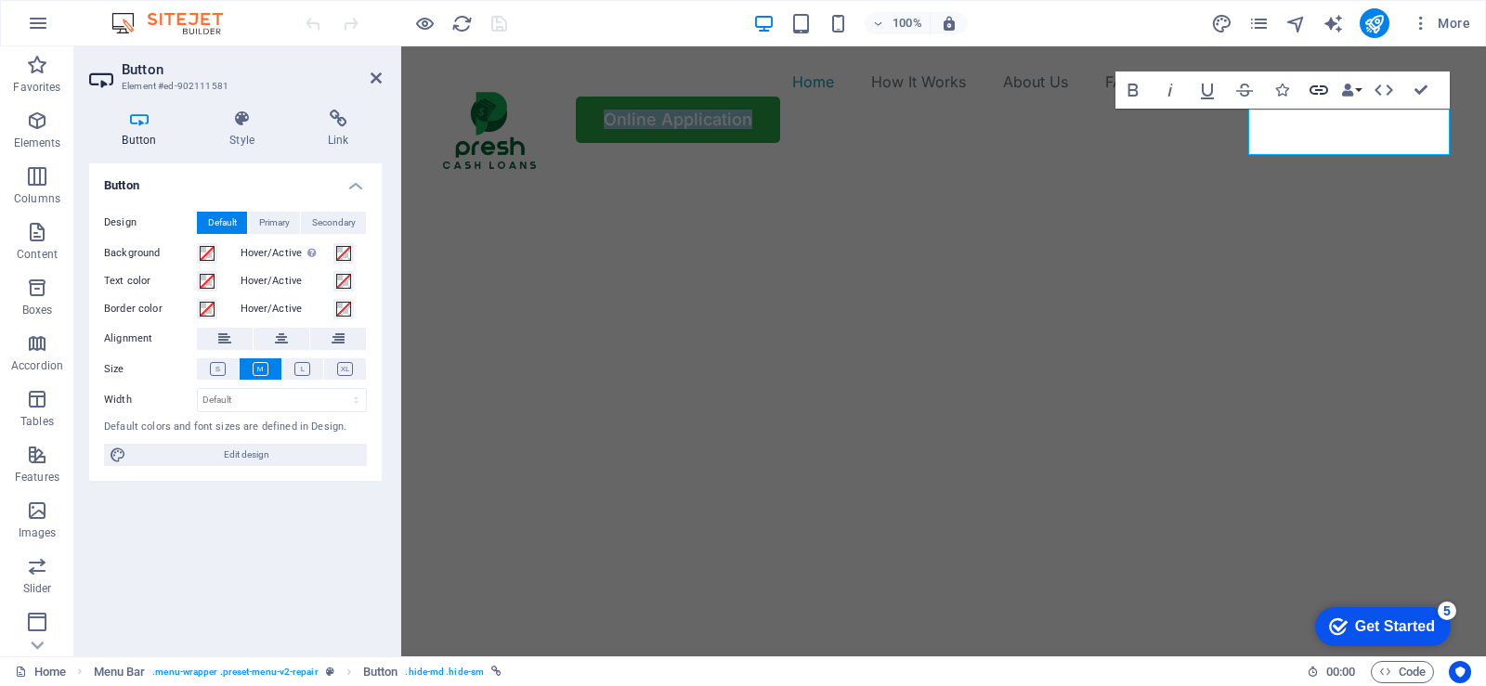
click at [1318, 85] on icon "button" at bounding box center [1319, 90] width 22 height 22
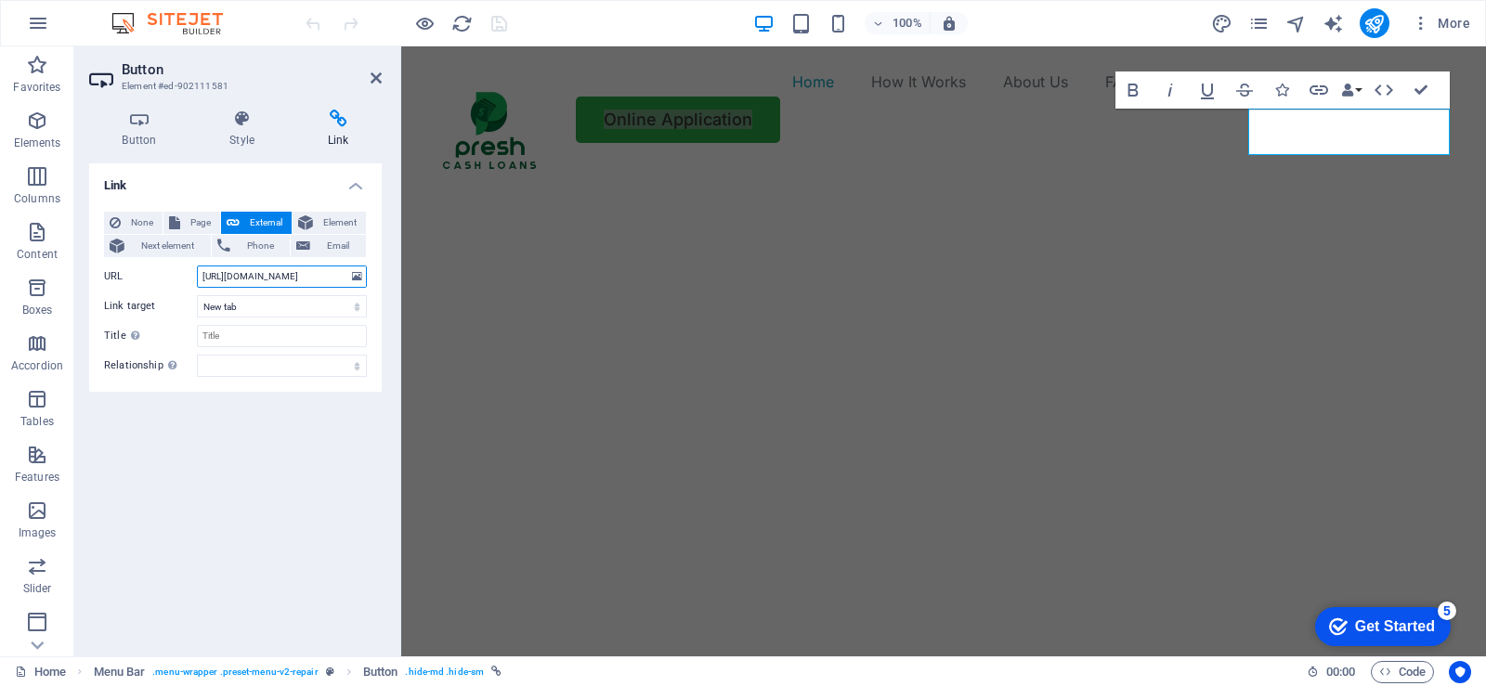
scroll to position [0, 5]
drag, startPoint x: 335, startPoint y: 276, endPoint x: 224, endPoint y: 277, distance: 111.5
click at [224, 277] on input "[URL][DOMAIN_NAME]" at bounding box center [282, 277] width 170 height 22
type input "https:/m/"
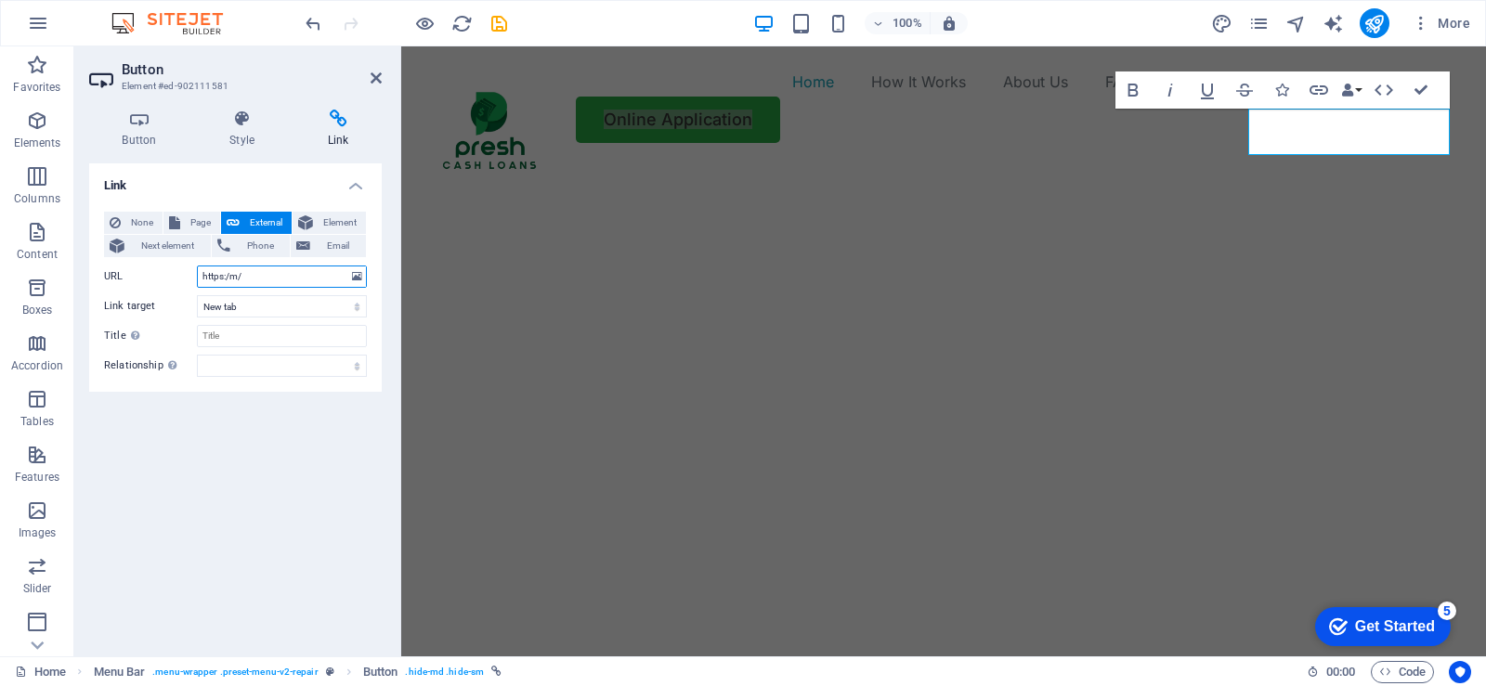
drag, startPoint x: 259, startPoint y: 278, endPoint x: 197, endPoint y: 278, distance: 62.2
click at [197, 278] on input "https:/m/" at bounding box center [282, 277] width 170 height 22
type input "[URL][DOMAIN_NAME]"
click at [377, 81] on icon at bounding box center [376, 78] width 11 height 15
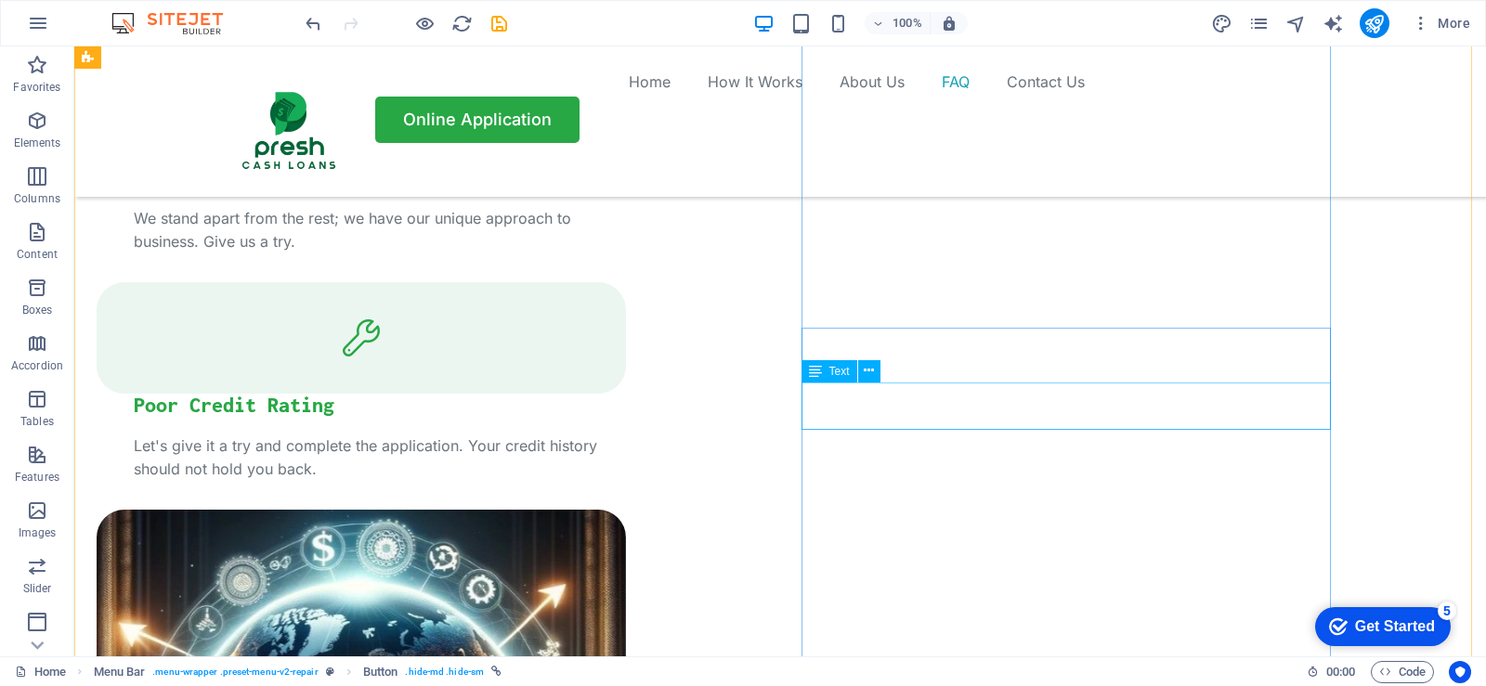
scroll to position [3530, 0]
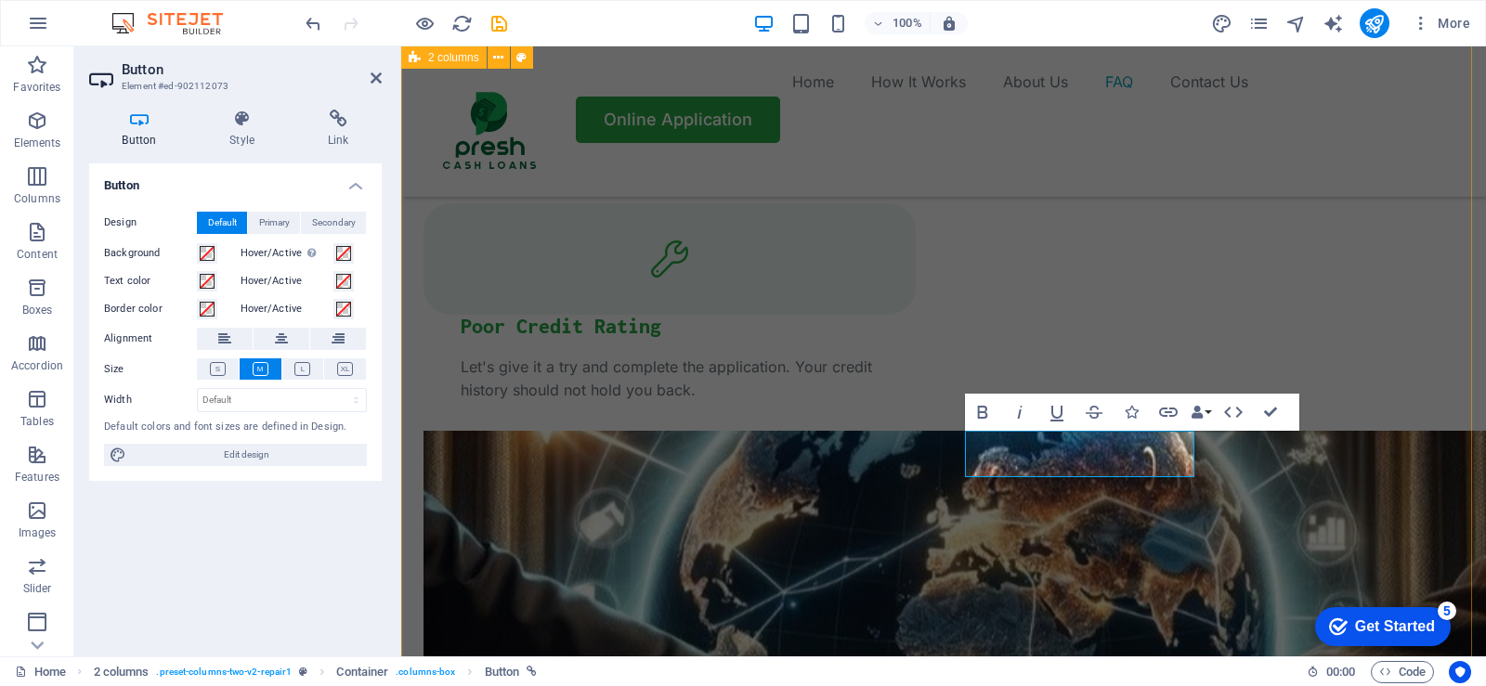
scroll to position [3554, 0]
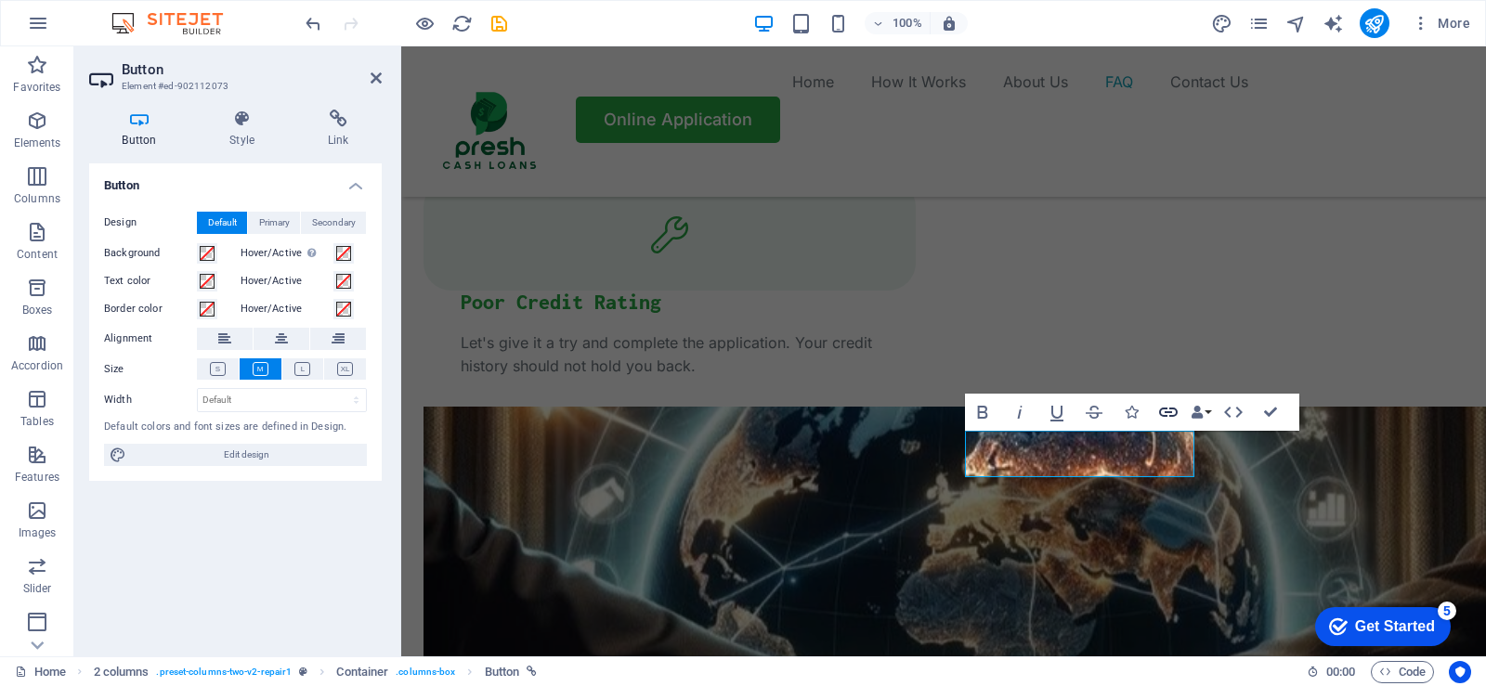
click at [1168, 408] on icon "button" at bounding box center [1168, 412] width 22 height 22
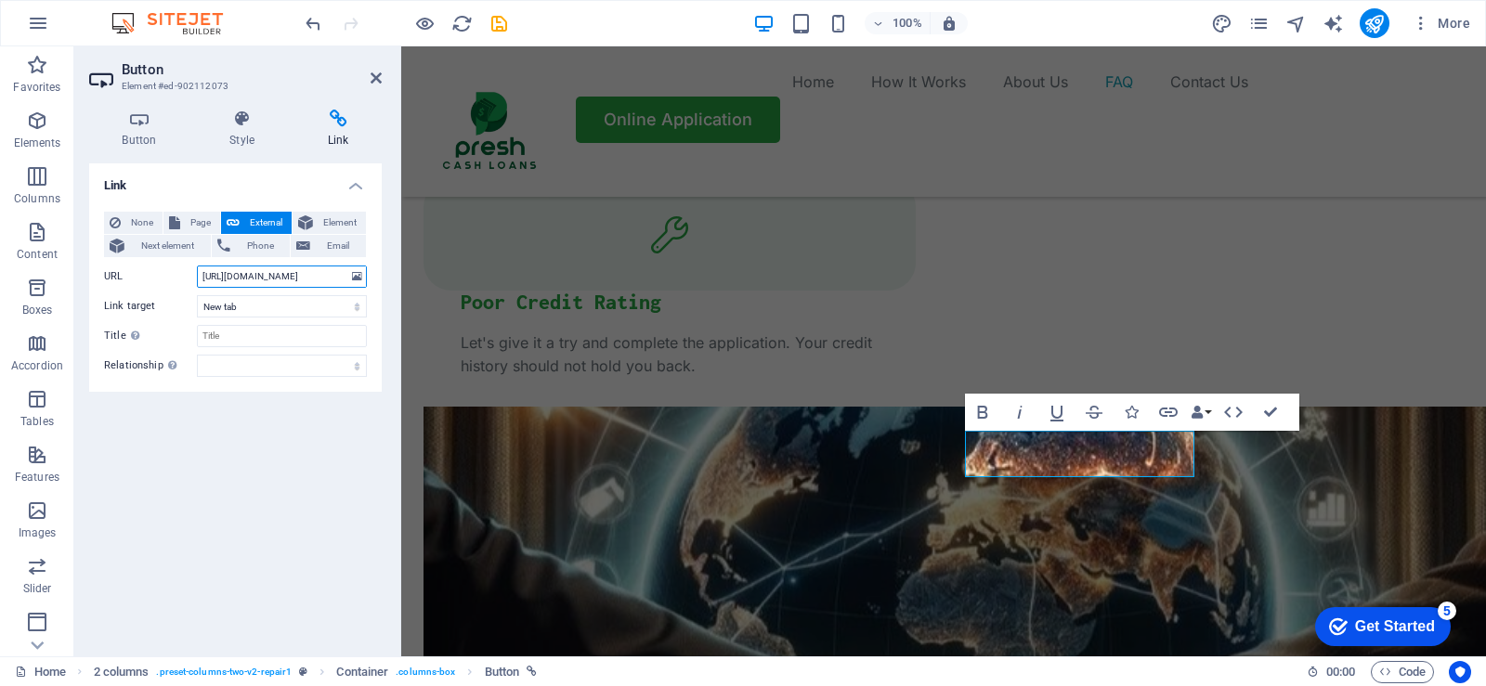
scroll to position [0, 0]
drag, startPoint x: 343, startPoint y: 278, endPoint x: 206, endPoint y: 276, distance: 136.6
click at [206, 276] on input "[URL][DOMAIN_NAME]" at bounding box center [282, 277] width 170 height 22
click at [256, 277] on input "h/" at bounding box center [282, 277] width 170 height 22
type input "h"
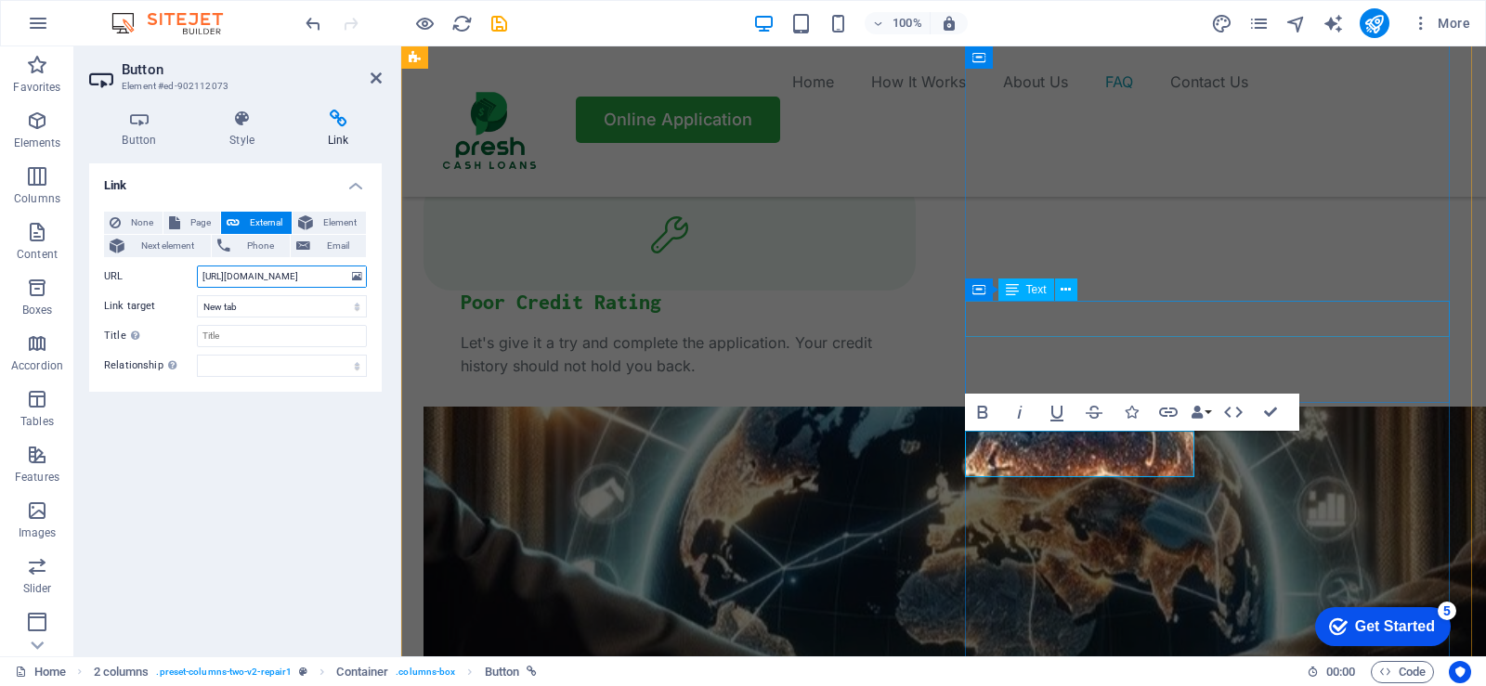
type input "[URL][DOMAIN_NAME]"
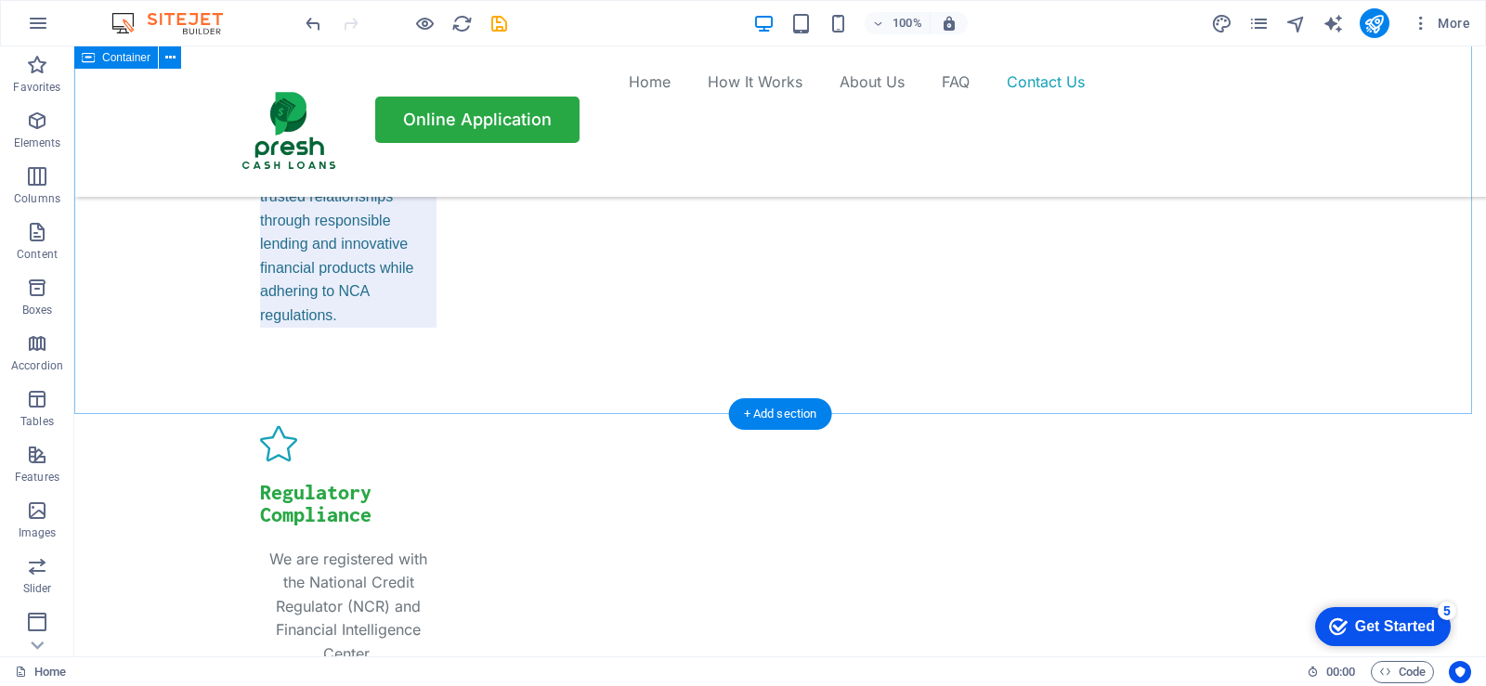
scroll to position [6584, 0]
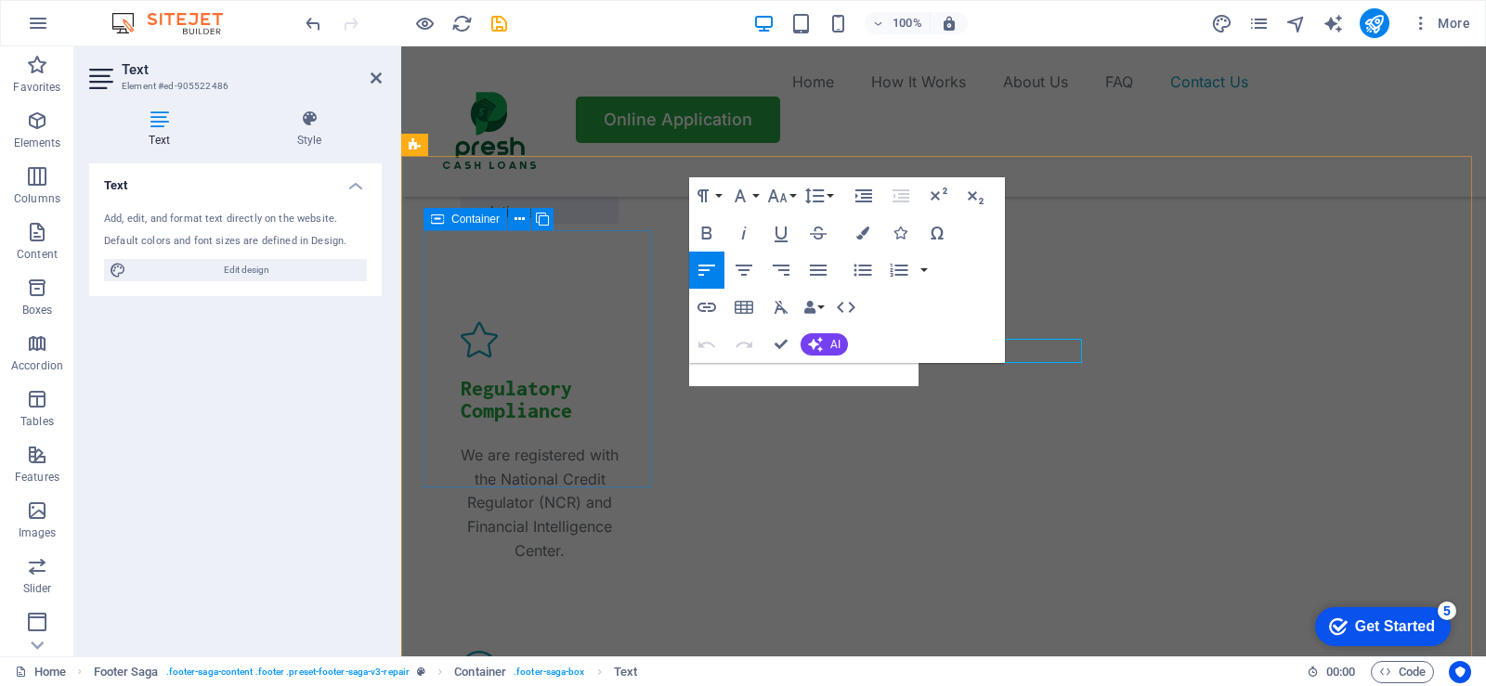
scroll to position [6607, 0]
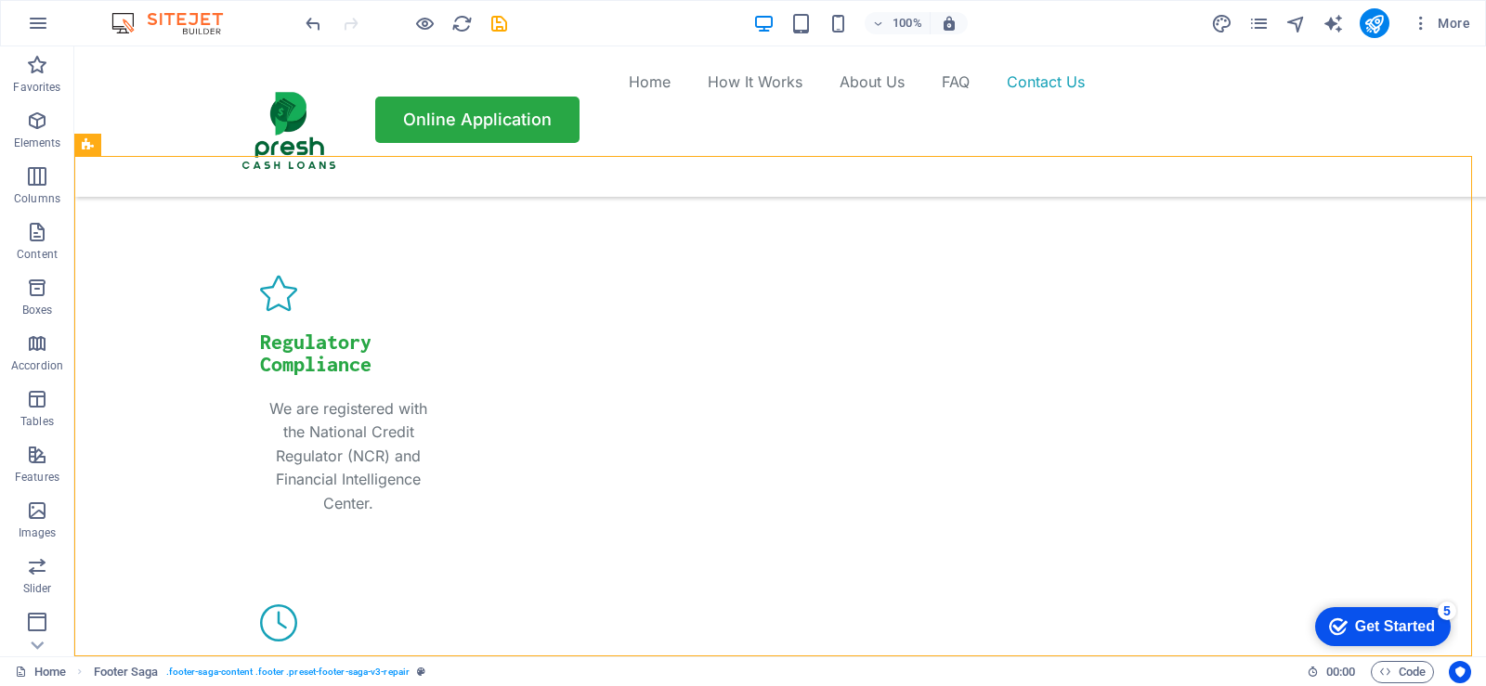
scroll to position [6584, 0]
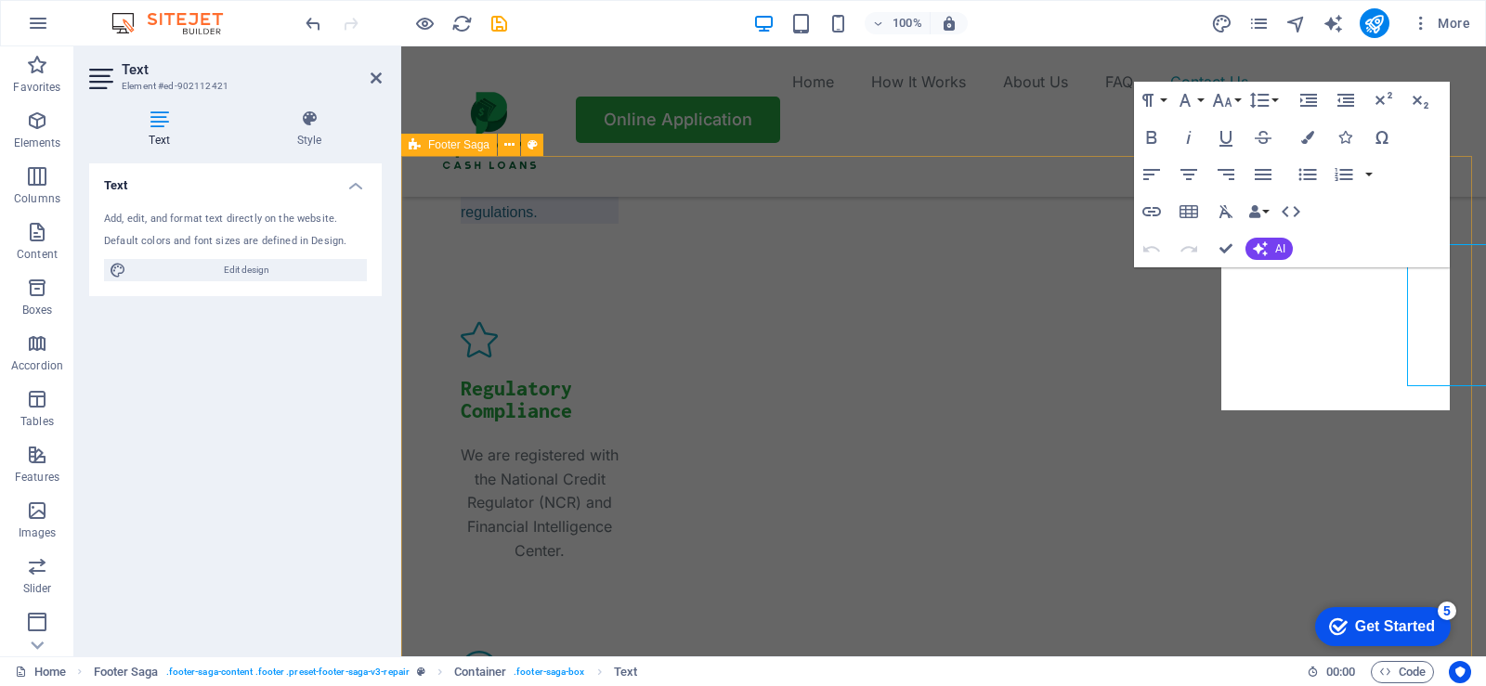
scroll to position [6607, 0]
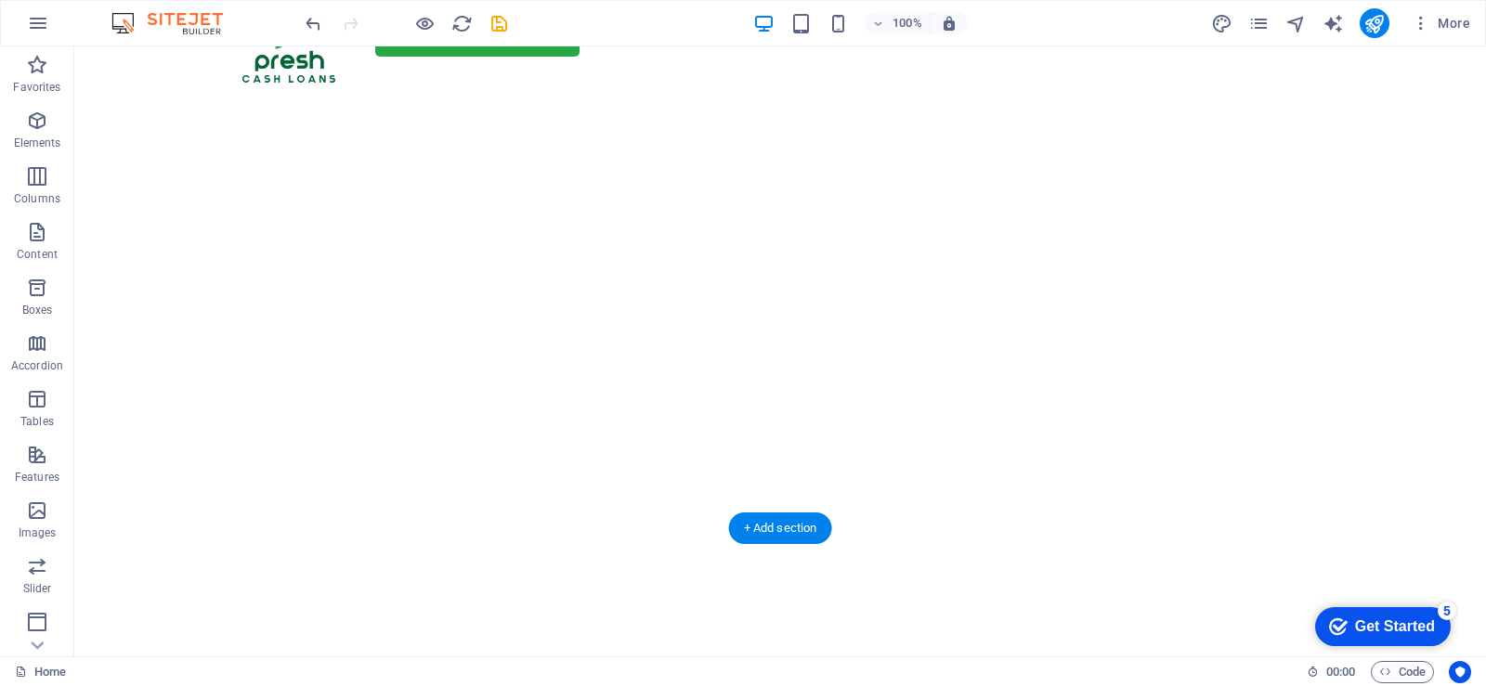
scroll to position [82, 0]
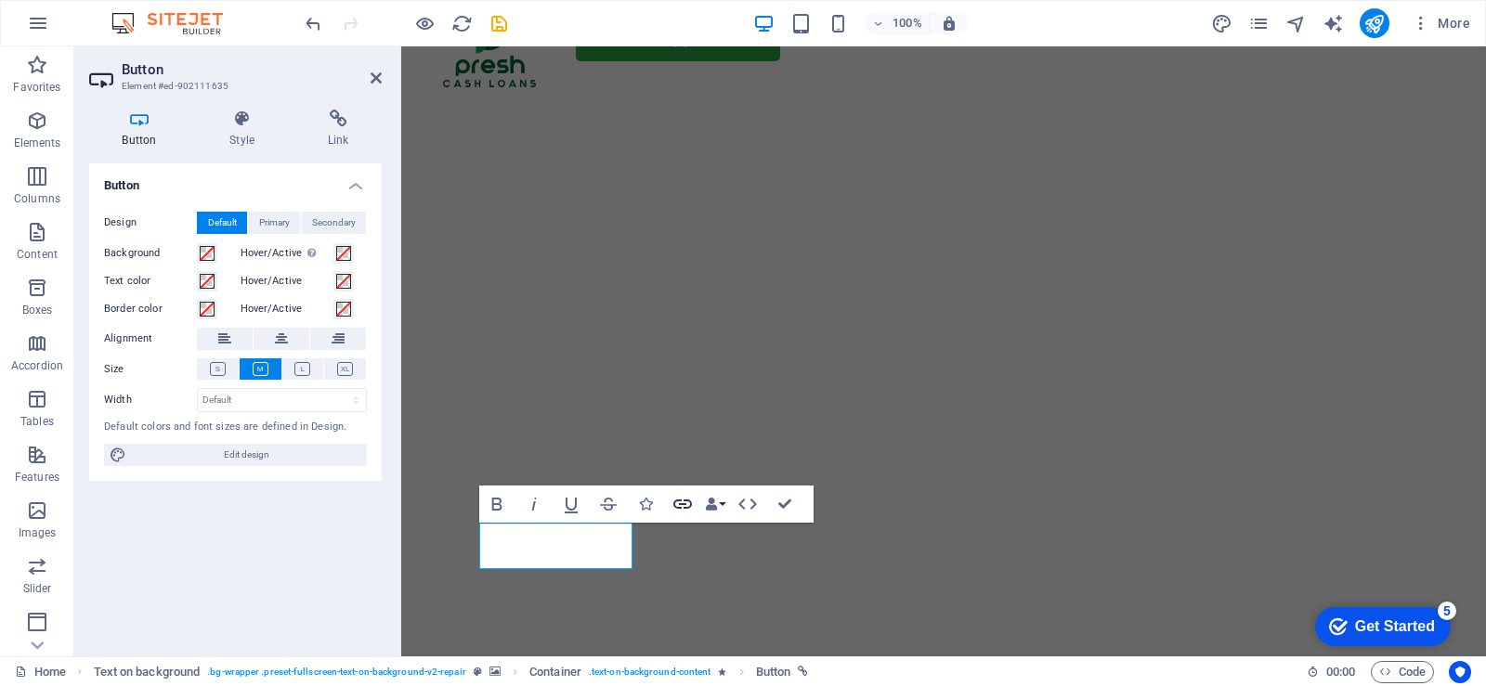
click at [680, 504] on icon "button" at bounding box center [682, 504] width 19 height 9
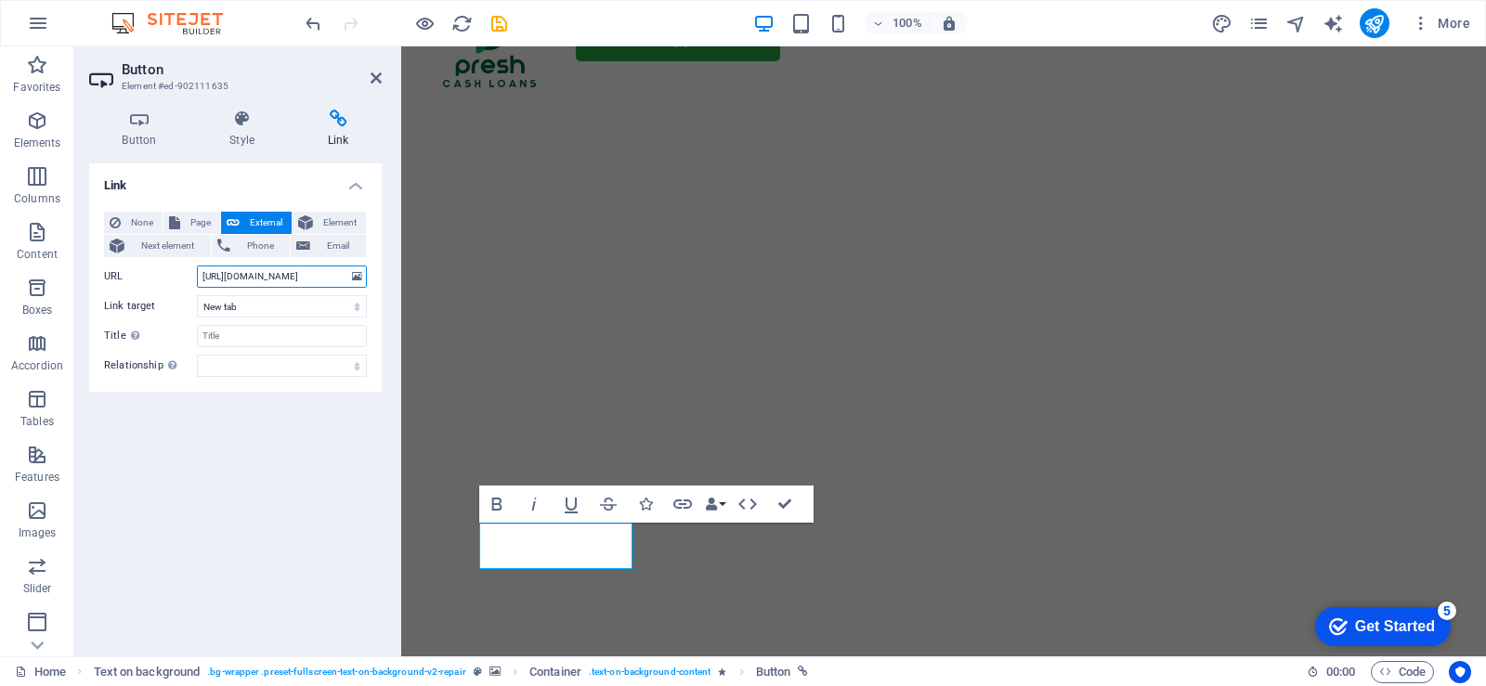
click at [327, 277] on input "[URL][DOMAIN_NAME]" at bounding box center [282, 277] width 170 height 22
click at [341, 278] on input "[URL]" at bounding box center [282, 277] width 170 height 22
type input "h"
type input "[URL][DOMAIN_NAME]"
click at [525, 82] on div "Home How It Works About Us FAQ Contact Us Online Application" at bounding box center [943, 23] width 1085 height 117
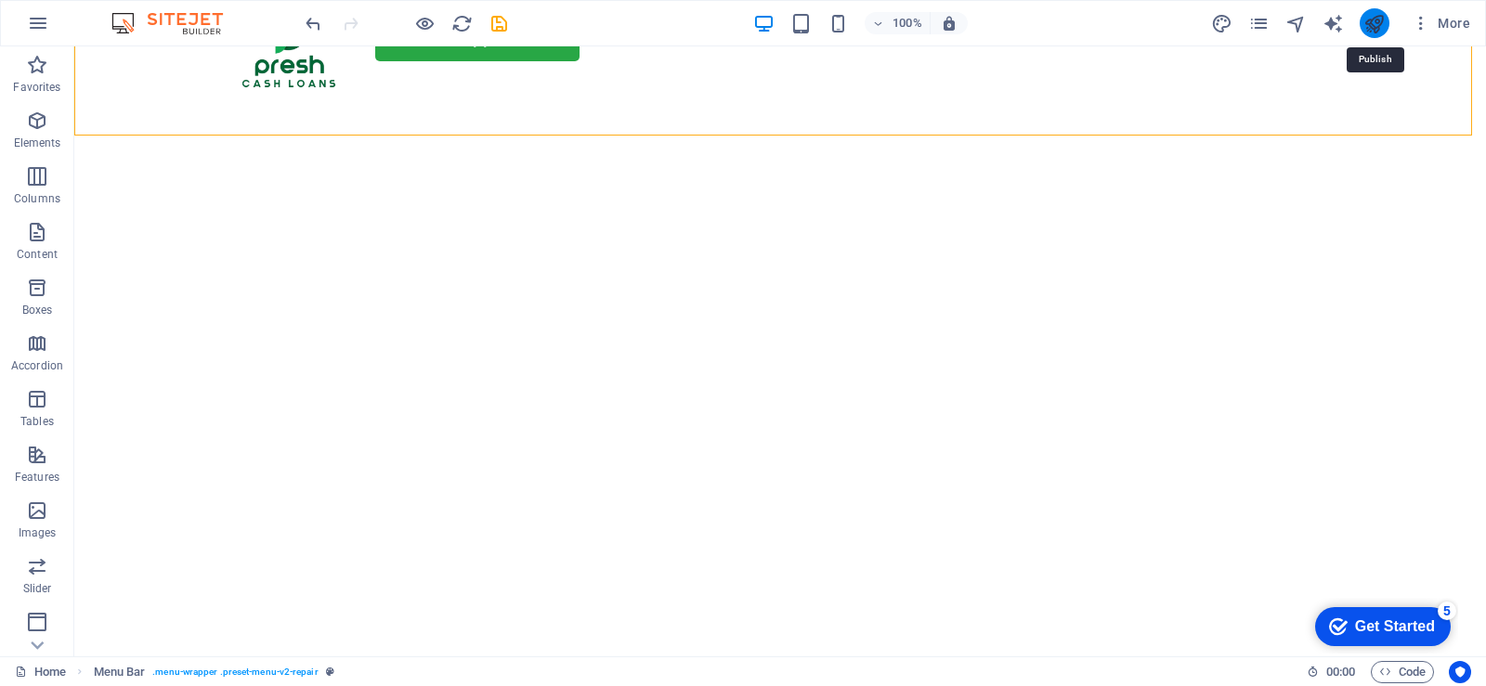
click at [1376, 23] on icon "publish" at bounding box center [1374, 23] width 21 height 21
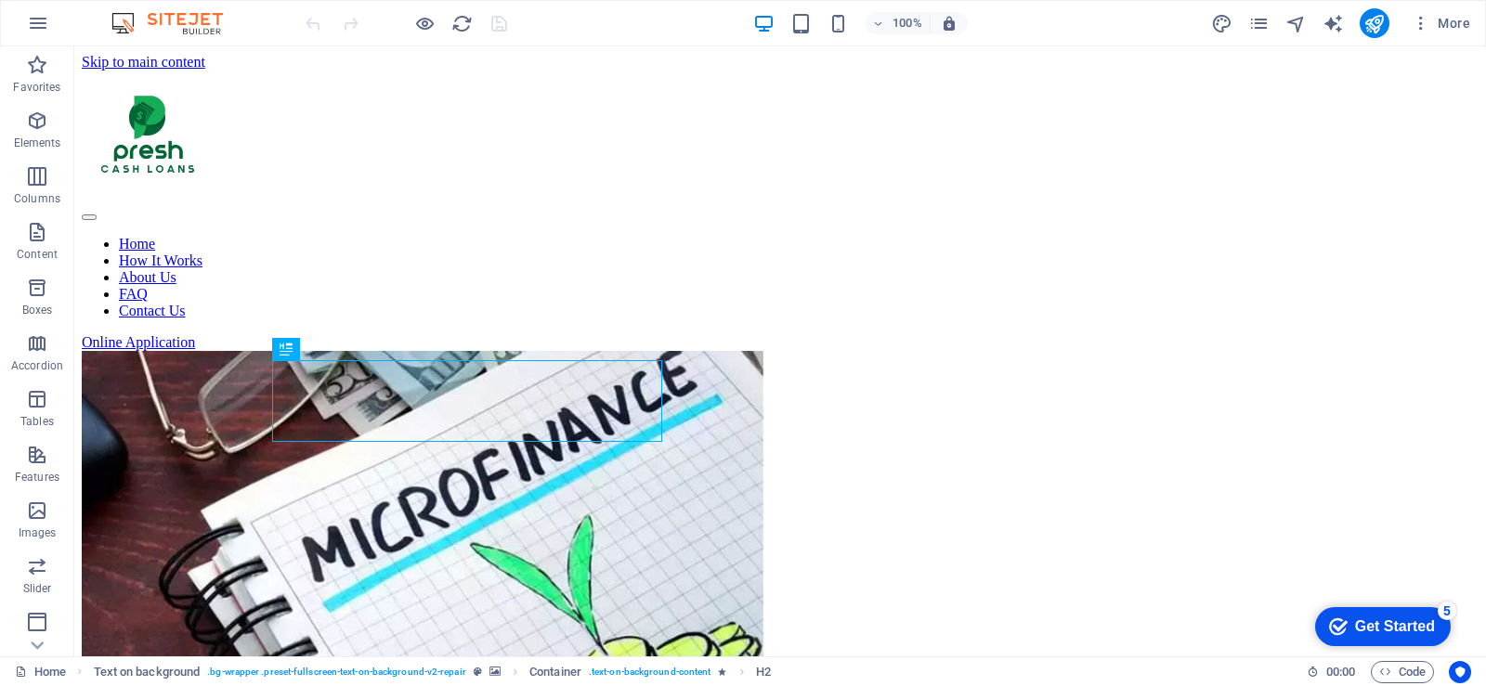
click at [764, 362] on img "1/2" at bounding box center [423, 530] width 683 height 359
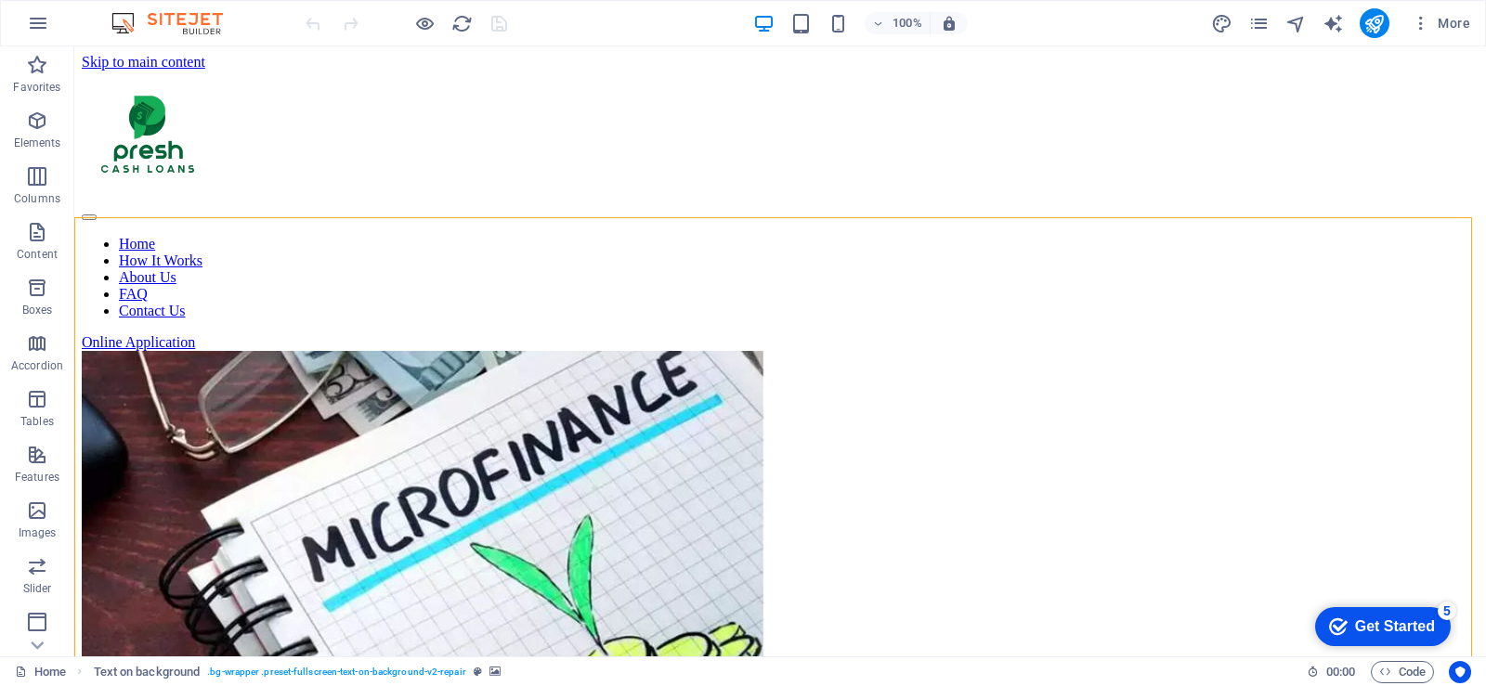
click at [764, 362] on img "1/2" at bounding box center [423, 530] width 683 height 359
select select "vh"
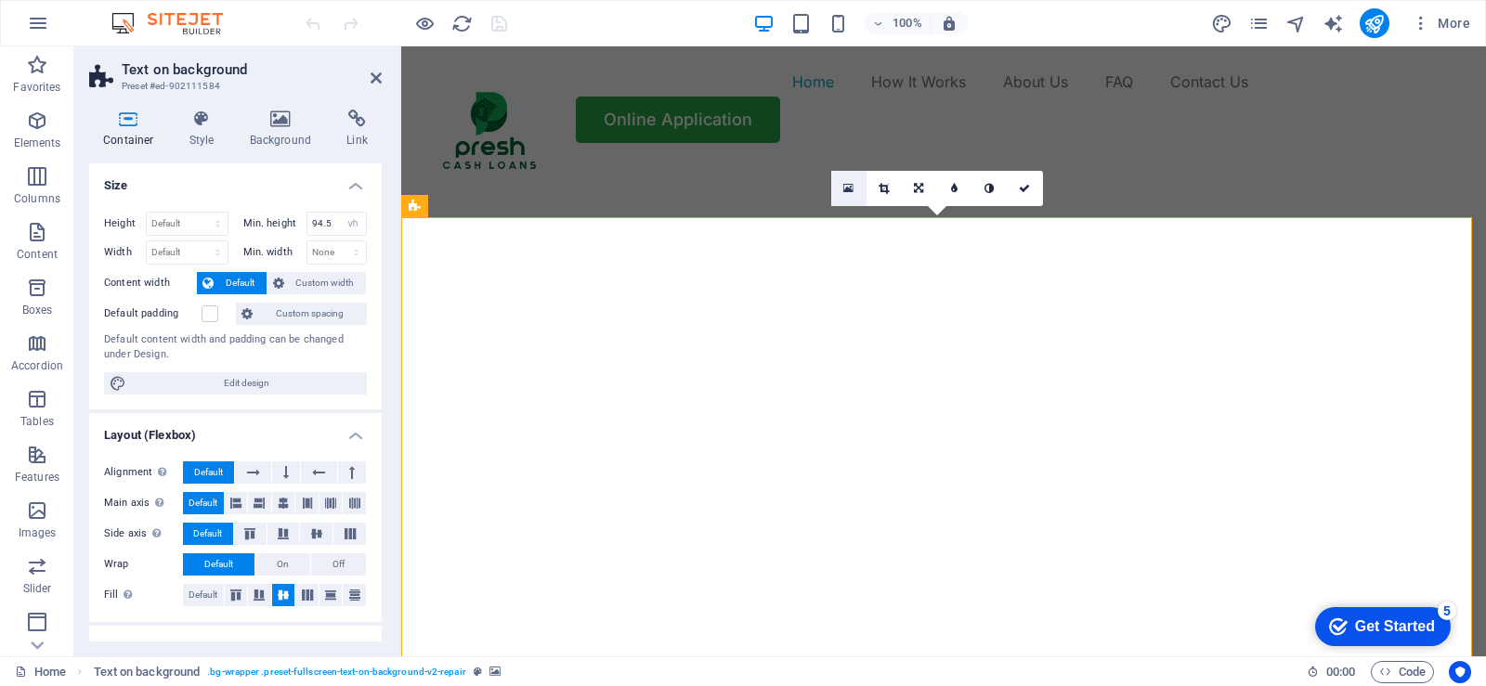
click at [850, 188] on icon at bounding box center [848, 188] width 10 height 13
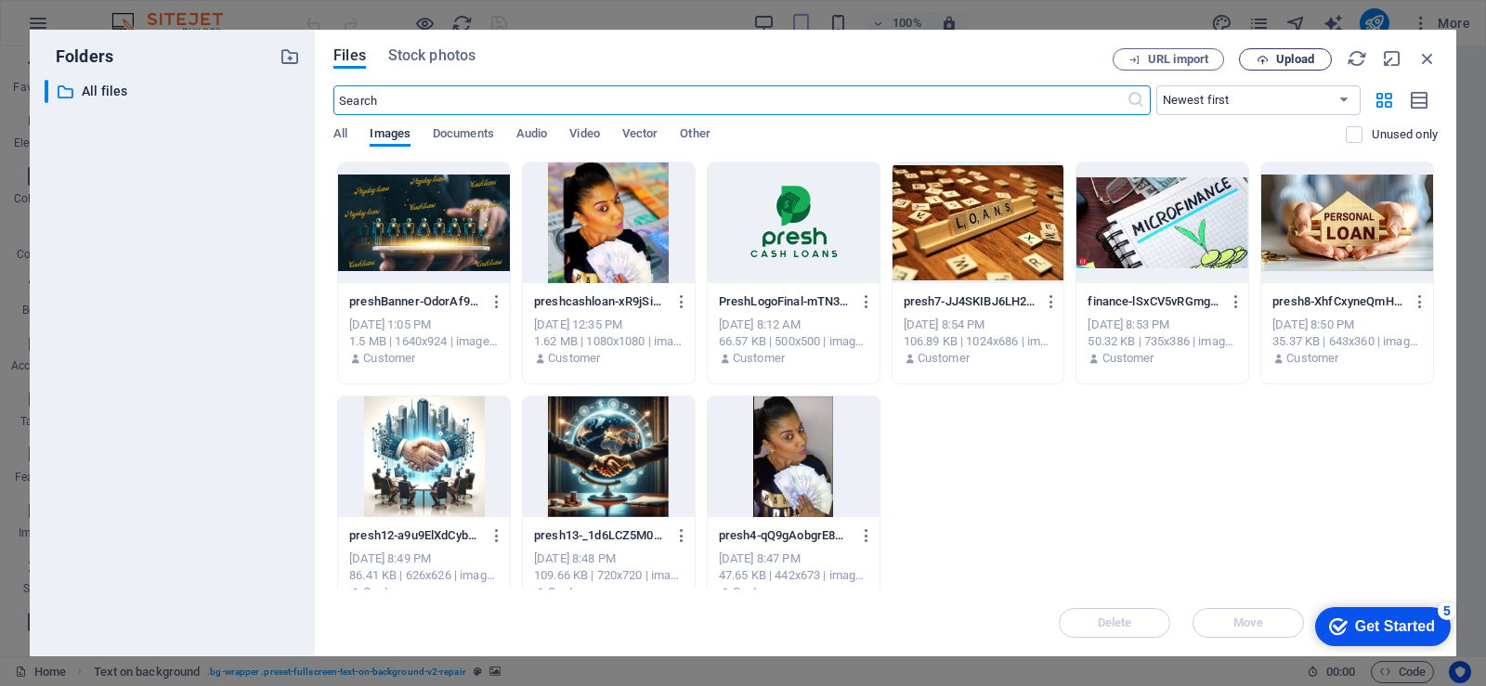
click at [1282, 60] on span "Upload" at bounding box center [1295, 59] width 38 height 11
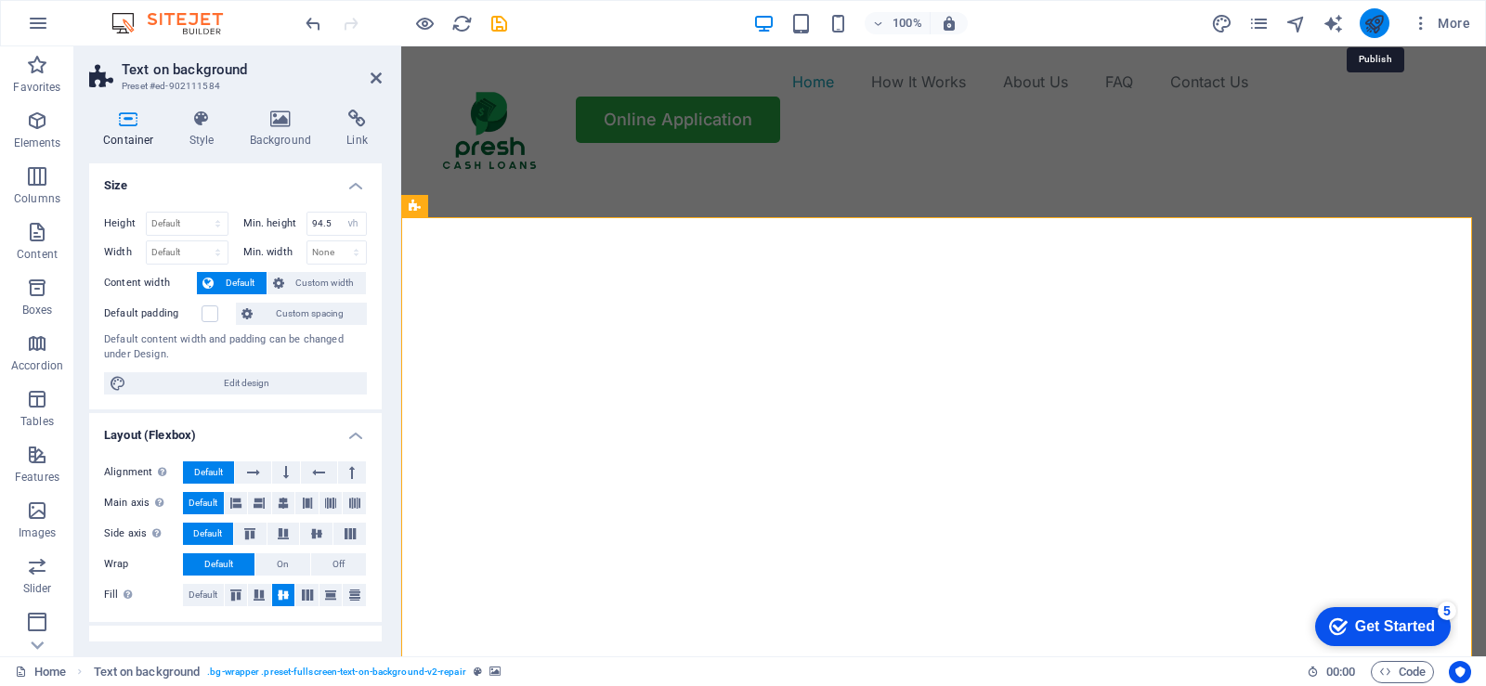
click at [1374, 28] on icon "publish" at bounding box center [1374, 23] width 21 height 21
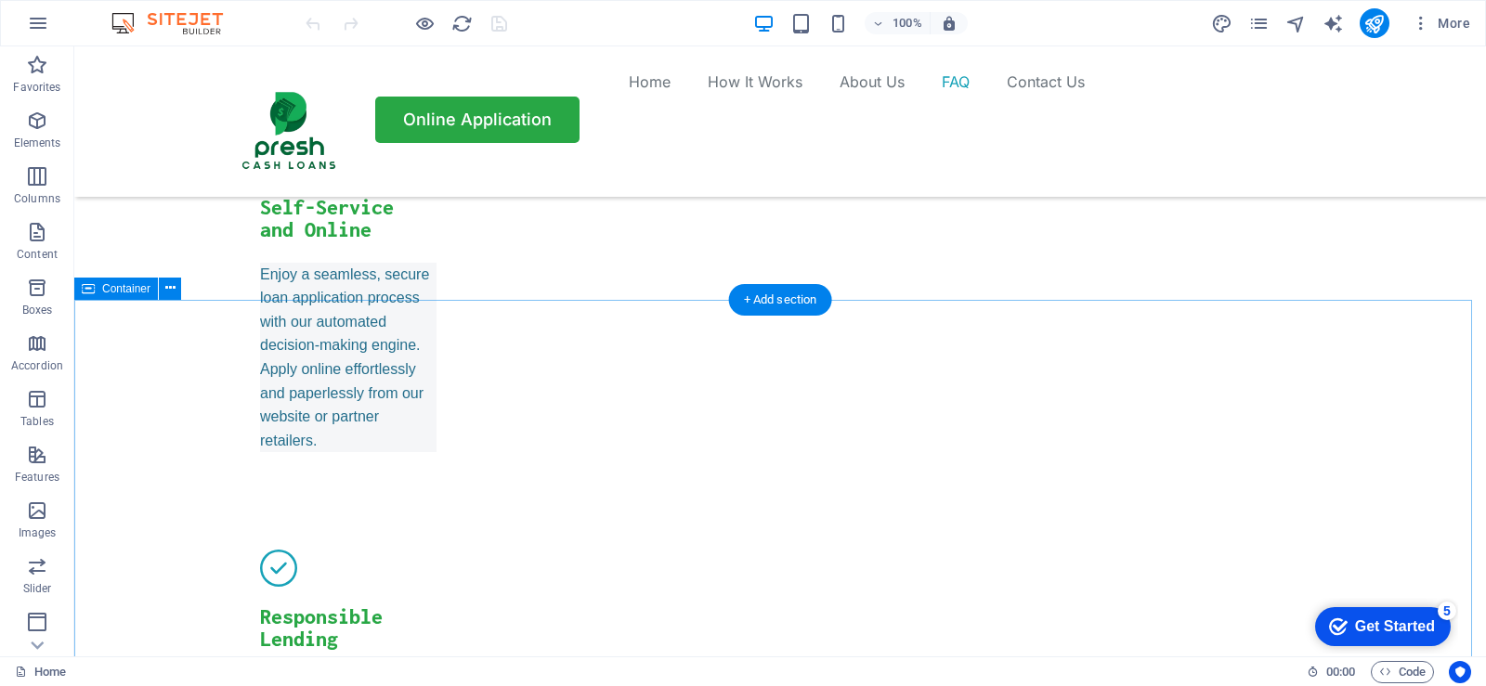
scroll to position [6131, 0]
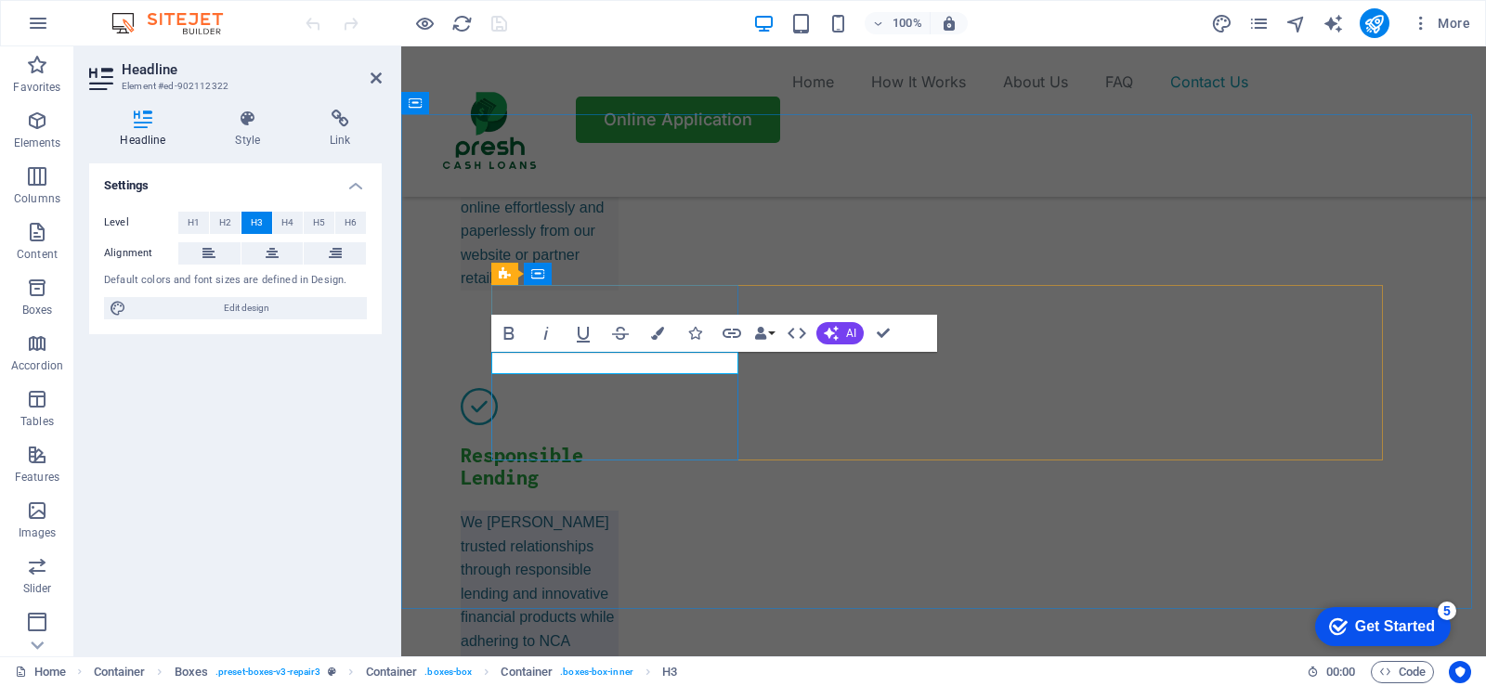
scroll to position [6154, 0]
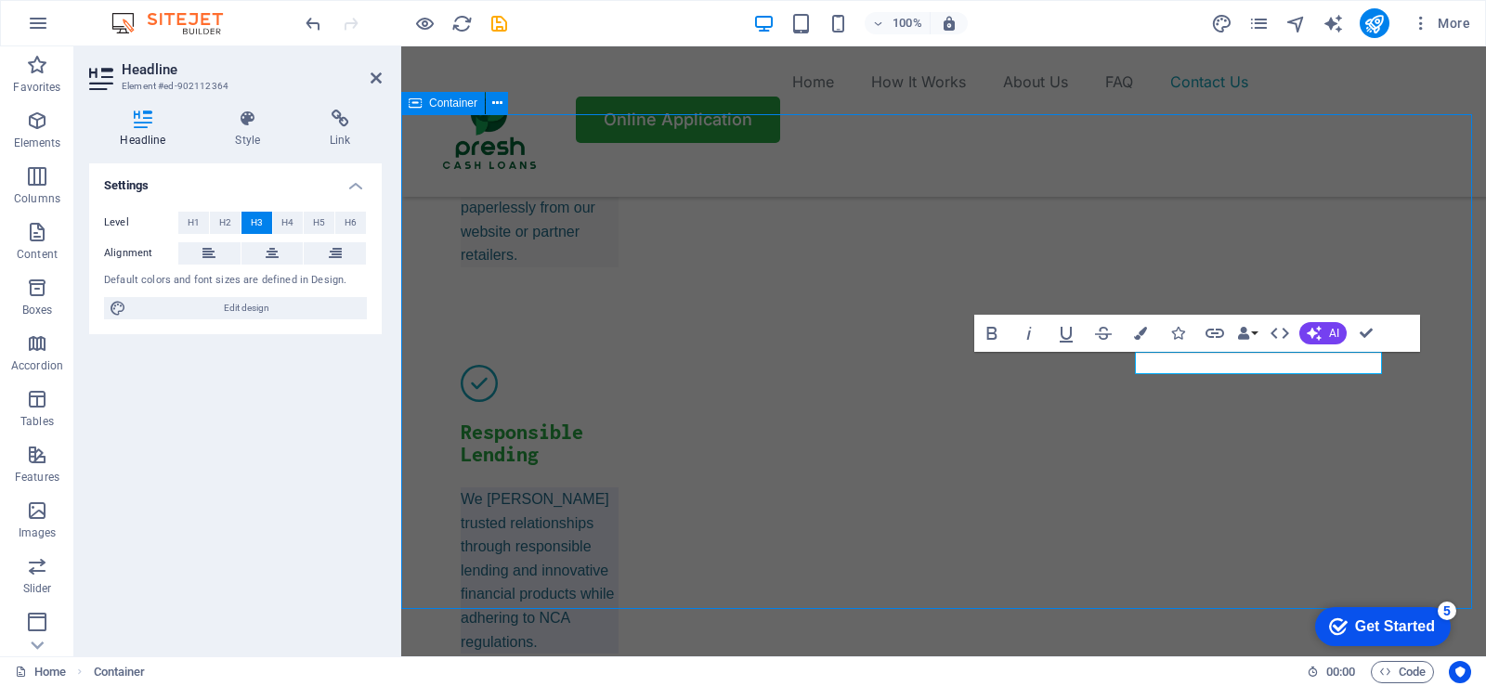
scroll to position [6131, 0]
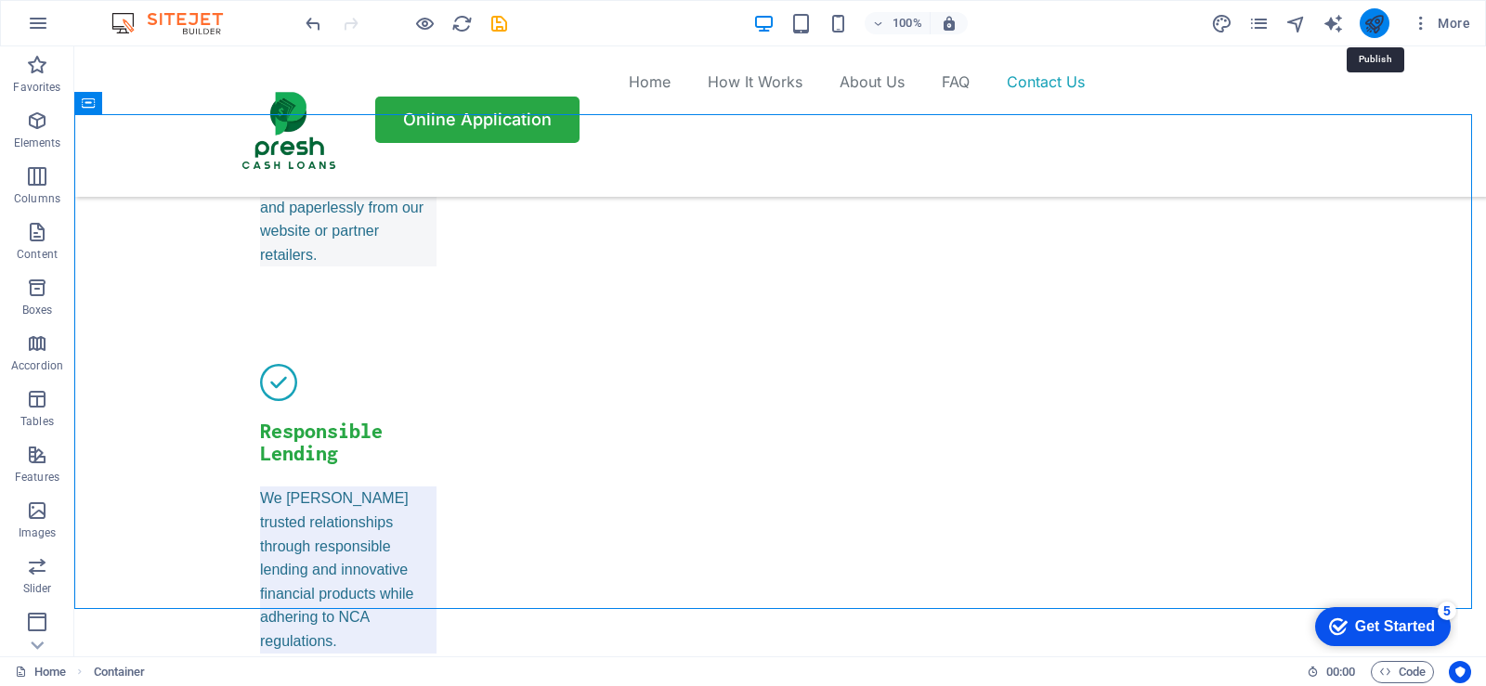
click at [1373, 24] on icon "publish" at bounding box center [1374, 23] width 21 height 21
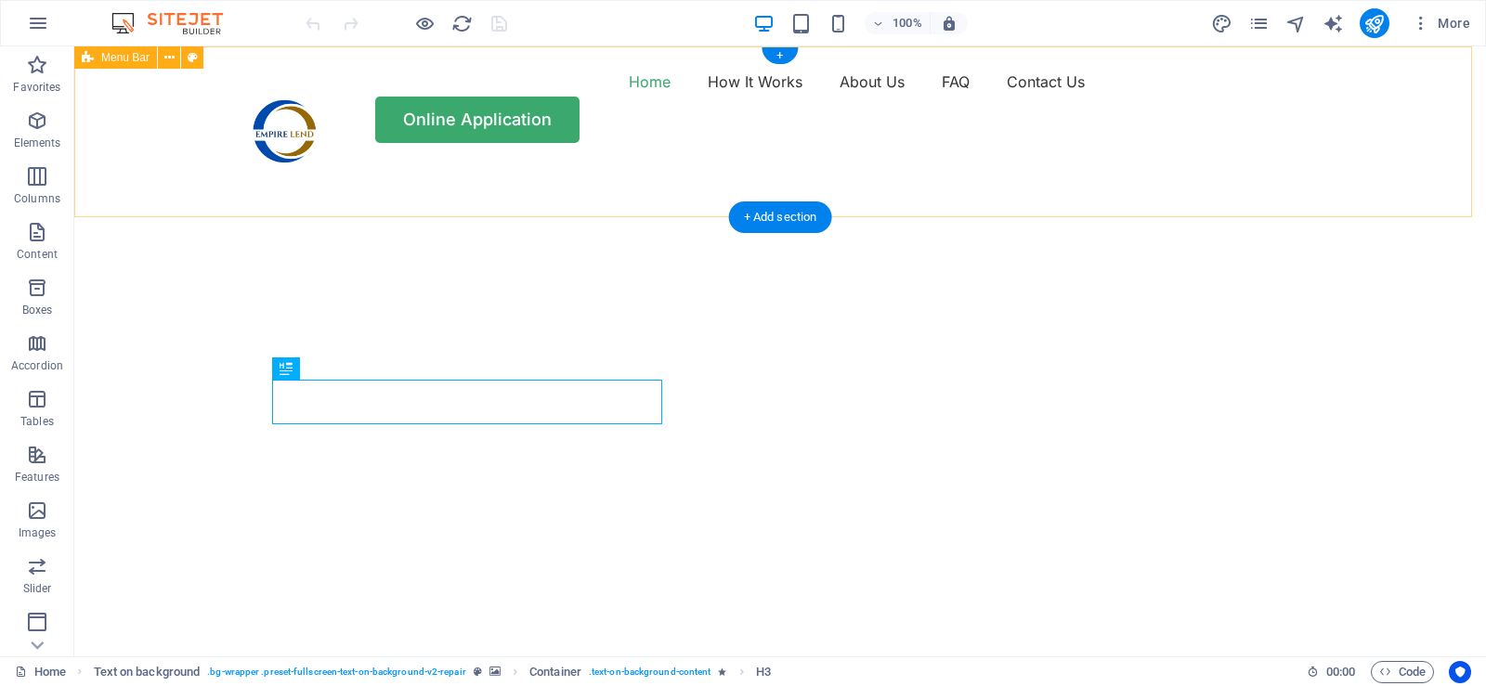
click at [1355, 163] on div "Home How It Works About Us FAQ Contact Us Online Application" at bounding box center [780, 104] width 1412 height 117
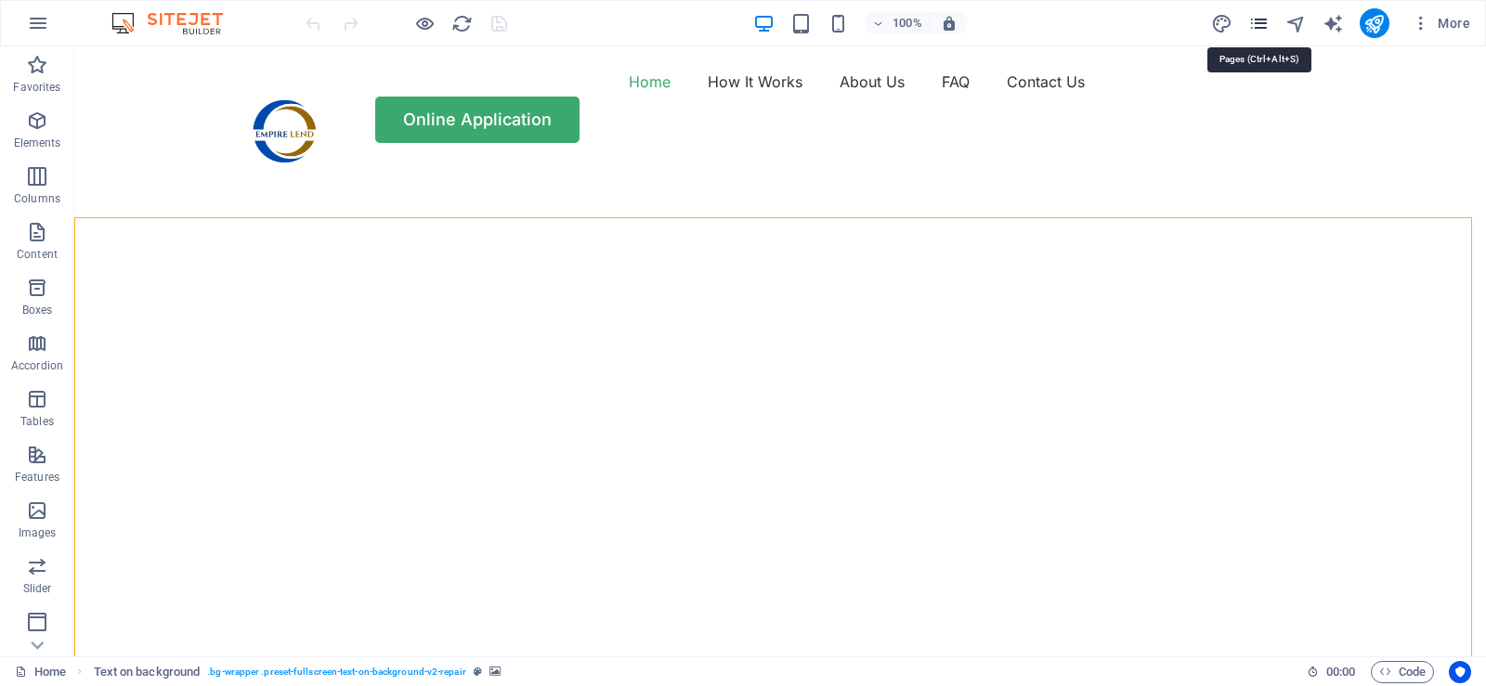
click at [1257, 20] on icon "pages" at bounding box center [1258, 23] width 21 height 21
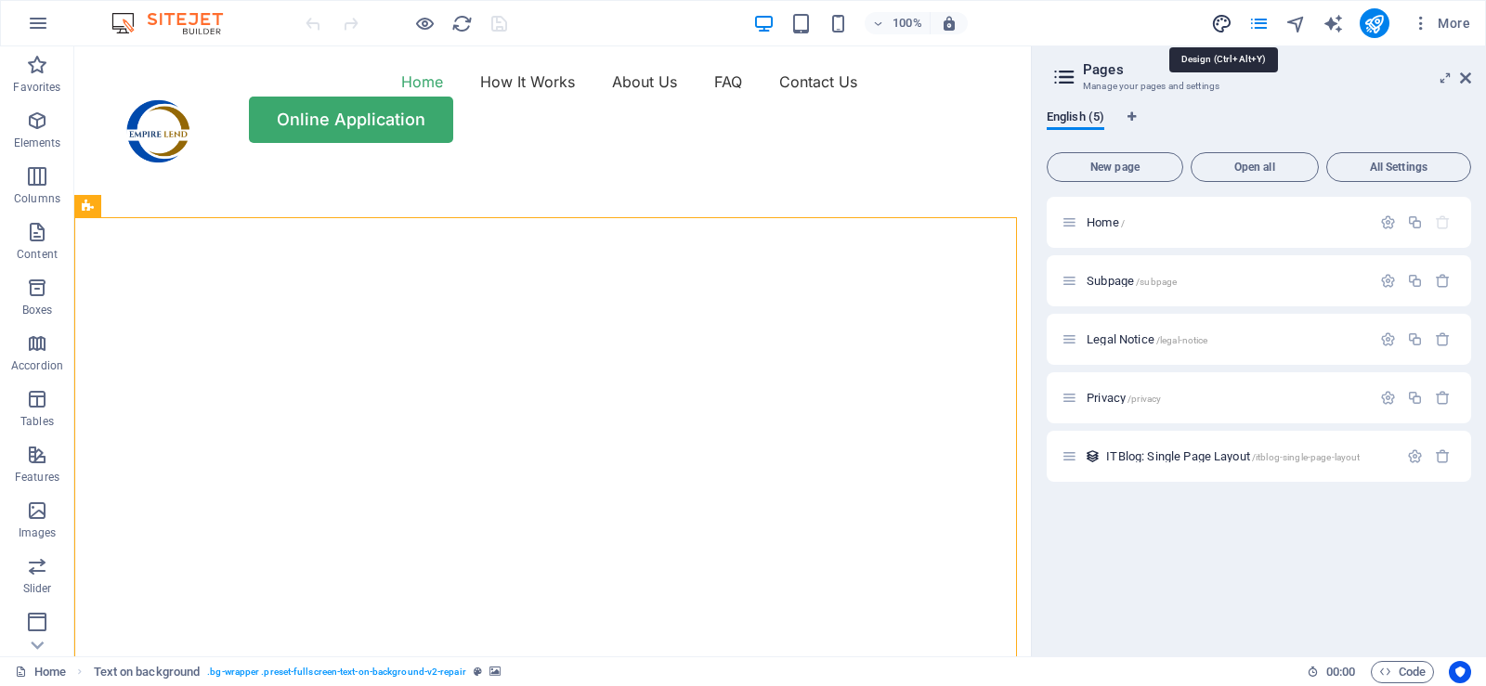
click at [1222, 23] on icon "design" at bounding box center [1221, 23] width 21 height 21
select select "px"
select select "400"
select select "px"
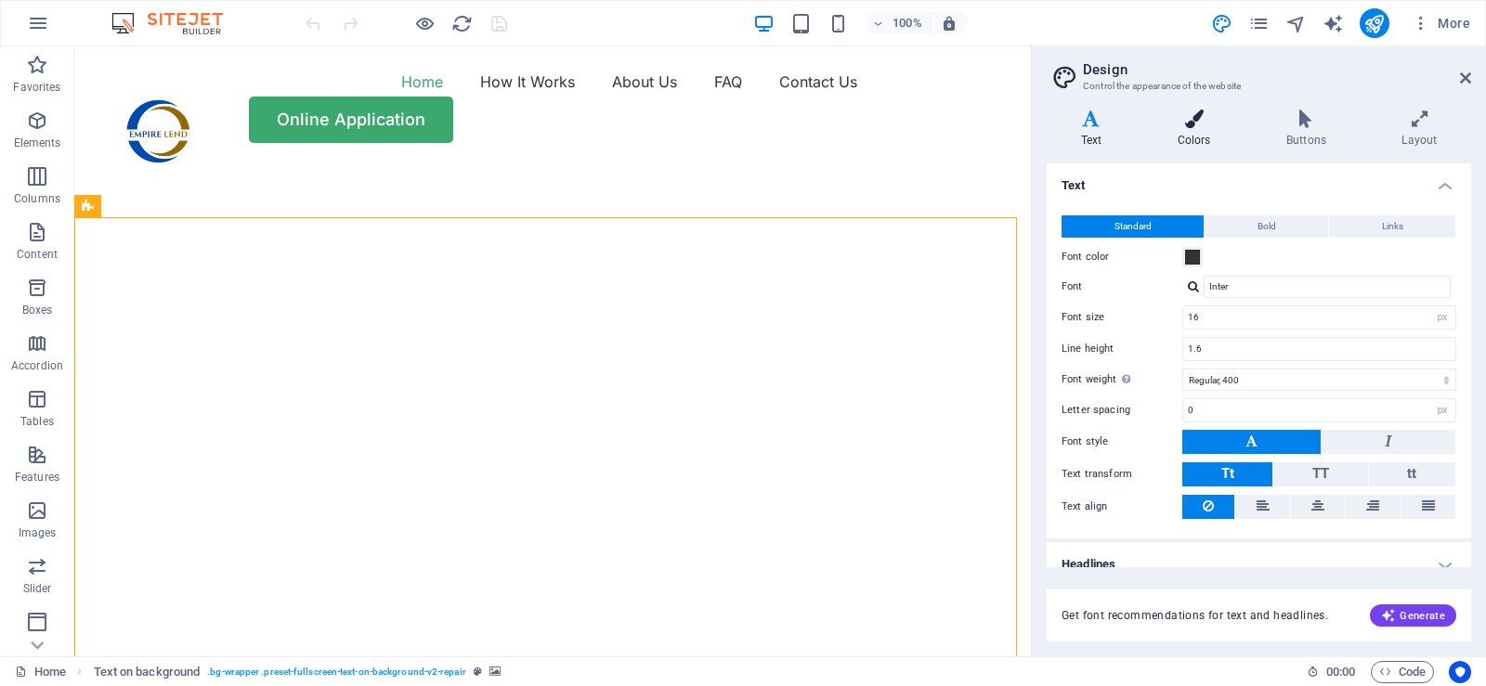
click at [1187, 126] on icon at bounding box center [1193, 119] width 101 height 19
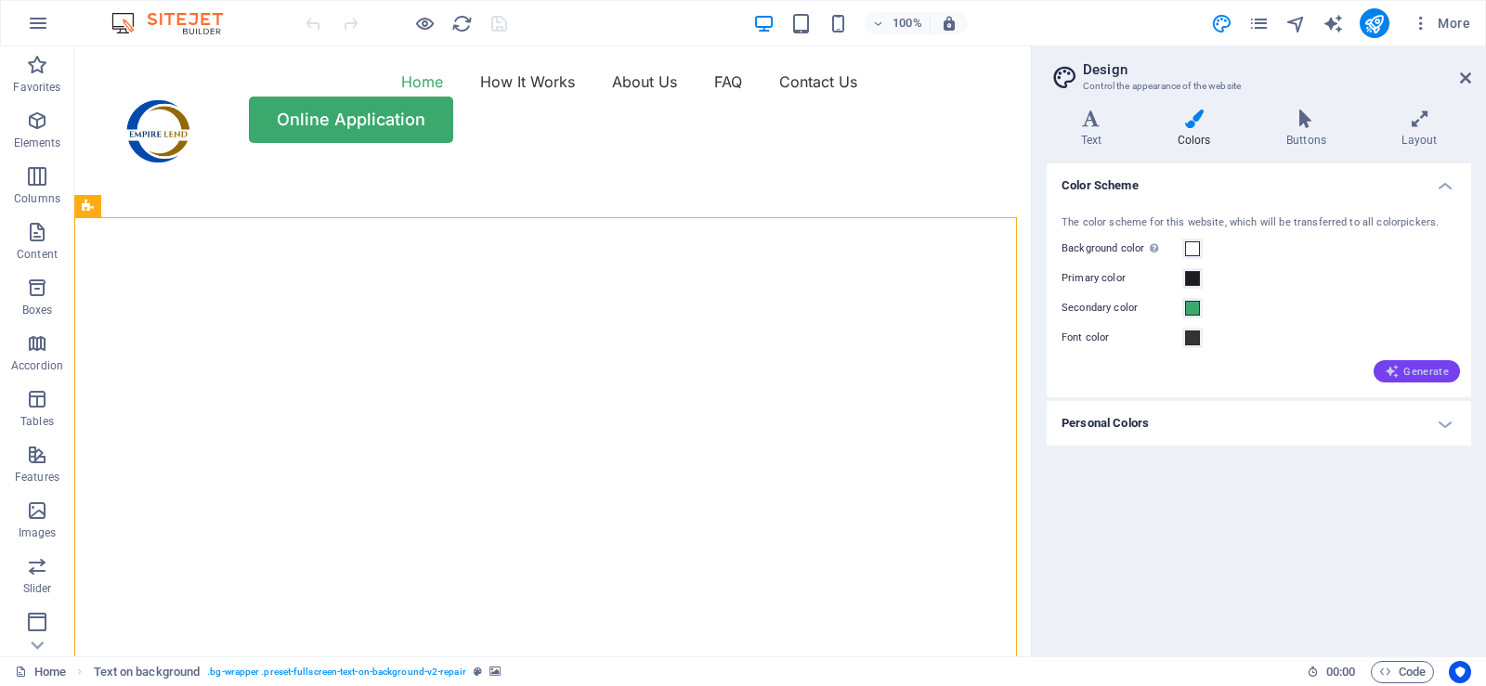
click at [1417, 378] on span "Generate" at bounding box center [1417, 371] width 64 height 15
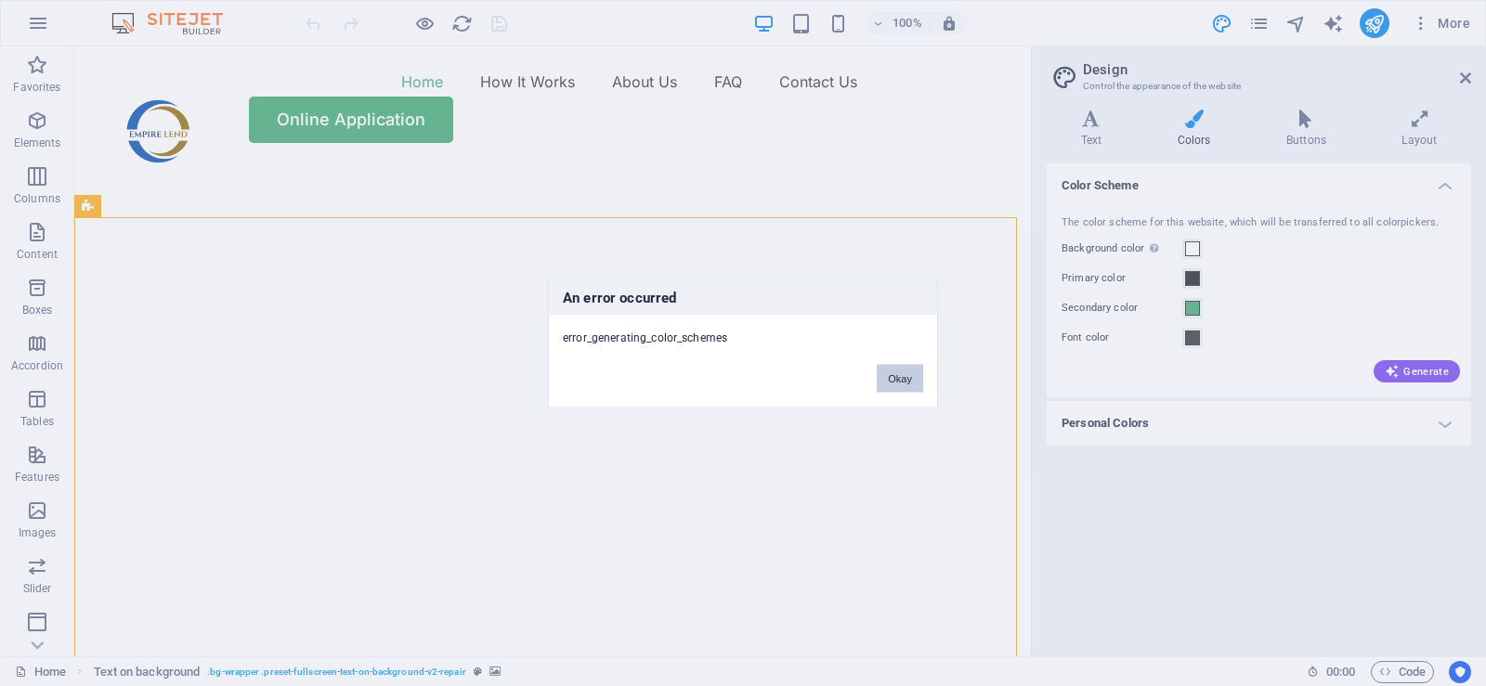
drag, startPoint x: 905, startPoint y: 373, endPoint x: 829, endPoint y: 330, distance: 87.0
click at [905, 373] on button "Okay" at bounding box center [900, 378] width 46 height 28
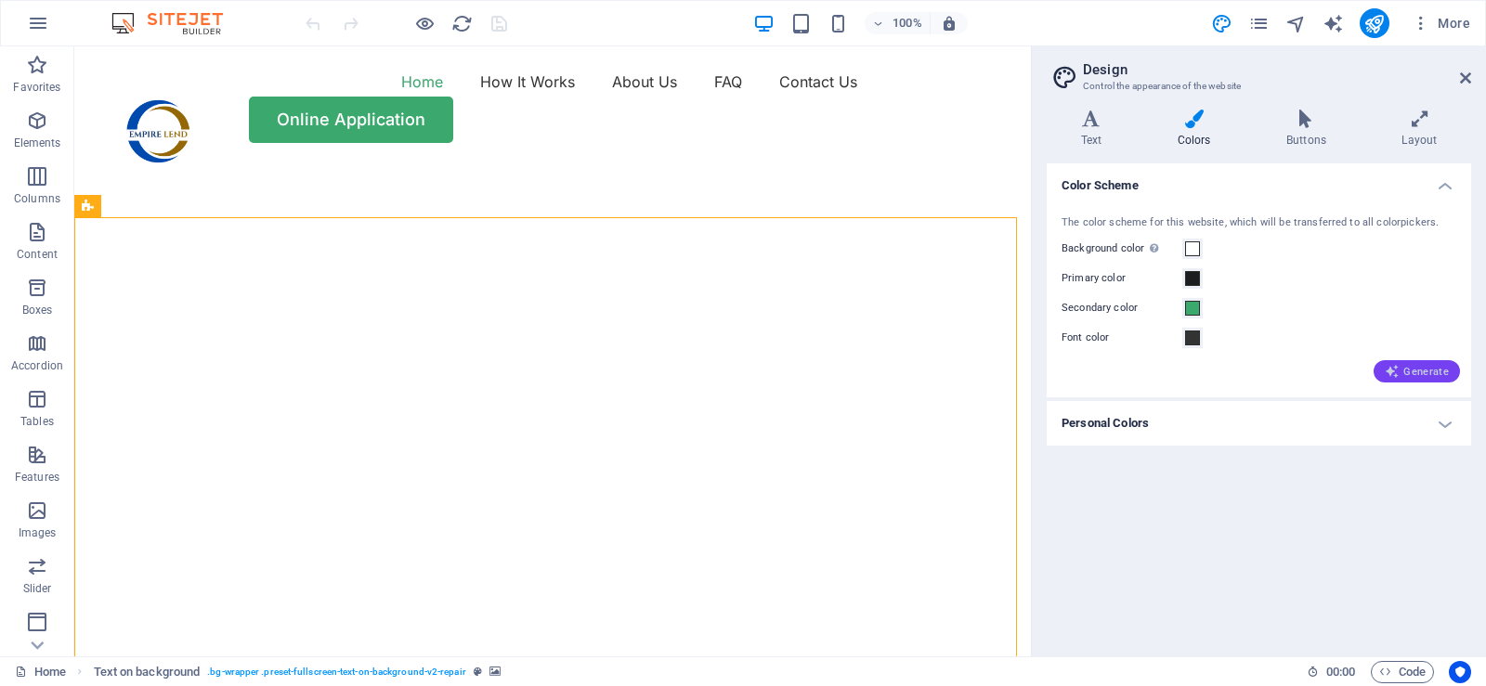
click at [1409, 370] on span "Generate" at bounding box center [1417, 371] width 64 height 15
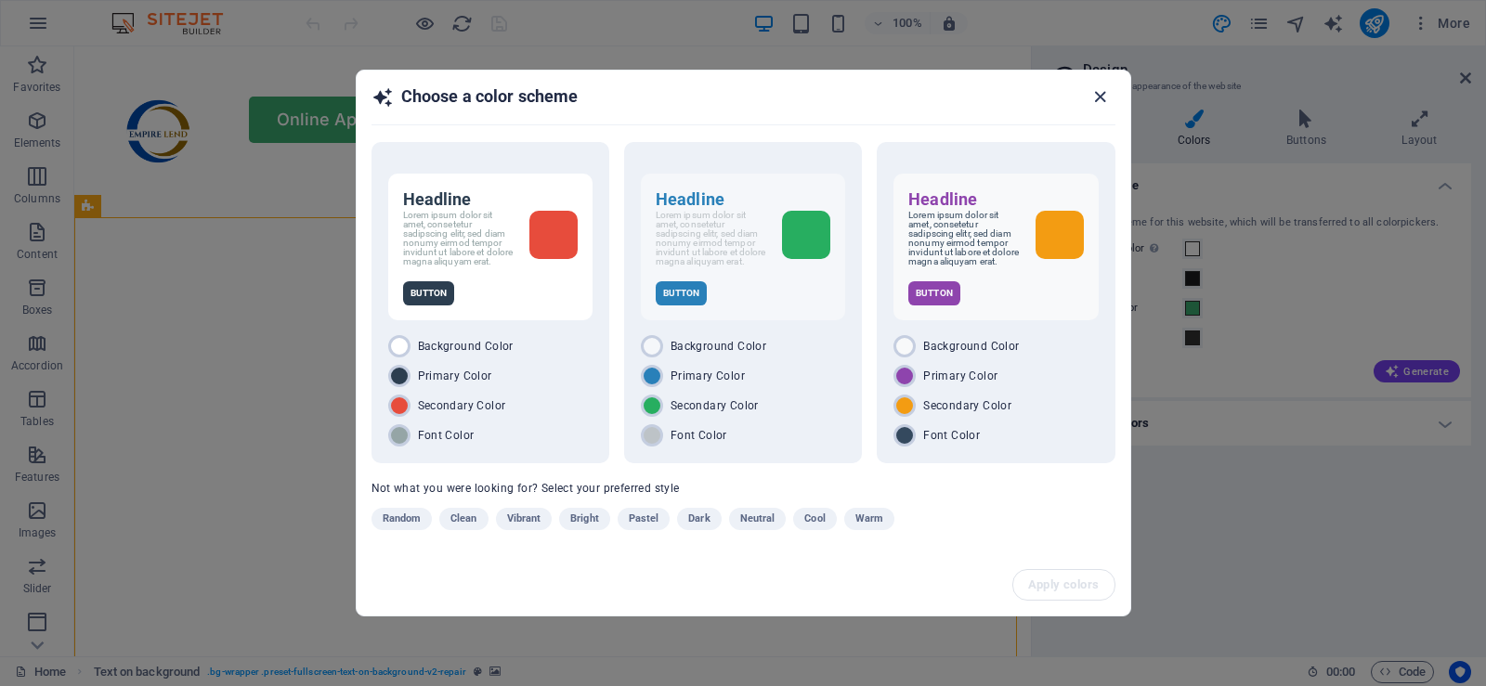
click at [1095, 86] on icon "button" at bounding box center [1100, 96] width 21 height 21
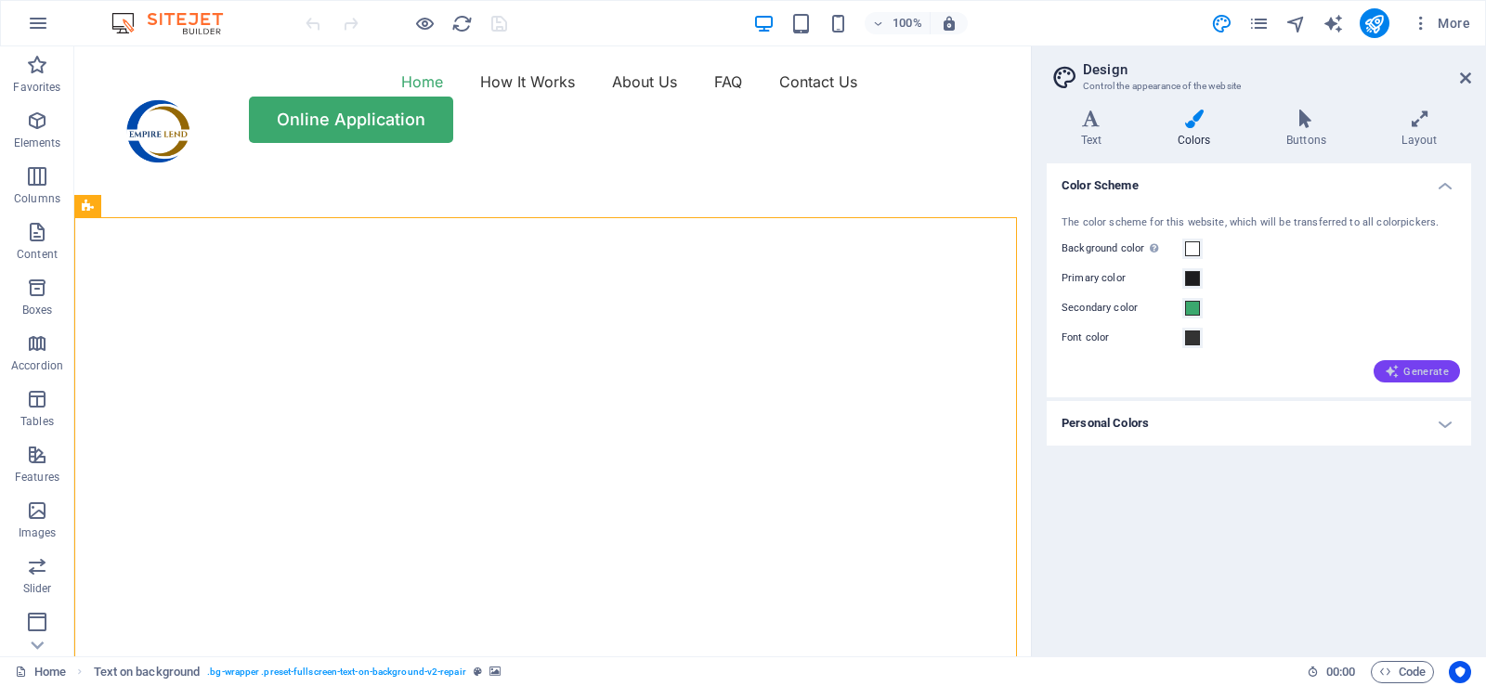
click at [1410, 375] on span "Generate" at bounding box center [1417, 371] width 64 height 15
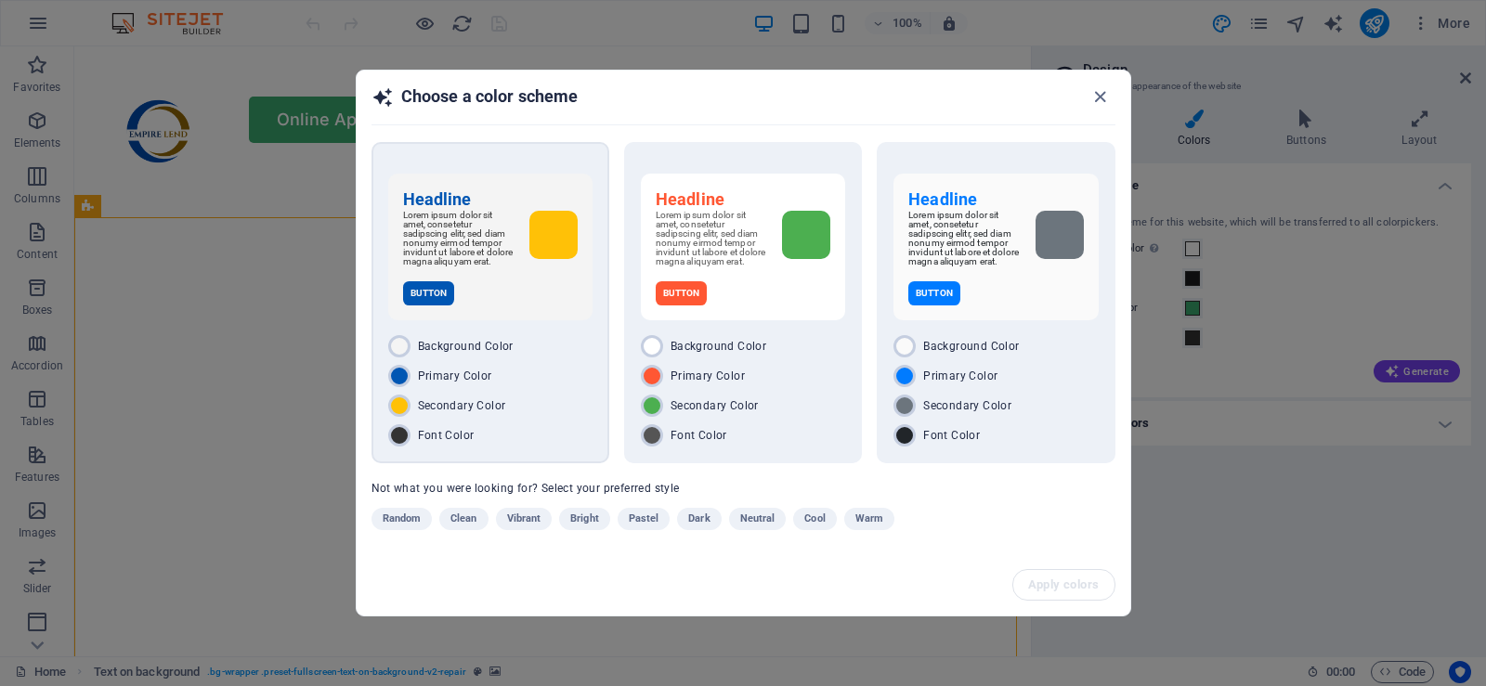
click at [510, 346] on span "Background Color" at bounding box center [466, 346] width 96 height 15
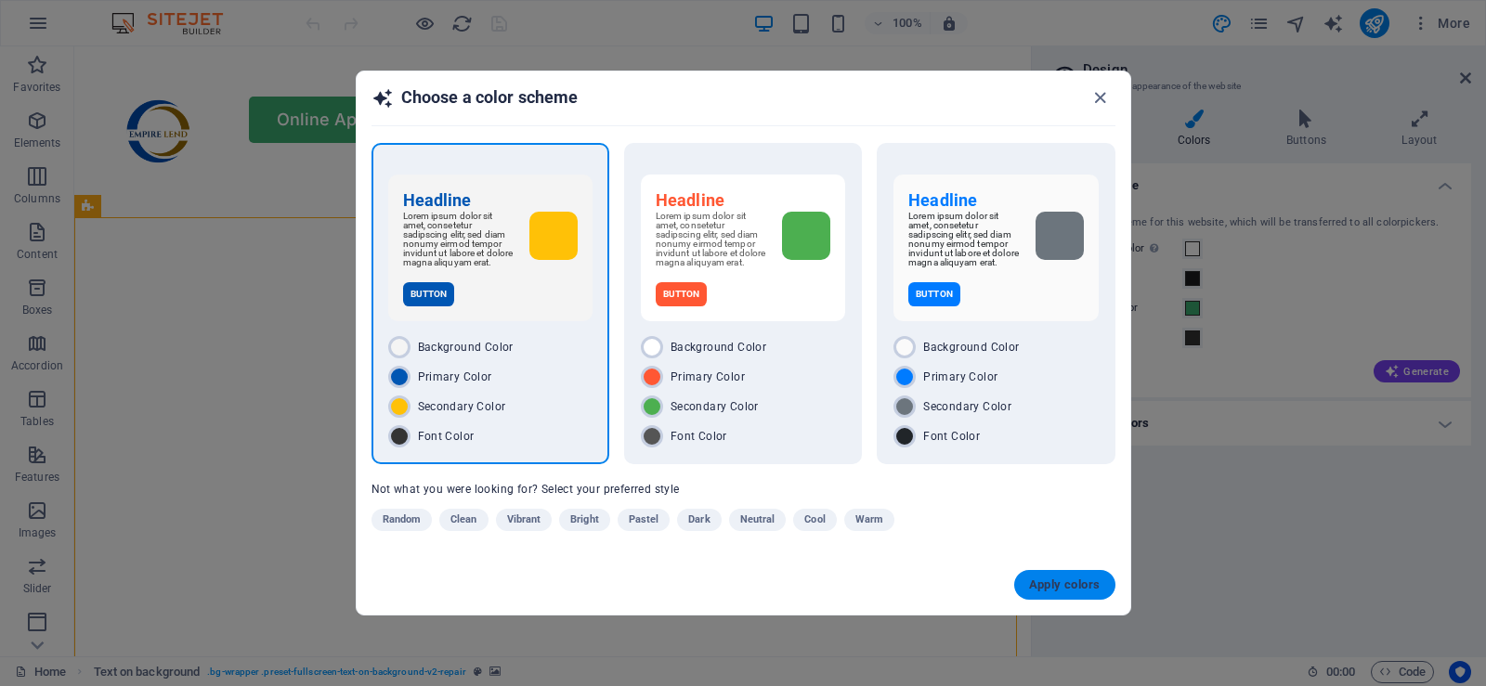
click at [1068, 589] on span "Apply colors" at bounding box center [1065, 585] width 72 height 15
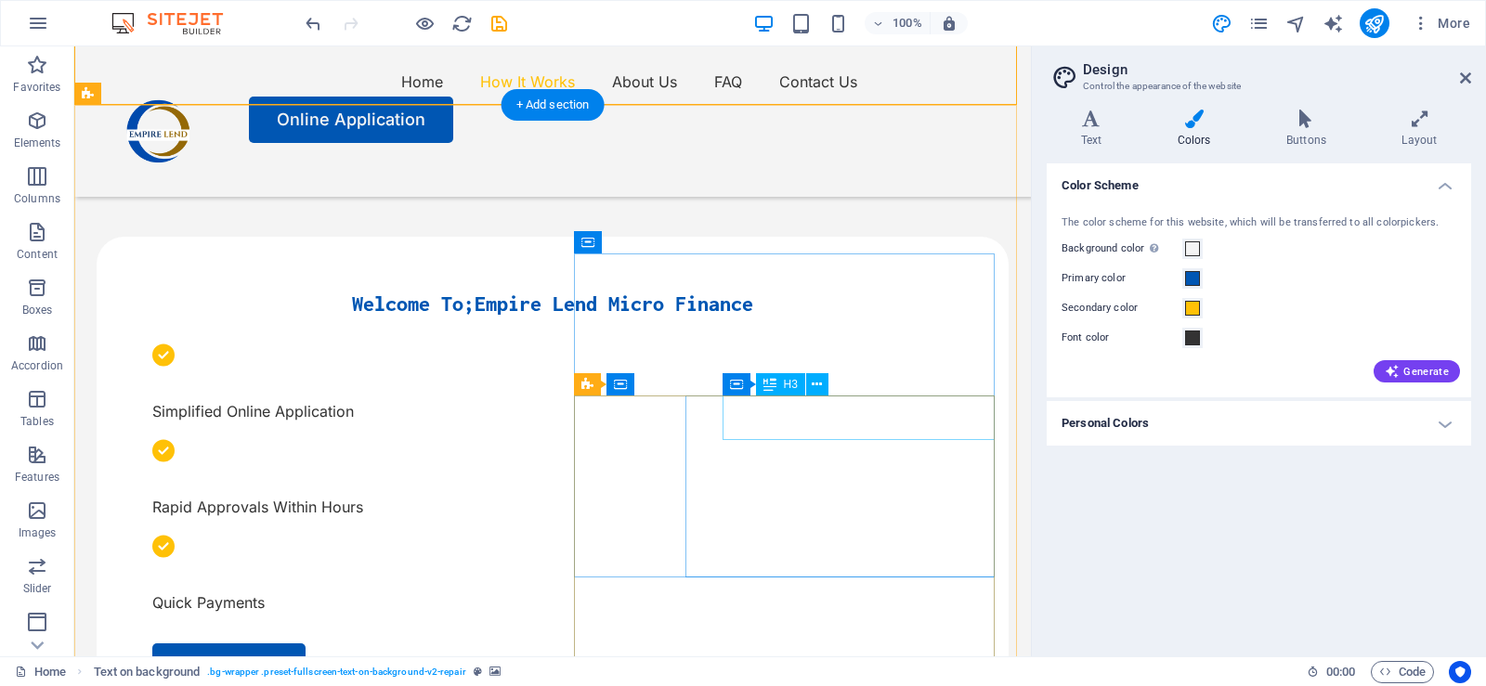
scroll to position [93, 0]
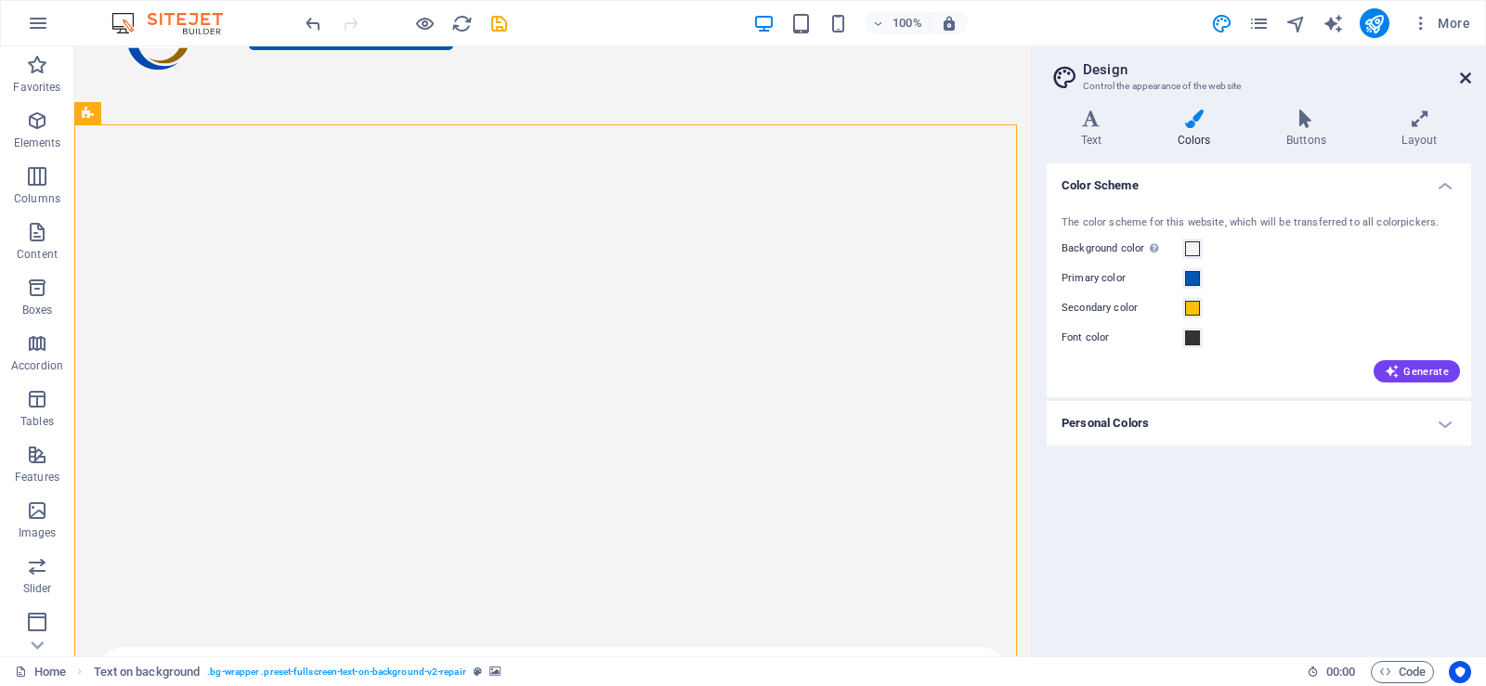
click at [1469, 82] on icon at bounding box center [1465, 78] width 11 height 15
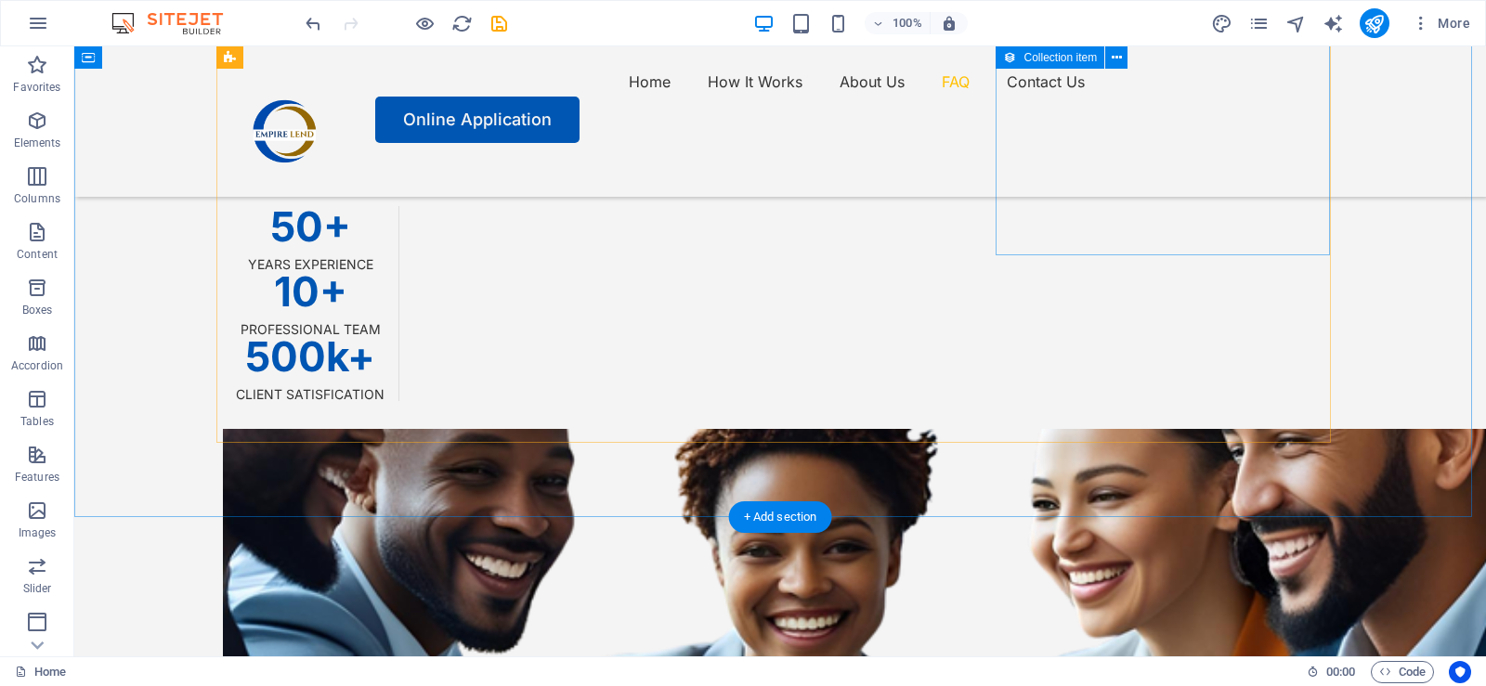
scroll to position [4391, 0]
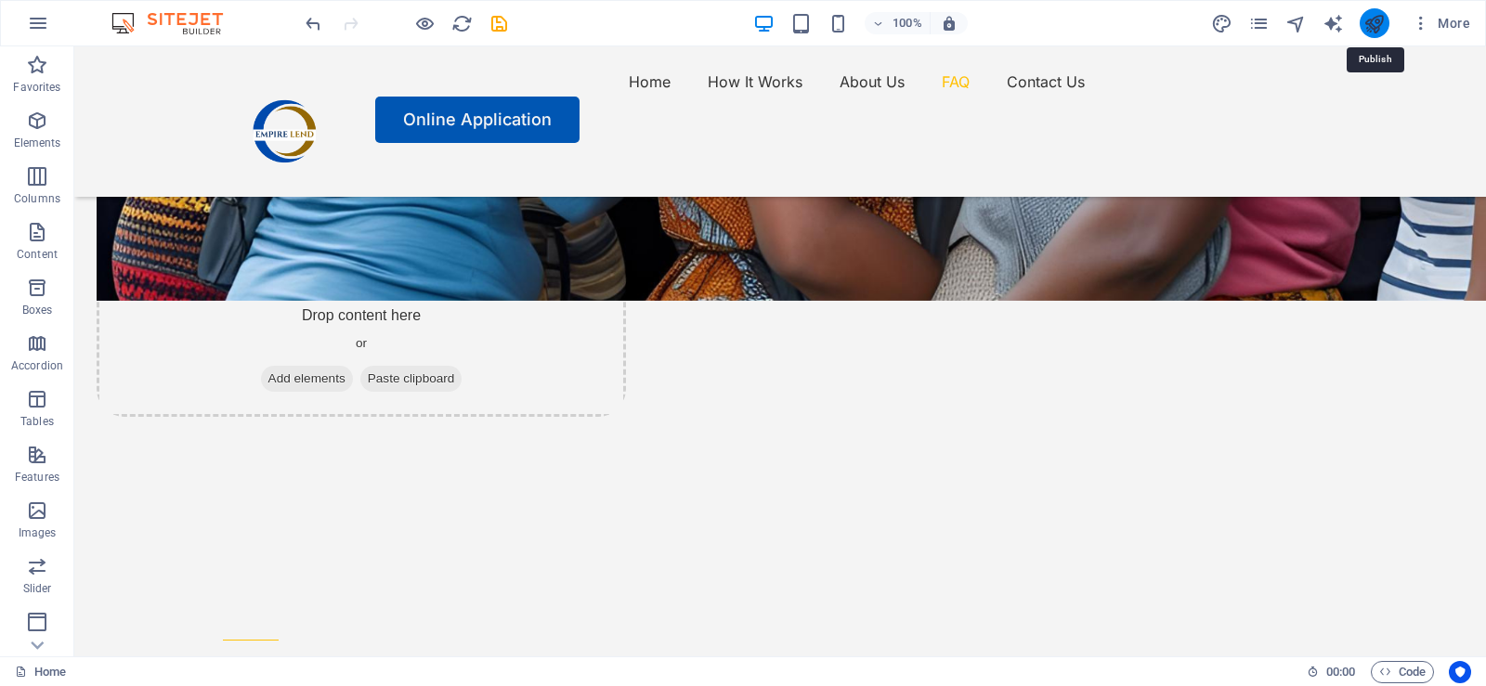
click at [1373, 22] on icon "publish" at bounding box center [1374, 23] width 21 height 21
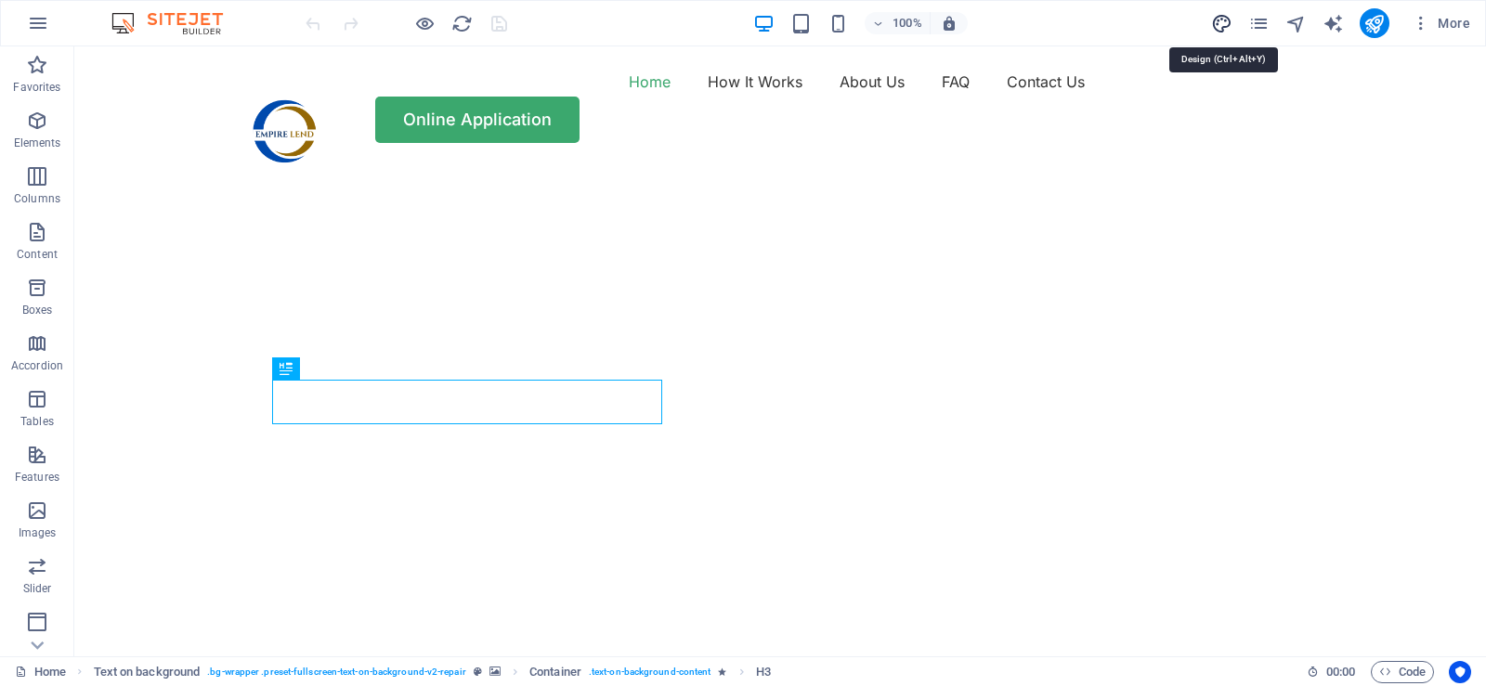
click at [1216, 21] on icon "design" at bounding box center [1221, 23] width 21 height 21
select select "px"
select select "400"
select select "px"
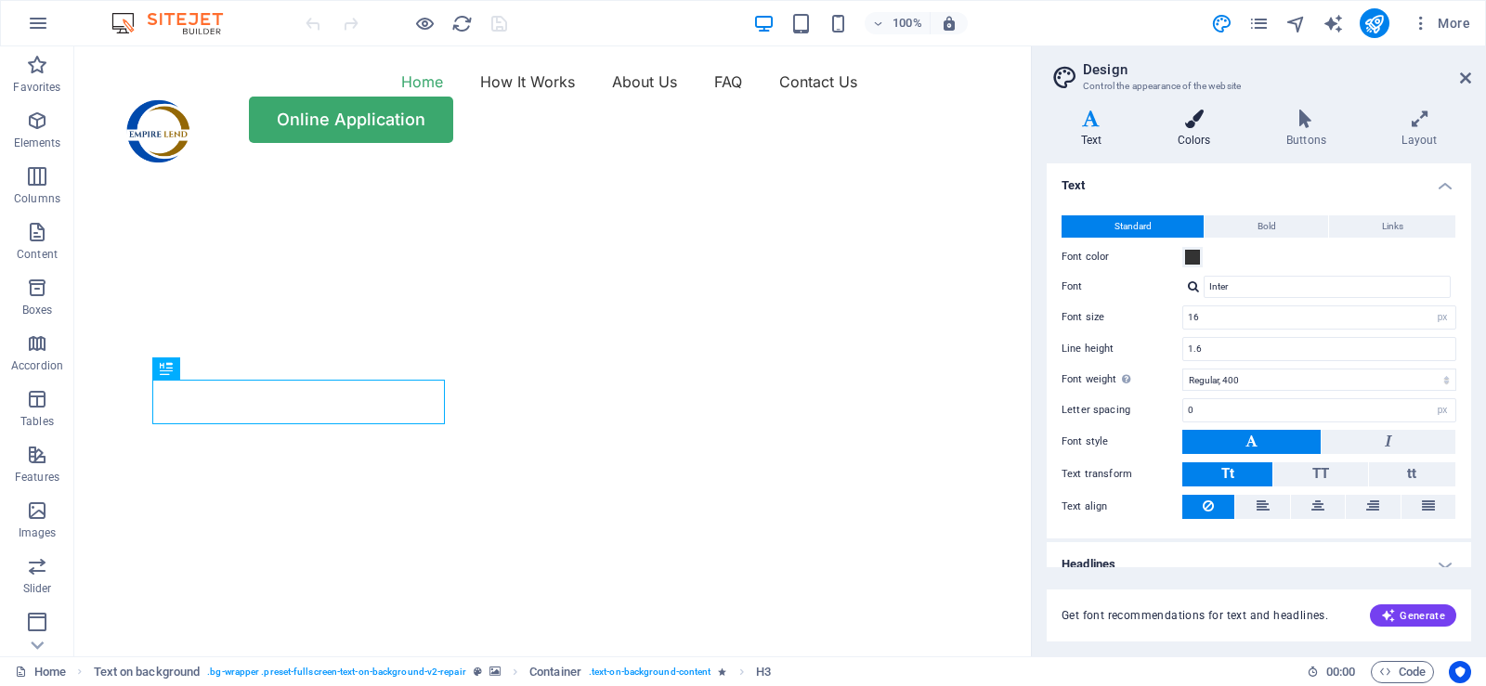
click at [1198, 120] on icon at bounding box center [1193, 119] width 101 height 19
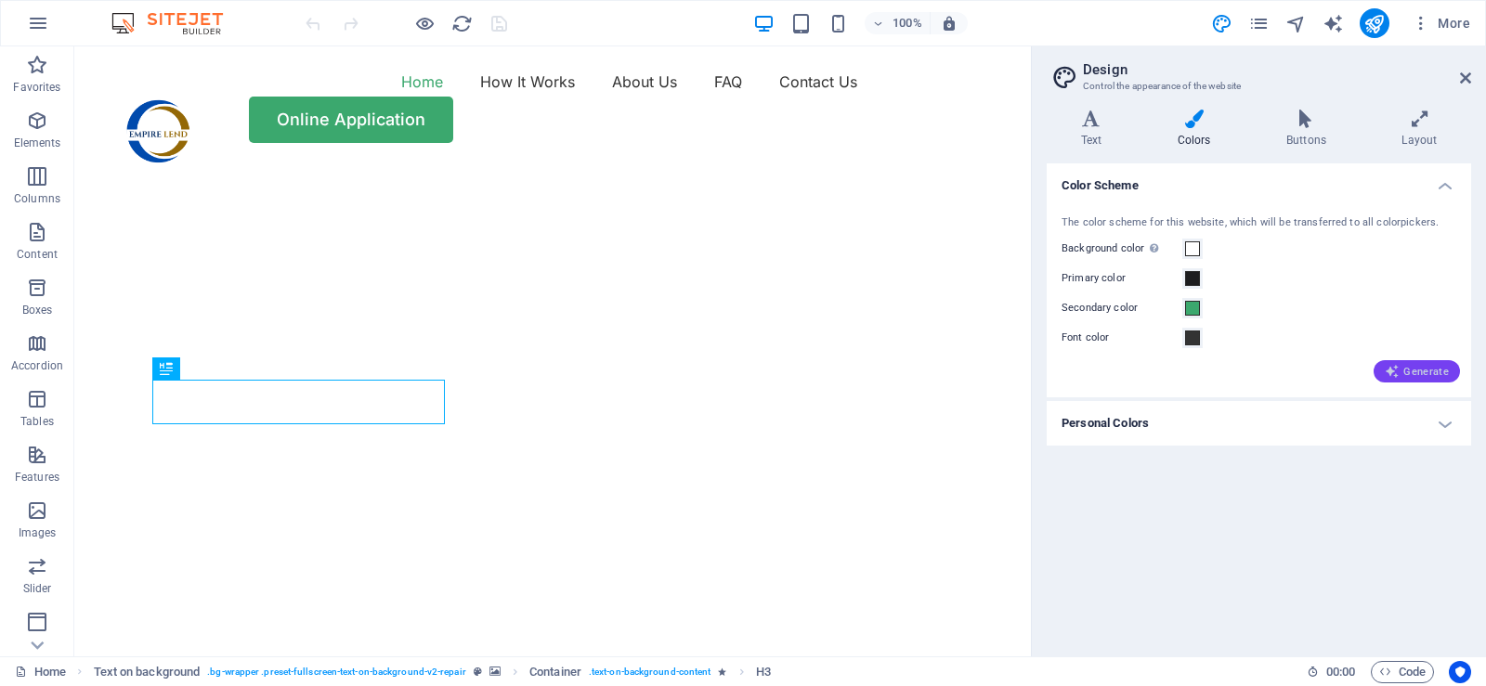
click at [1413, 368] on span "Generate" at bounding box center [1417, 371] width 64 height 15
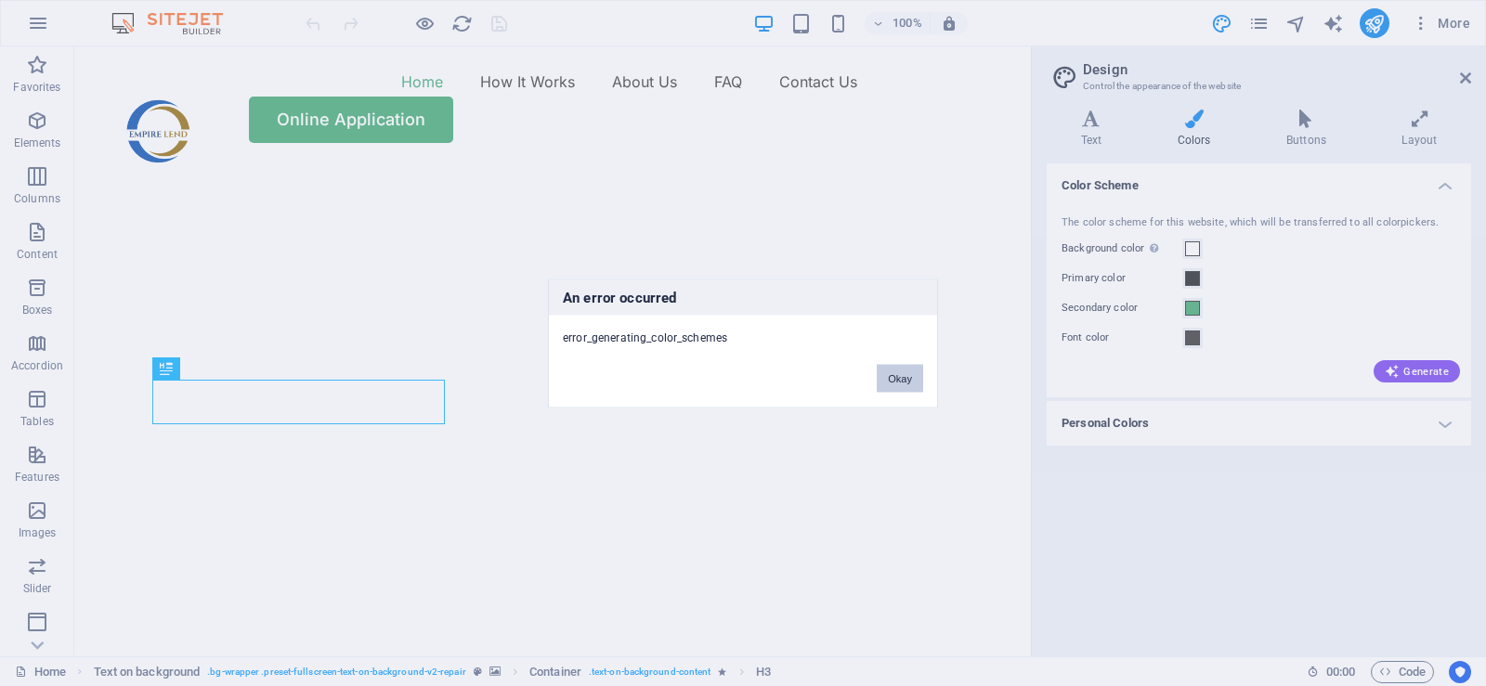
click at [896, 381] on button "Okay" at bounding box center [900, 378] width 46 height 28
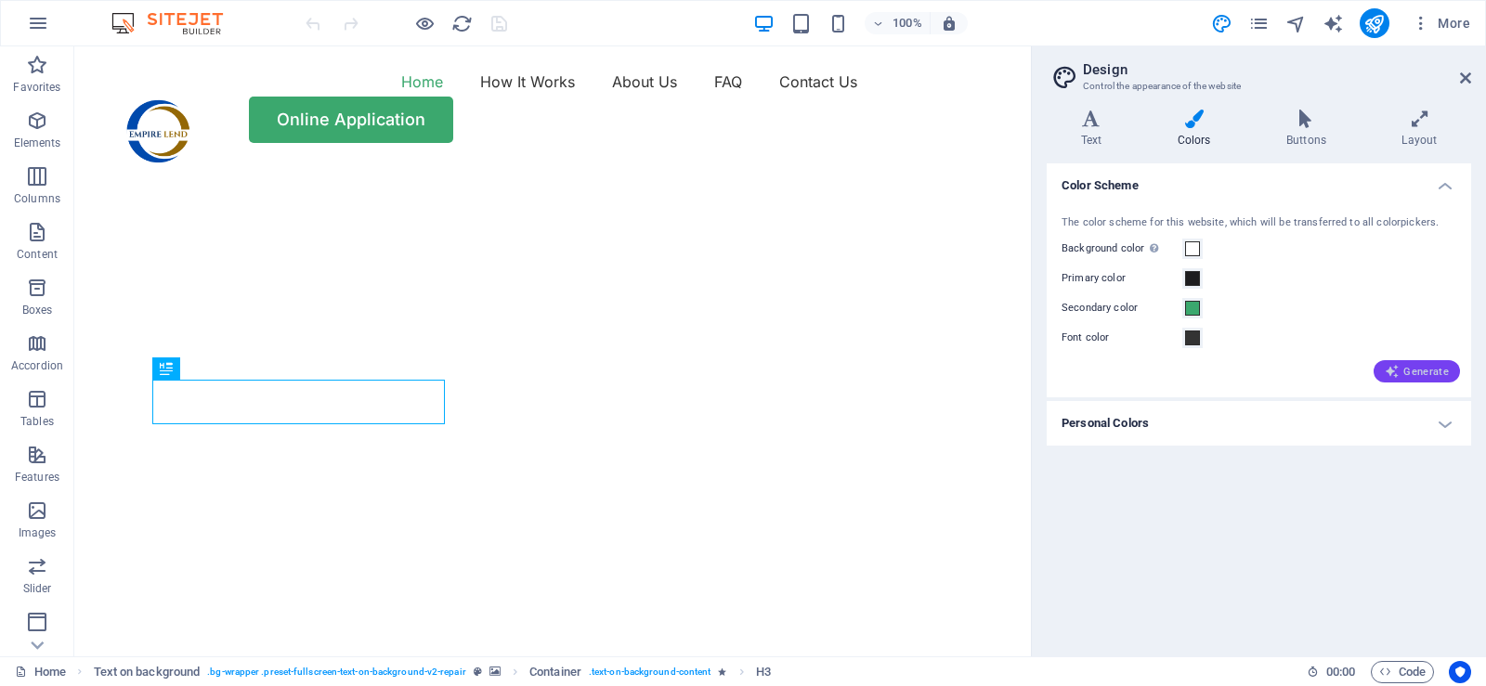
click at [1411, 371] on span "Generate" at bounding box center [1417, 371] width 64 height 15
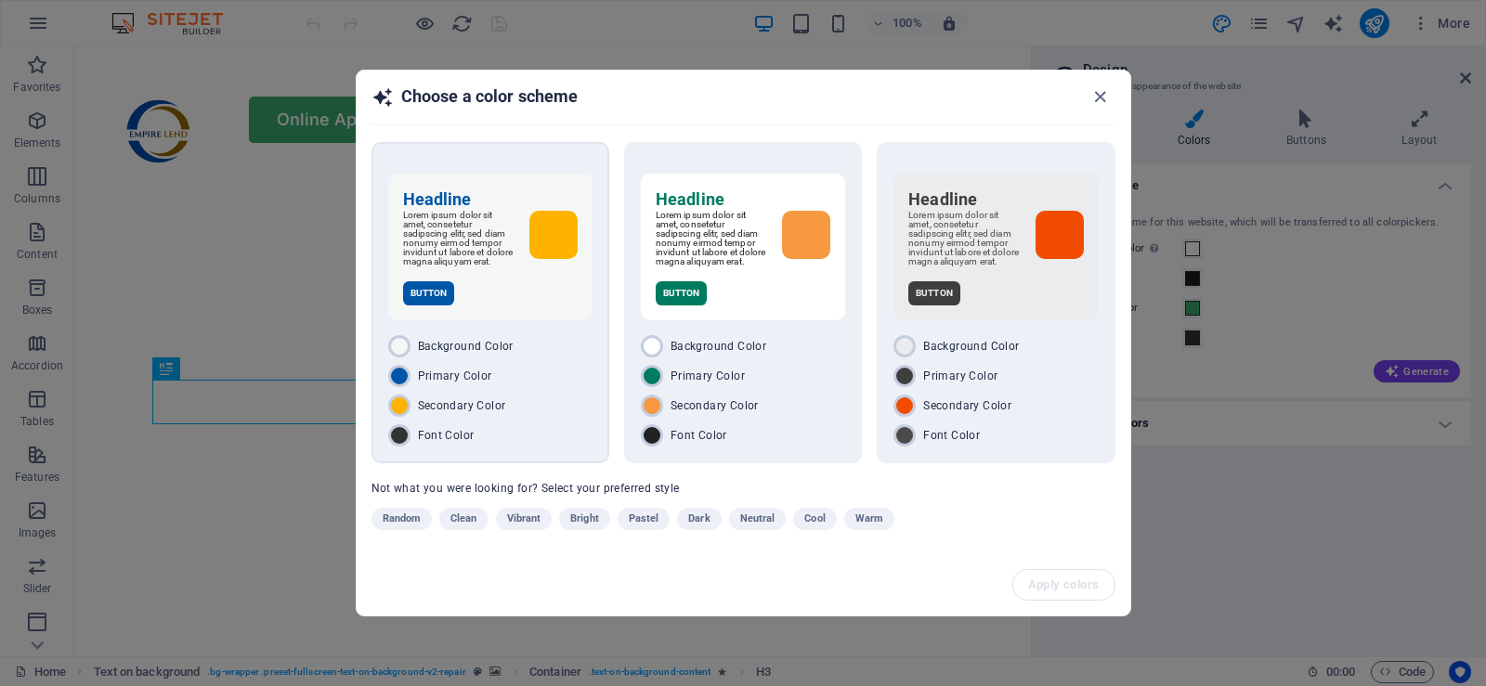
click at [530, 417] on div "Secondary Color" at bounding box center [490, 406] width 204 height 22
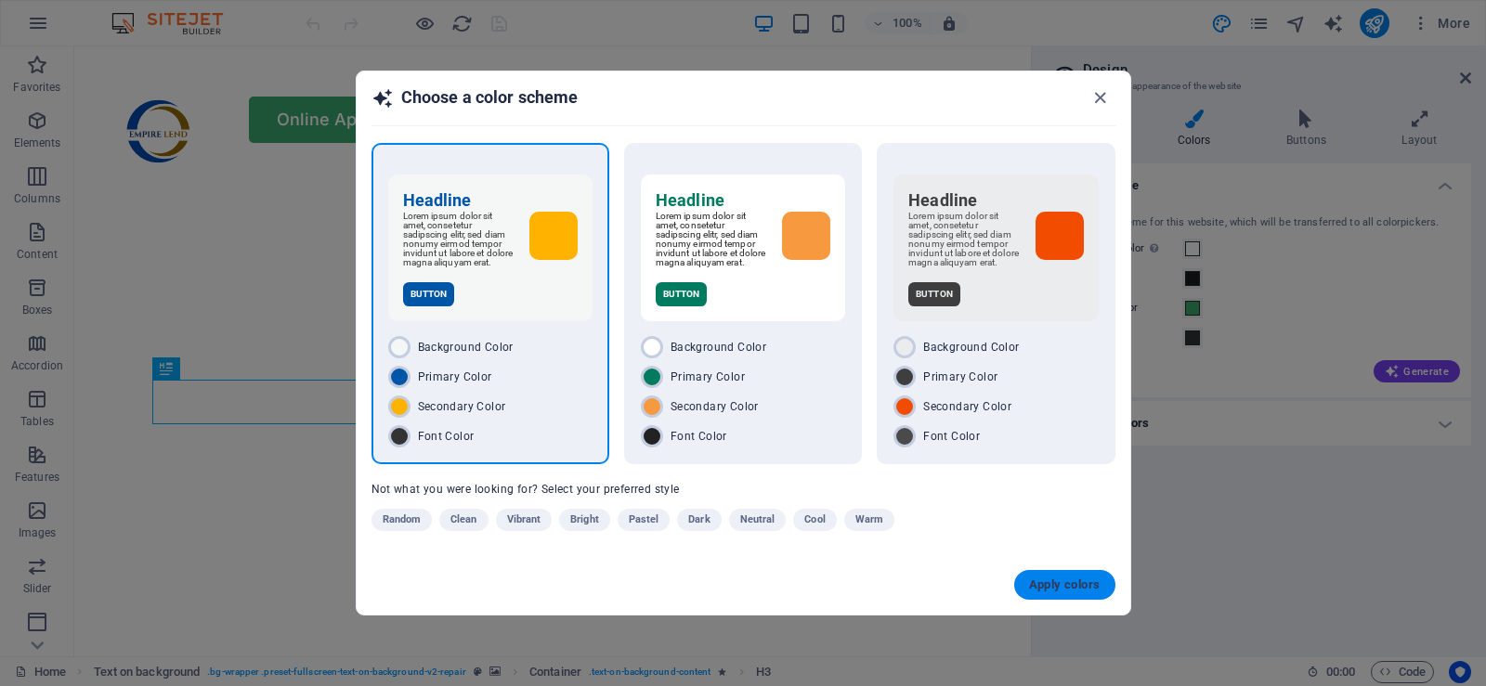
click at [1058, 590] on span "Apply colors" at bounding box center [1065, 585] width 72 height 15
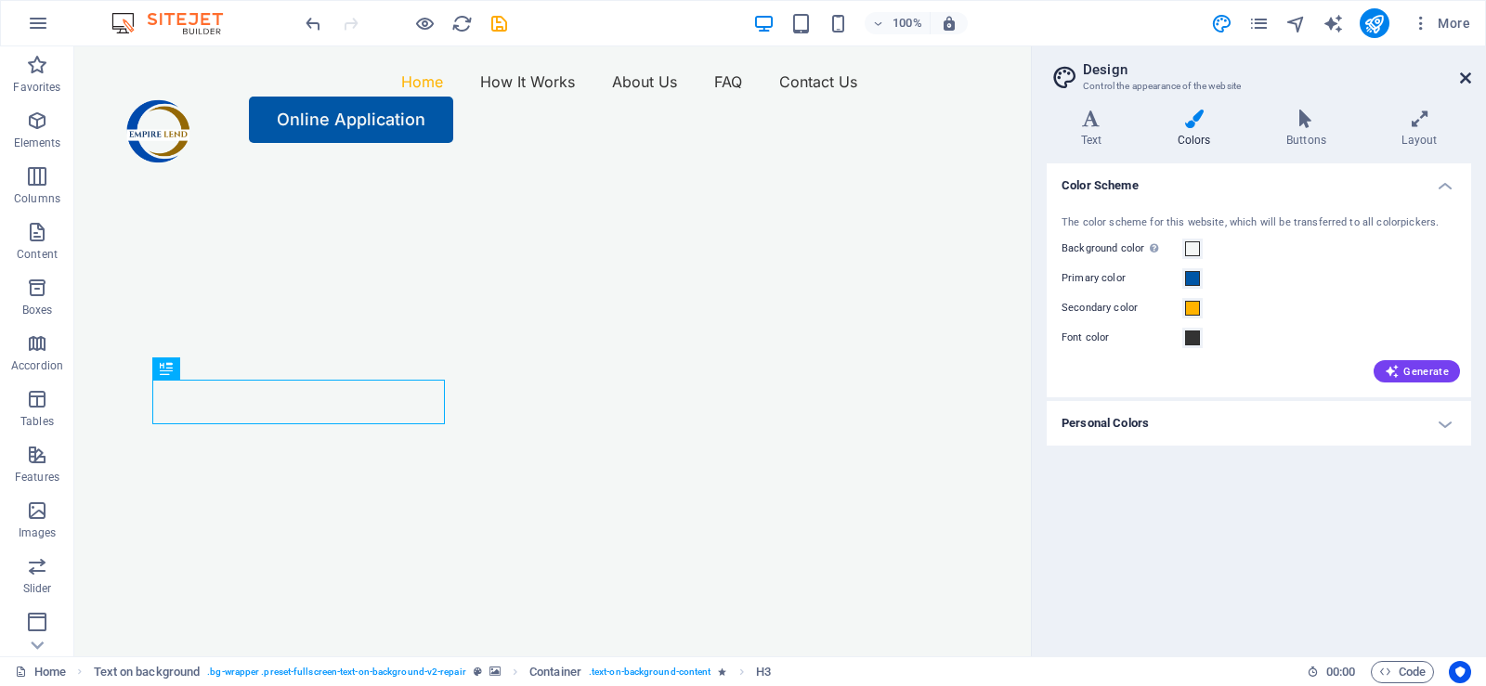
click at [1462, 82] on icon at bounding box center [1465, 78] width 11 height 15
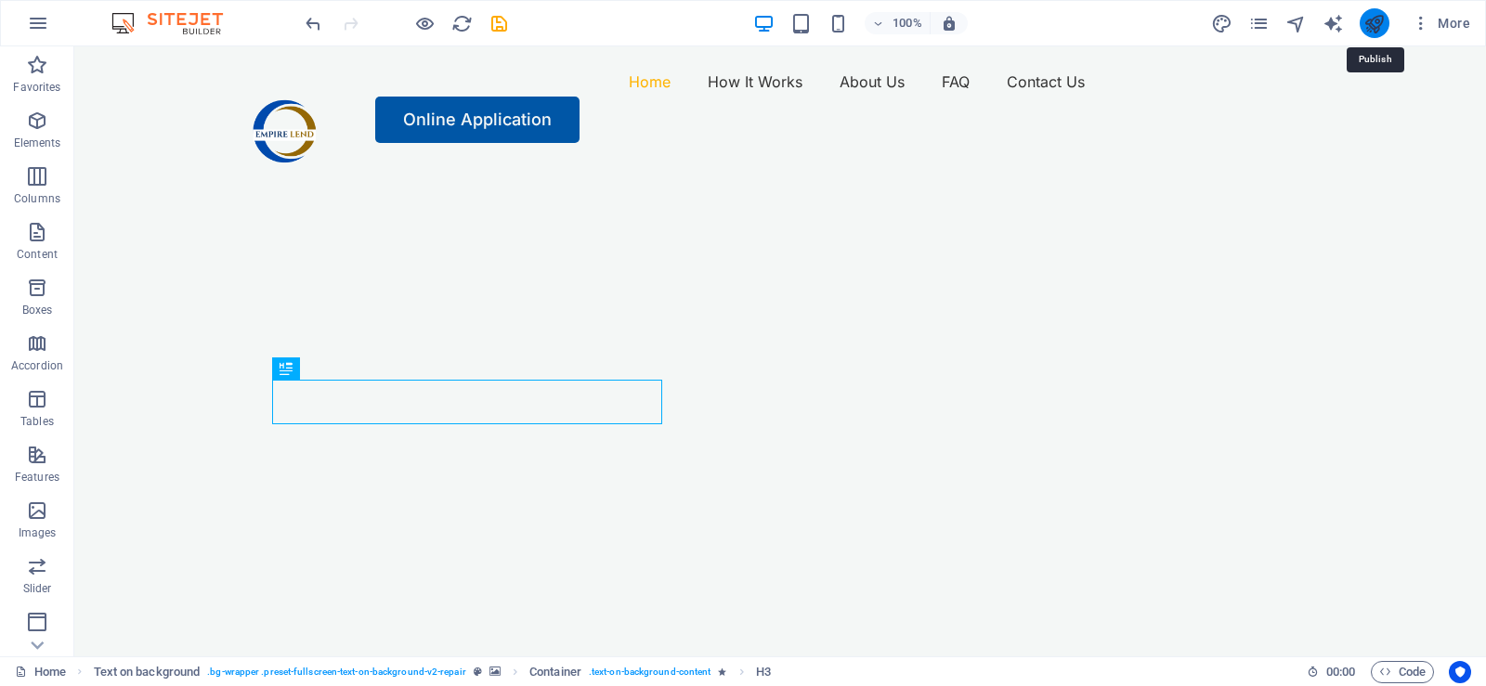
click at [1376, 20] on icon "publish" at bounding box center [1374, 23] width 21 height 21
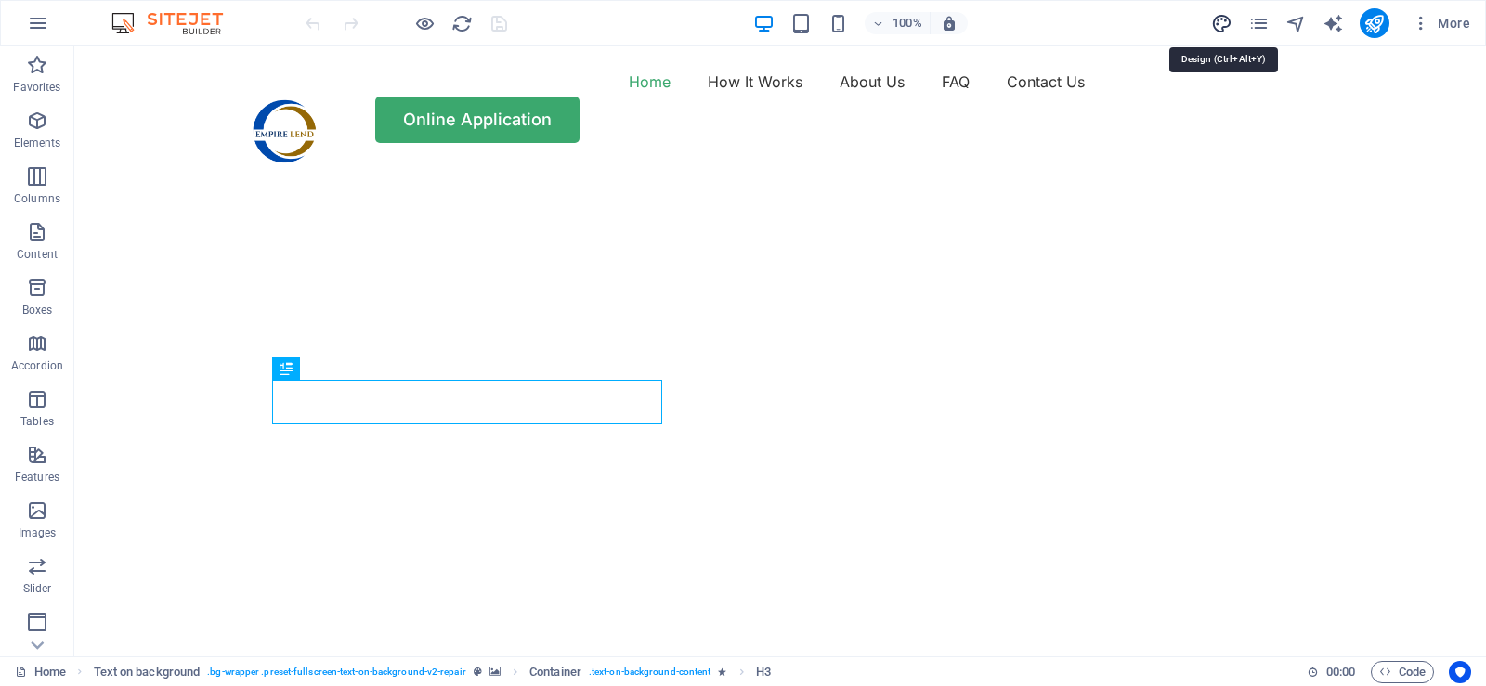
click at [1221, 24] on icon "design" at bounding box center [1221, 23] width 21 height 21
select select "px"
select select "400"
select select "px"
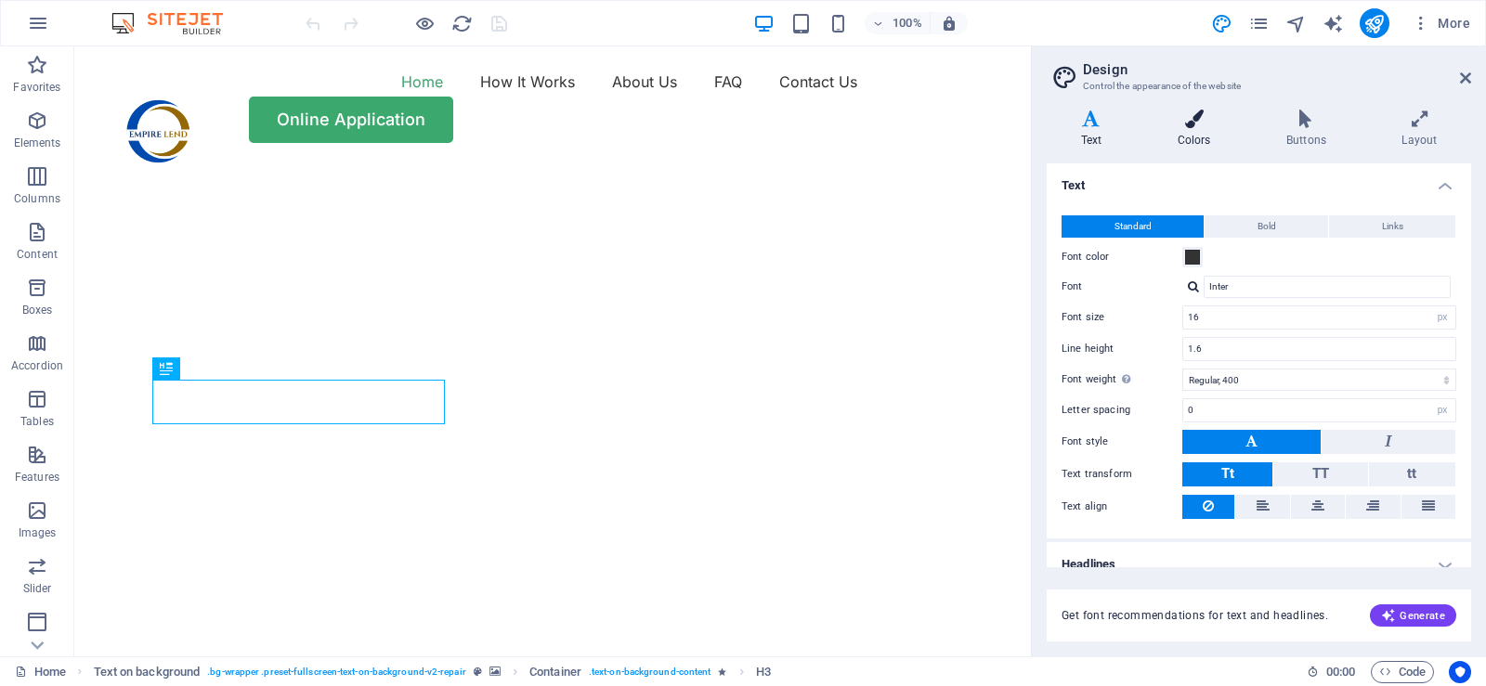
click at [1202, 128] on h4 "Colors" at bounding box center [1197, 129] width 109 height 39
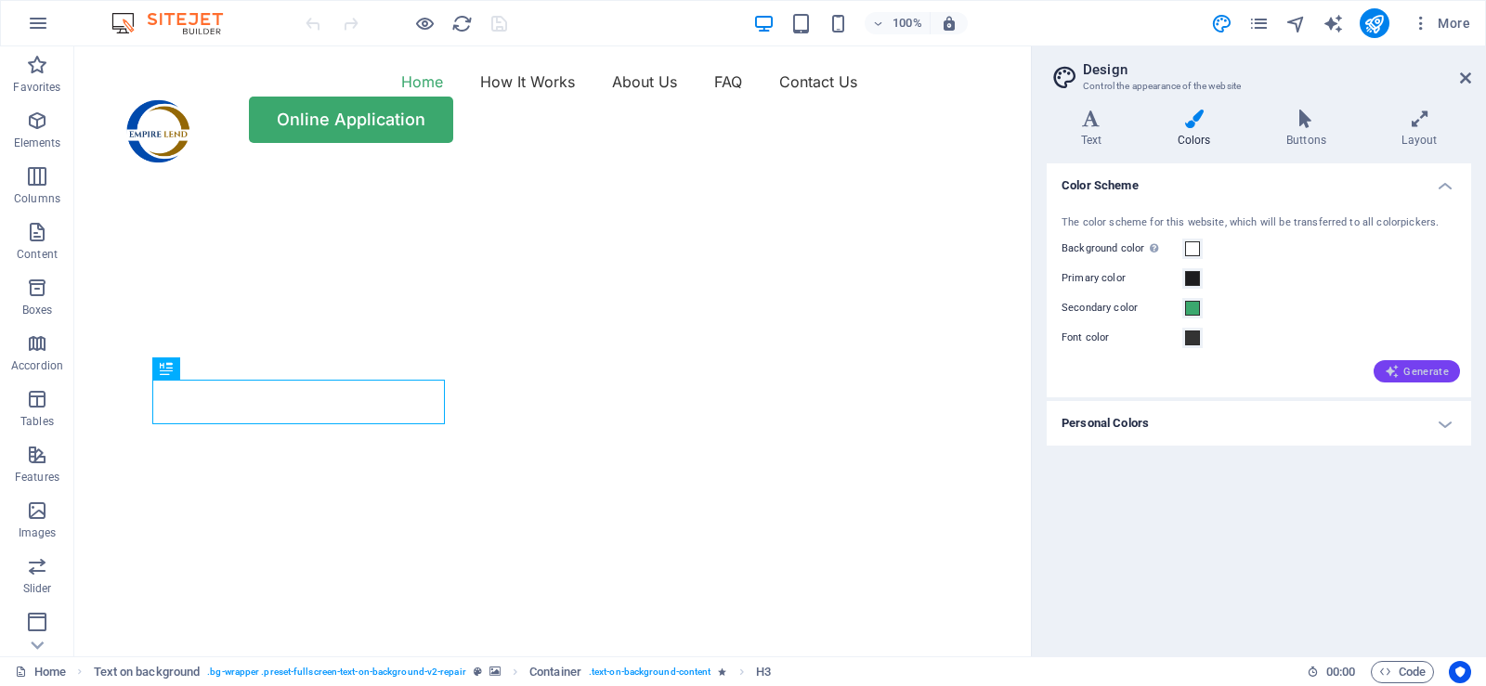
click at [1423, 373] on span "Generate" at bounding box center [1417, 371] width 64 height 15
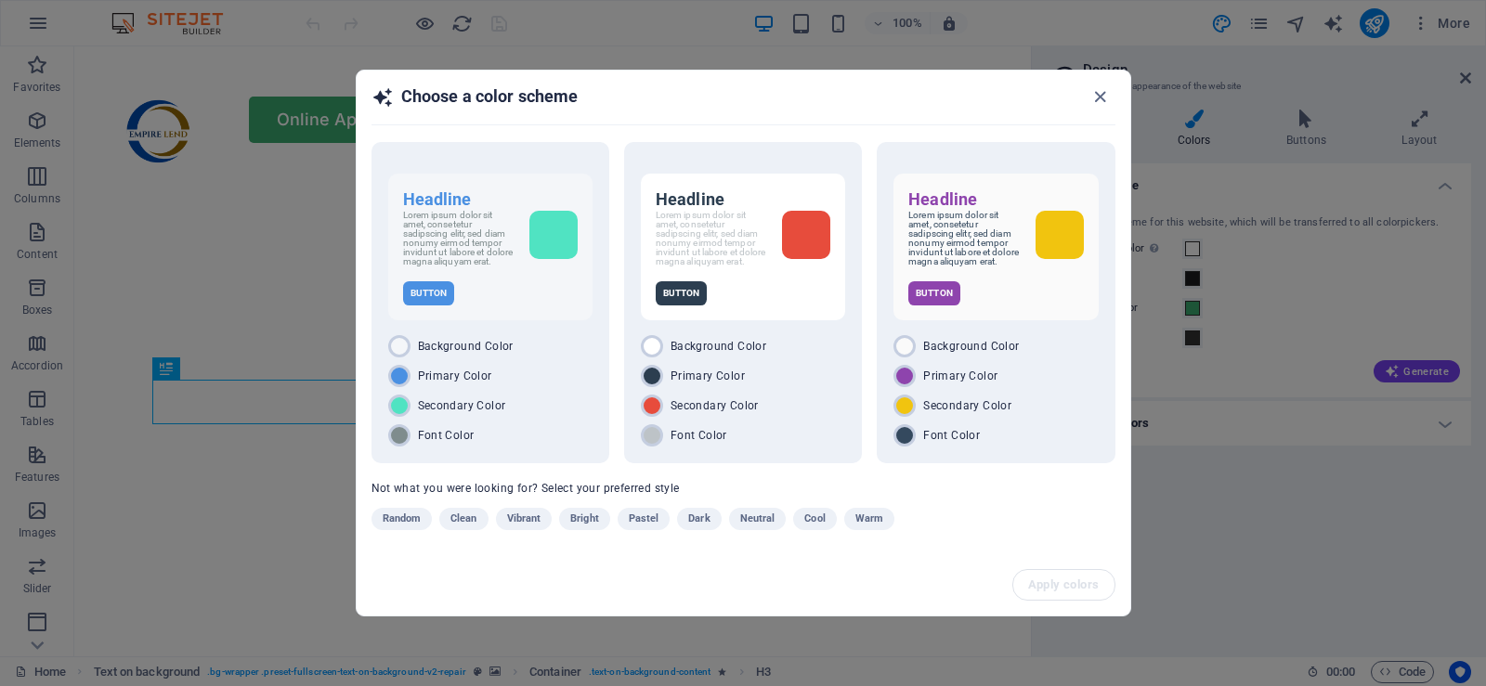
click at [1421, 372] on div "Choose a color scheme Headline Lorem ipsum dolor sit amet, consetetur sadipscin…" at bounding box center [743, 343] width 1486 height 686
click at [1103, 94] on icon "button" at bounding box center [1100, 96] width 21 height 21
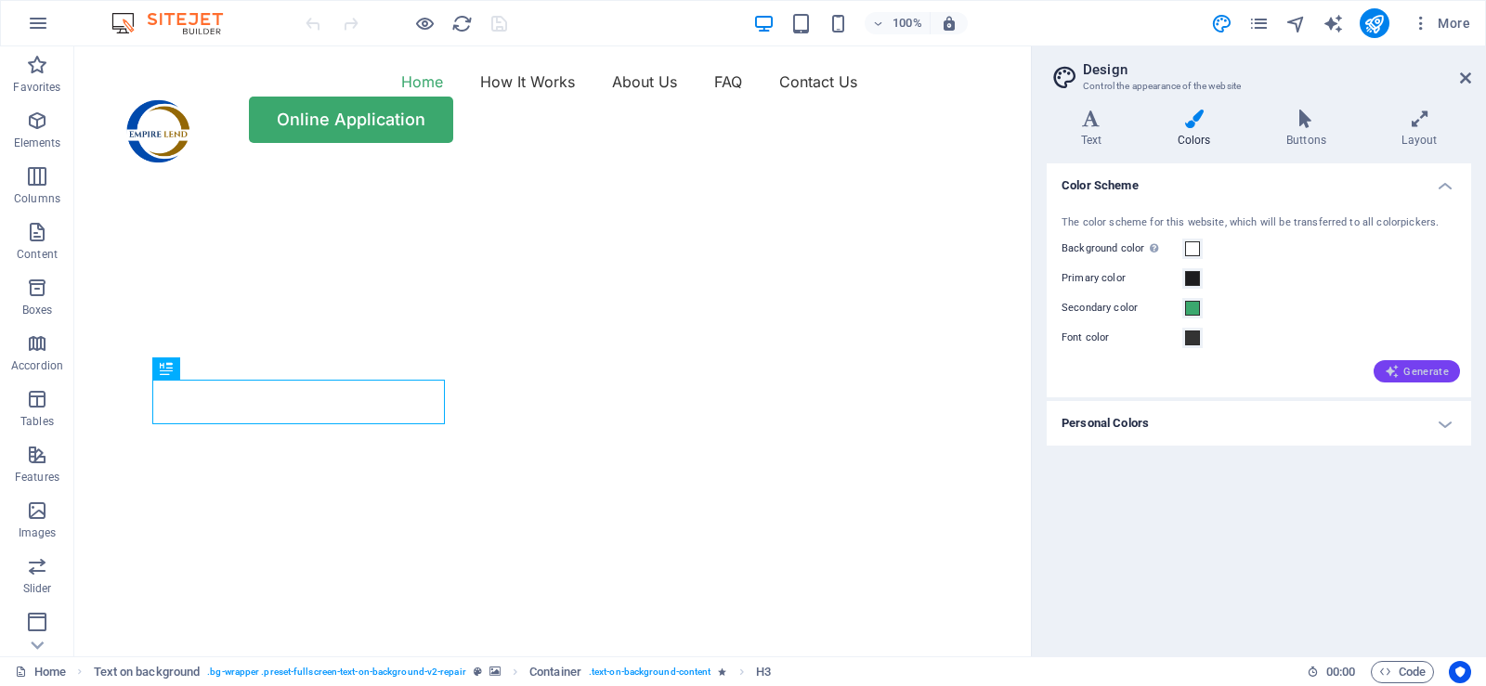
click at [1407, 373] on span "Generate" at bounding box center [1417, 371] width 64 height 15
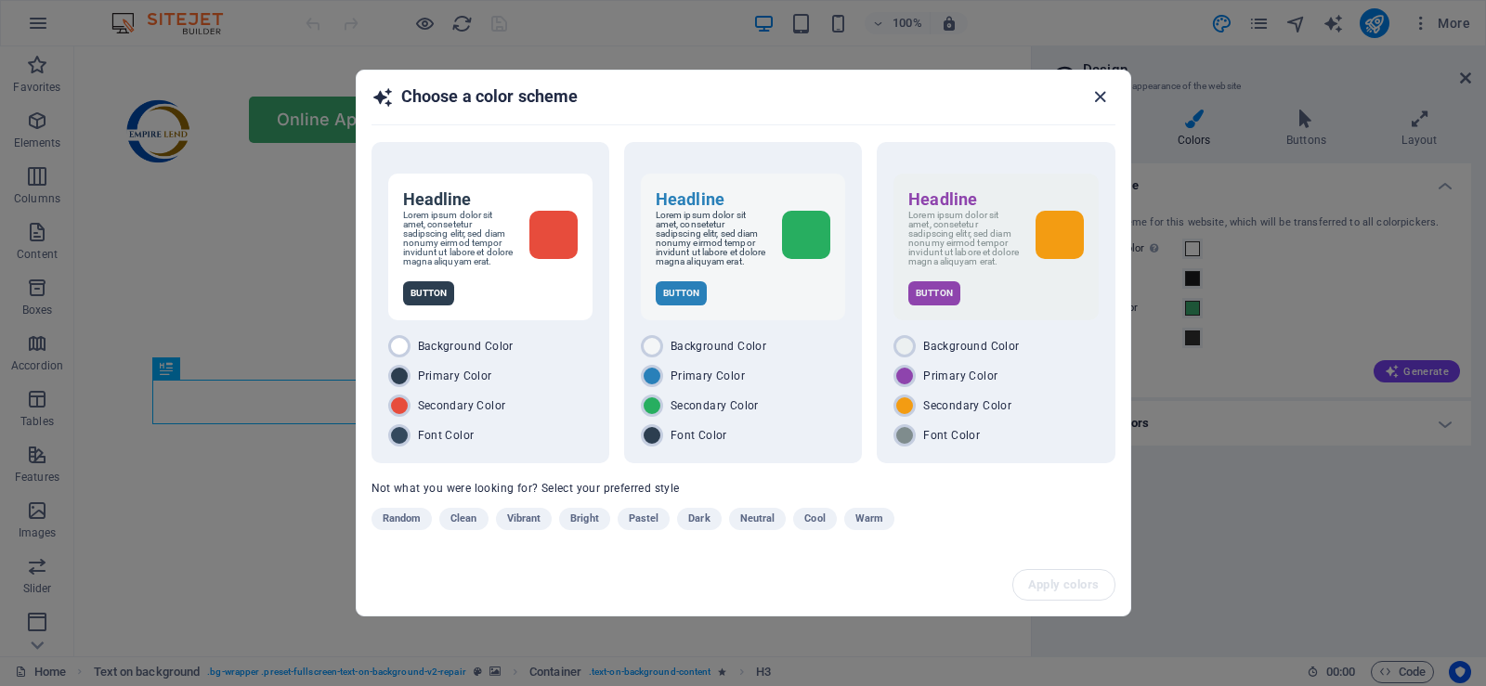
click at [1103, 87] on icon "button" at bounding box center [1100, 96] width 21 height 21
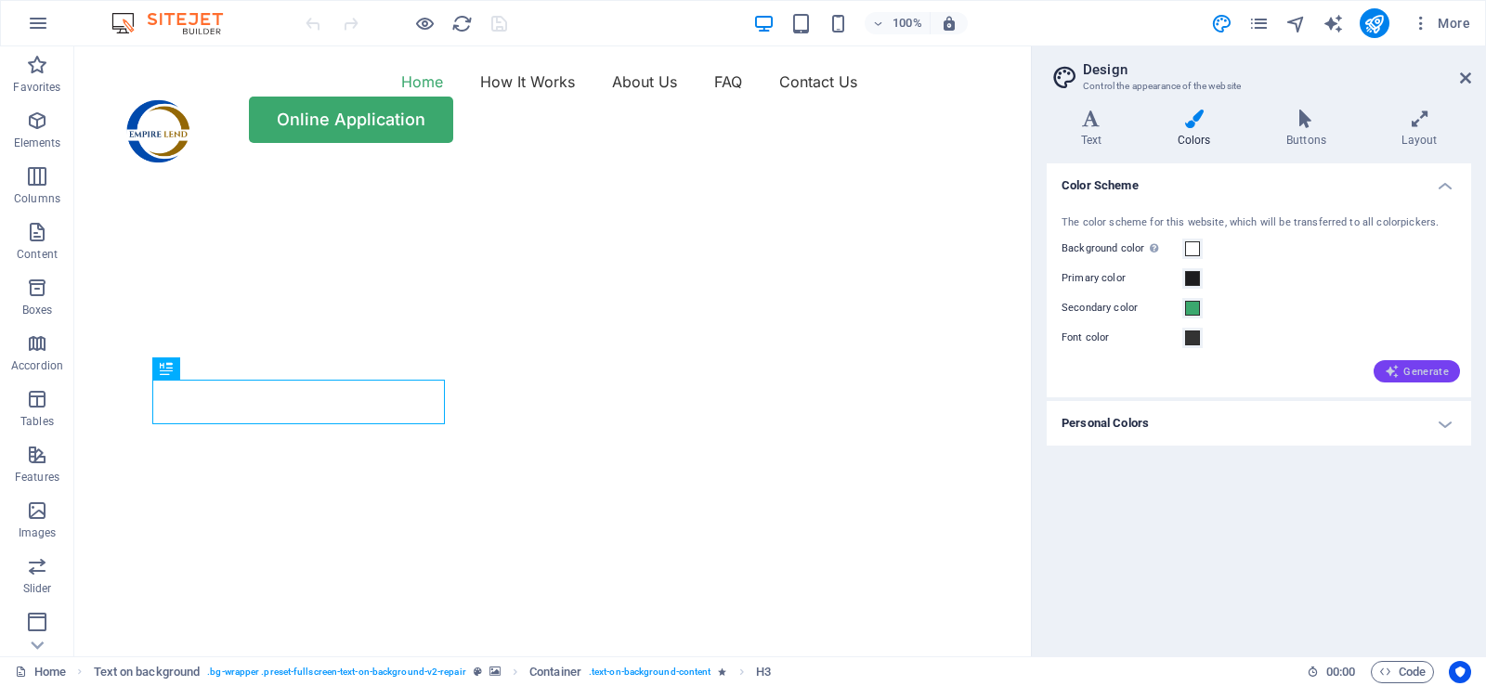
click at [1419, 369] on span "Generate" at bounding box center [1417, 371] width 64 height 15
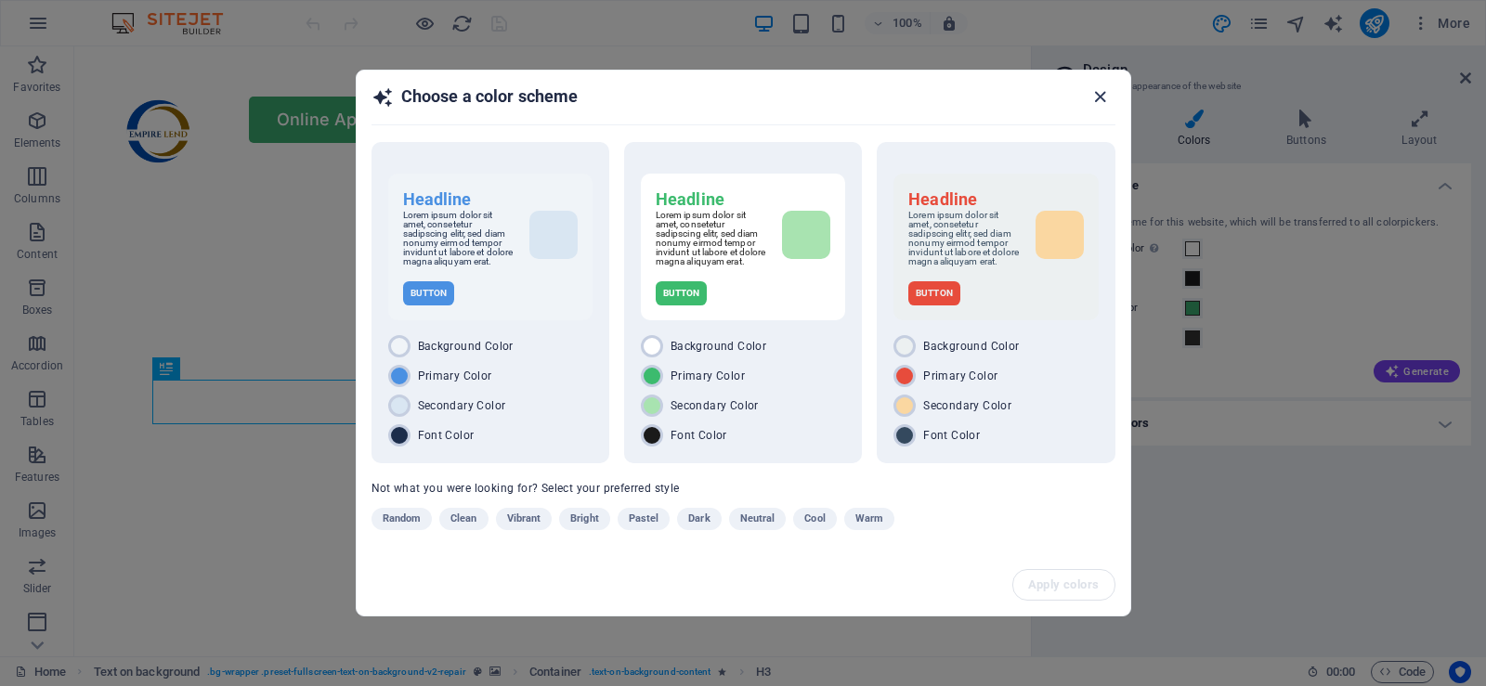
click at [1097, 89] on icon "button" at bounding box center [1100, 96] width 21 height 21
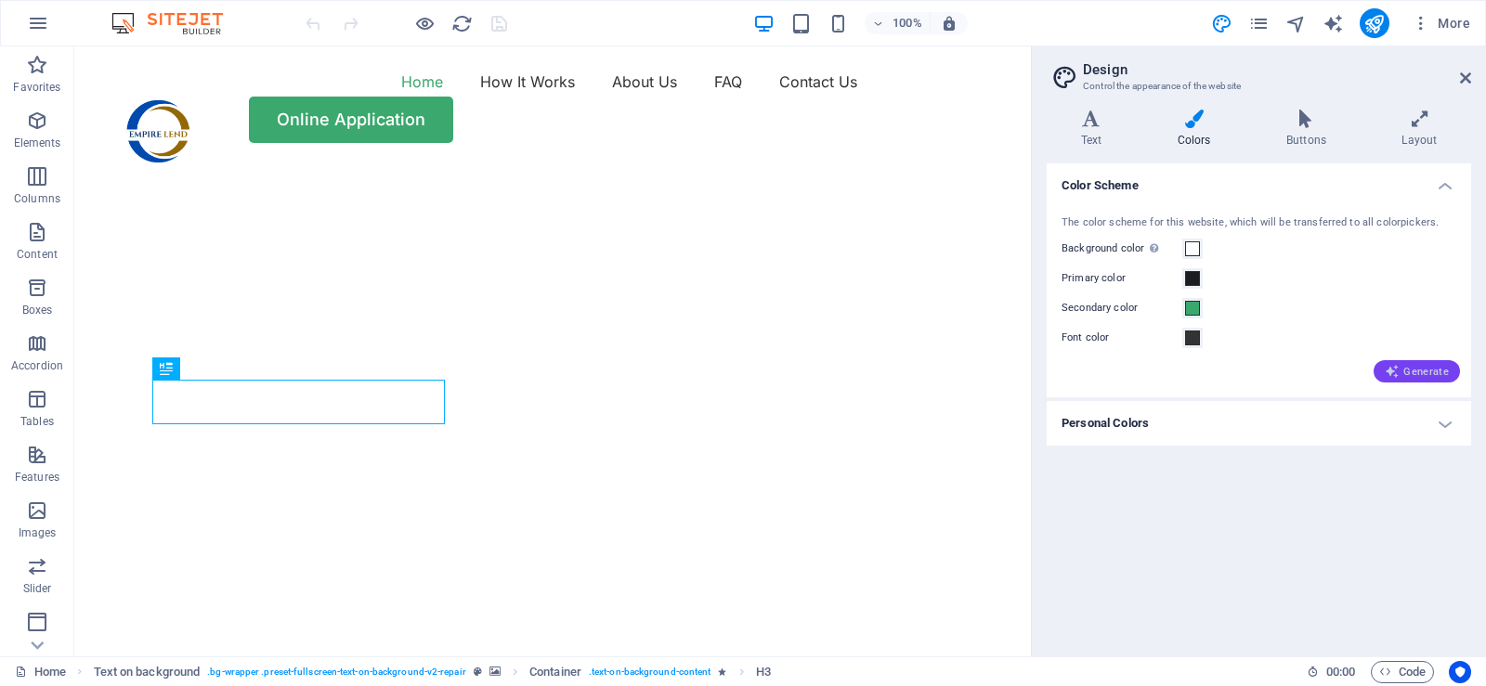
click at [1413, 373] on span "Generate" at bounding box center [1417, 371] width 64 height 15
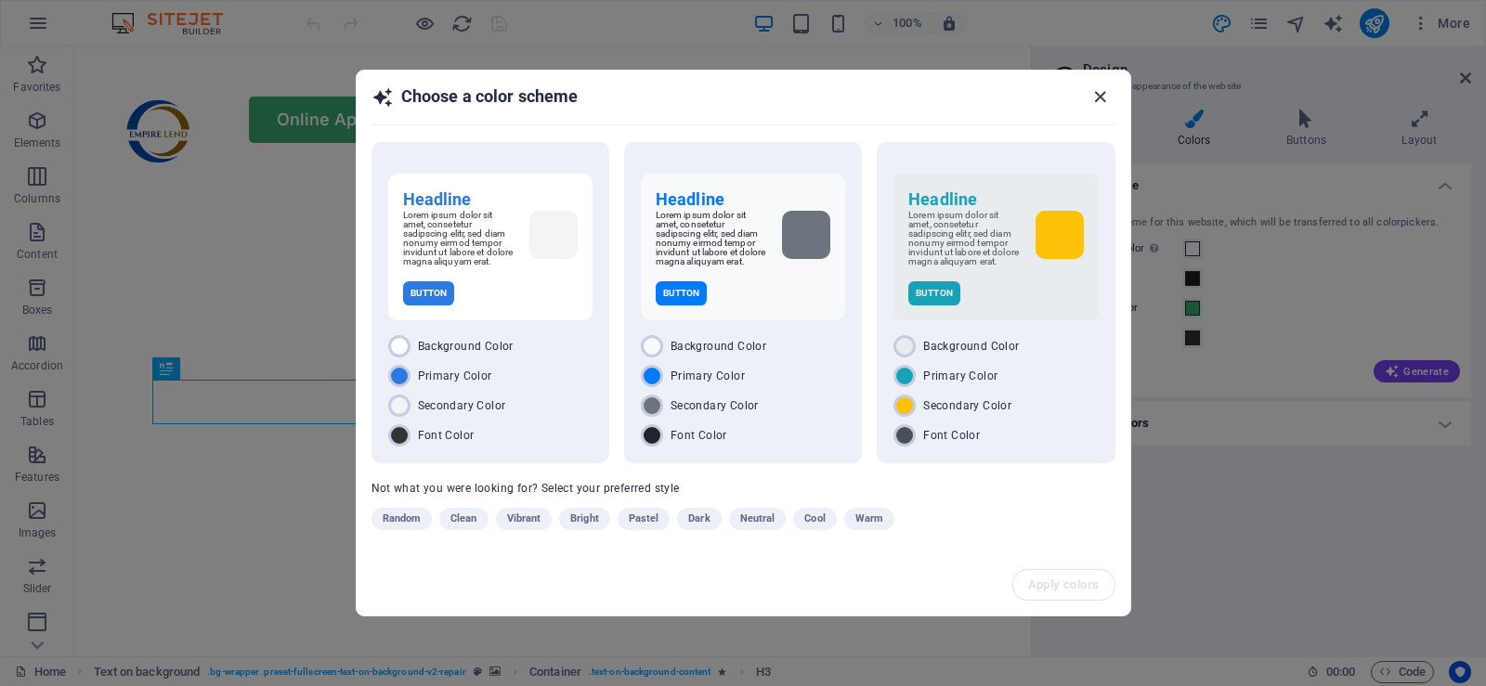
click at [1101, 89] on icon "button" at bounding box center [1100, 96] width 21 height 21
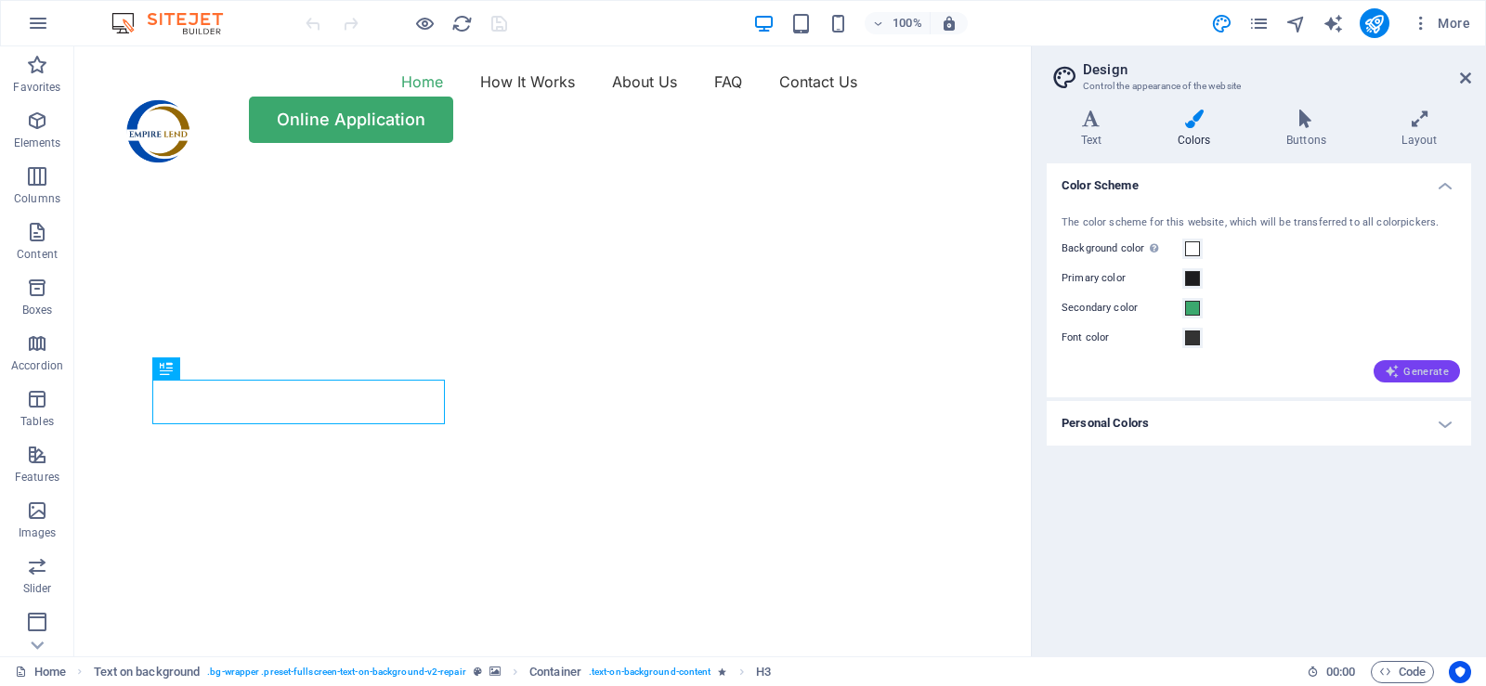
click at [1403, 375] on span "Generate" at bounding box center [1417, 371] width 64 height 15
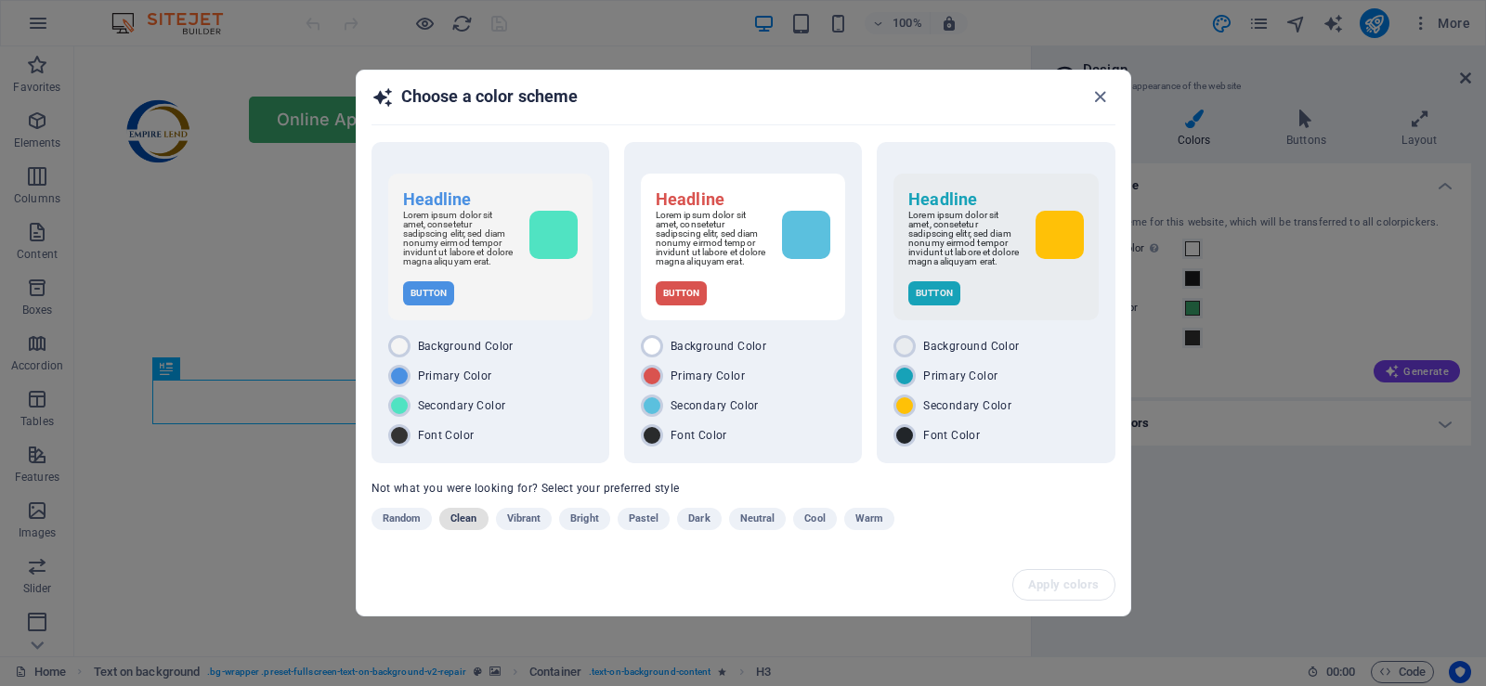
click at [462, 521] on span "Clean" at bounding box center [463, 519] width 26 height 22
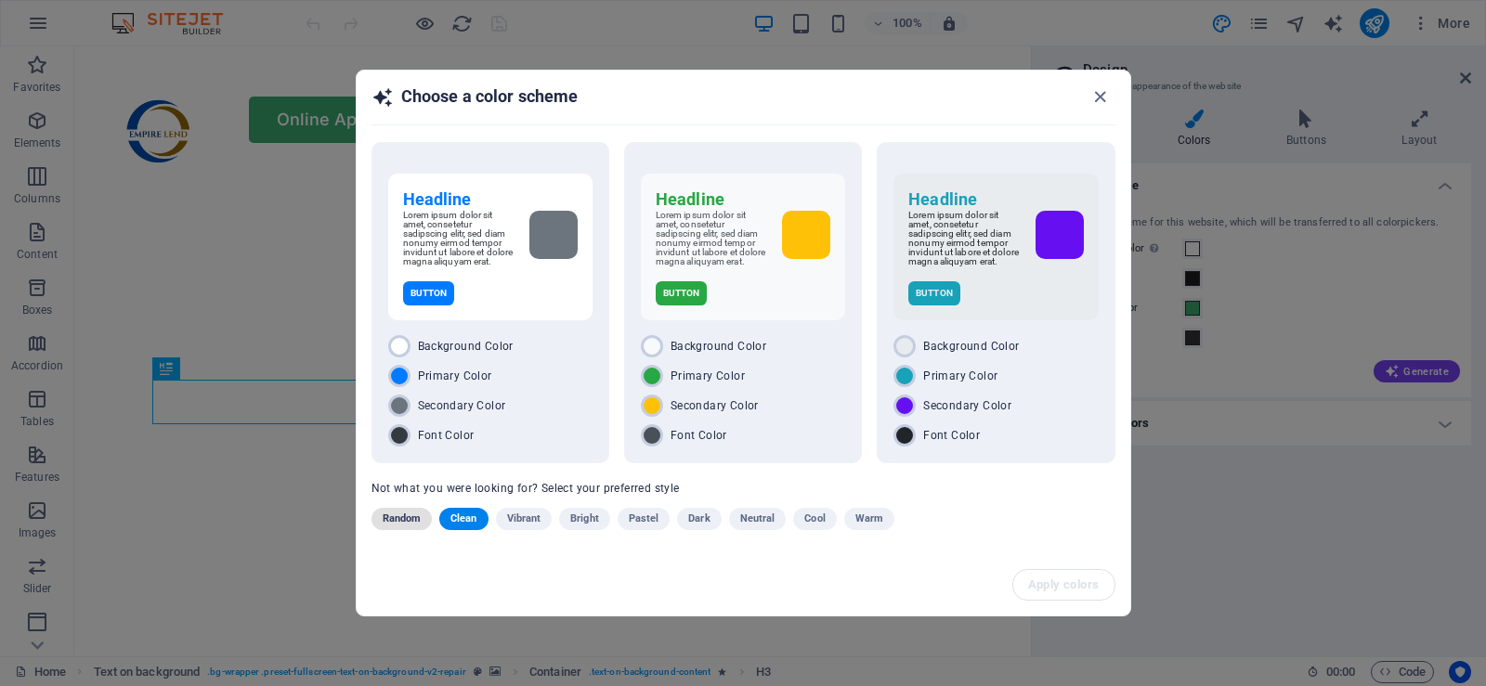
click at [420, 525] on span "Random" at bounding box center [402, 519] width 39 height 22
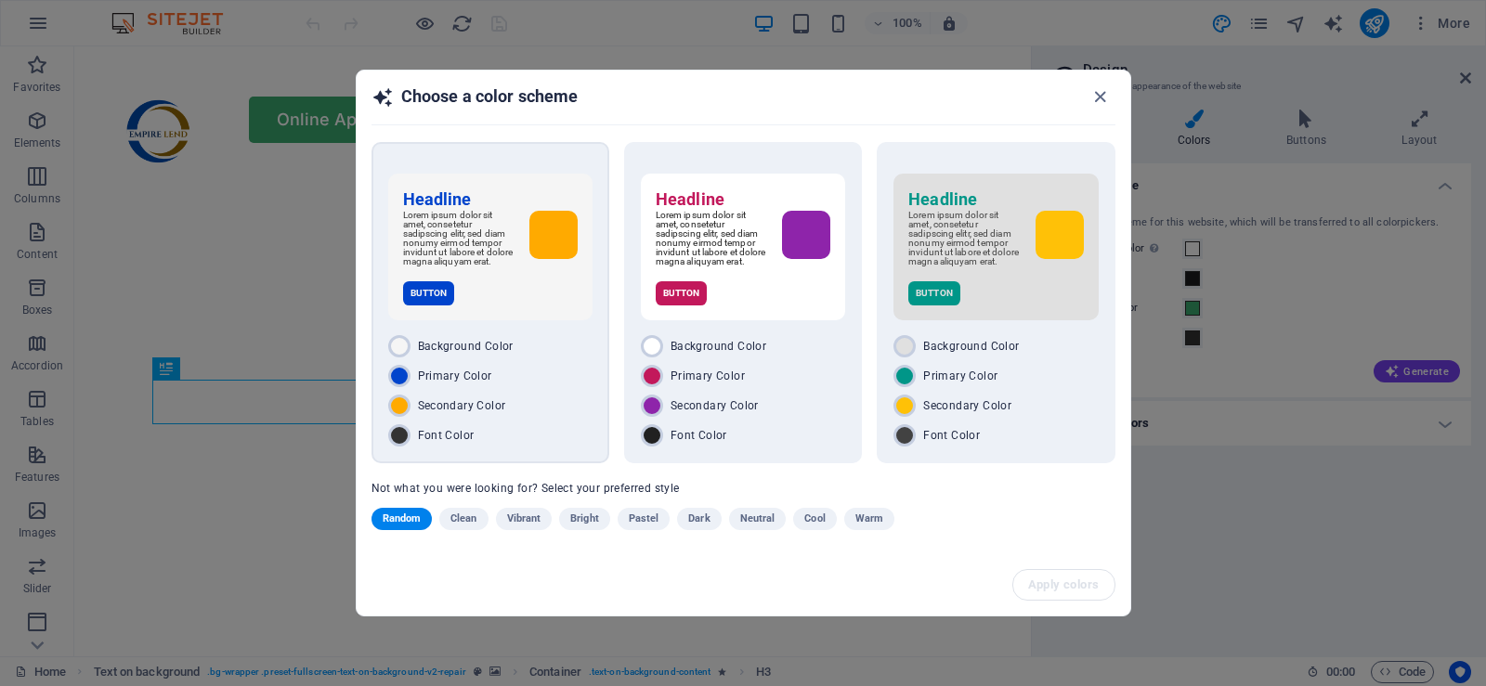
click at [498, 411] on span "Secondary Color" at bounding box center [462, 405] width 88 height 15
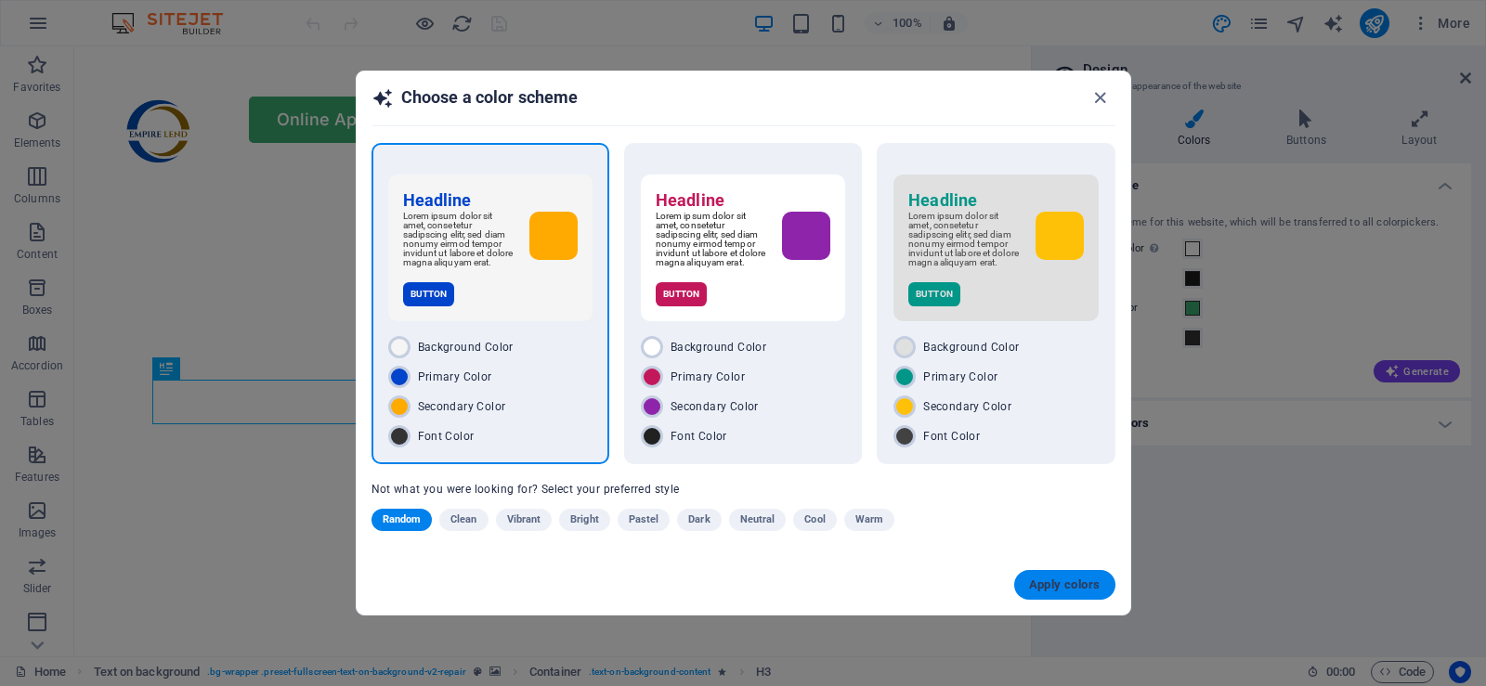
click at [1055, 590] on span "Apply colors" at bounding box center [1065, 585] width 72 height 15
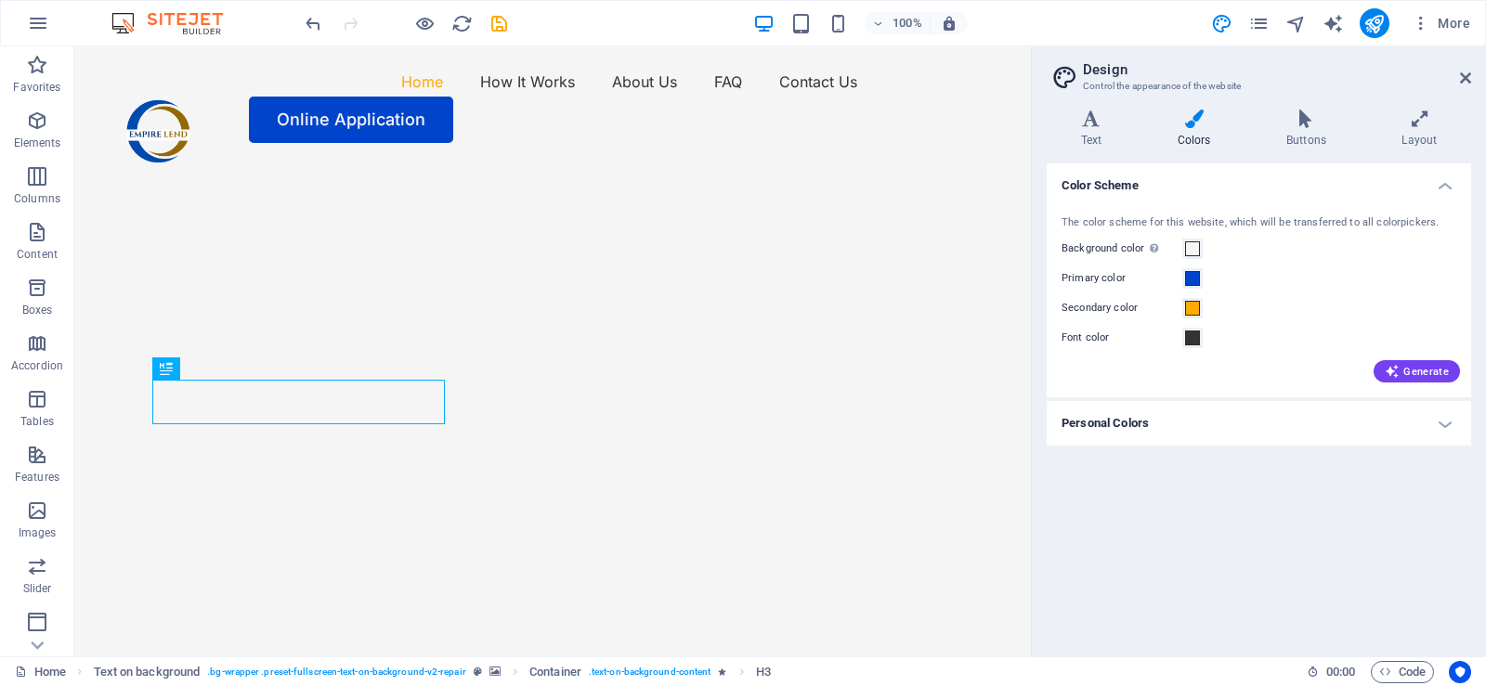
click at [1439, 425] on h4 "Personal Colors" at bounding box center [1259, 423] width 424 height 45
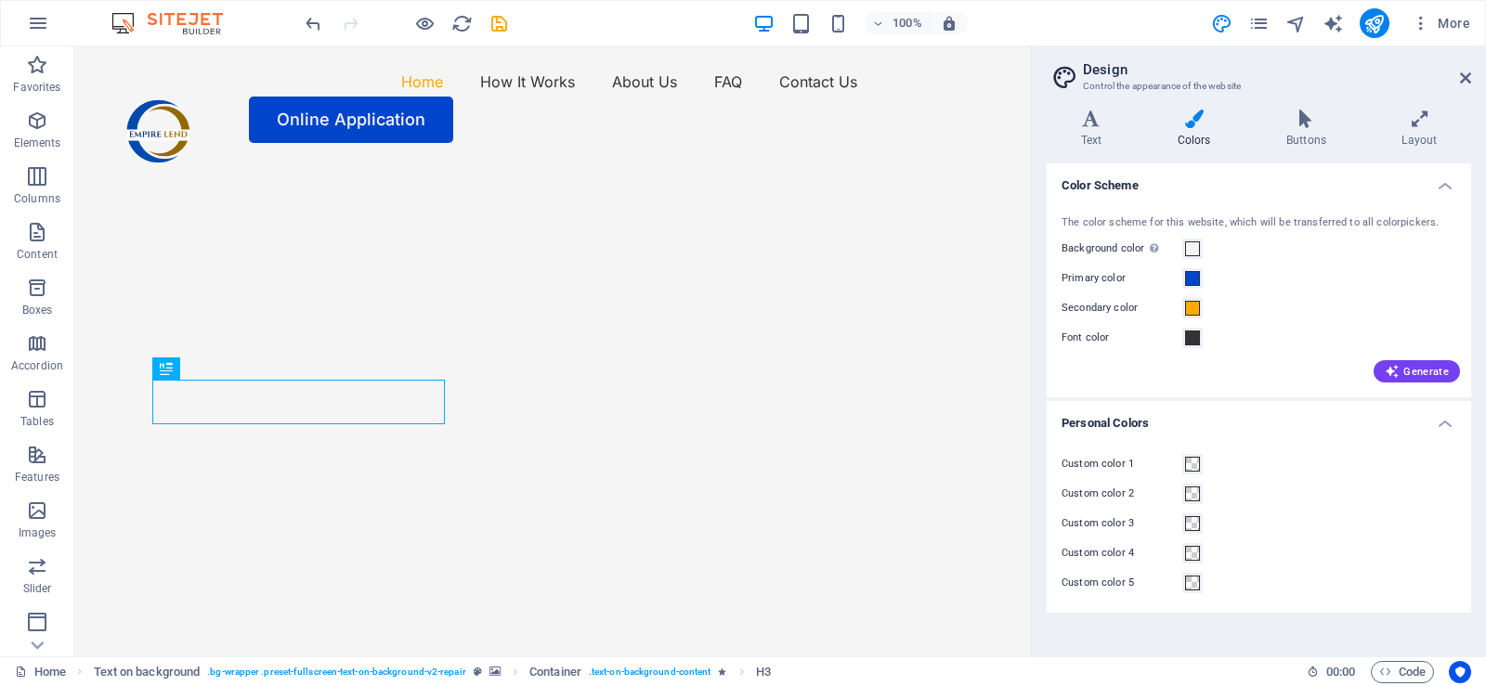
click at [1338, 463] on div "Custom color 1" at bounding box center [1259, 464] width 395 height 22
click at [1462, 76] on icon at bounding box center [1465, 78] width 11 height 15
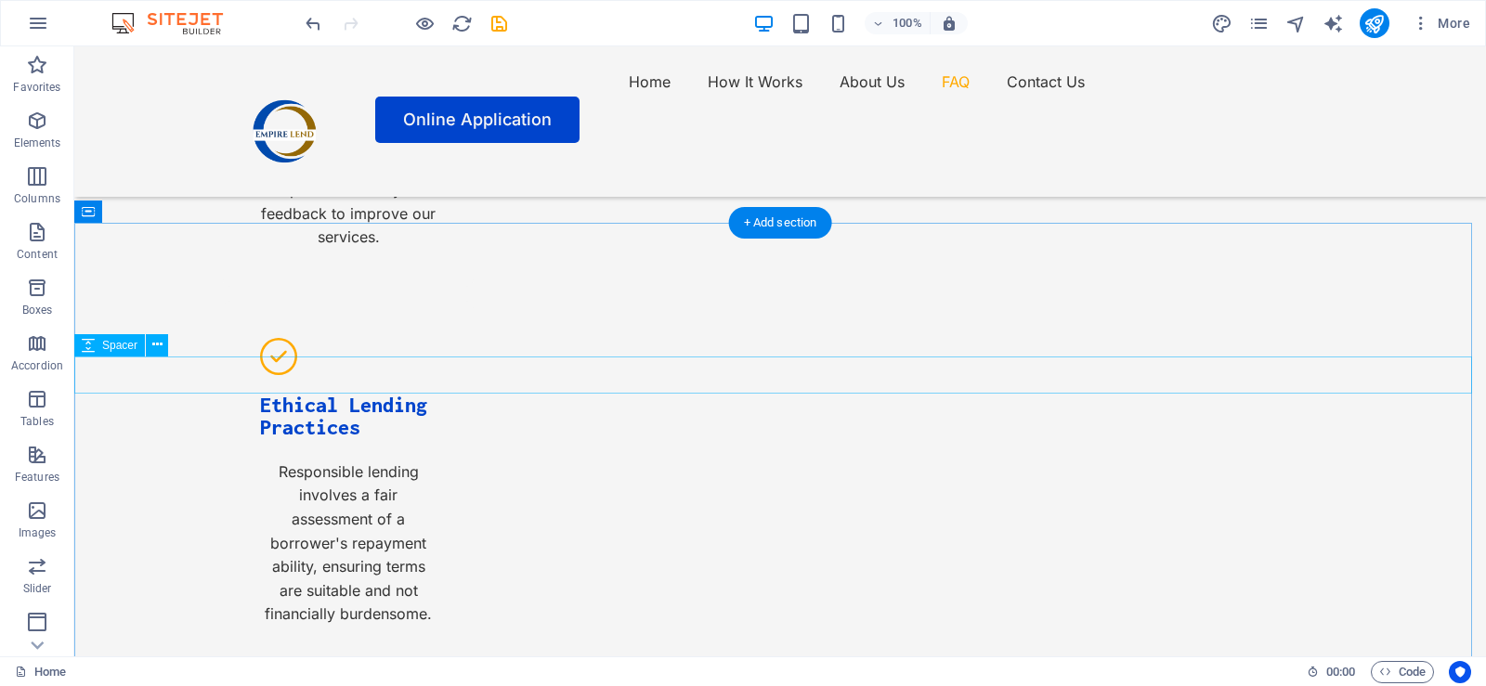
scroll to position [5598, 0]
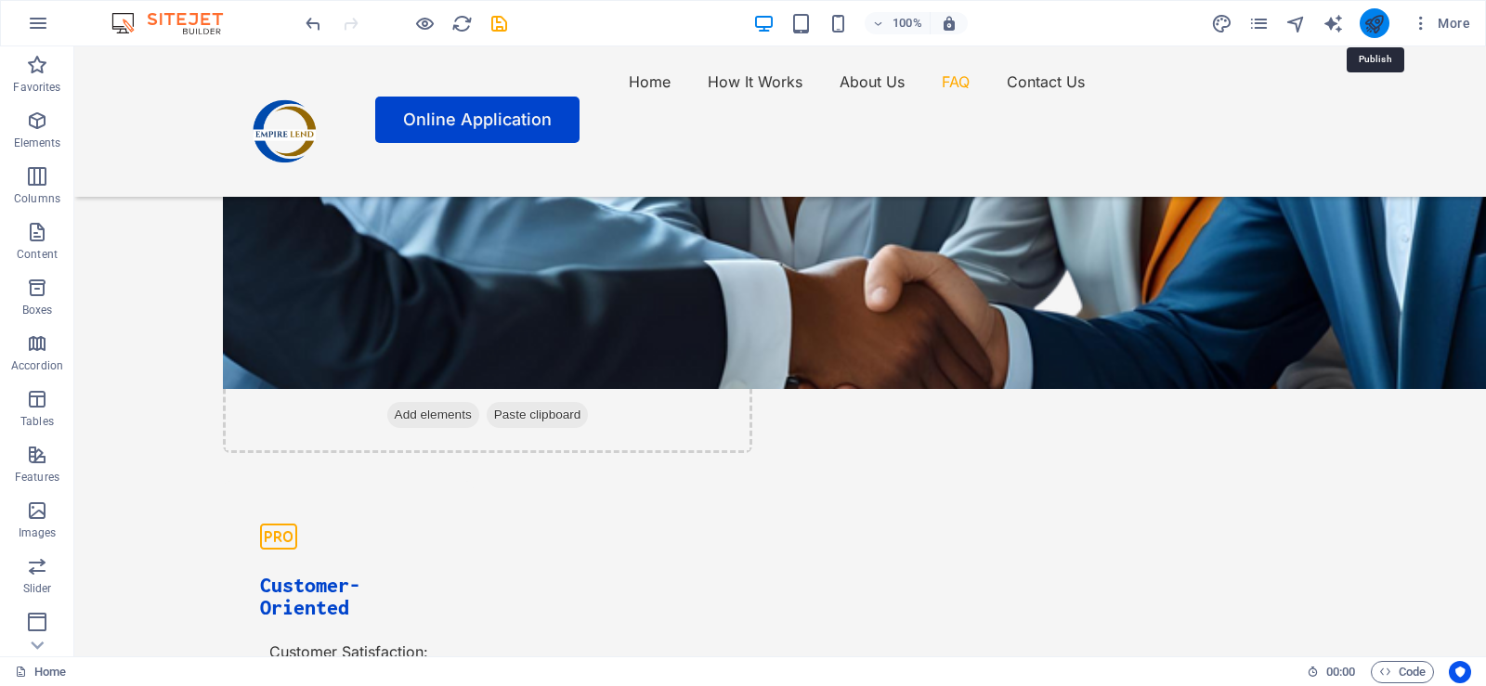
click at [1378, 25] on icon "publish" at bounding box center [1374, 23] width 21 height 21
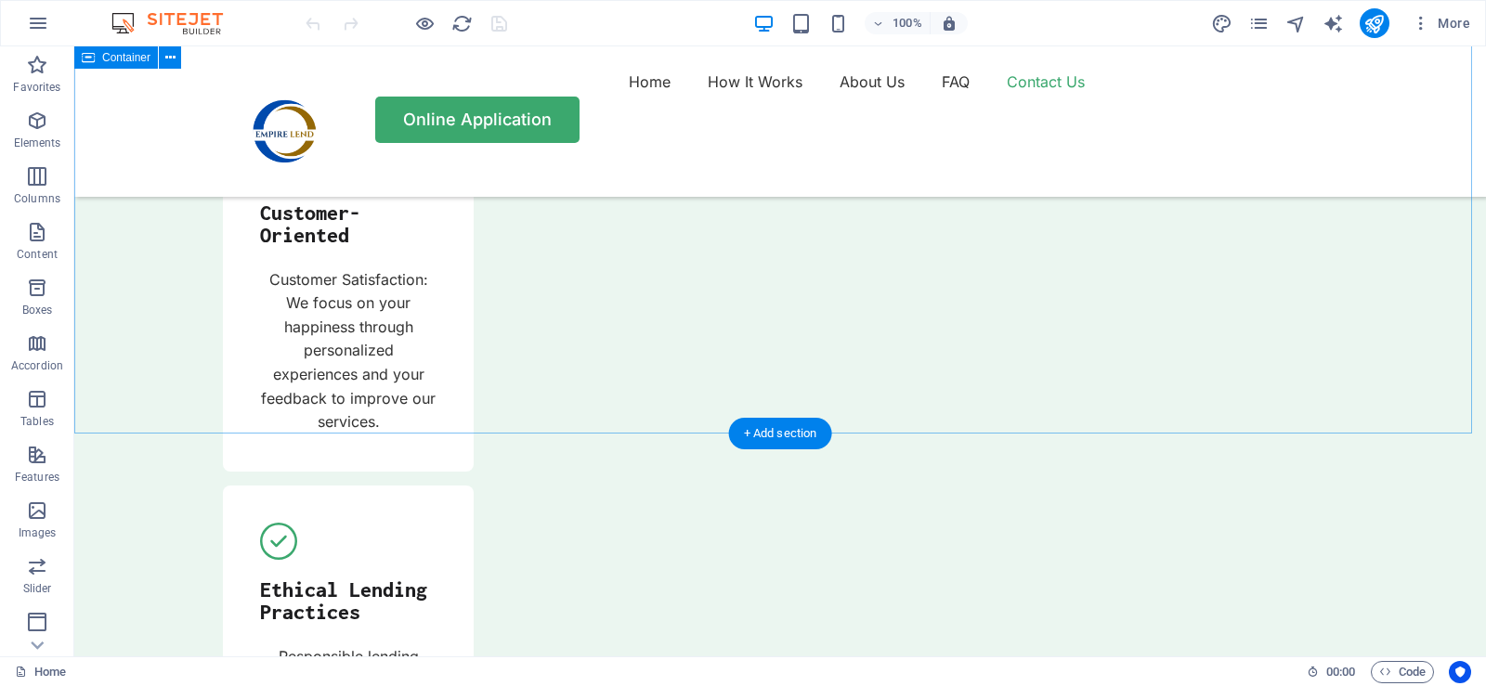
scroll to position [5970, 0]
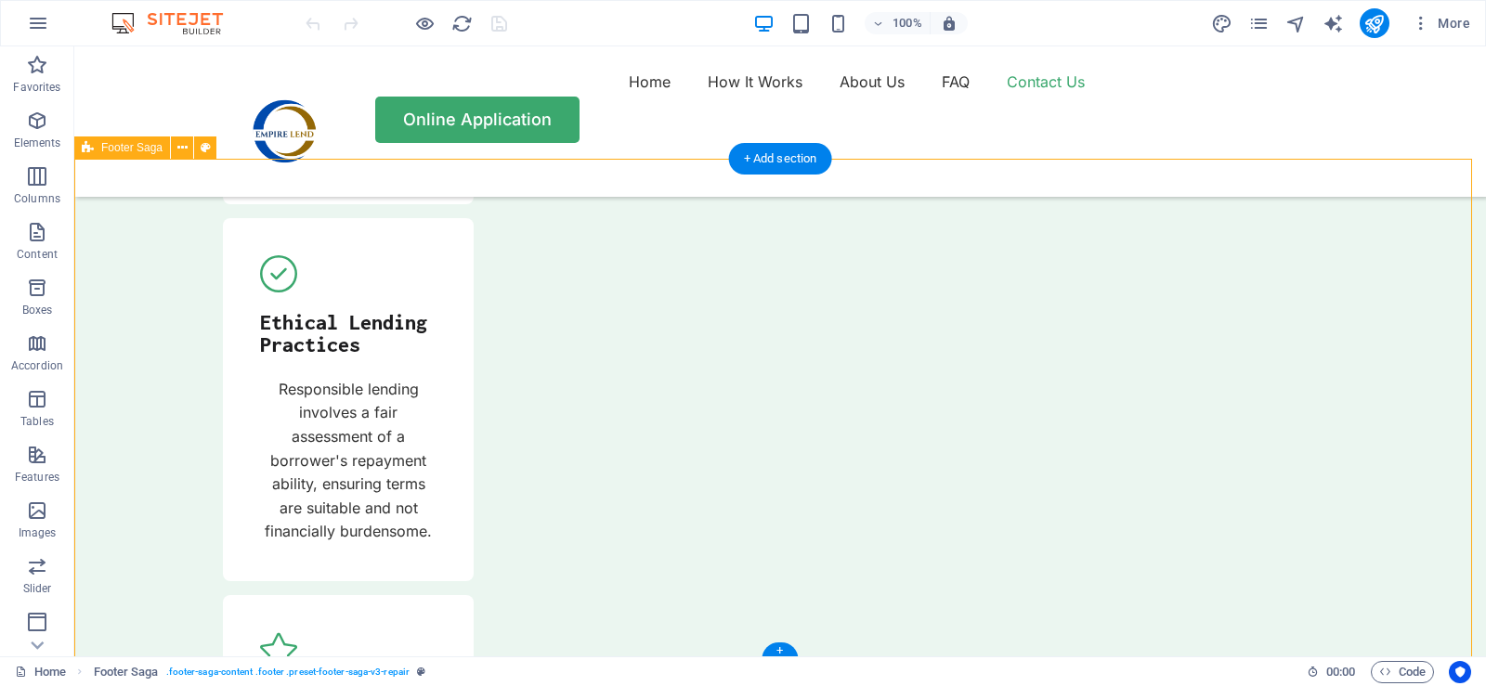
scroll to position [6248, 0]
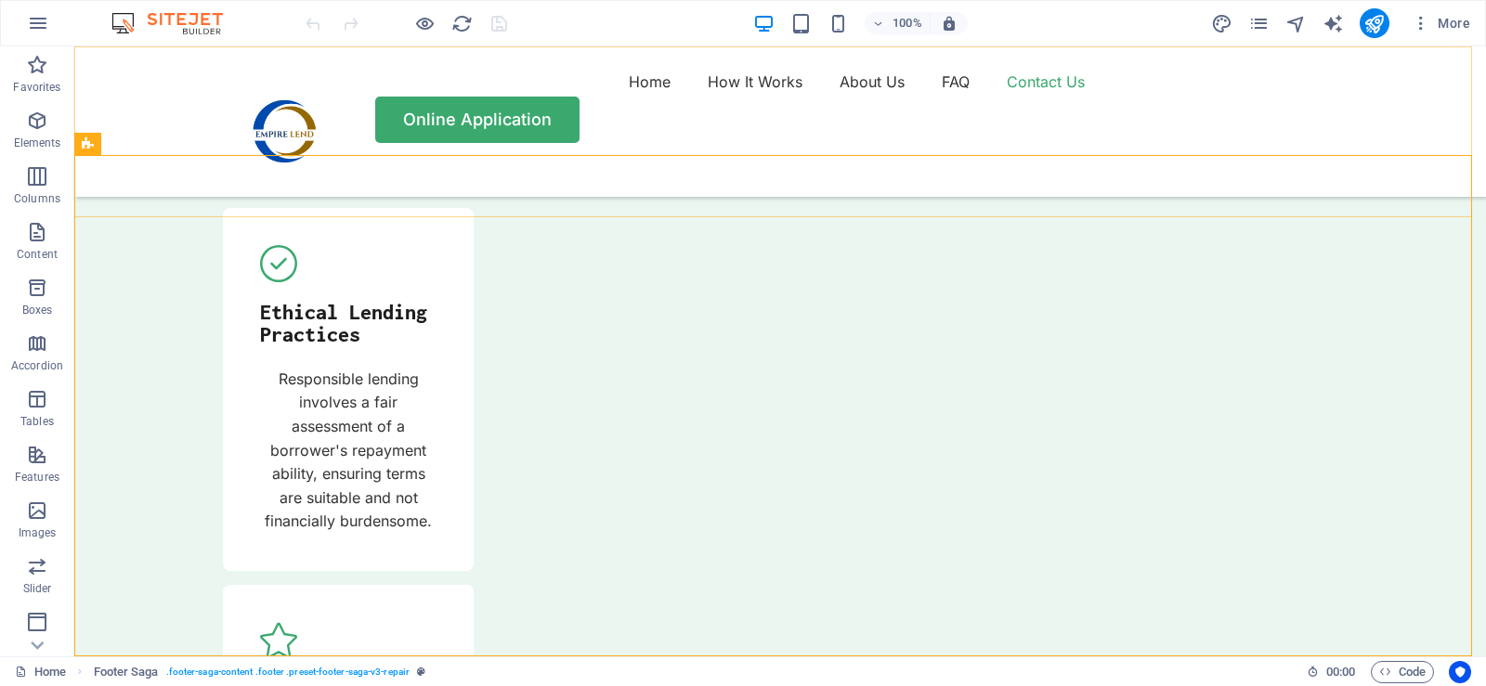
click at [152, 197] on div "Home How It Works About Us FAQ Contact Us Online Application" at bounding box center [780, 121] width 1412 height 150
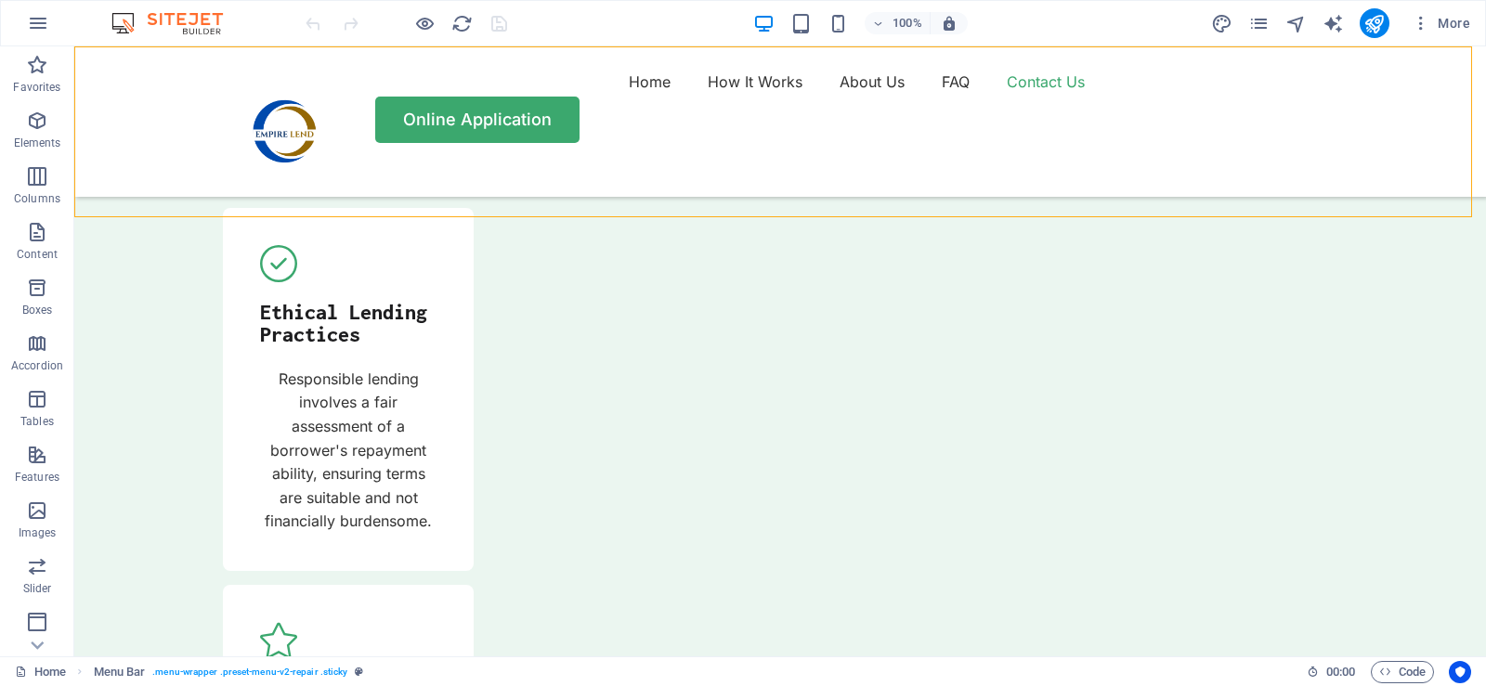
drag, startPoint x: 150, startPoint y: 216, endPoint x: 155, endPoint y: 262, distance: 45.8
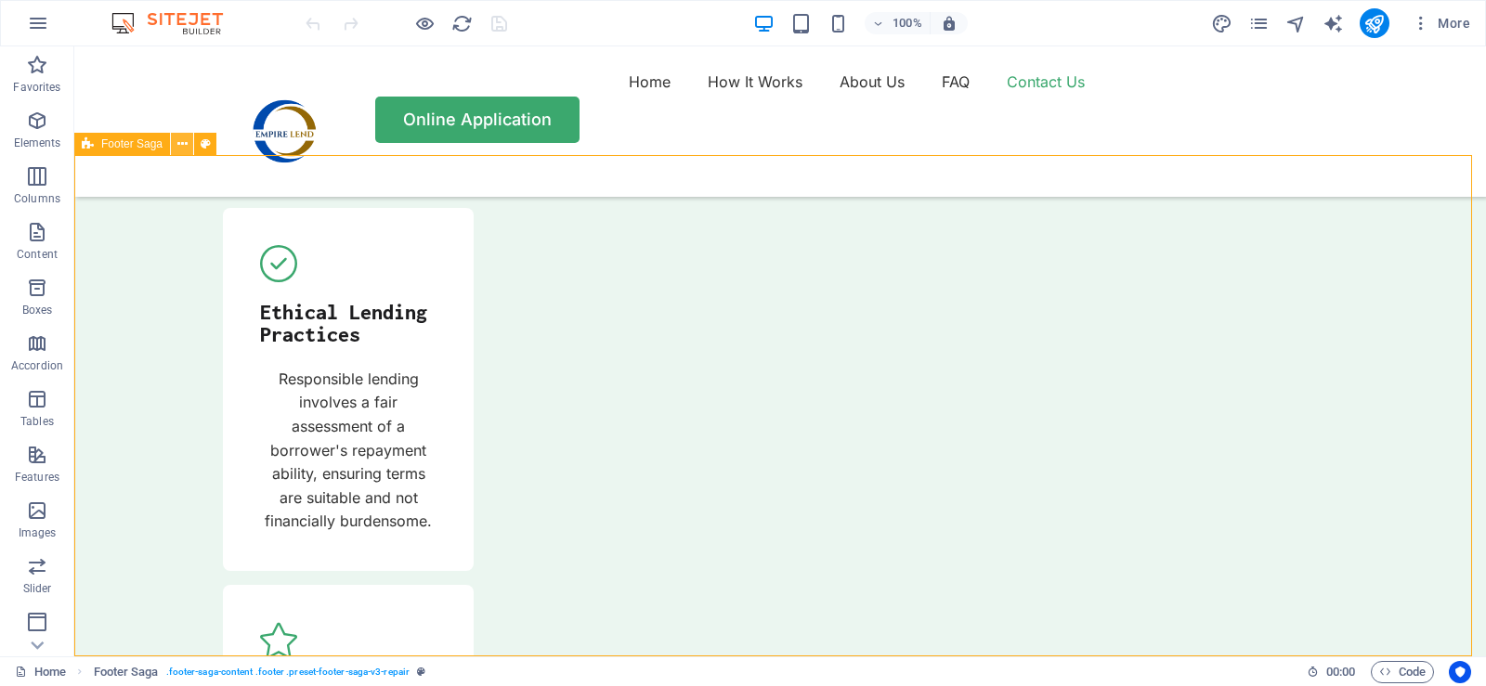
click at [185, 141] on icon at bounding box center [182, 145] width 10 height 20
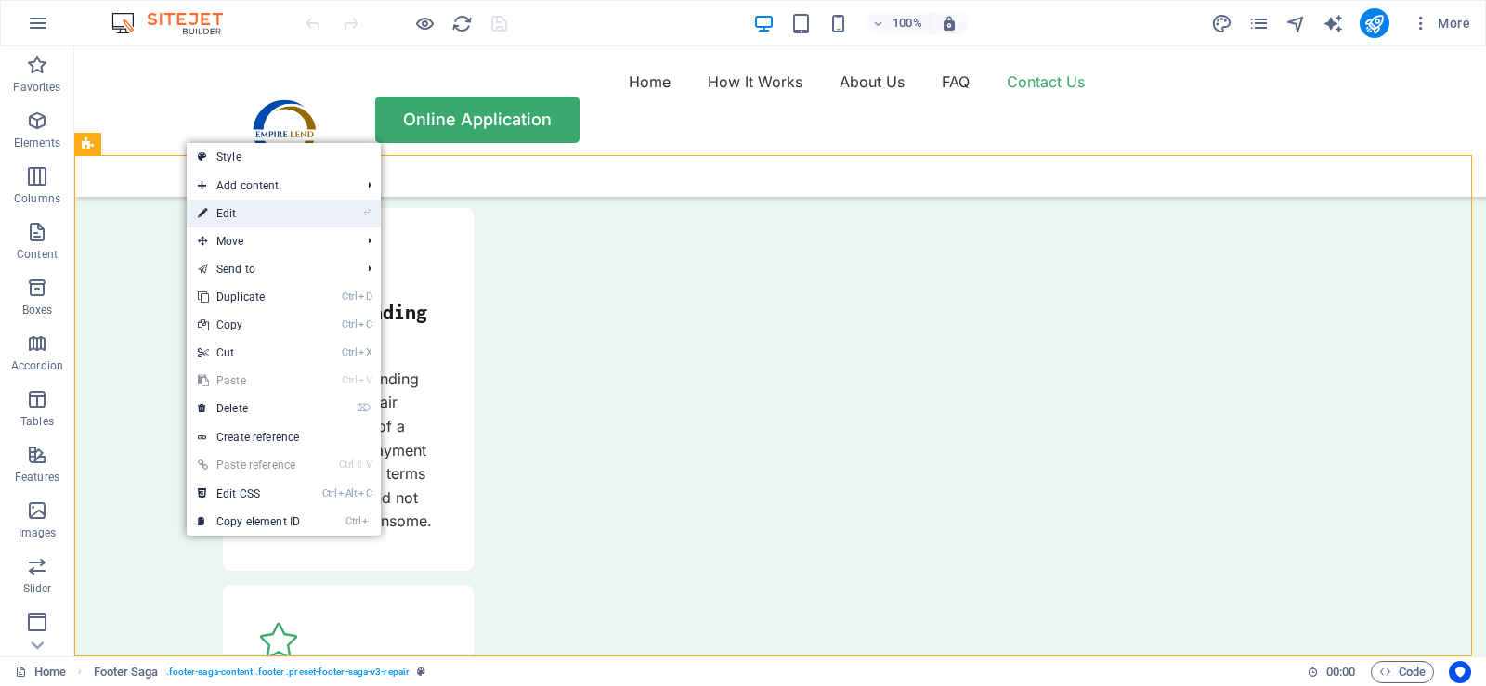
click at [228, 211] on link "⏎ Edit" at bounding box center [249, 214] width 124 height 28
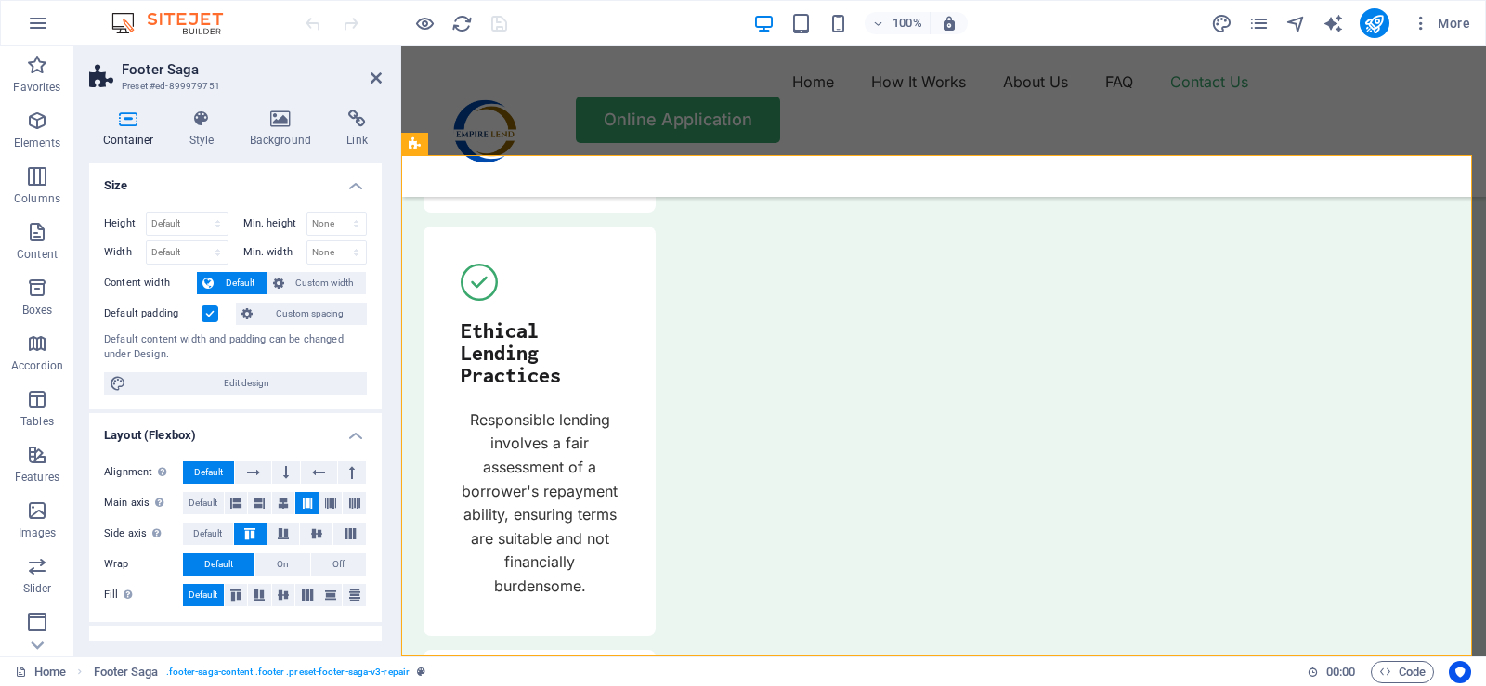
scroll to position [6384, 0]
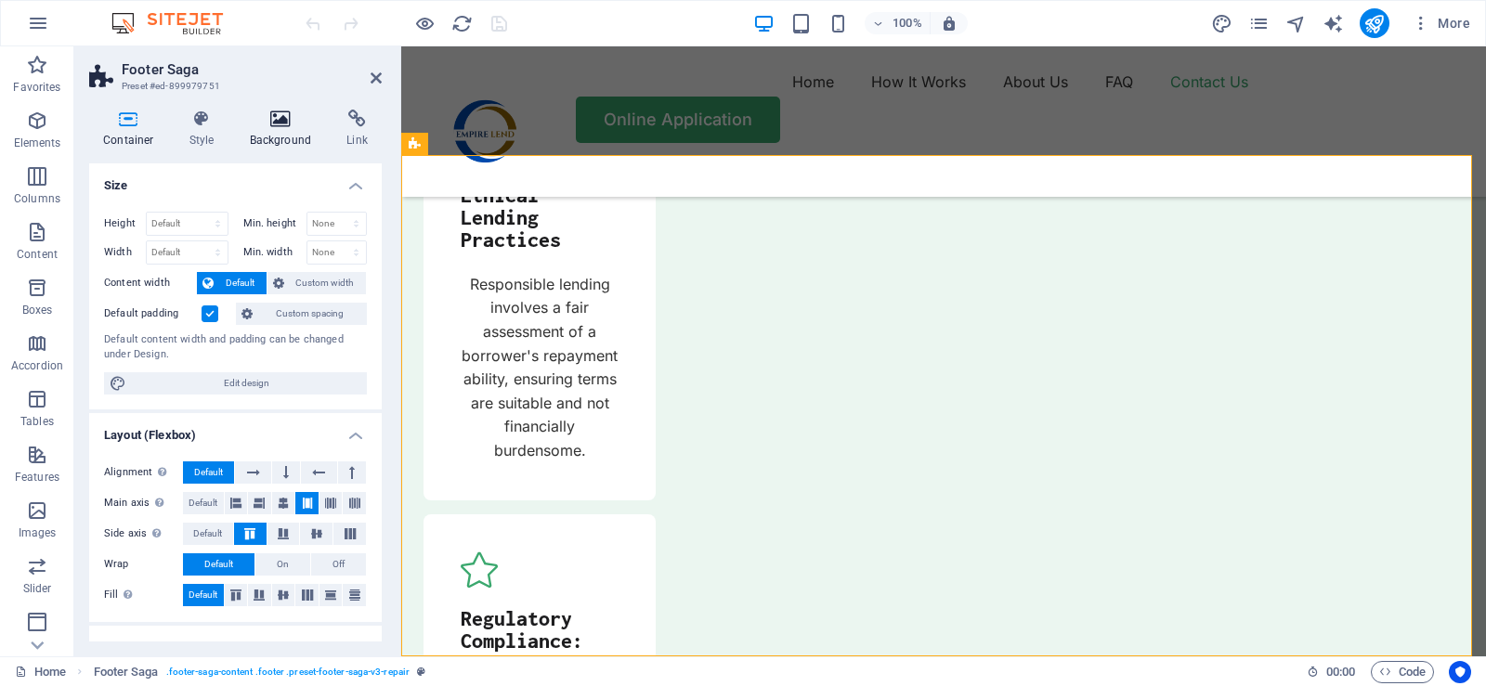
click at [270, 132] on h4 "Background" at bounding box center [285, 129] width 98 height 39
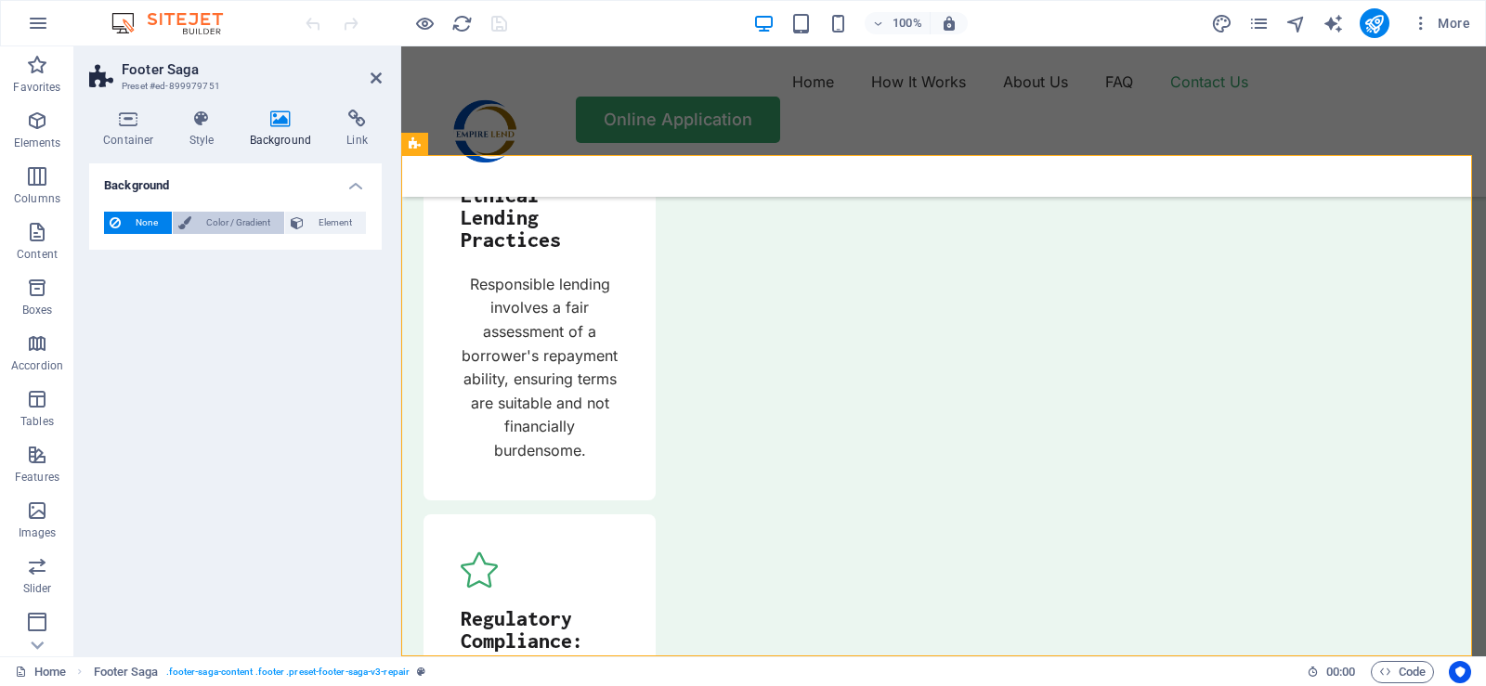
click at [197, 221] on span "Color / Gradient" at bounding box center [238, 223] width 82 height 22
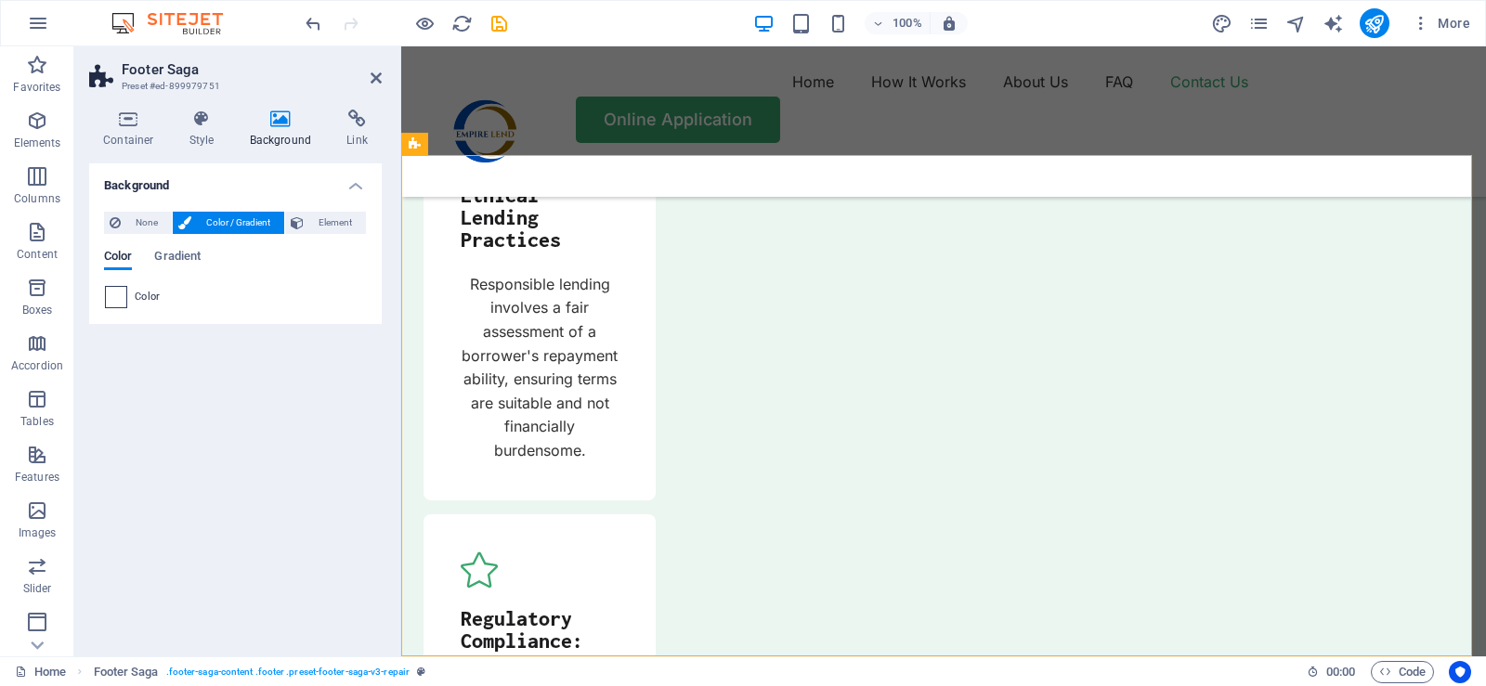
click at [119, 295] on span at bounding box center [116, 297] width 20 height 20
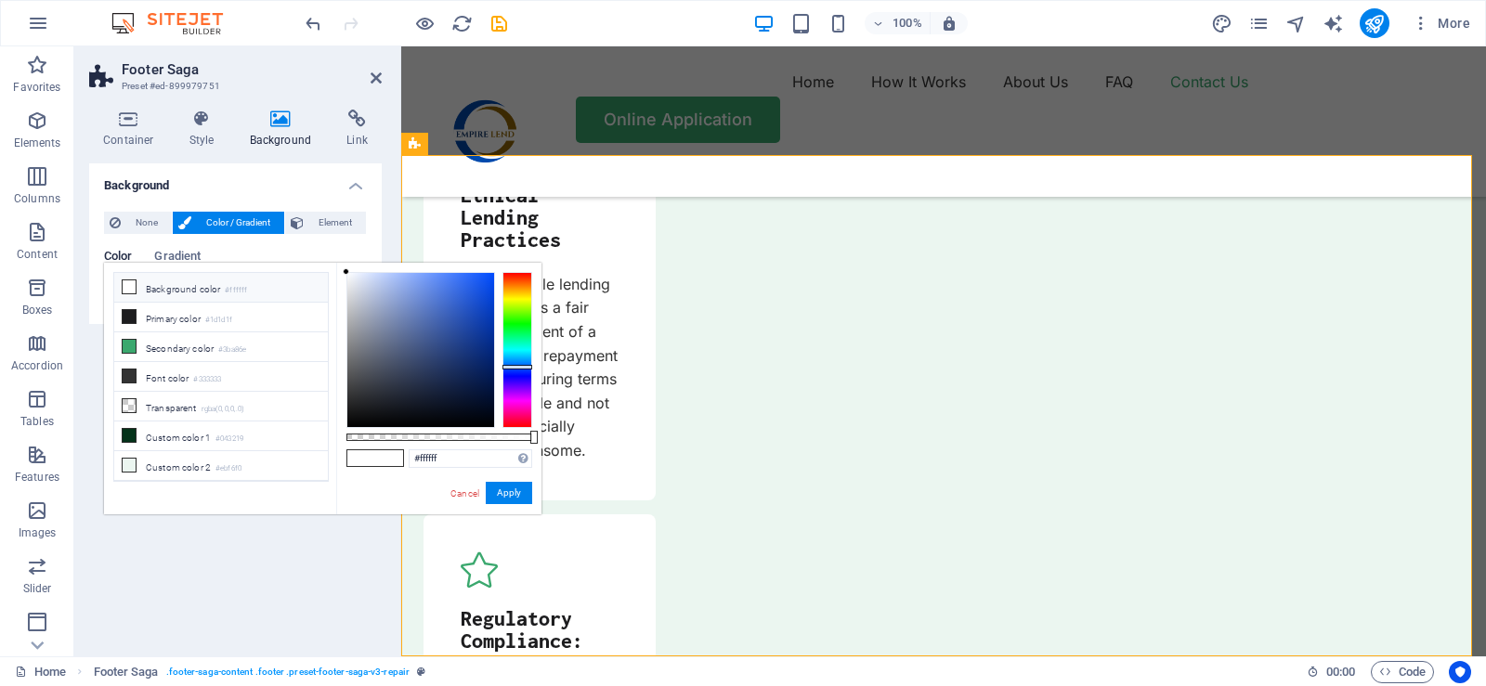
click at [518, 367] on div at bounding box center [518, 350] width 30 height 156
click at [518, 373] on div at bounding box center [518, 350] width 30 height 156
type input "#1923ea"
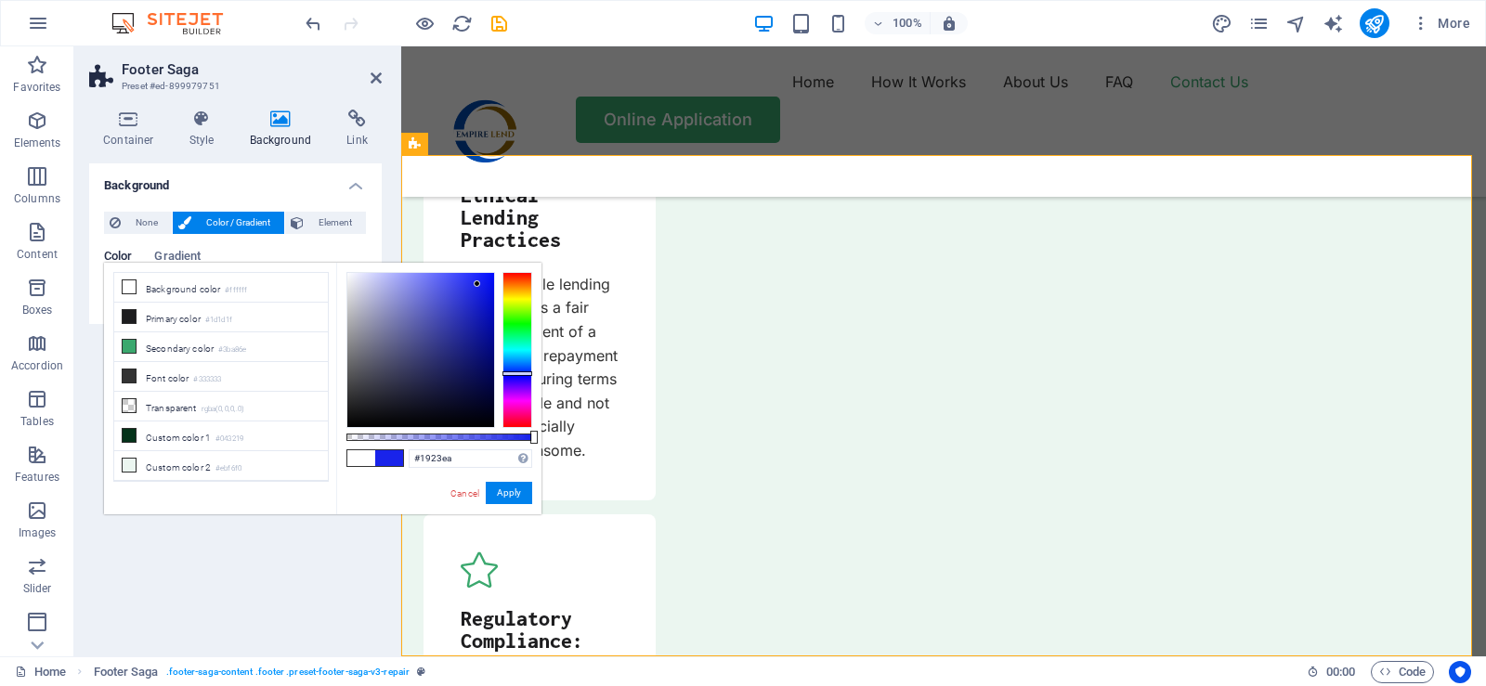
click at [477, 284] on div at bounding box center [420, 350] width 147 height 154
click at [510, 490] on button "Apply" at bounding box center [509, 493] width 46 height 22
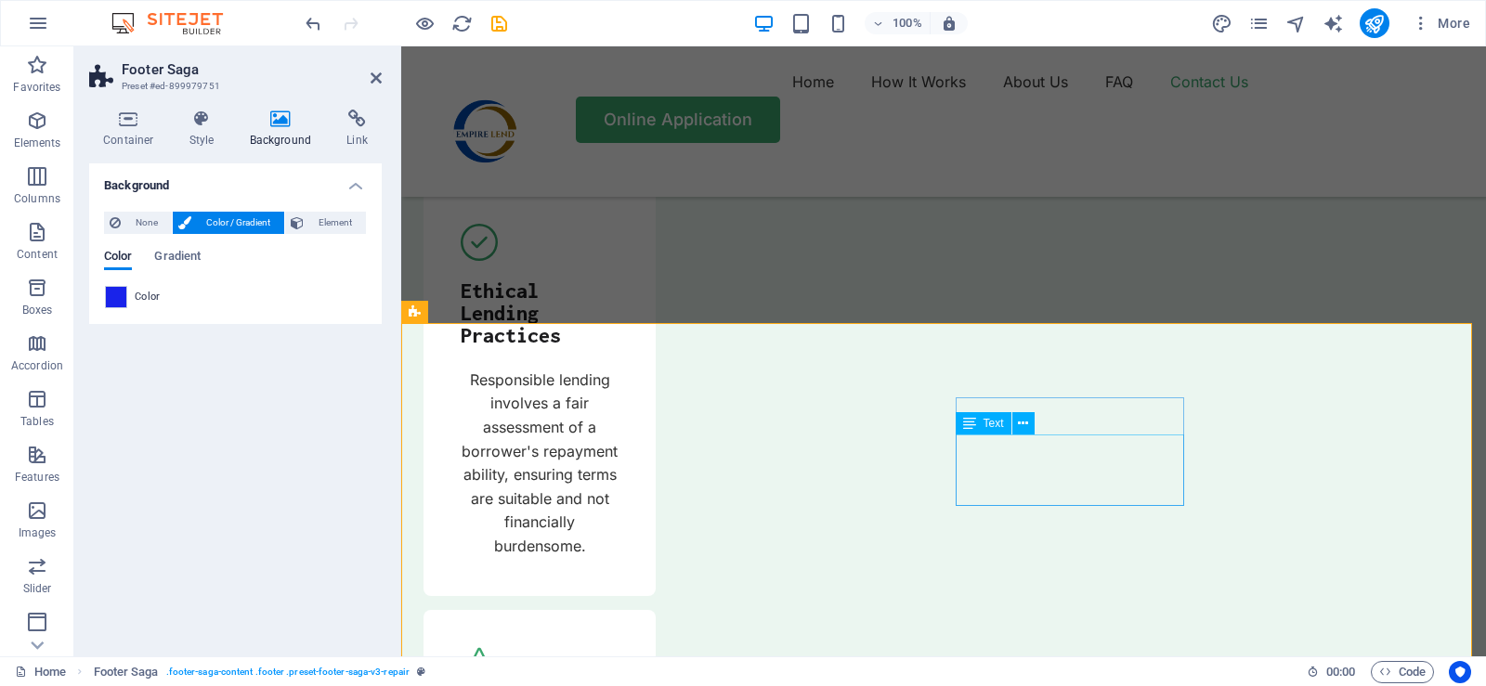
scroll to position [6198, 0]
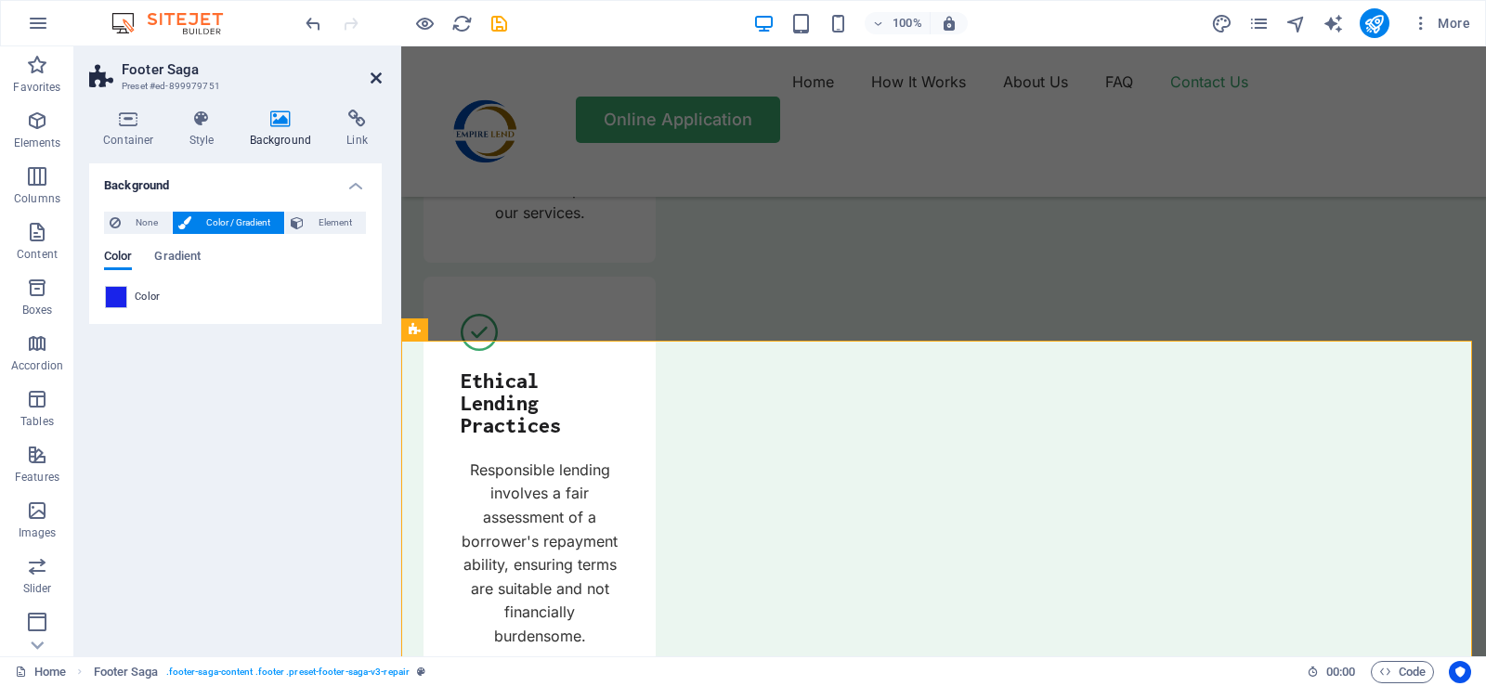
click at [373, 71] on icon at bounding box center [376, 78] width 11 height 15
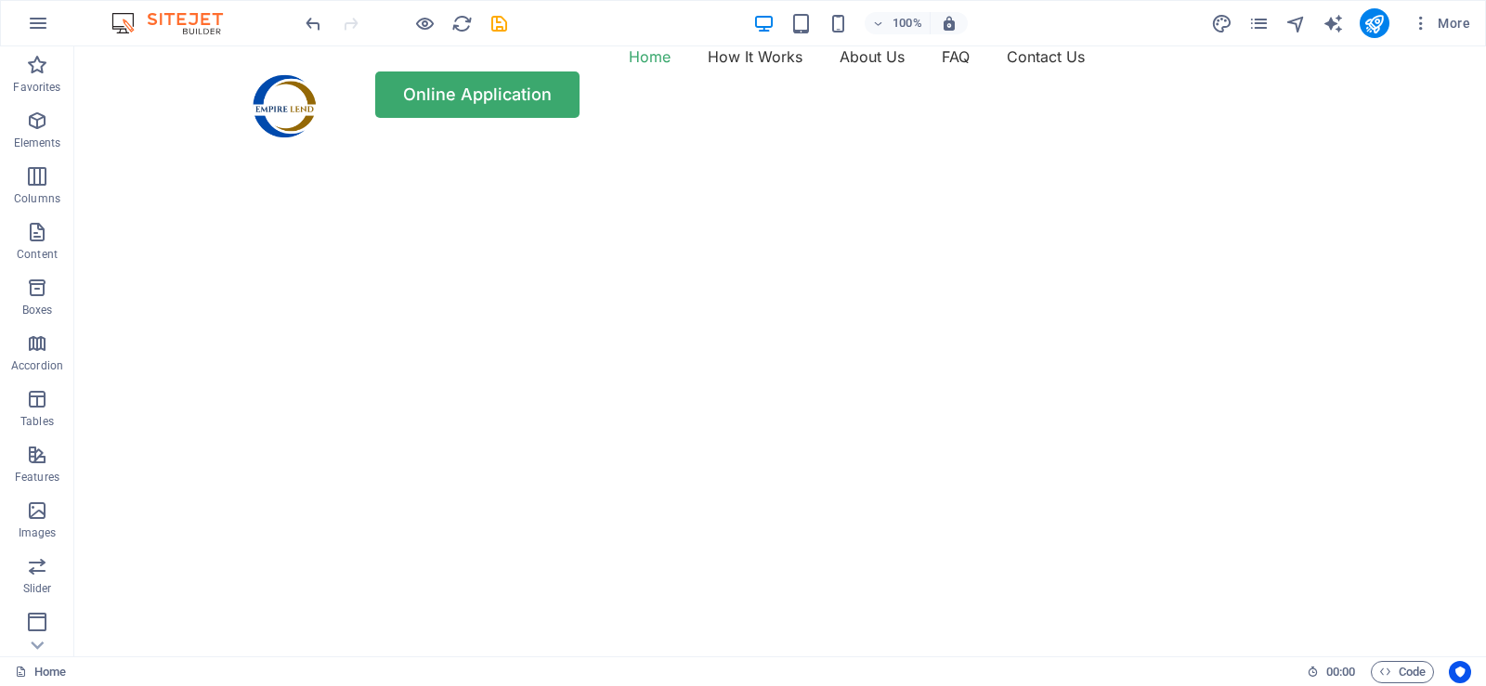
scroll to position [0, 0]
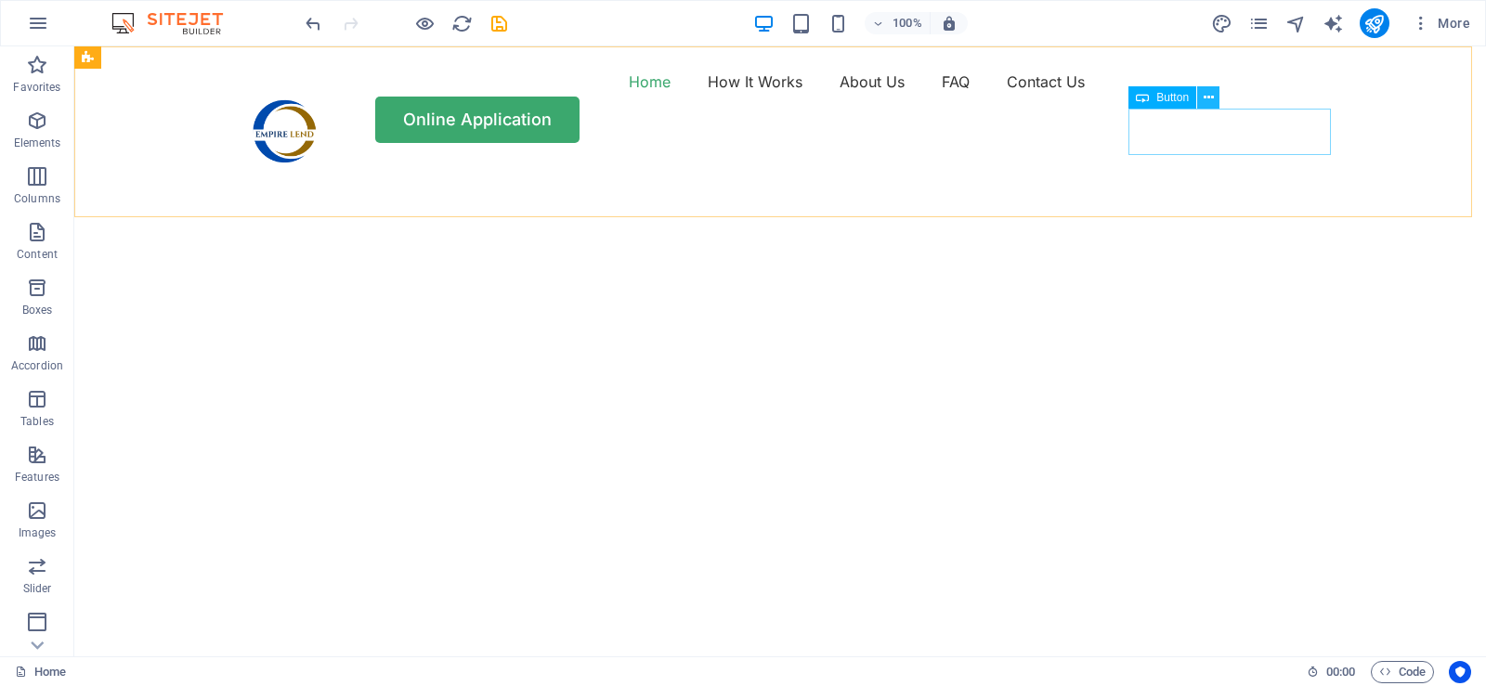
click at [1210, 96] on icon at bounding box center [1209, 98] width 10 height 20
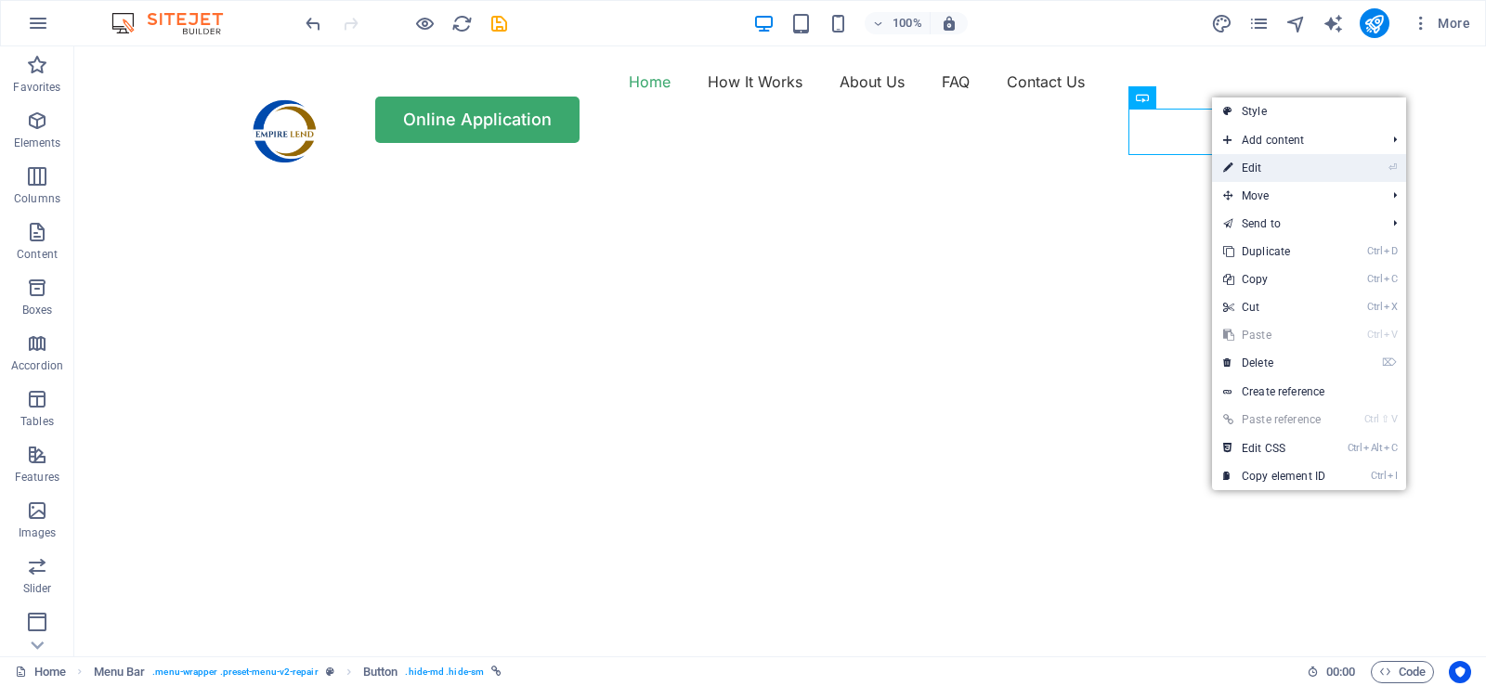
click at [1255, 165] on link "⏎ Edit" at bounding box center [1274, 168] width 124 height 28
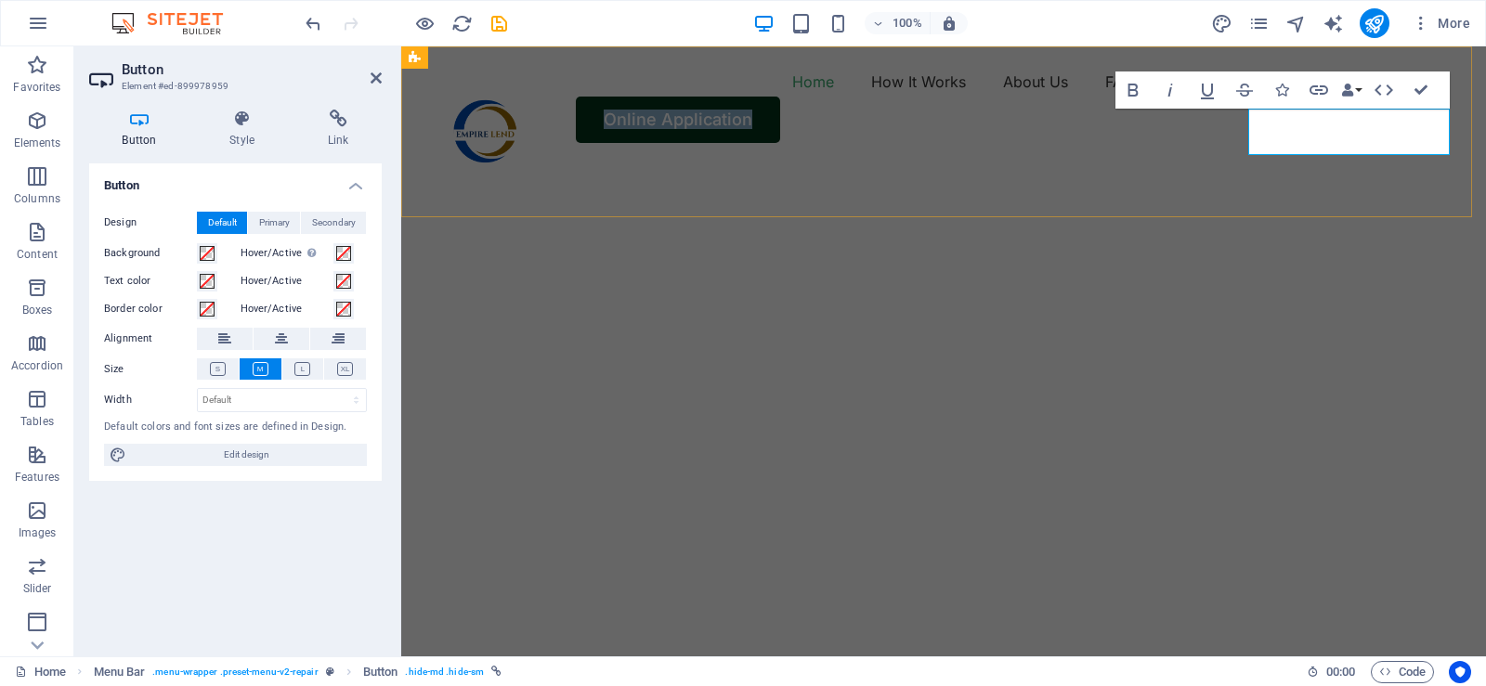
click at [780, 143] on link "Online Application" at bounding box center [678, 120] width 204 height 46
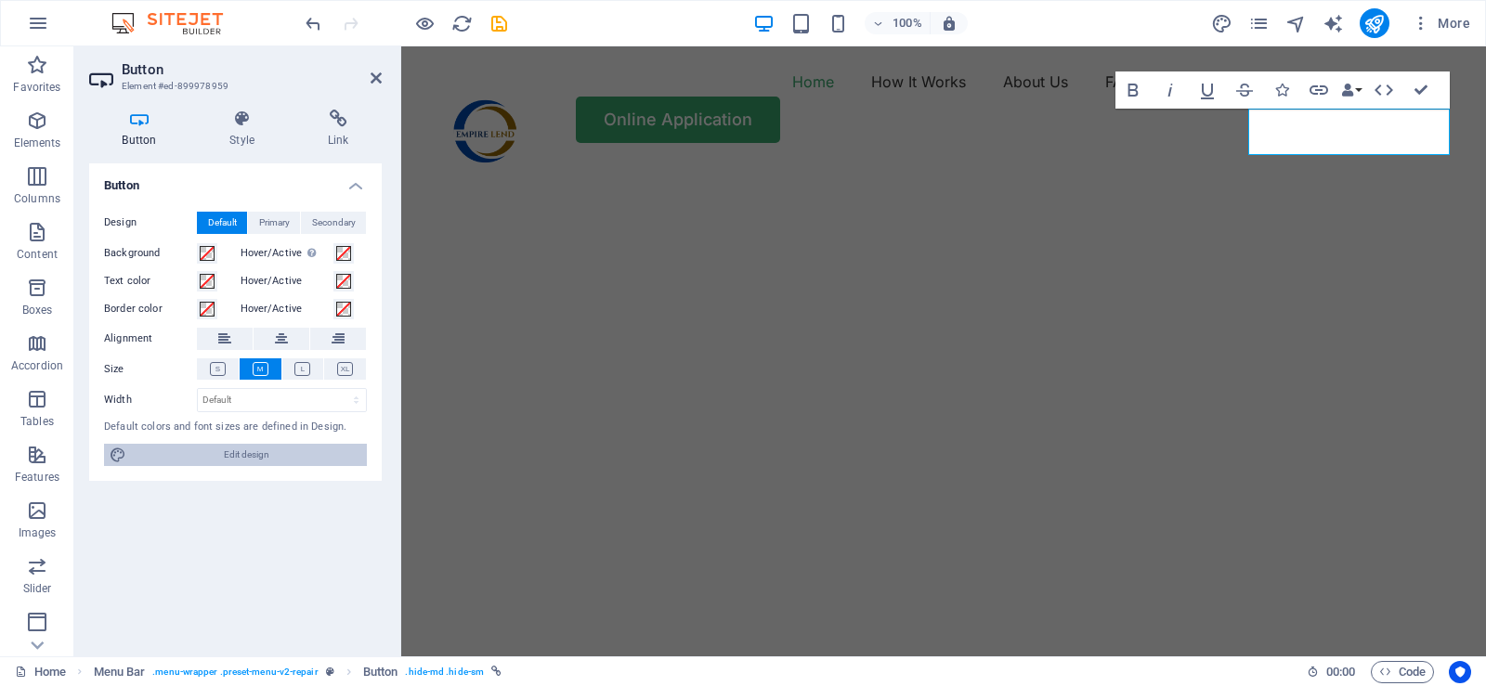
click at [255, 456] on span "Edit design" at bounding box center [246, 455] width 229 height 22
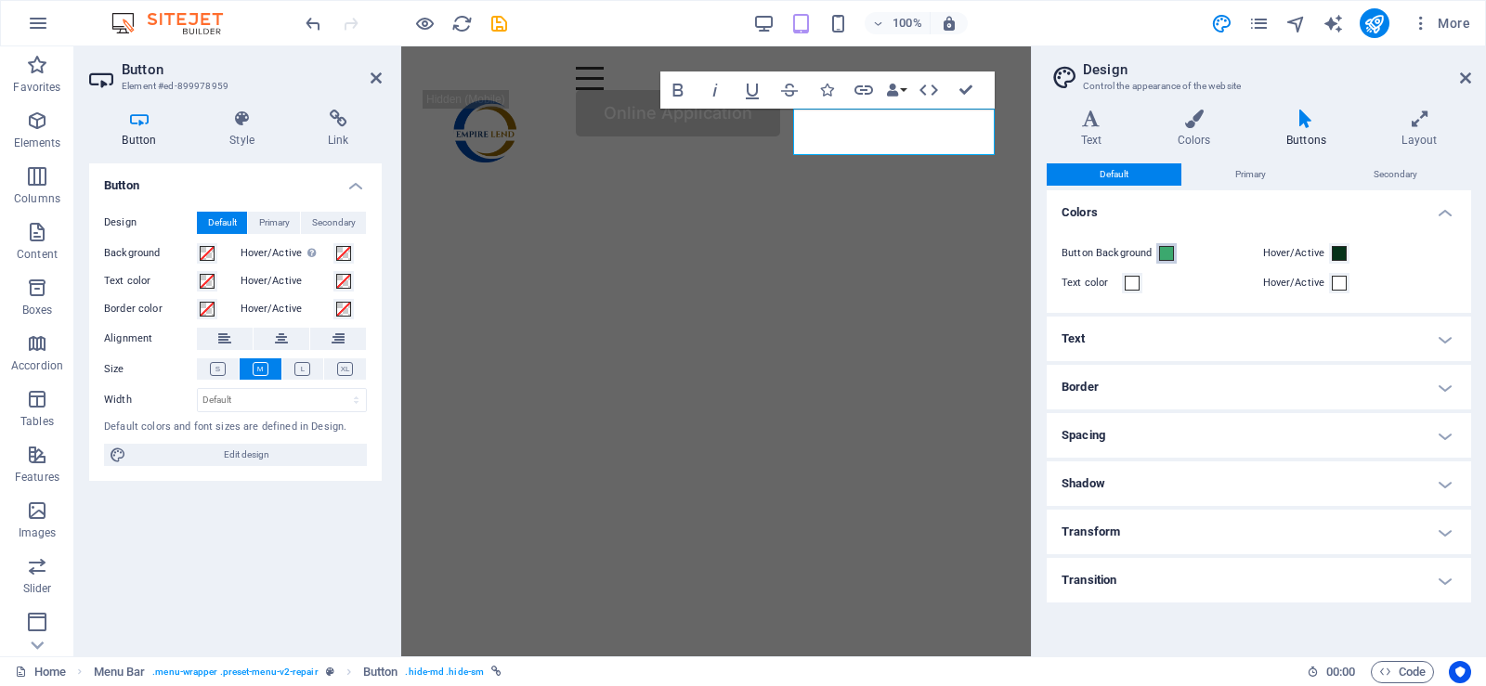
click at [1169, 254] on span at bounding box center [1166, 253] width 15 height 15
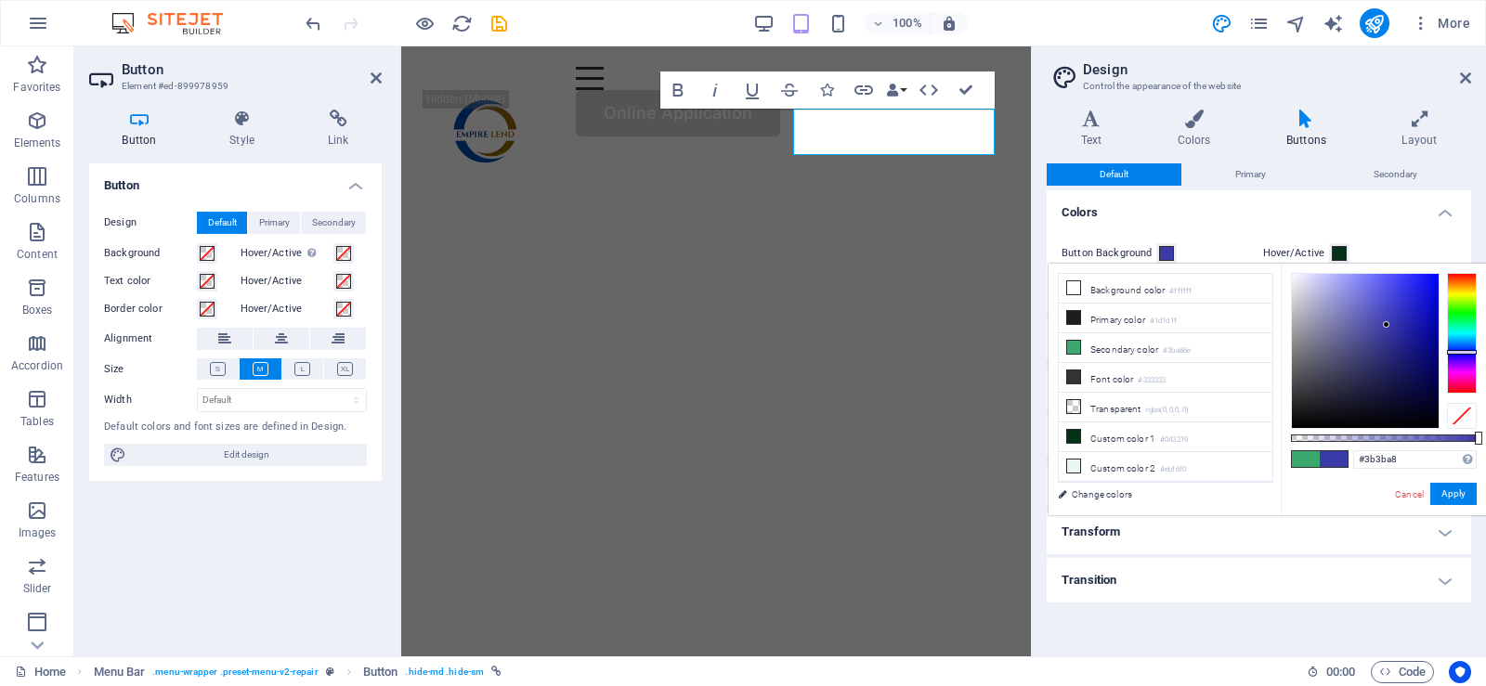
click at [1458, 352] on div at bounding box center [1462, 333] width 30 height 121
click at [1463, 343] on div at bounding box center [1462, 333] width 30 height 121
click at [1465, 354] on div at bounding box center [1462, 333] width 30 height 121
click at [1465, 347] on div at bounding box center [1462, 333] width 30 height 121
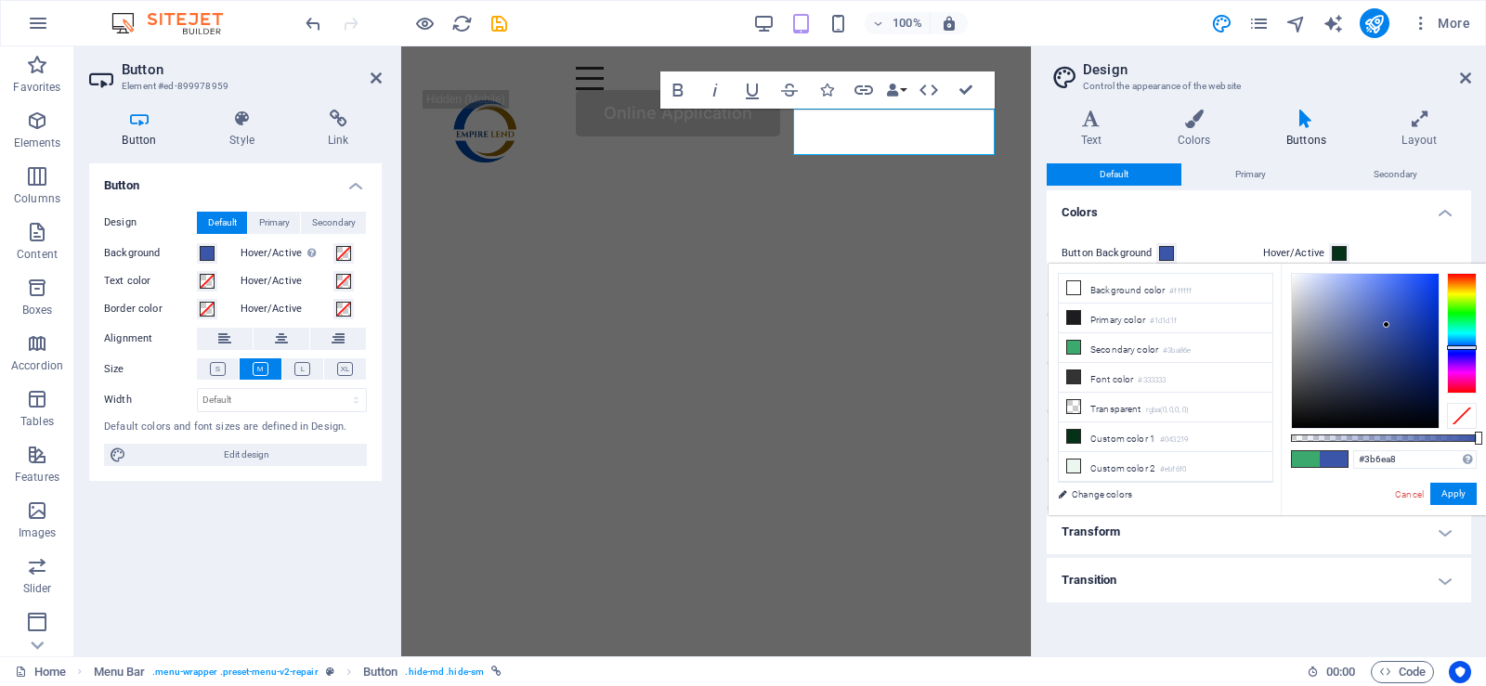
click at [1467, 343] on div at bounding box center [1462, 333] width 30 height 121
click at [1465, 357] on div at bounding box center [1462, 333] width 30 height 121
click at [1465, 348] on div at bounding box center [1462, 333] width 30 height 121
click at [1464, 352] on div at bounding box center [1462, 333] width 30 height 121
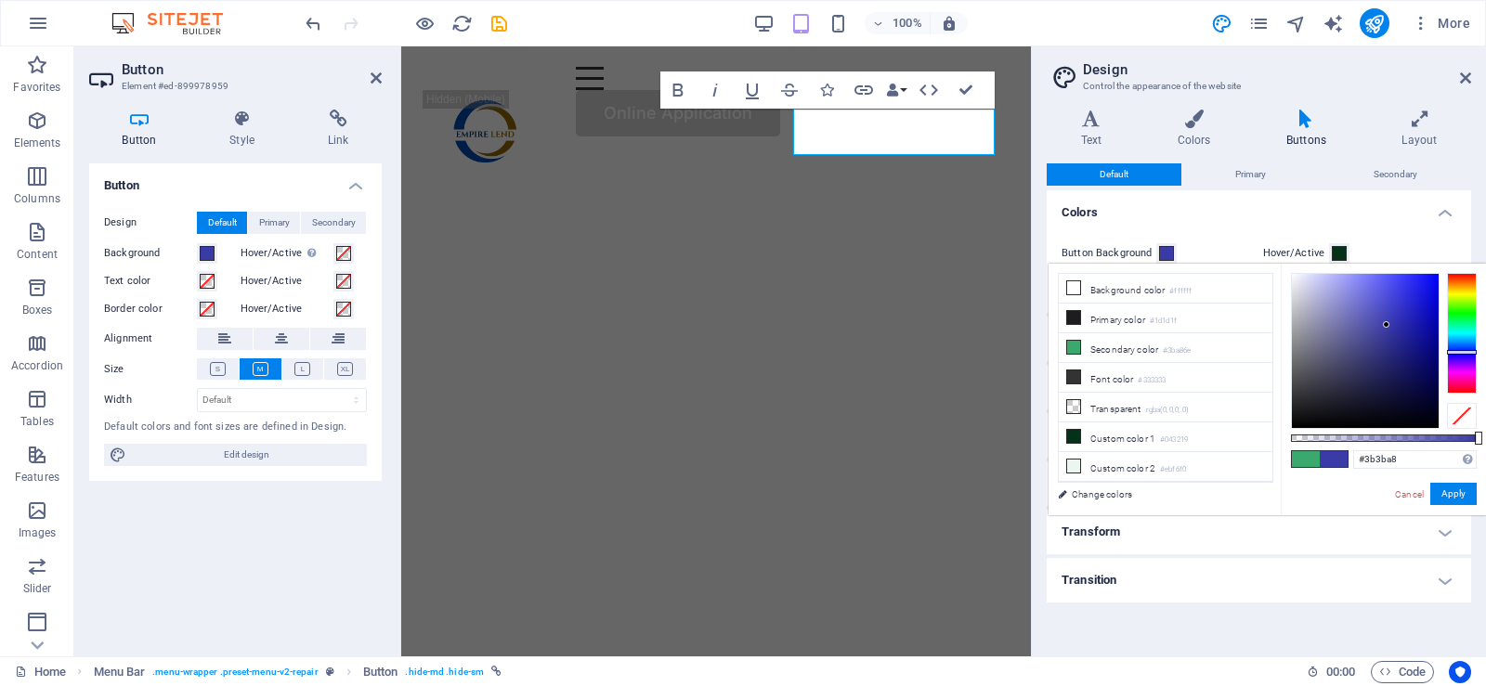
click at [1161, 252] on span at bounding box center [1166, 253] width 15 height 15
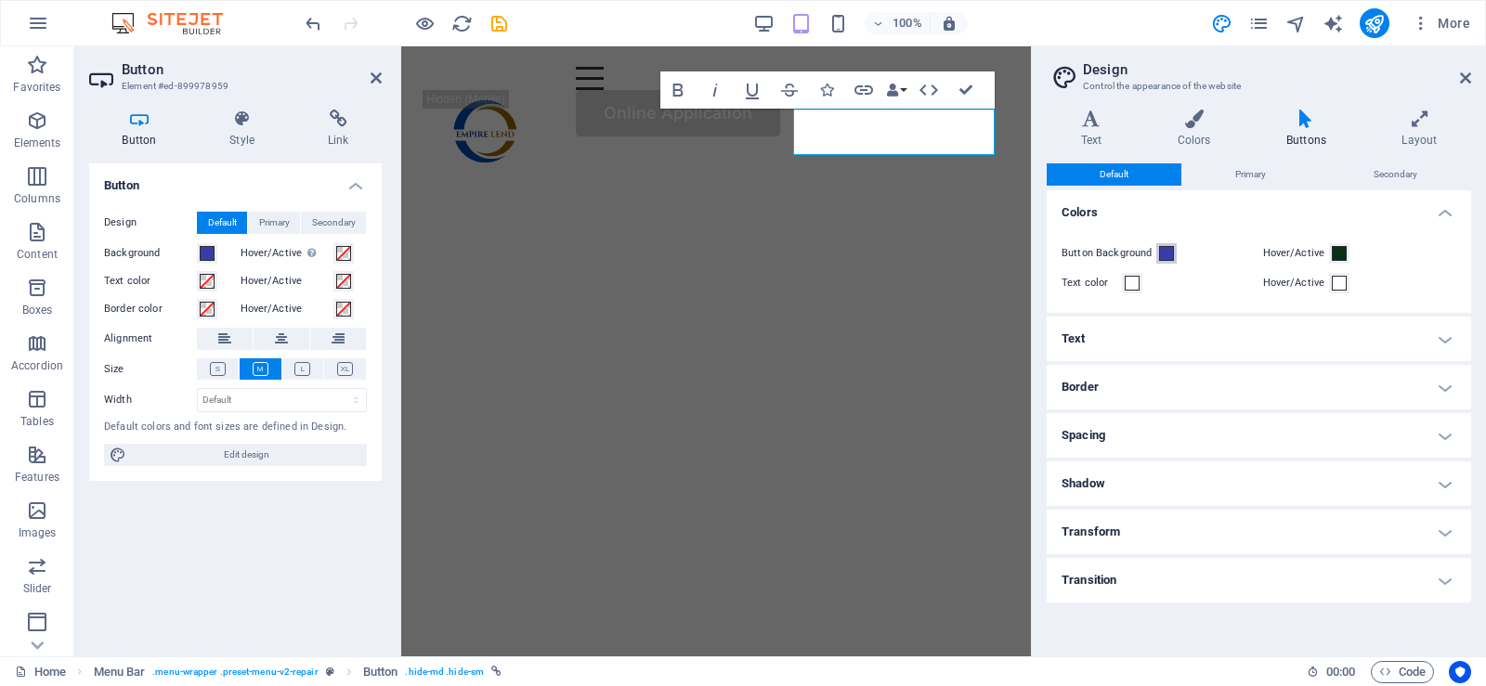
click at [1161, 252] on span at bounding box center [1166, 253] width 15 height 15
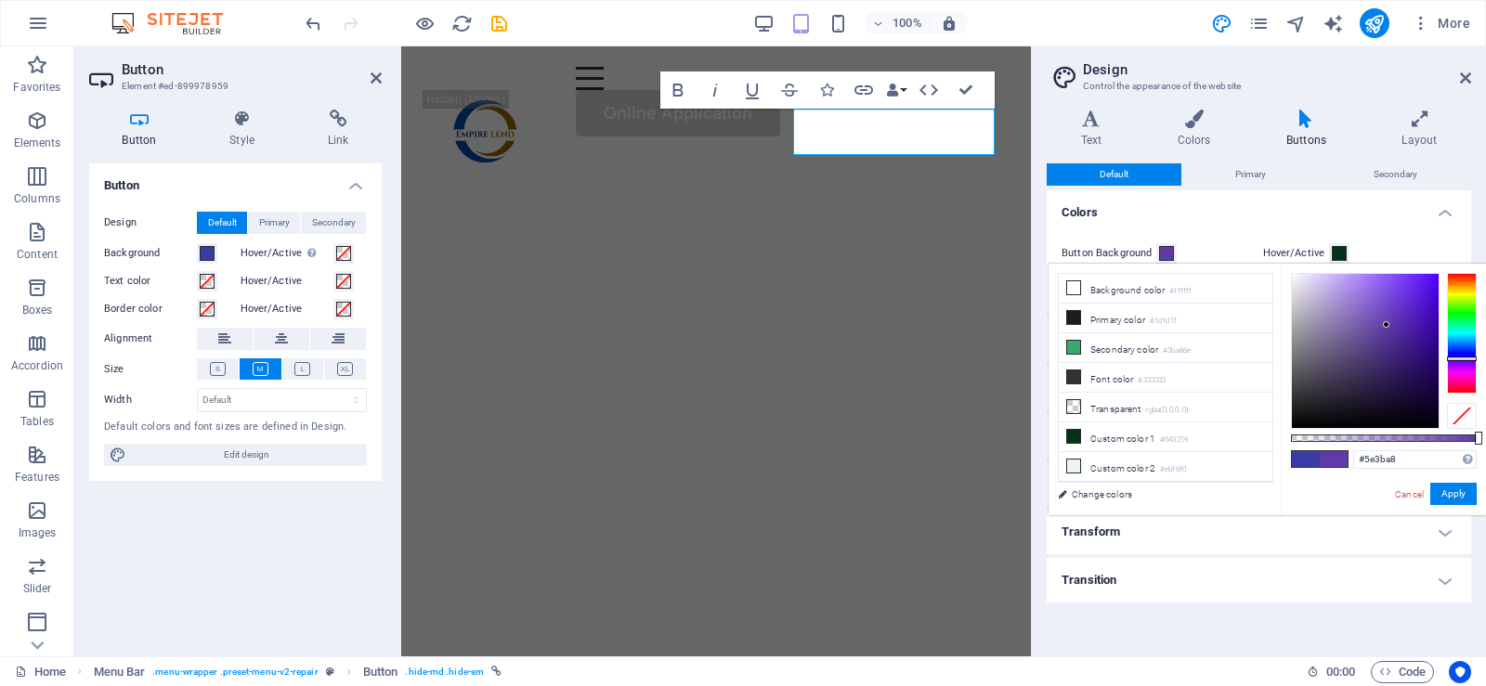
click at [1458, 359] on div at bounding box center [1462, 333] width 30 height 121
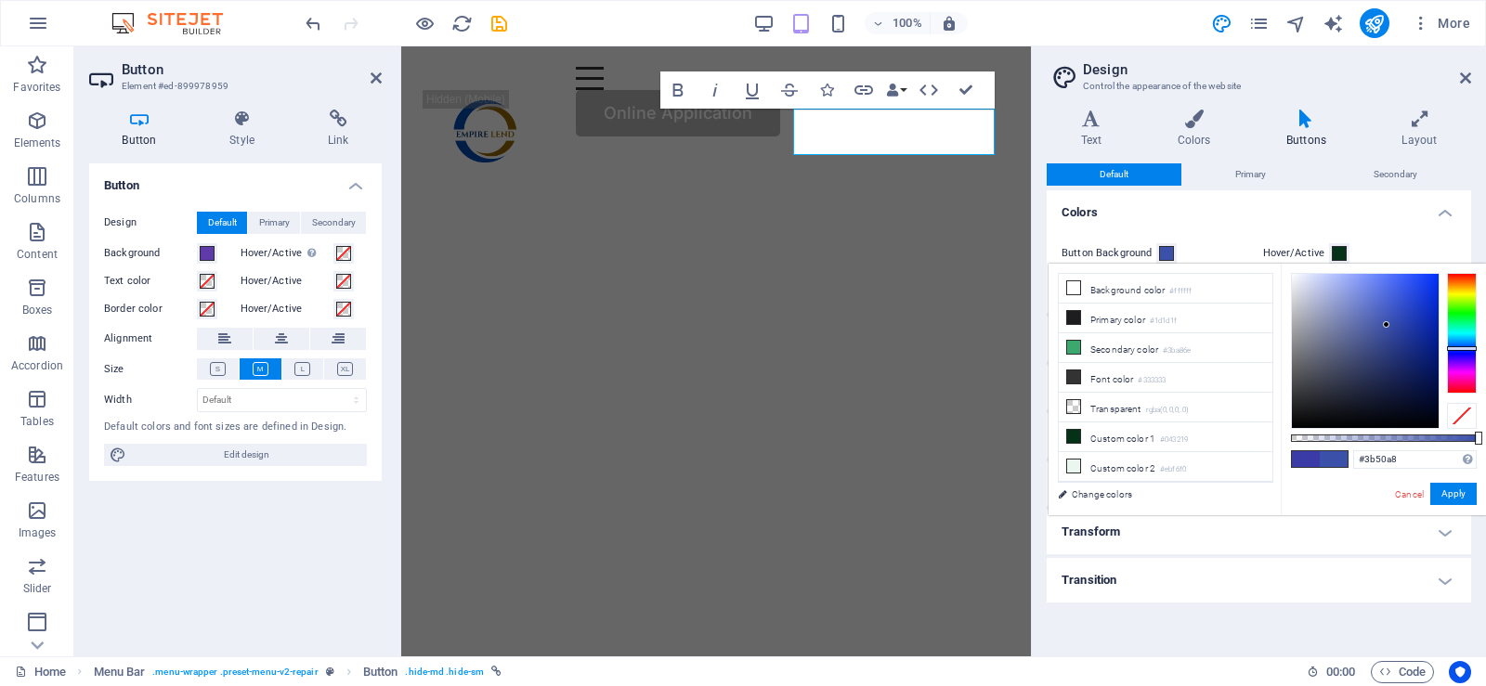
click at [1462, 348] on div at bounding box center [1462, 333] width 30 height 121
click at [1469, 351] on div at bounding box center [1462, 333] width 30 height 121
click at [1426, 282] on div at bounding box center [1365, 351] width 147 height 154
click at [1431, 281] on div at bounding box center [1365, 351] width 147 height 154
type input "#050fca"
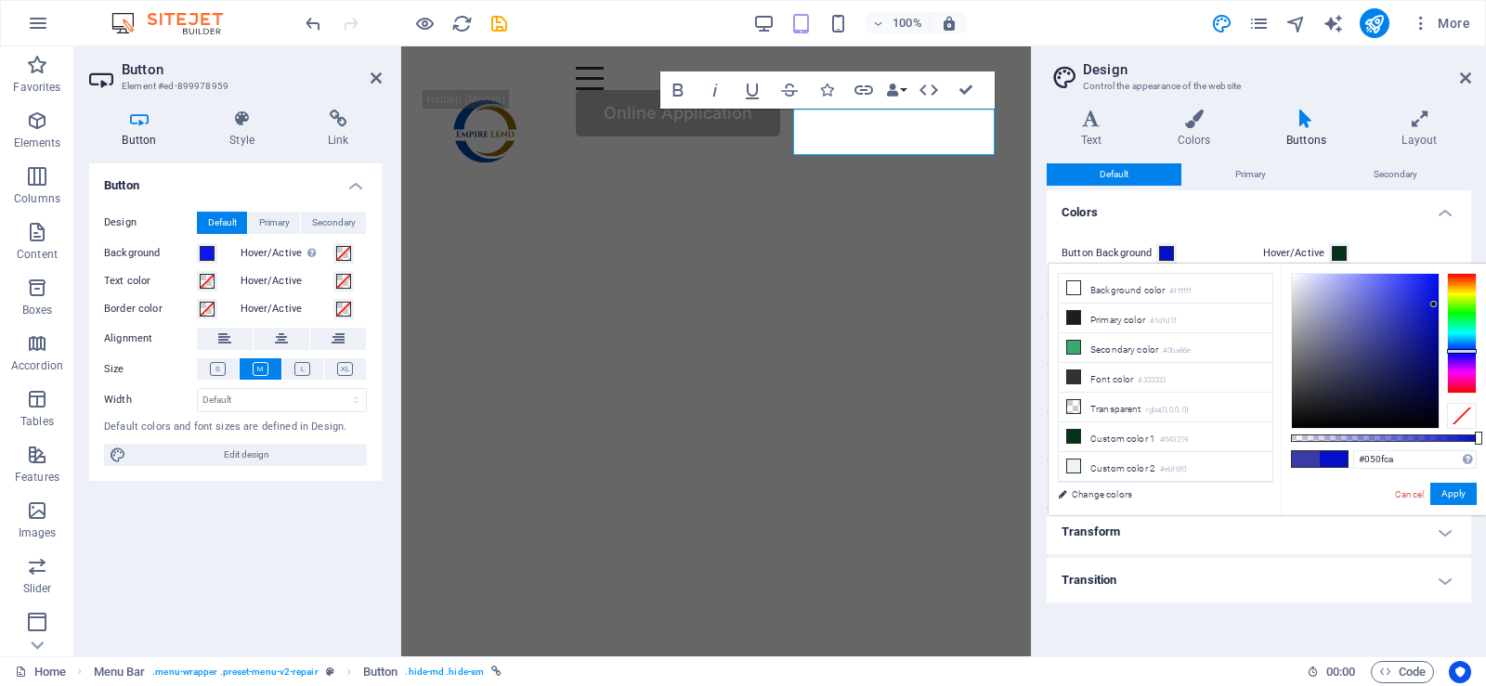
click at [1434, 305] on div at bounding box center [1365, 351] width 147 height 154
click at [1451, 493] on button "Apply" at bounding box center [1453, 494] width 46 height 22
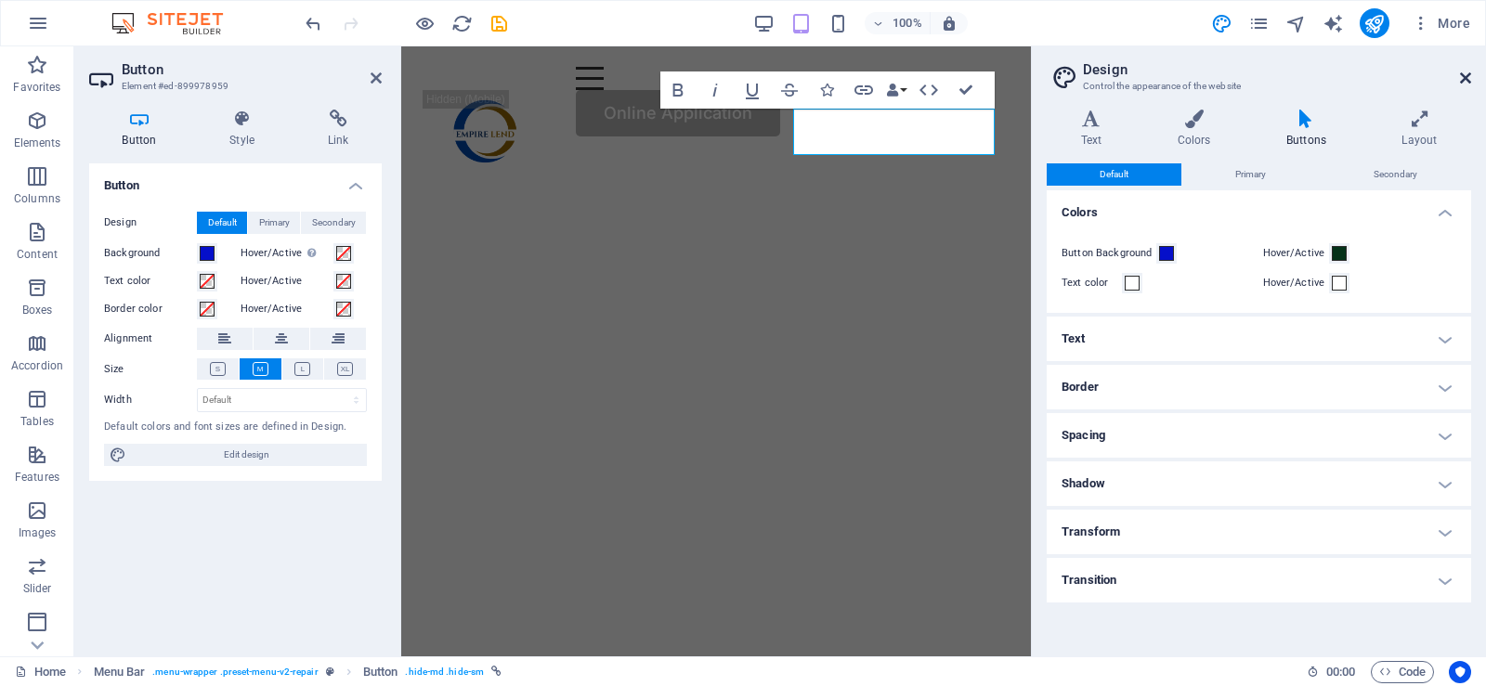
click at [1463, 82] on icon at bounding box center [1465, 78] width 11 height 15
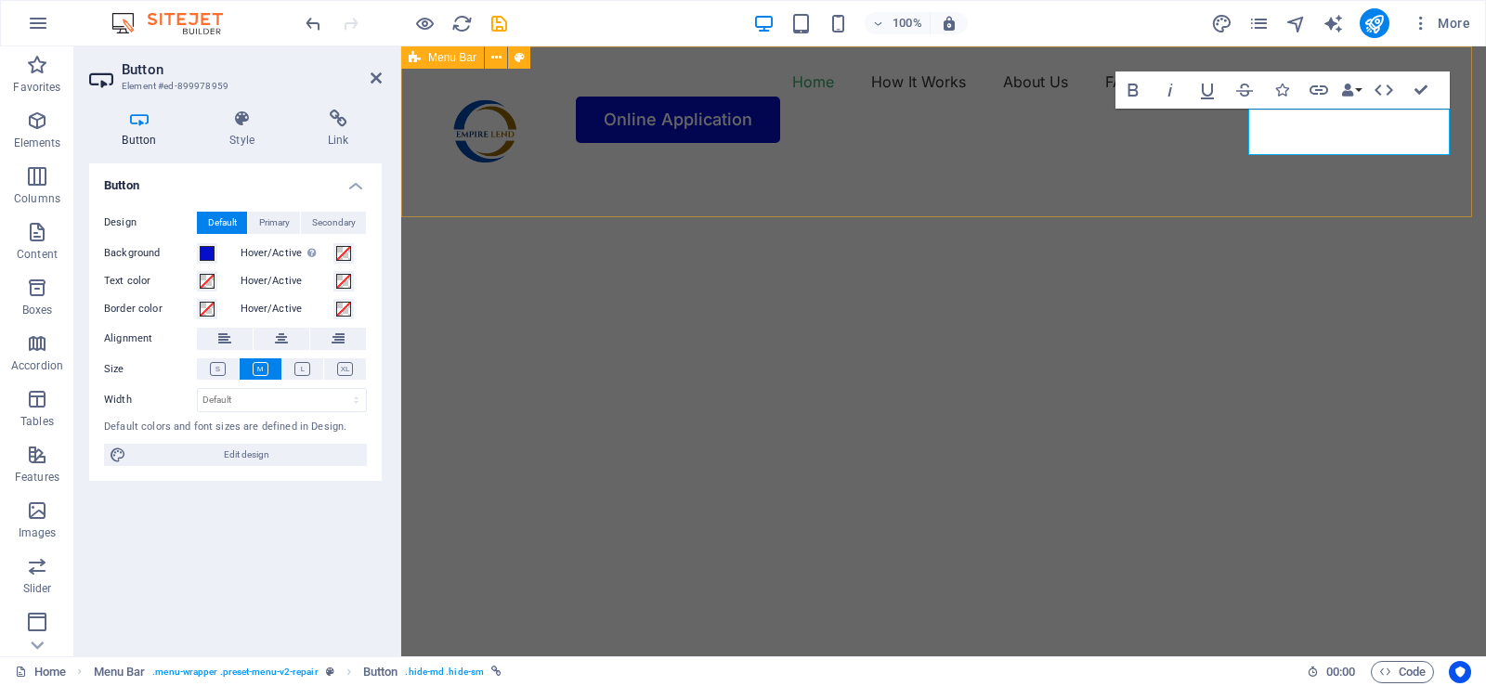
click at [1319, 163] on div "Home How It Works About Us FAQ Contact Us Online Application" at bounding box center [943, 104] width 1085 height 117
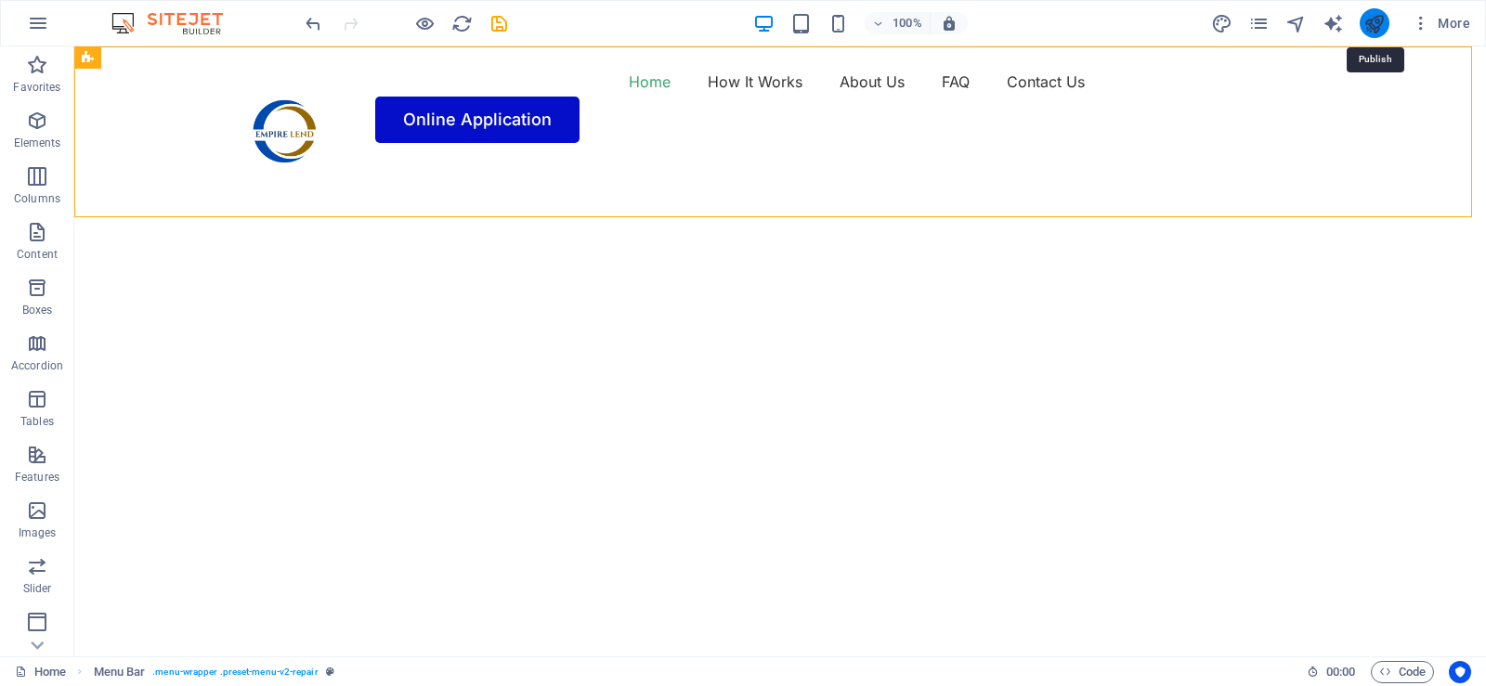
click at [1371, 24] on icon "publish" at bounding box center [1374, 23] width 21 height 21
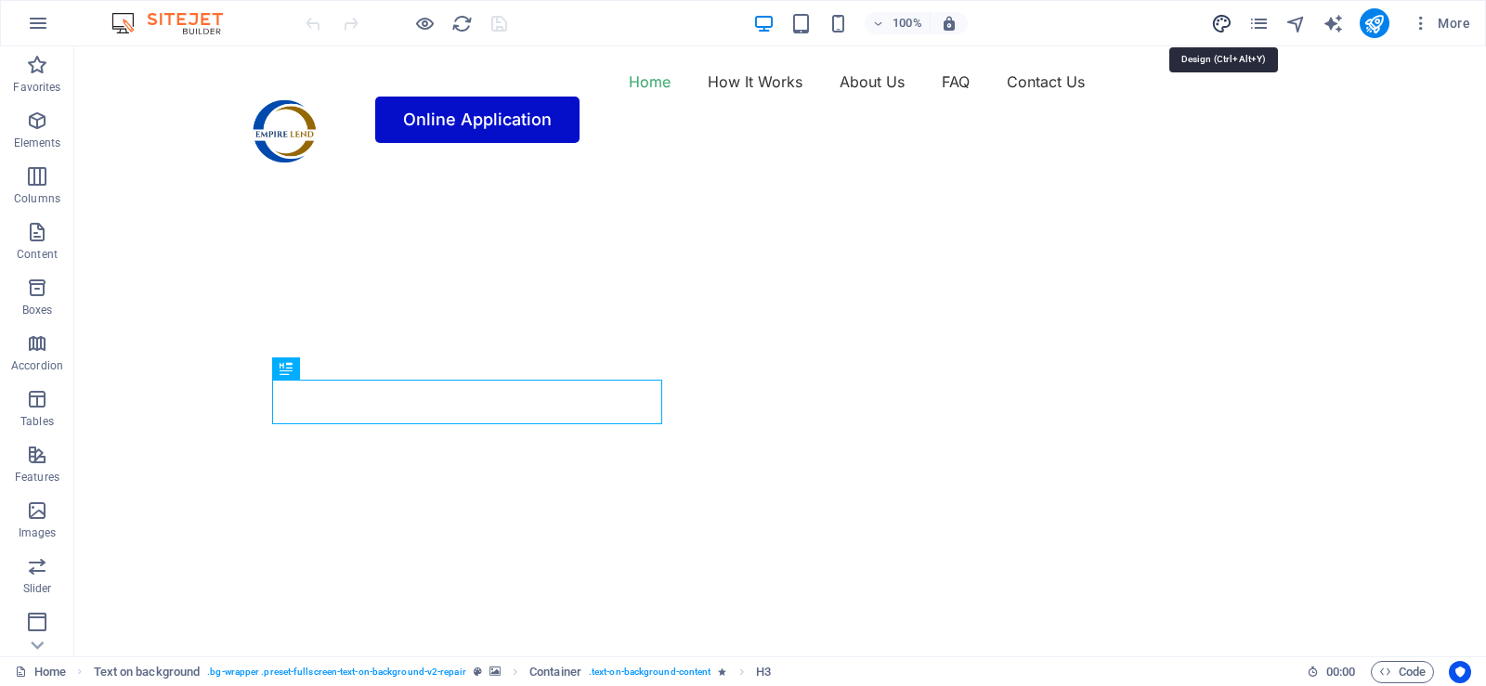
click at [1223, 22] on icon "design" at bounding box center [1221, 23] width 21 height 21
select select "px"
select select "400"
select select "px"
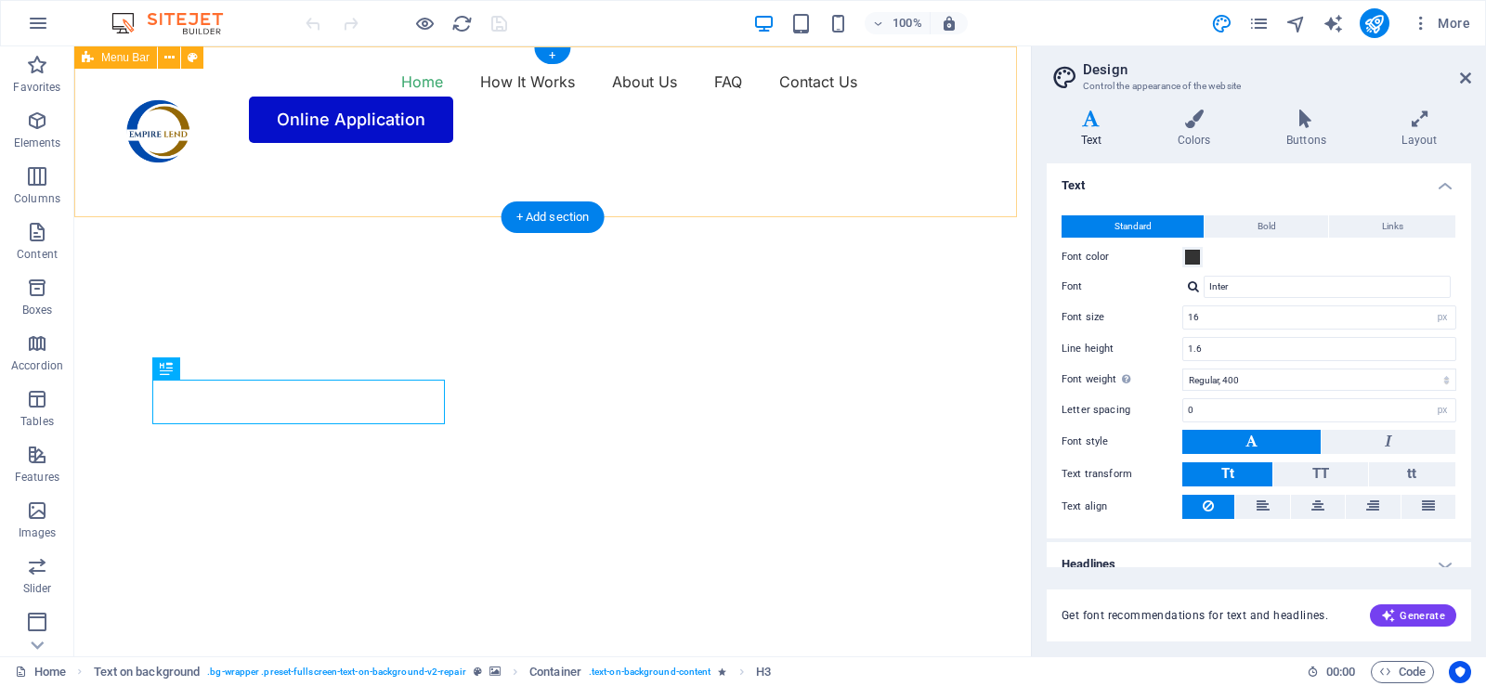
click at [962, 54] on div "Home How It Works About Us FAQ Contact Us Online Application" at bounding box center [552, 104] width 957 height 117
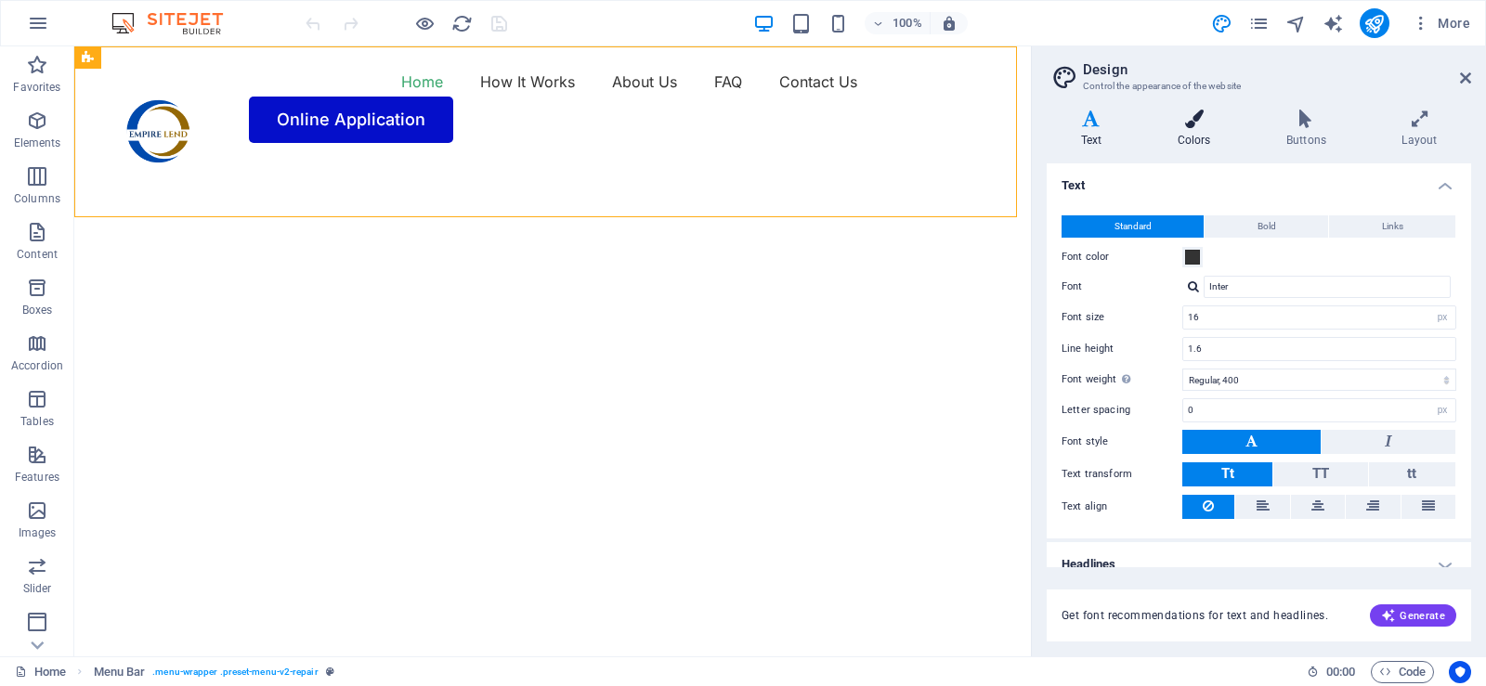
click at [1200, 128] on h4 "Colors" at bounding box center [1197, 129] width 109 height 39
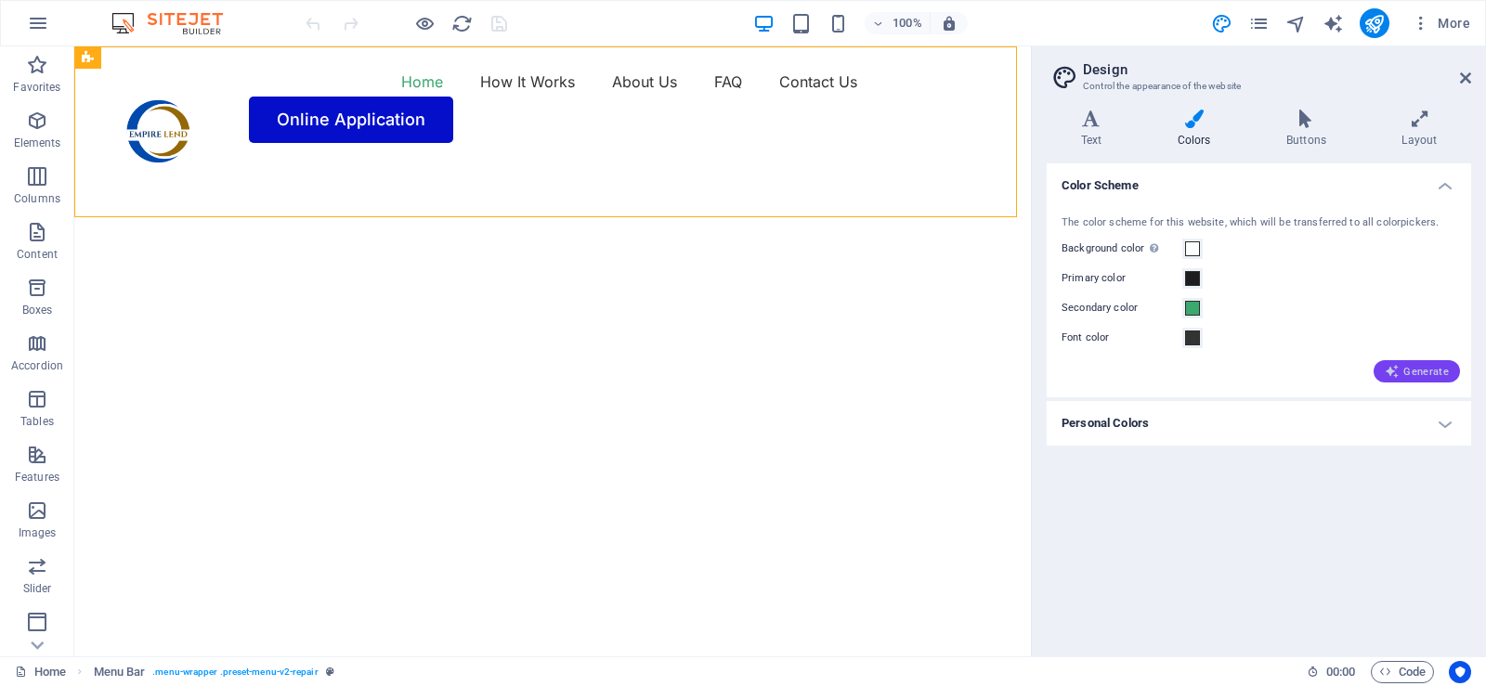
click at [1417, 376] on span "Generate" at bounding box center [1417, 371] width 64 height 15
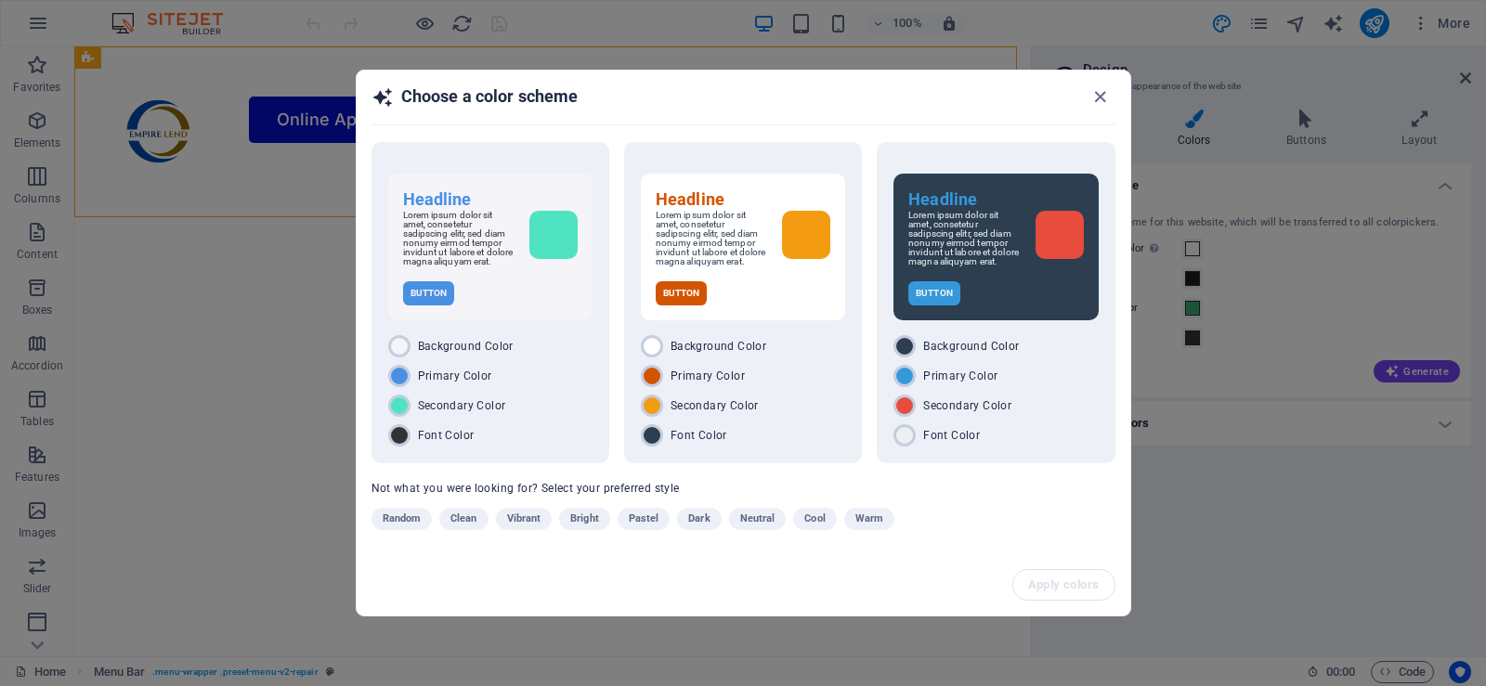
click at [1417, 372] on div "Choose a color scheme Headline Lorem ipsum dolor sit amet, consetetur sadipscin…" at bounding box center [743, 343] width 1486 height 686
click at [1415, 372] on div "Choose a color scheme Headline Lorem ipsum dolor sit amet, consetetur sadipscin…" at bounding box center [743, 343] width 1486 height 686
click at [406, 524] on span "Random" at bounding box center [402, 519] width 39 height 22
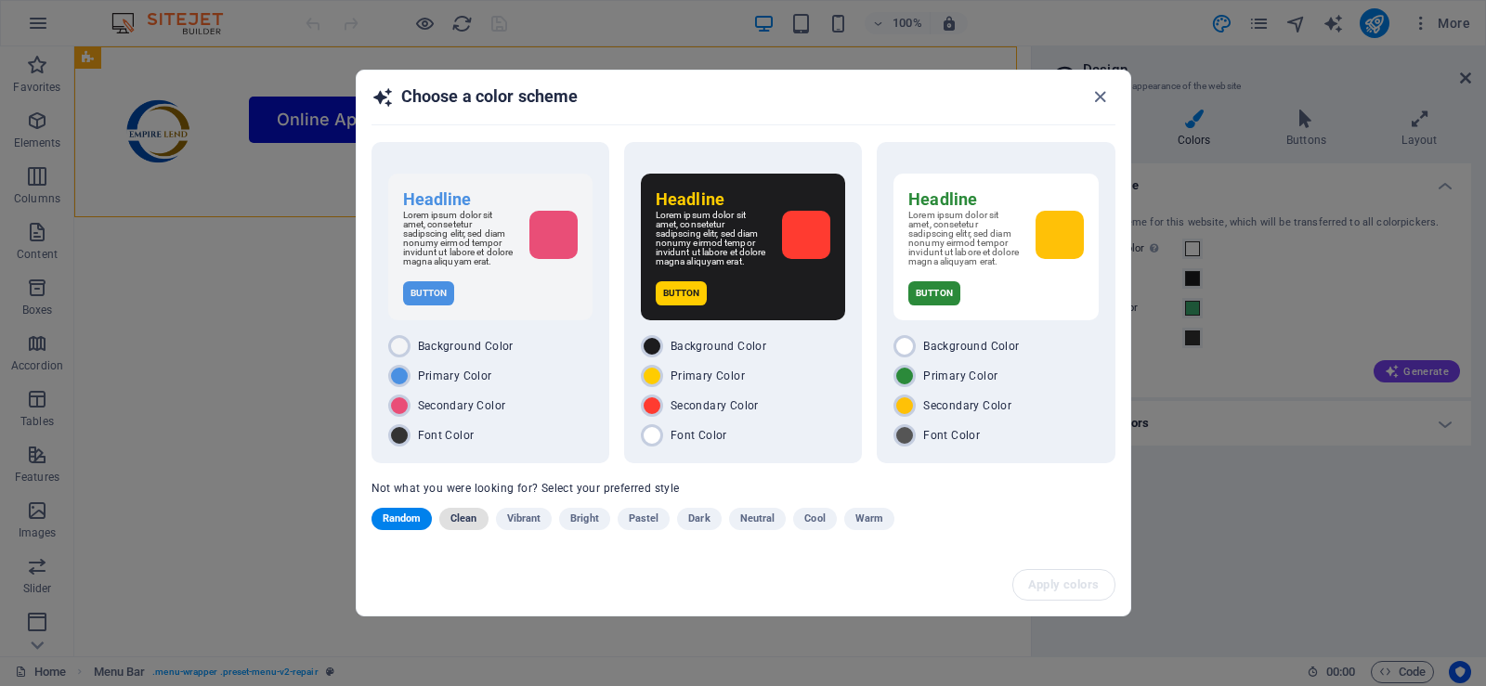
click at [462, 521] on span "Clean" at bounding box center [463, 519] width 26 height 22
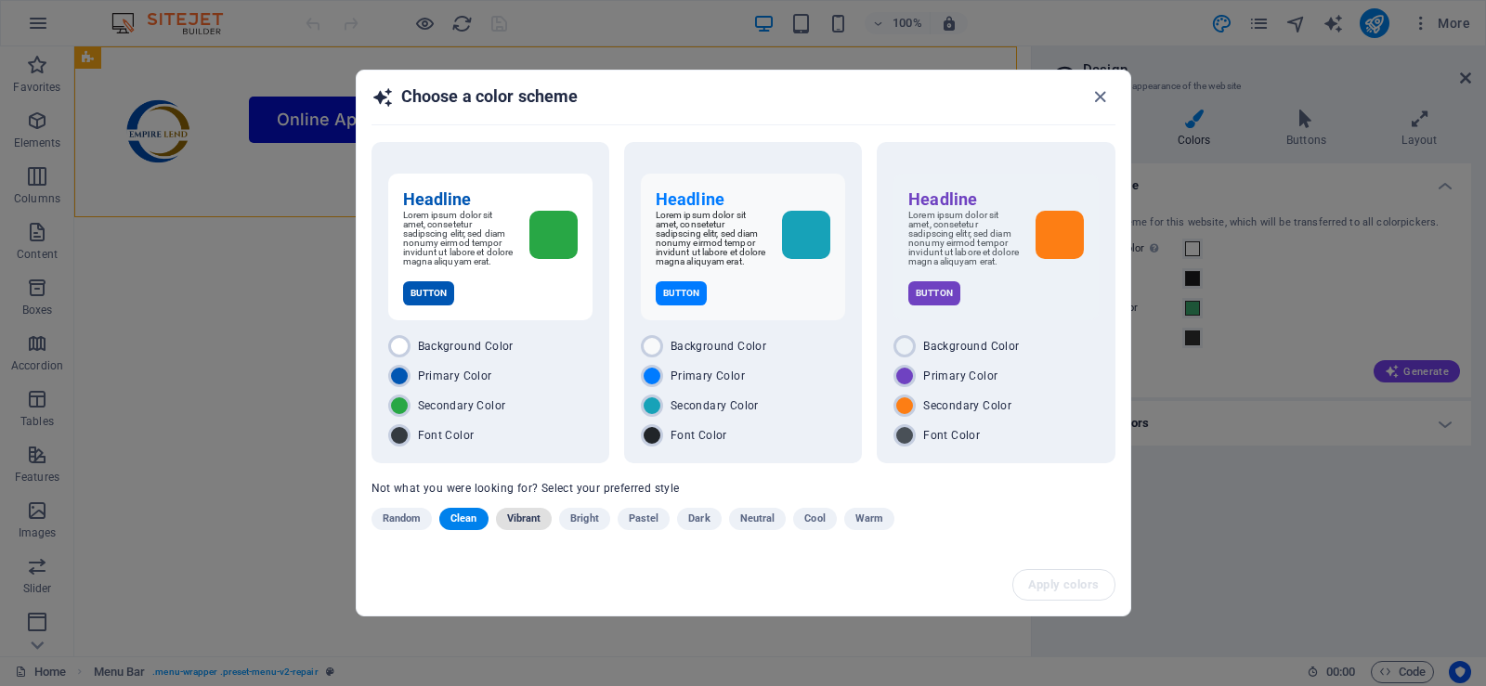
click at [536, 524] on span "Vibrant" at bounding box center [524, 519] width 34 height 22
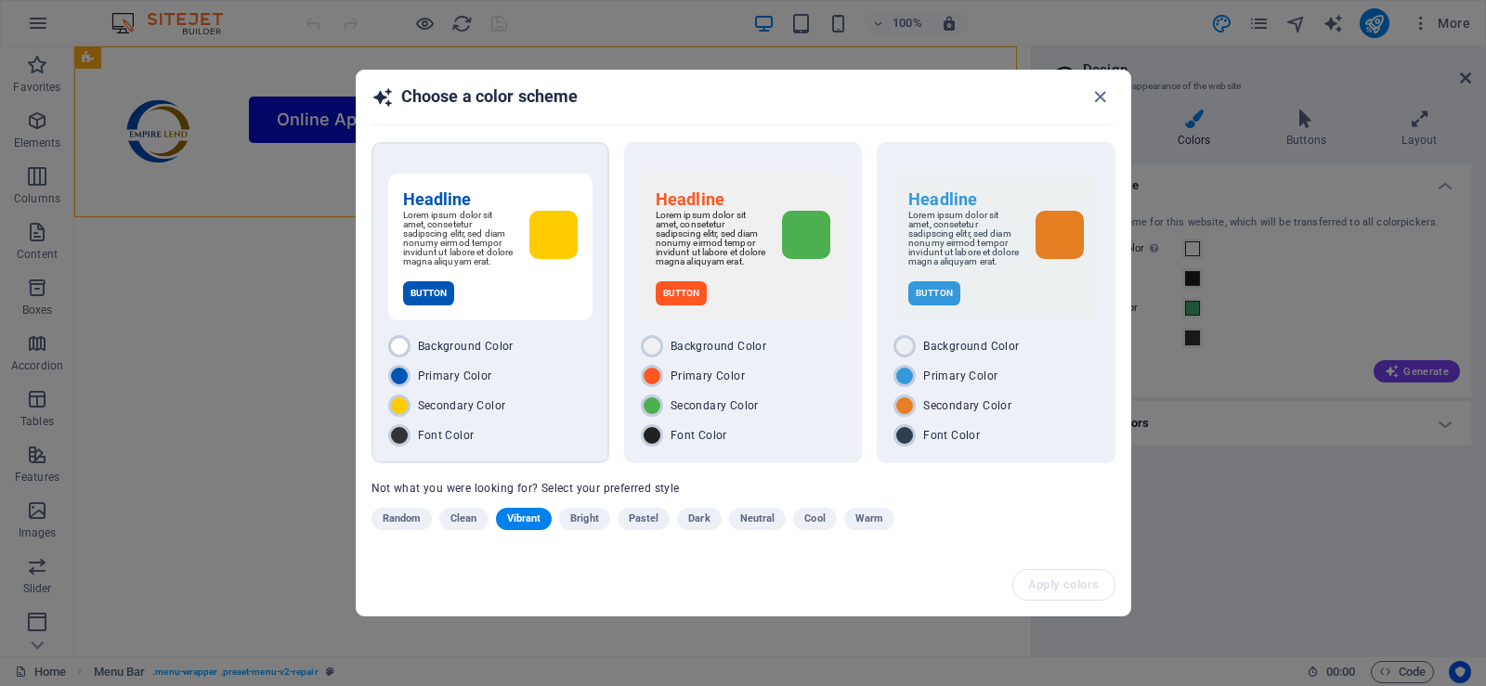
click at [528, 411] on div "Secondary Color" at bounding box center [490, 406] width 204 height 22
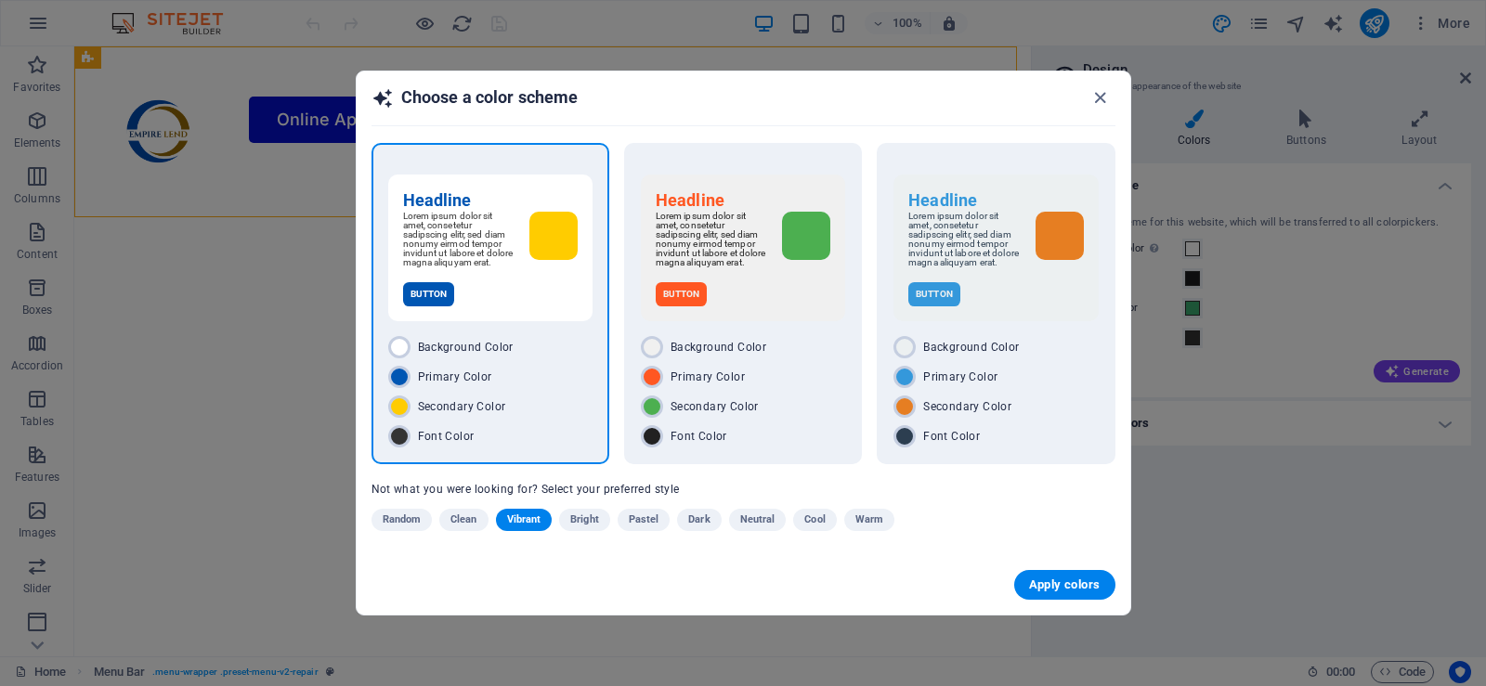
click at [531, 307] on div "Button" at bounding box center [490, 294] width 175 height 24
click at [532, 311] on div "Headline Lorem ipsum dolor sit amet, consetetur sadipscing elitr, sed diam nonu…" at bounding box center [490, 248] width 204 height 147
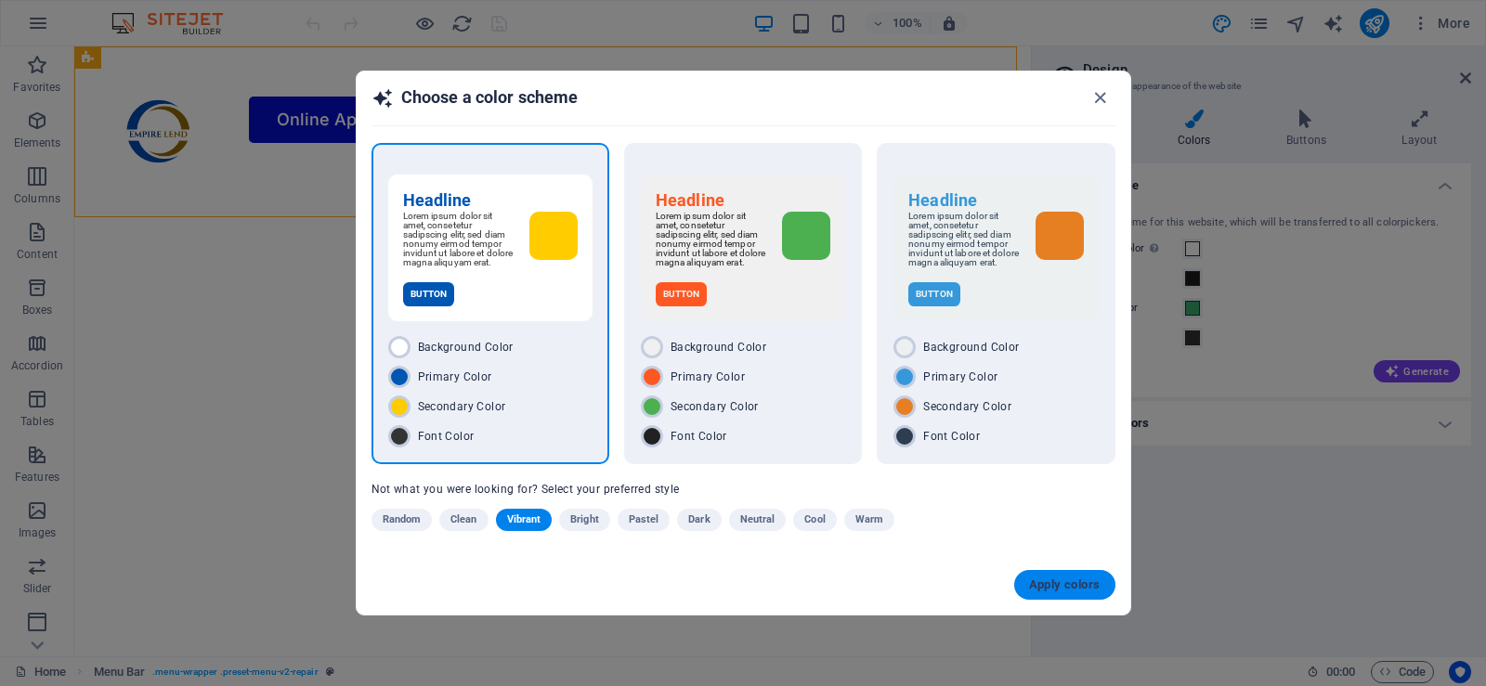
click at [1074, 591] on span "Apply colors" at bounding box center [1065, 585] width 72 height 15
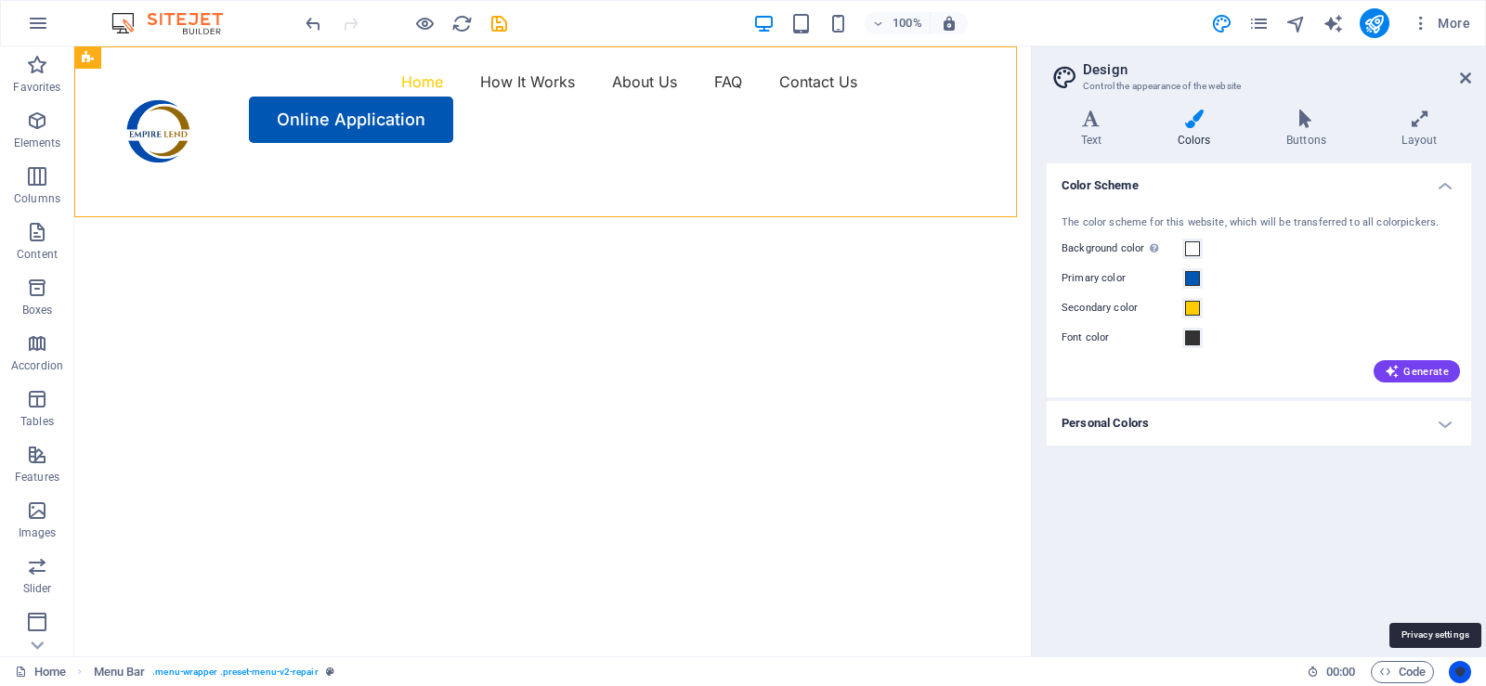
click at [1466, 670] on icon "Usercentrics" at bounding box center [1460, 672] width 13 height 13
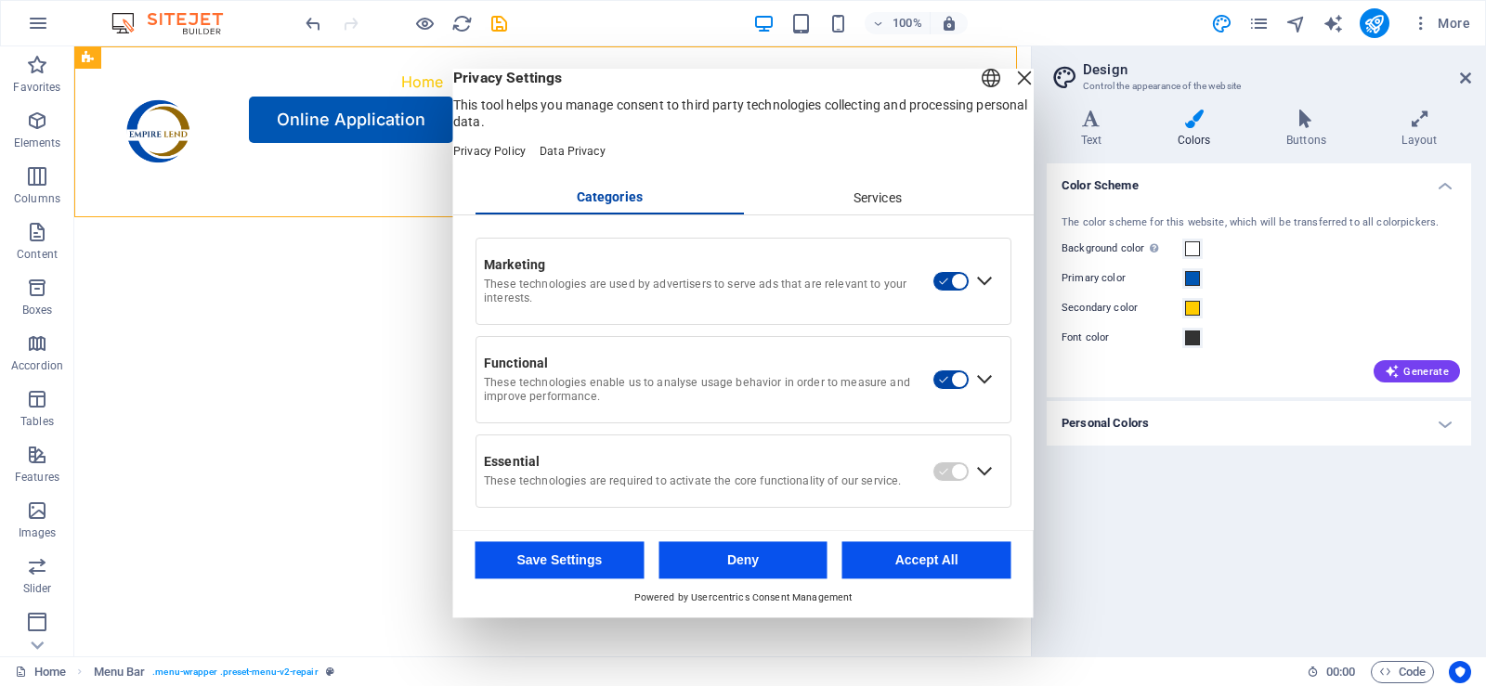
click at [938, 566] on button "Accept All" at bounding box center [926, 560] width 169 height 37
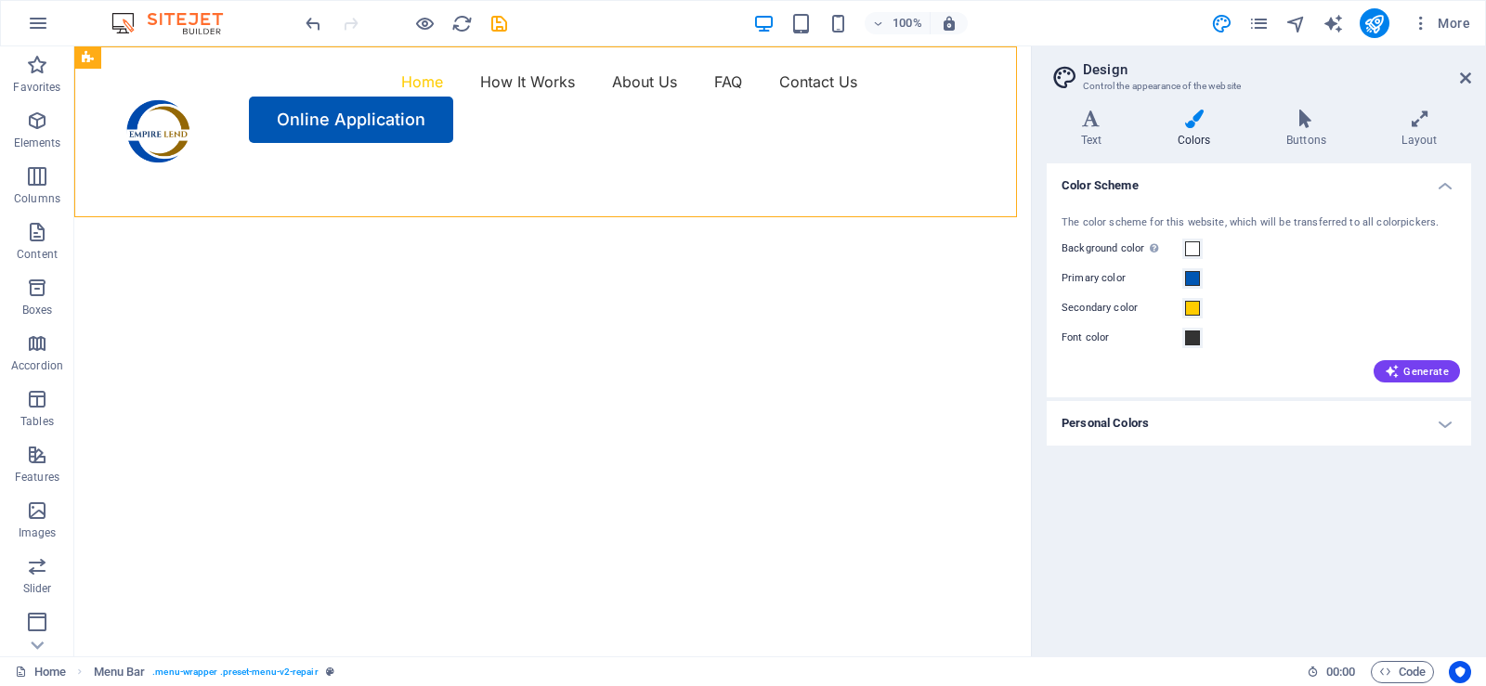
click at [1404, 553] on div "Color Scheme The color scheme for this website, which will be transferred to al…" at bounding box center [1259, 402] width 424 height 478
click at [1453, 417] on h4 "Personal Colors" at bounding box center [1259, 423] width 424 height 45
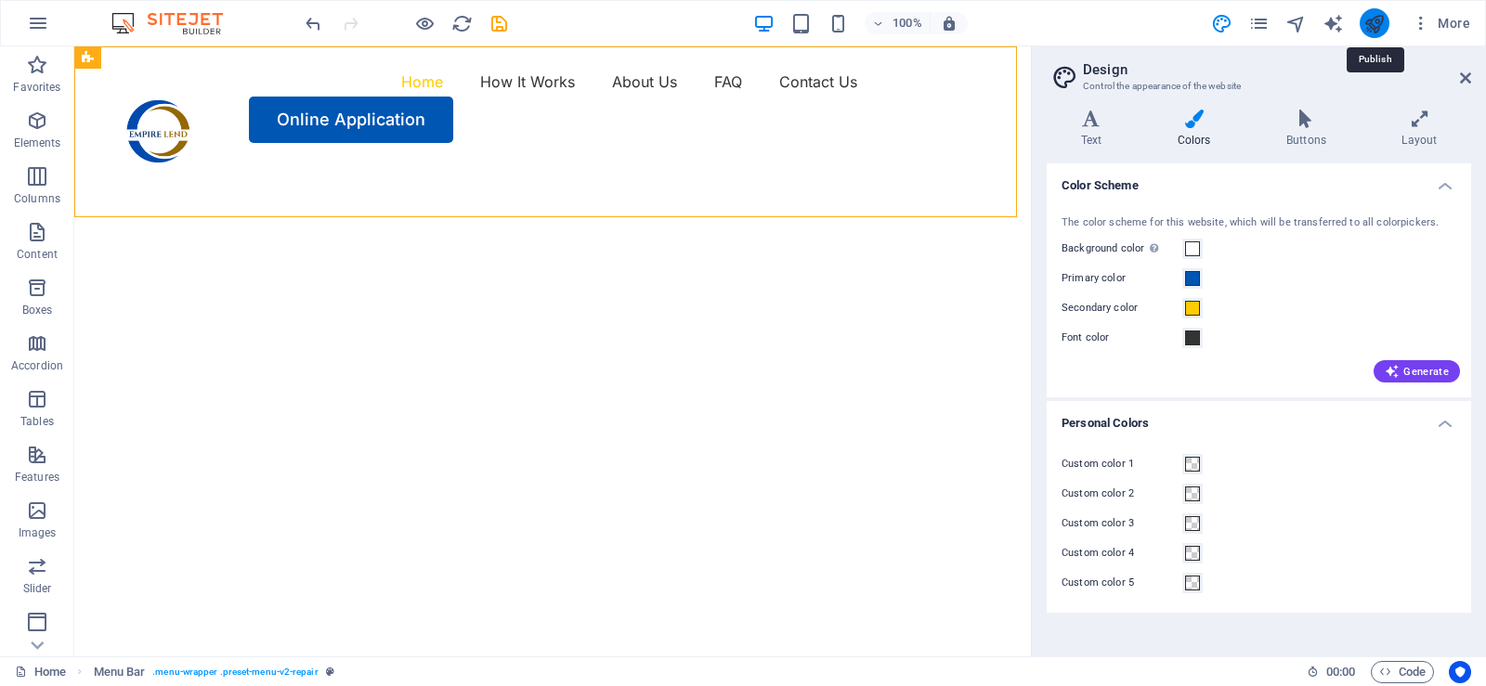
click at [1377, 21] on icon "publish" at bounding box center [1374, 23] width 21 height 21
